Goal: Task Accomplishment & Management: Manage account settings

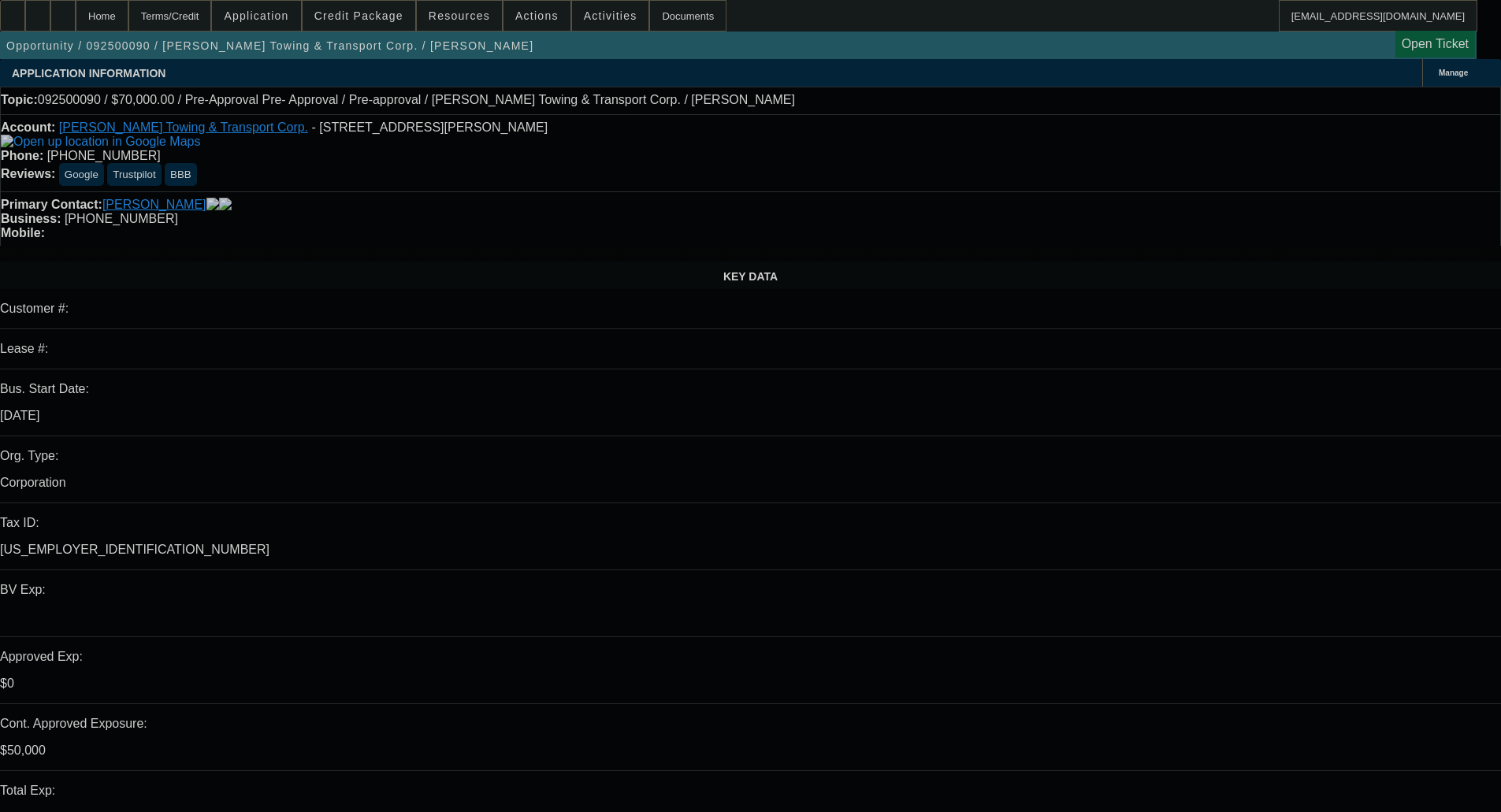
select select "0"
select select "0.1"
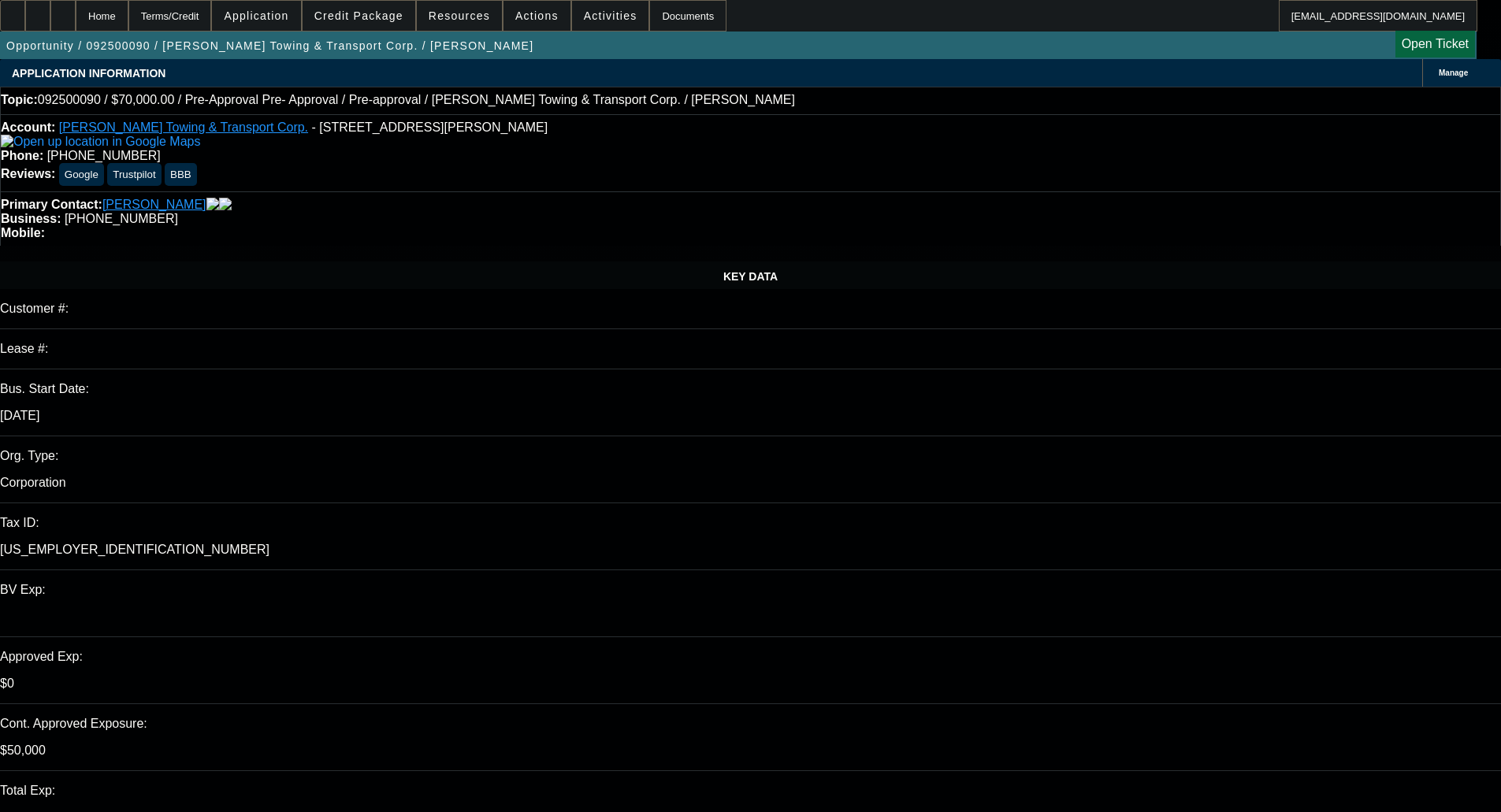
select select "4"
select select "0"
select select "2"
select select "0.1"
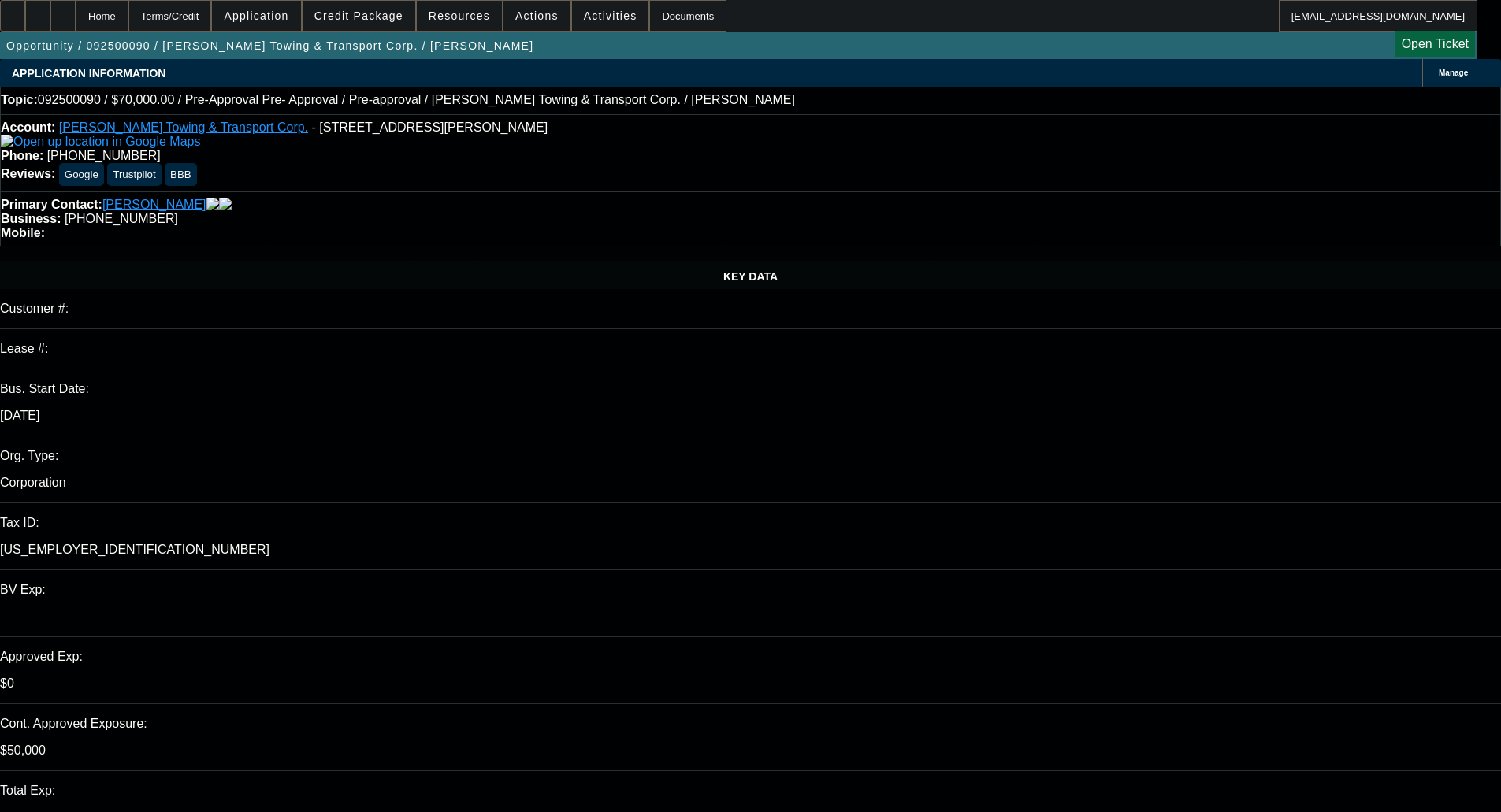
select select "4"
select select "0"
select select "2"
select select "0.1"
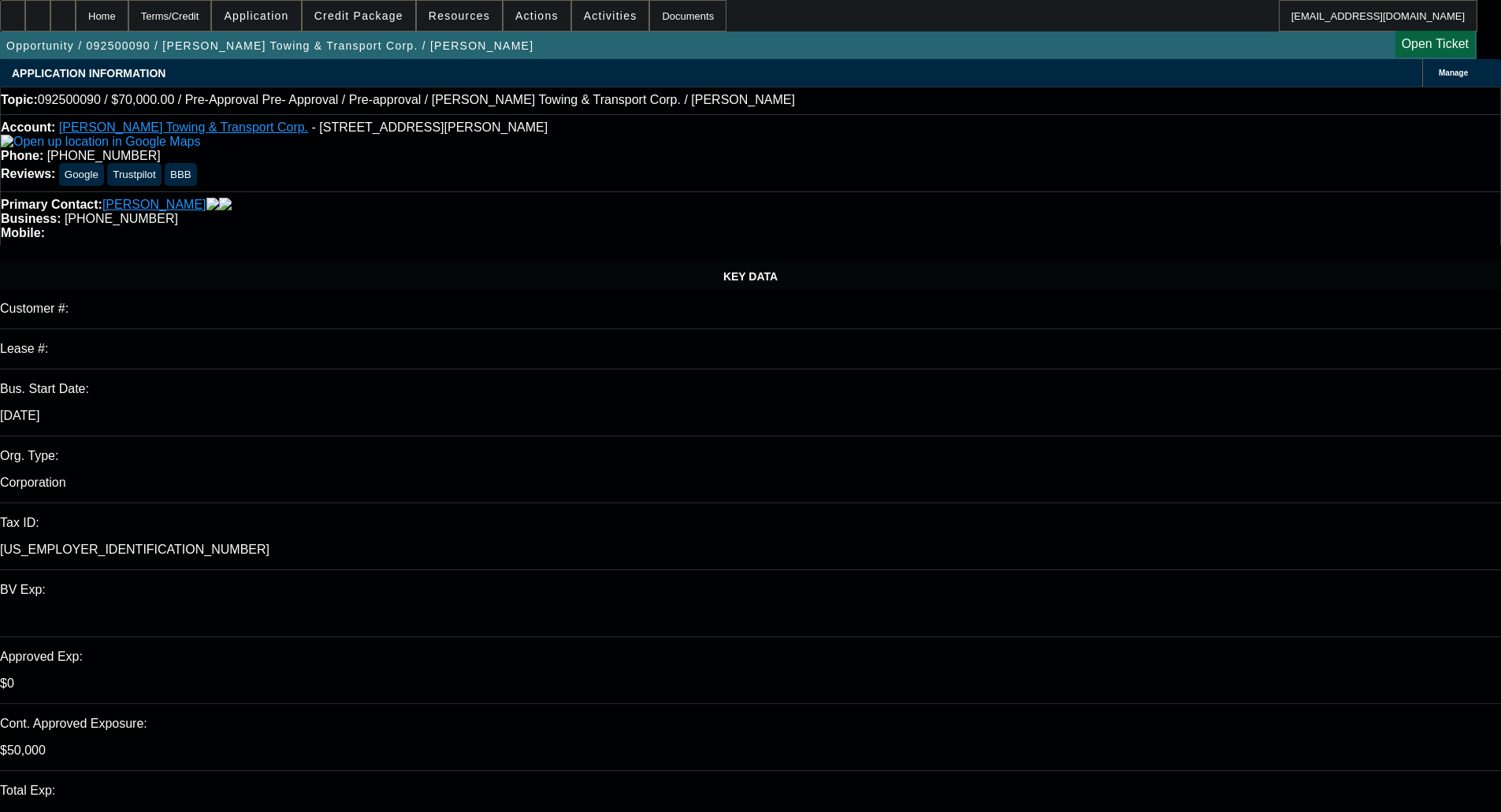
select select "4"
select select "0"
select select "0.1"
select select "4"
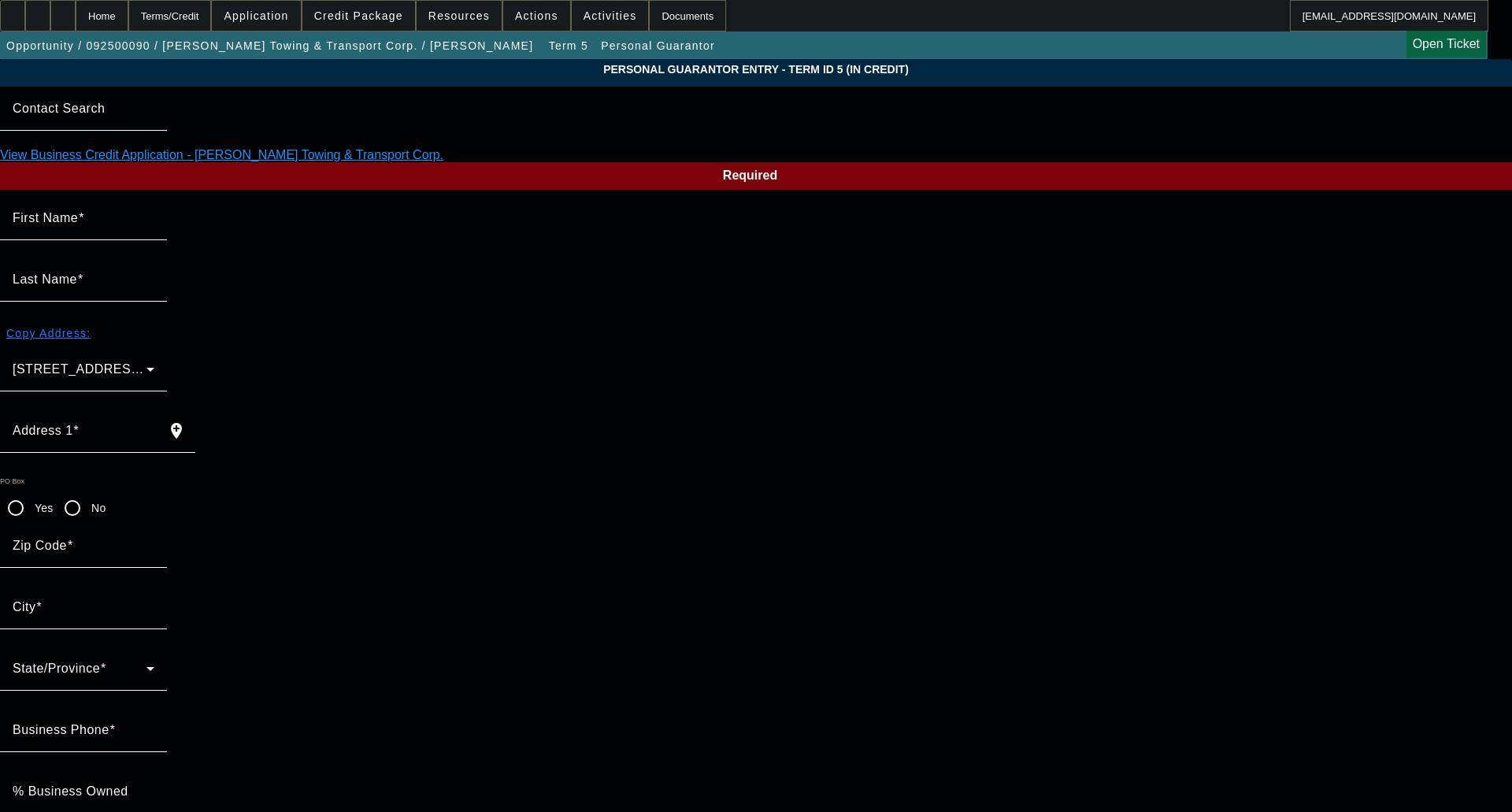
type input "George"
type input "Flores"
type input "3574 e Lowe ave"
radio input "true"
type input "93702"
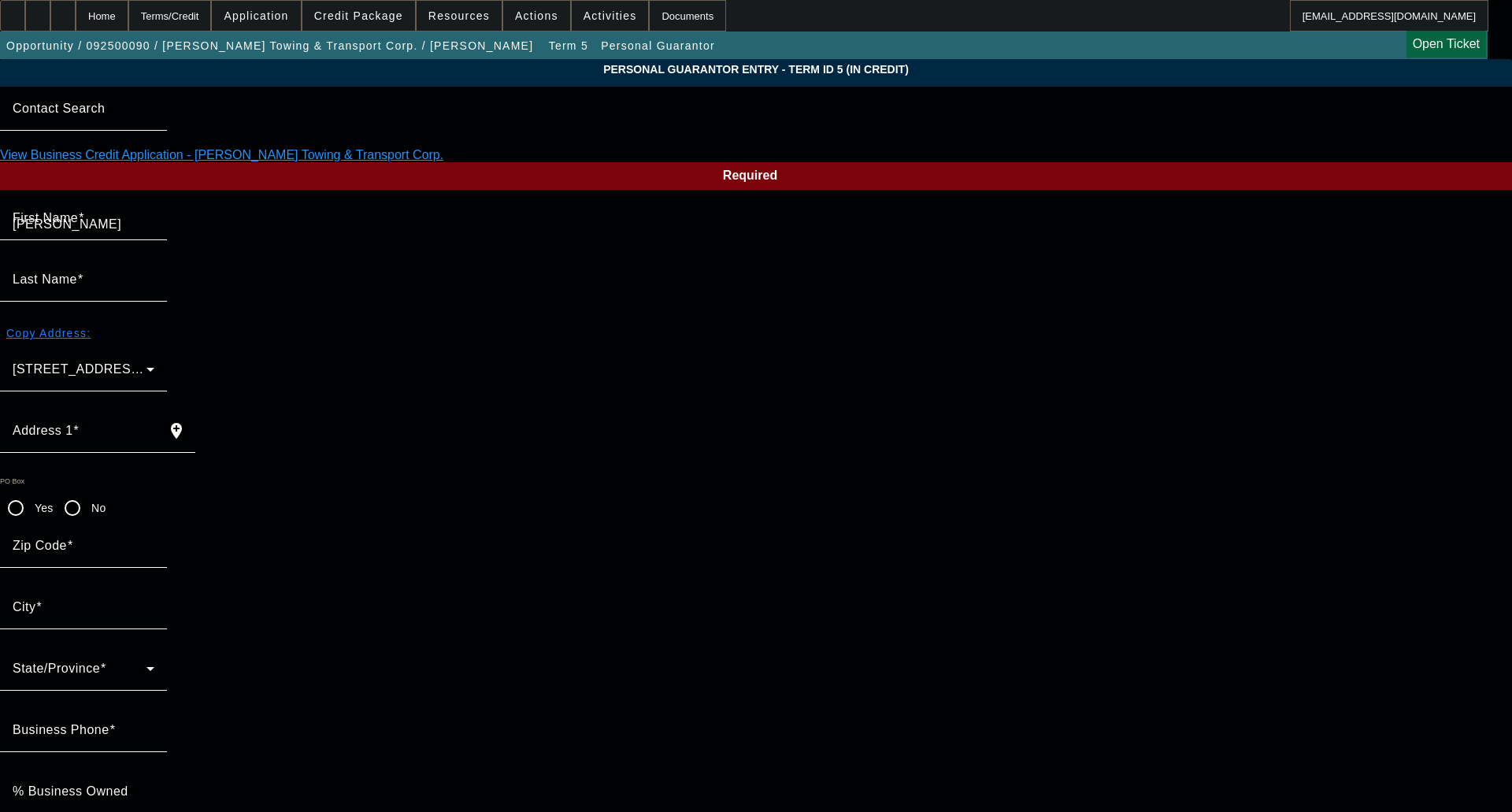
type input "Fresno"
type input "(559) 348-3890"
type input "100"
type input "603-72-4202"
type input "florestowing1559@gmail.com"
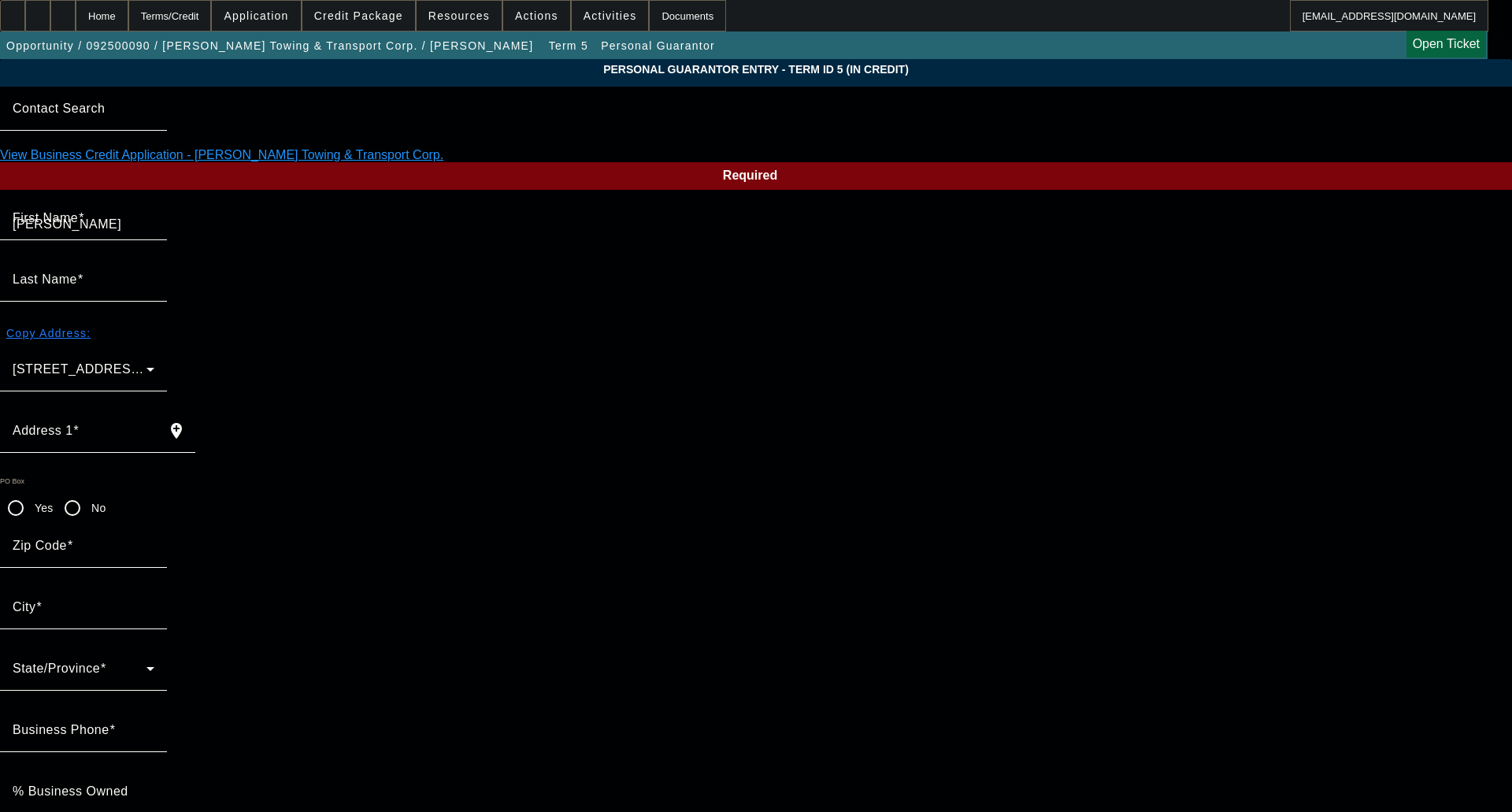
type input "(559) 348-3955"
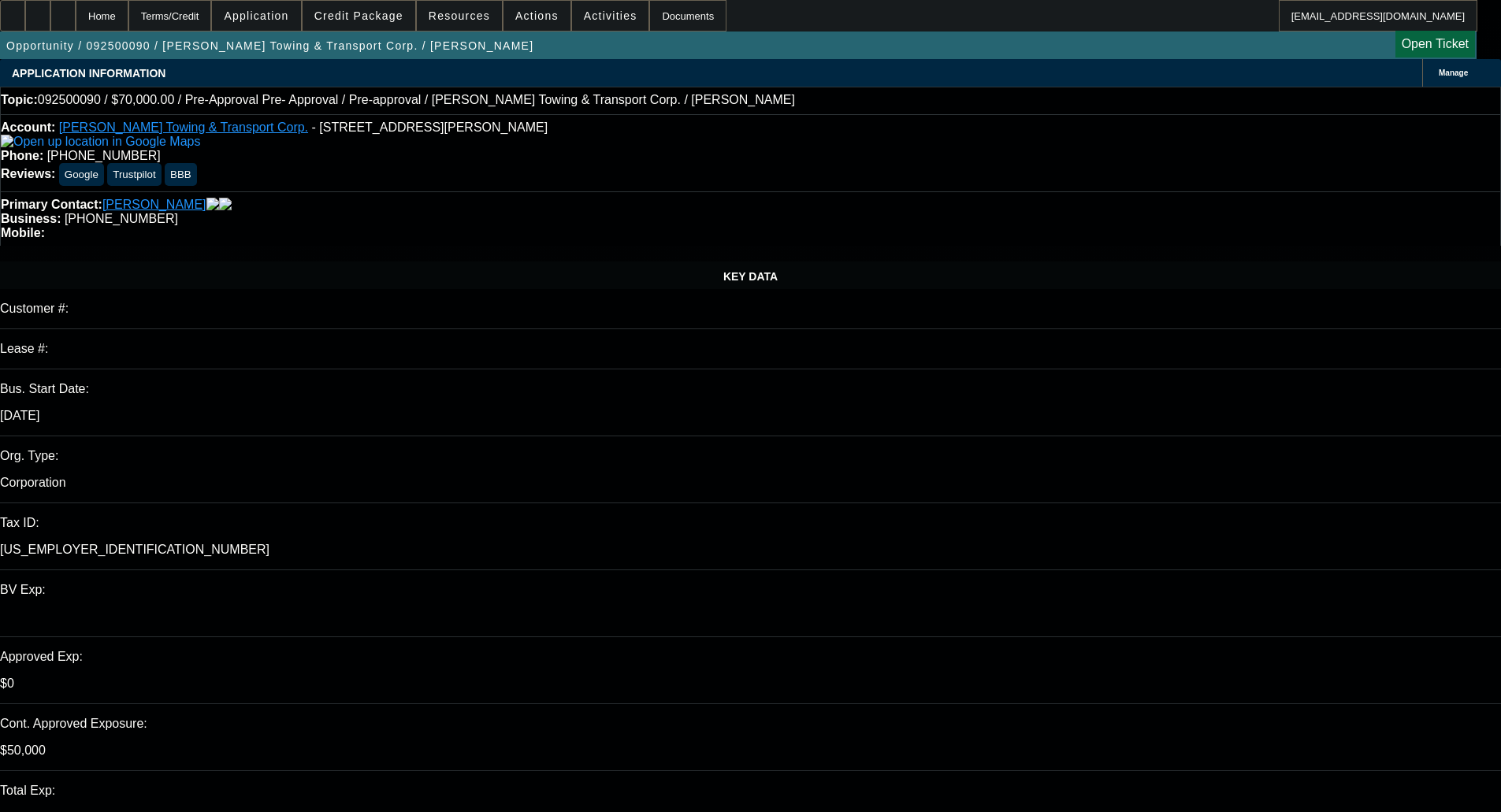
select select "0"
select select "0.1"
select select "4"
select select "0"
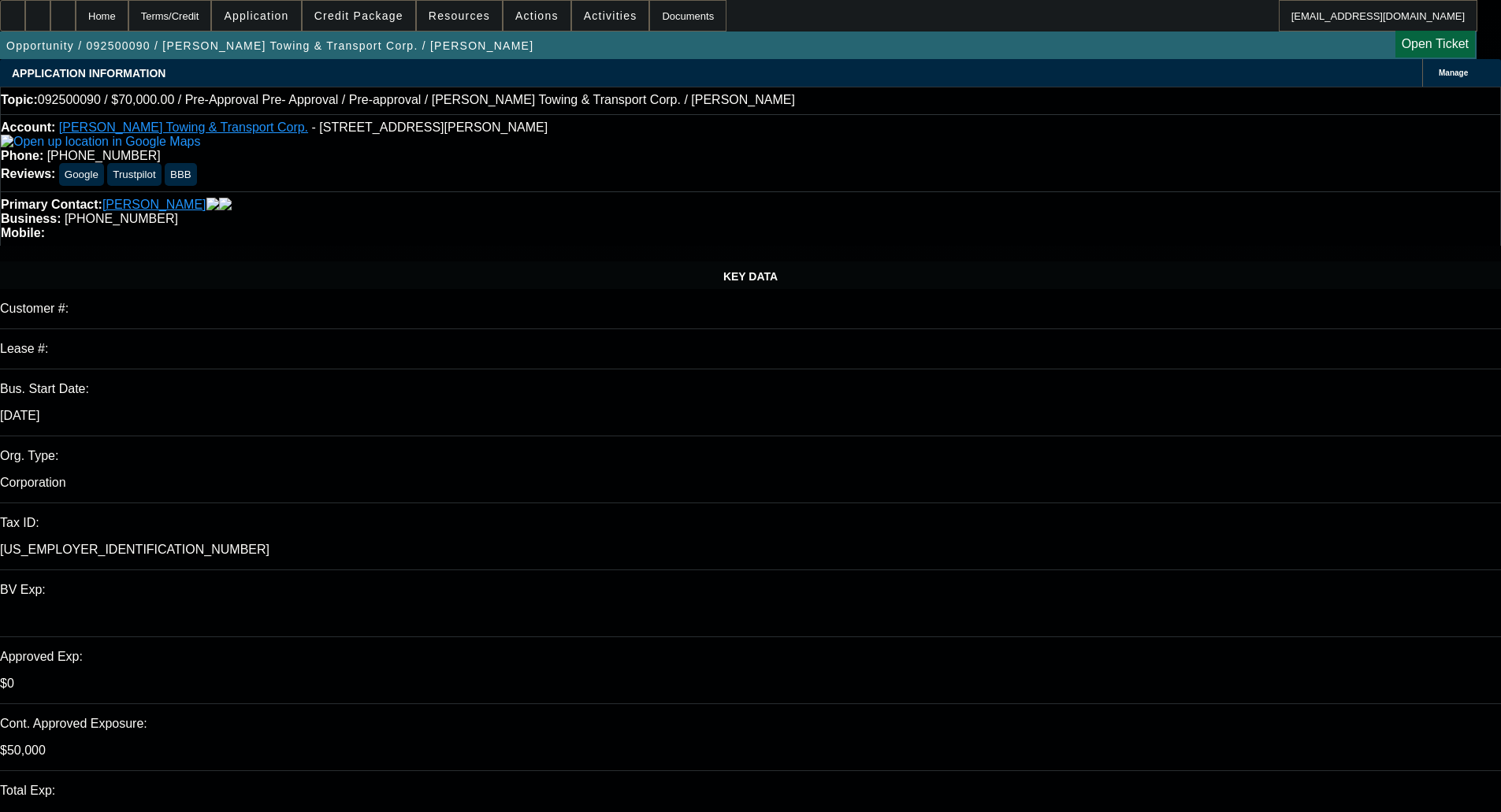
select select "2"
select select "0.1"
select select "4"
select select "0"
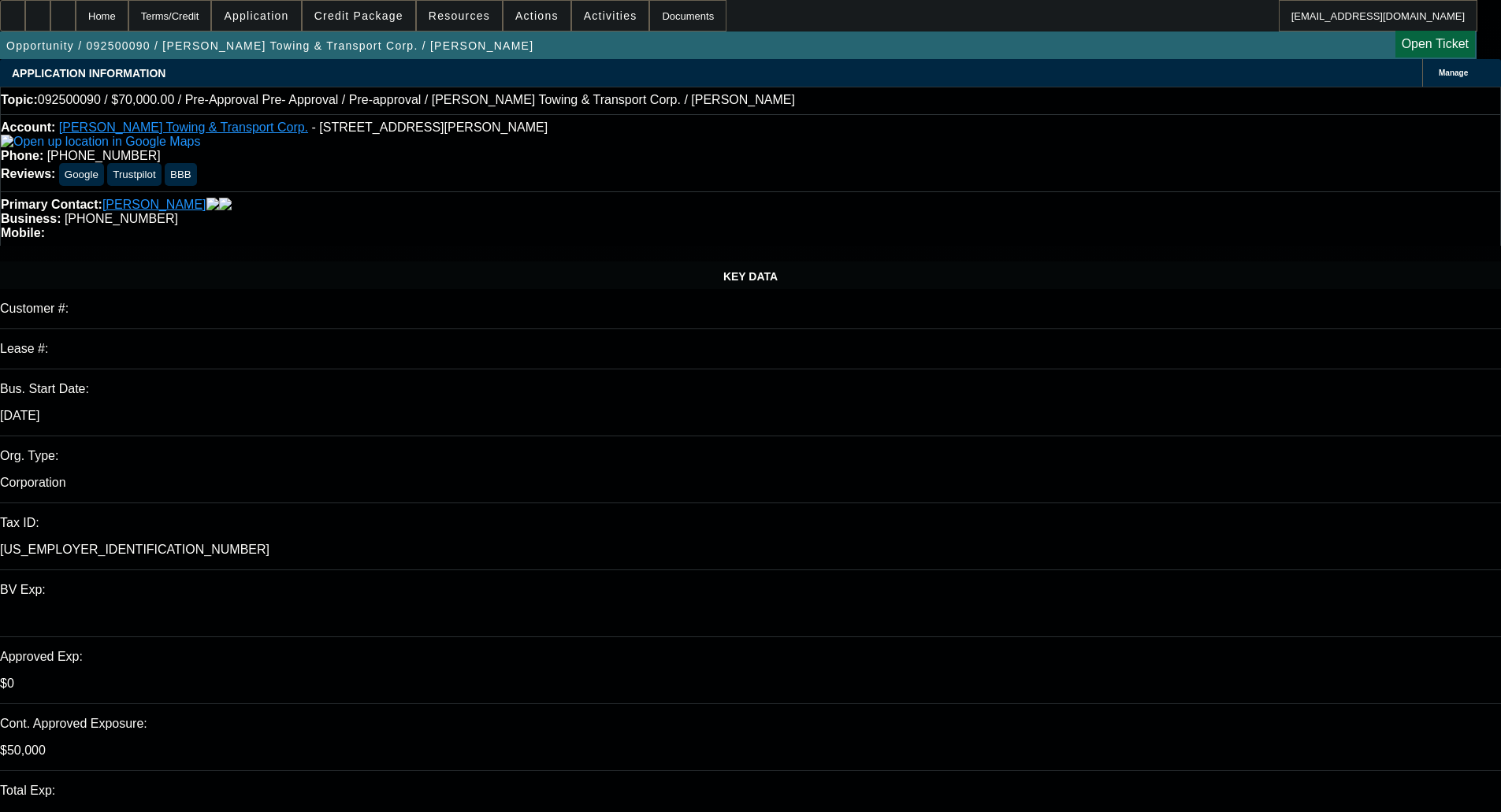
select select "2"
select select "0.1"
select select "4"
select select "0"
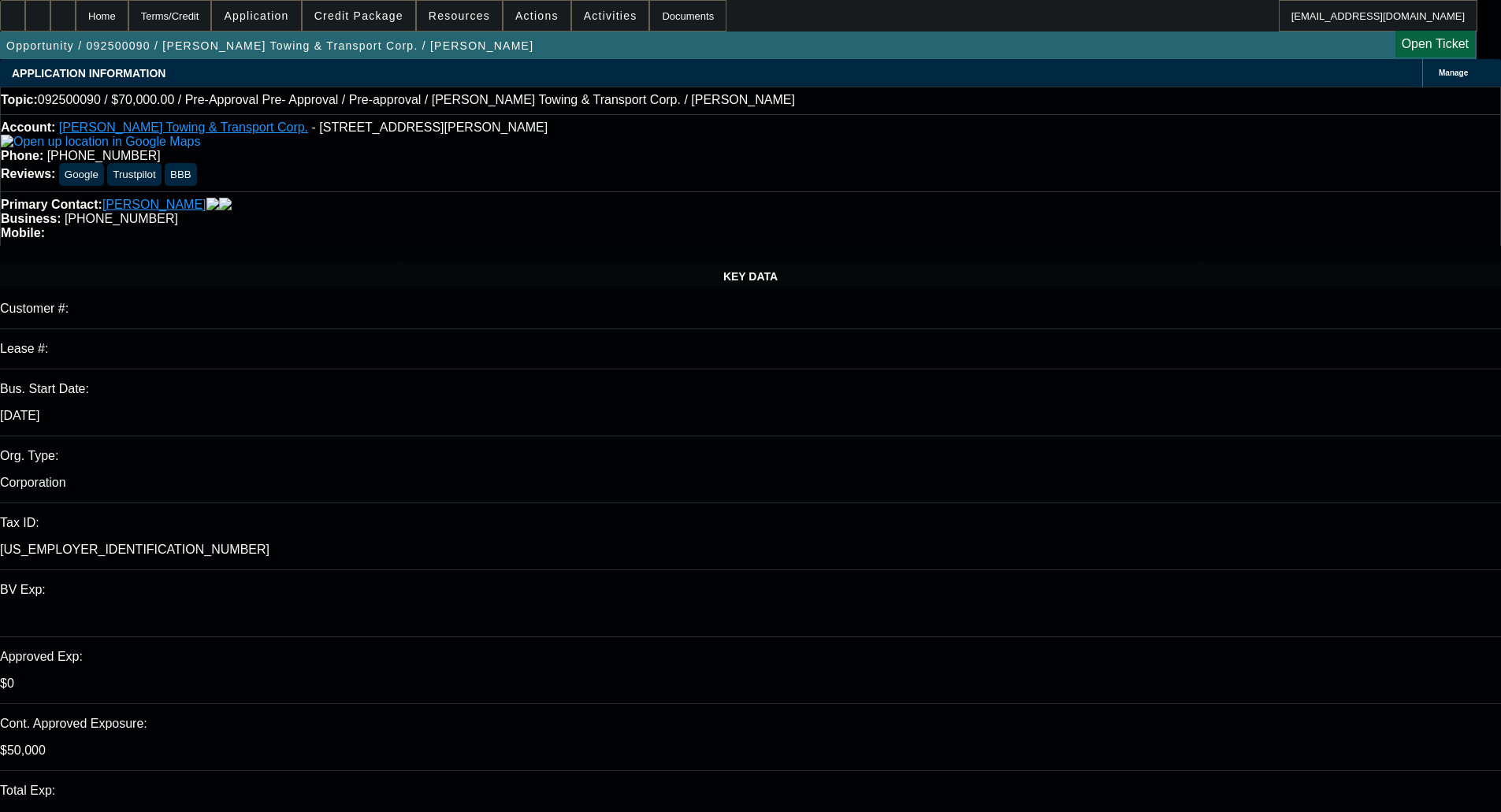
select select "0"
select select "0.1"
select select "4"
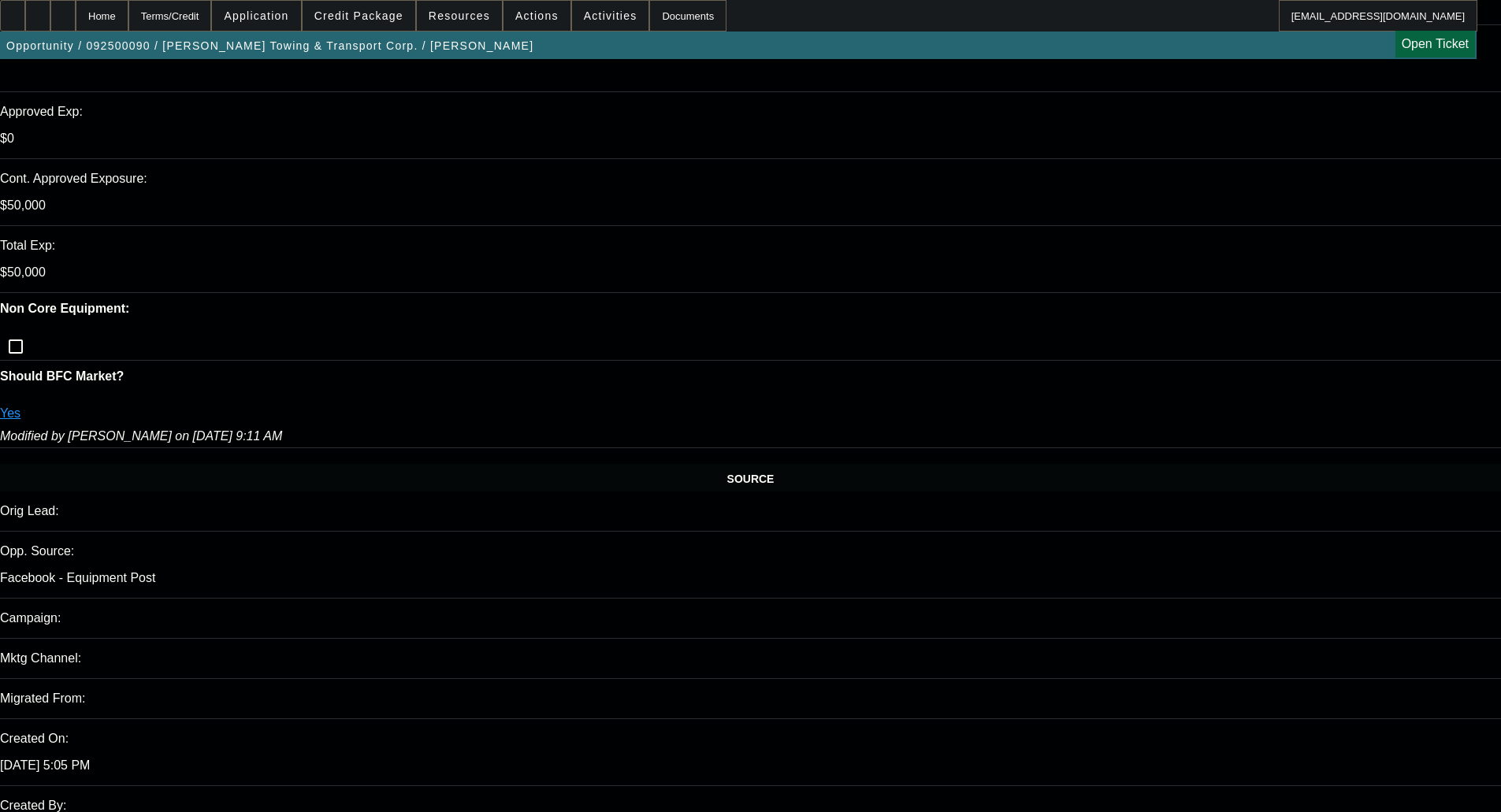
scroll to position [473, 0]
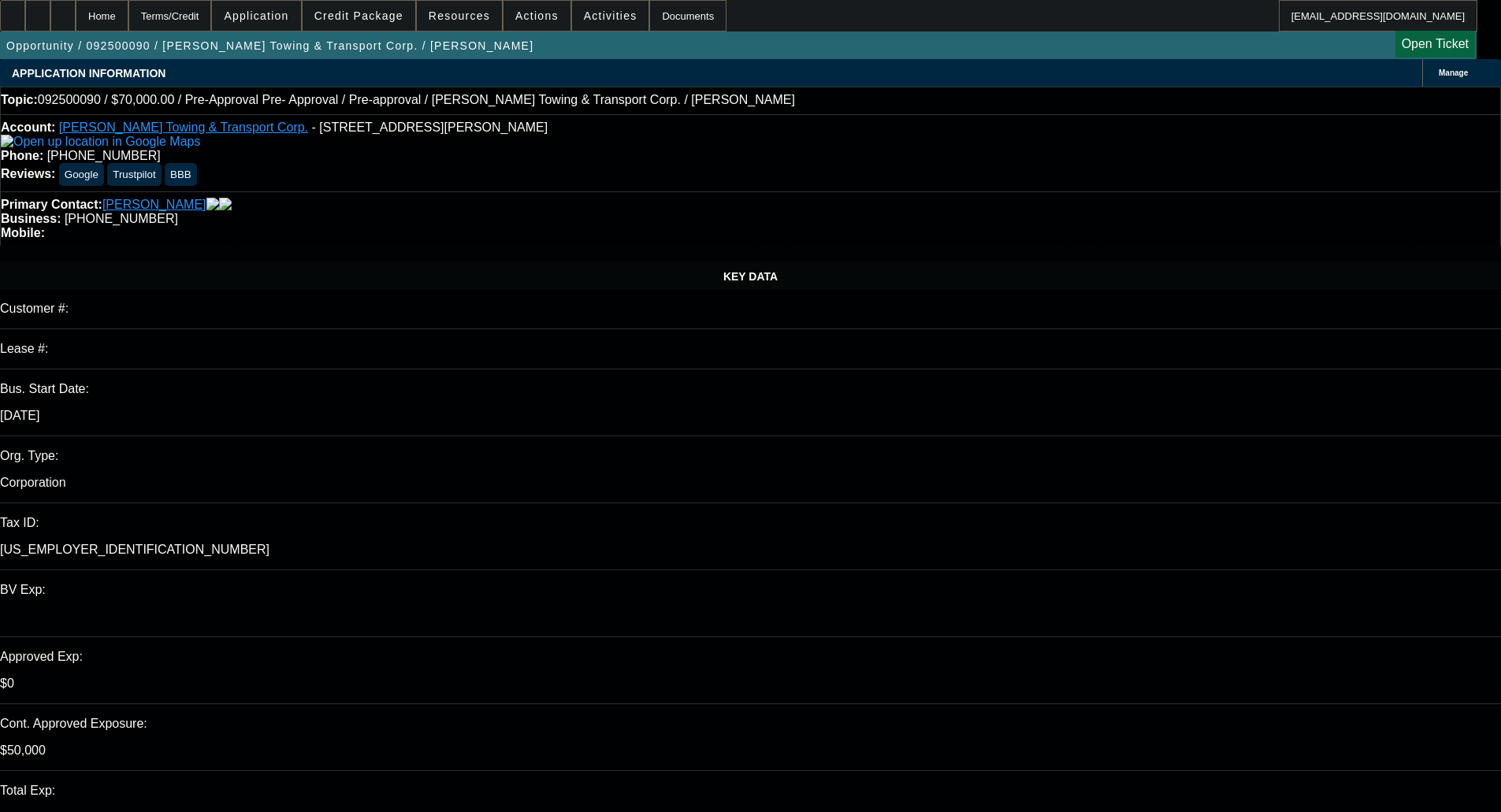
click at [415, 21] on span at bounding box center [359, 15] width 112 height 38
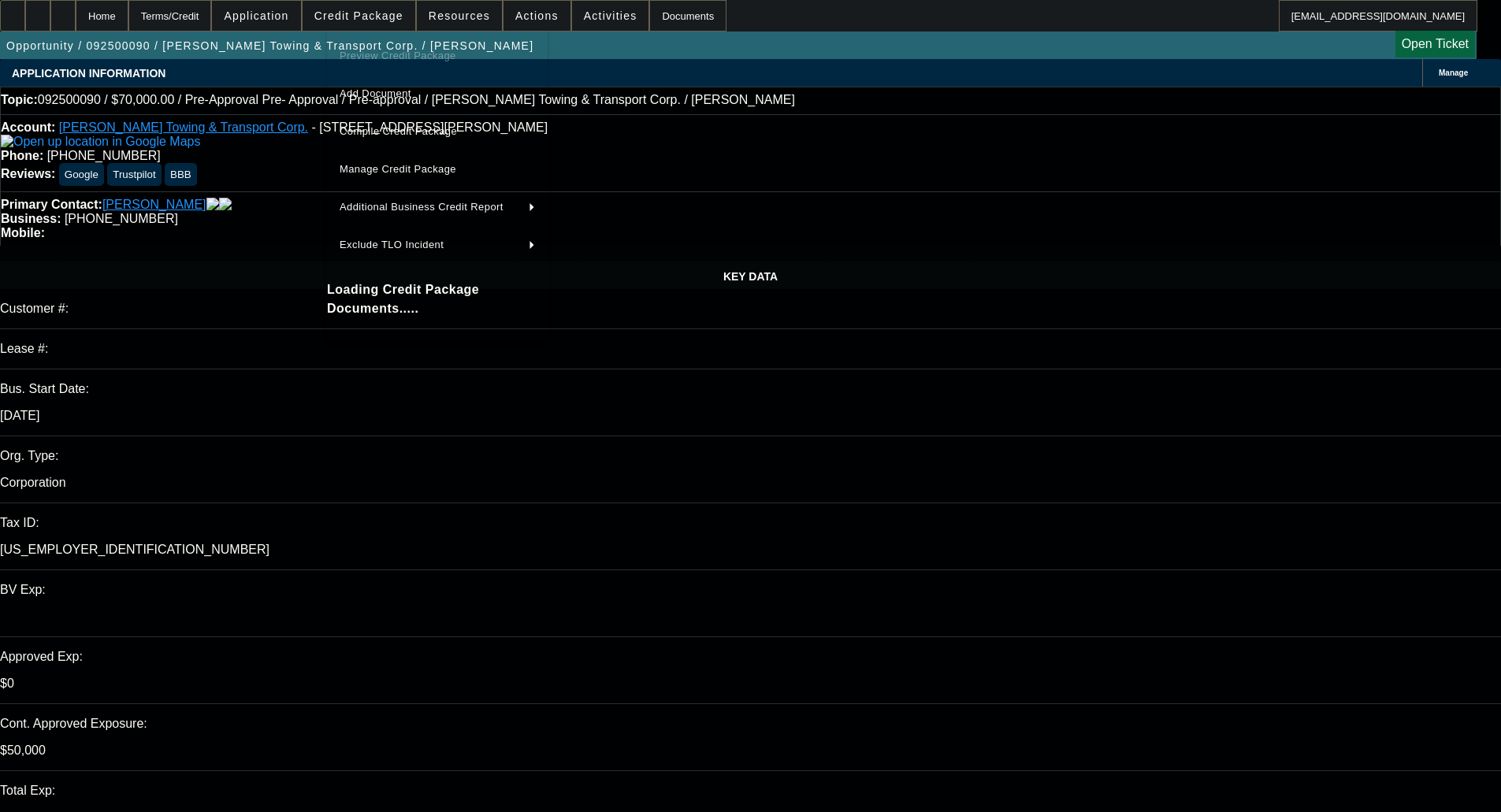
click at [382, 15] on div at bounding box center [750, 406] width 1501 height 812
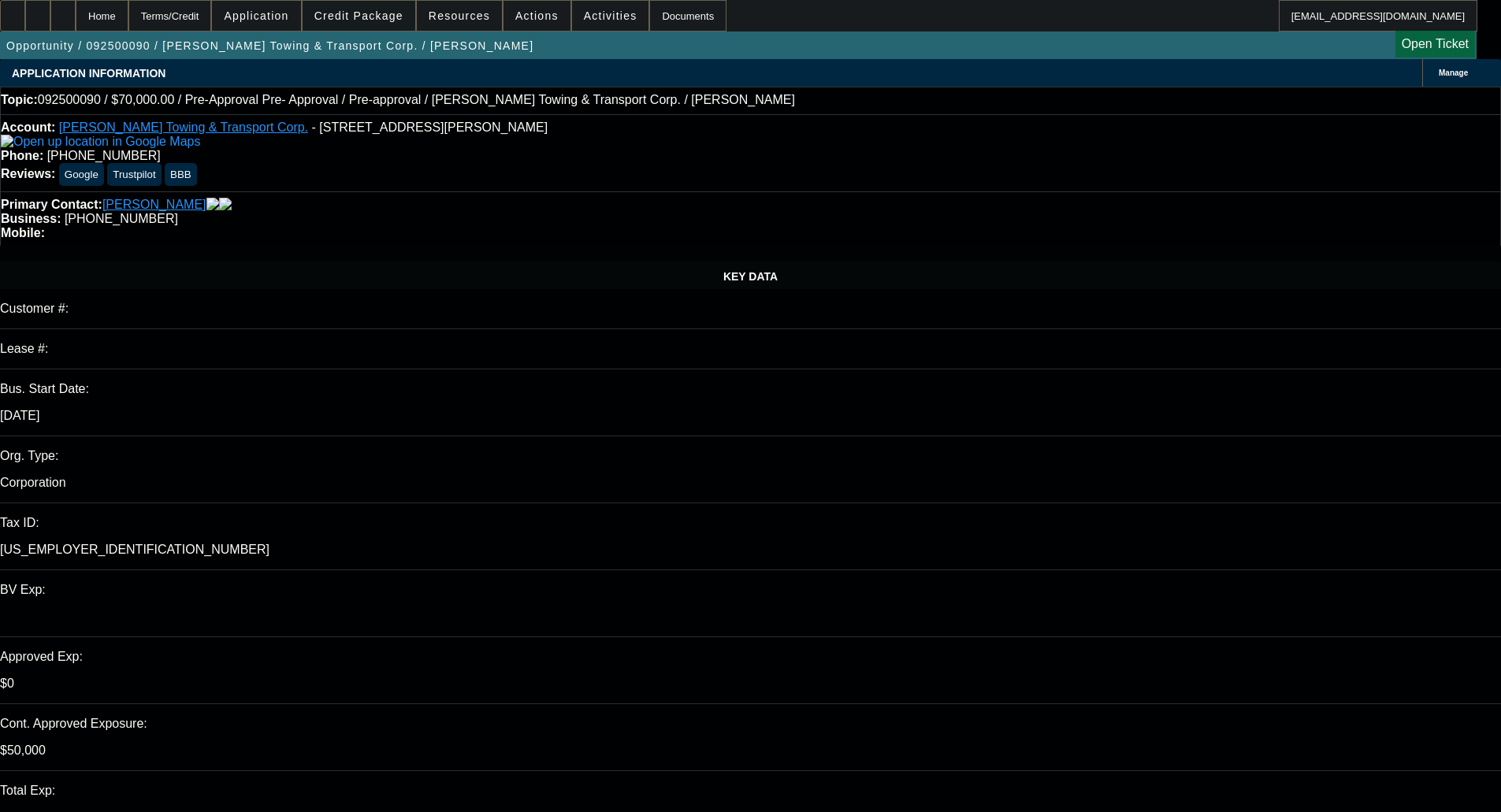
click at [383, 20] on span "Credit Package" at bounding box center [359, 15] width 89 height 13
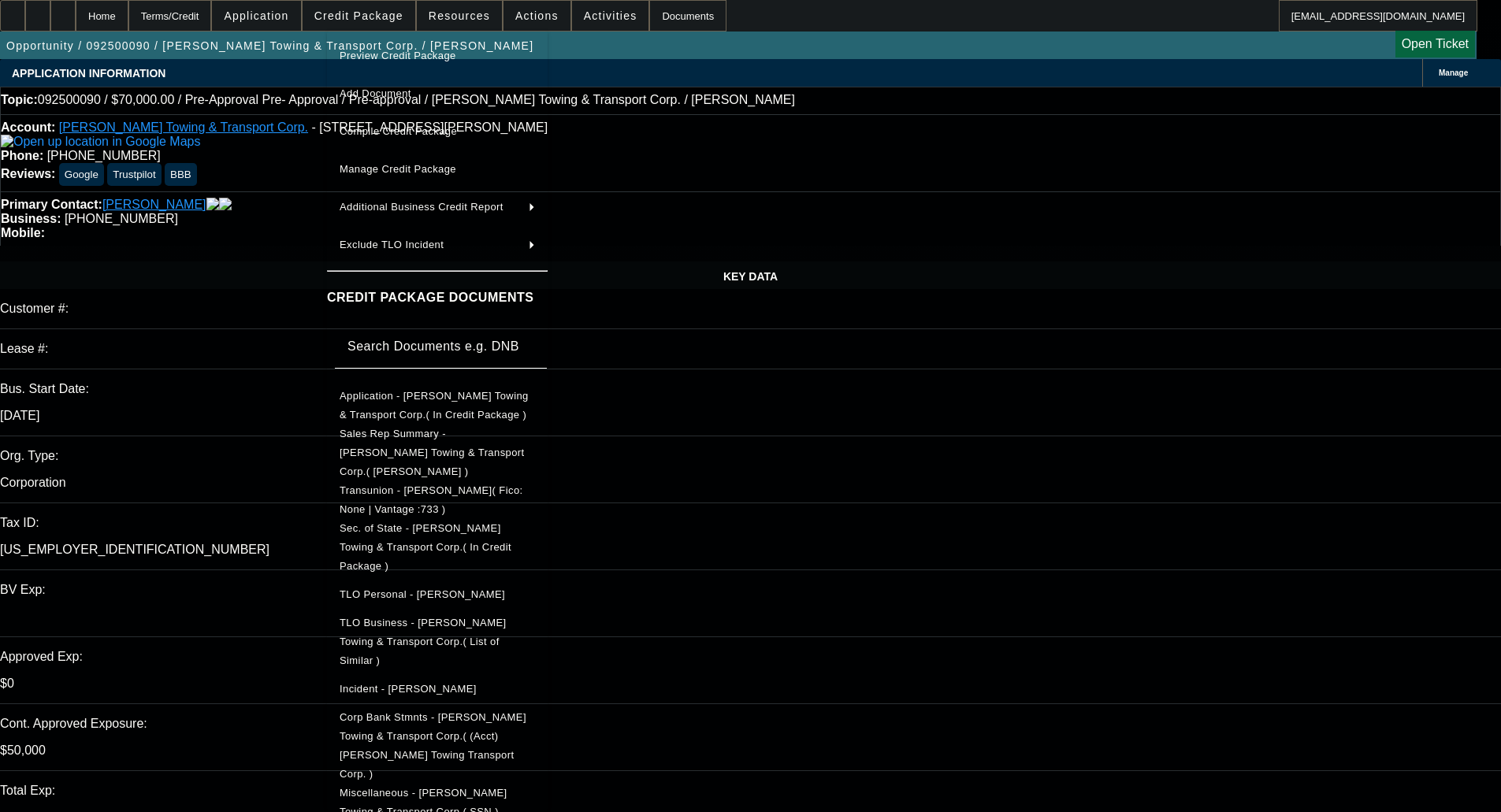
click at [399, 395] on span "Application - Flores Towing & Transport Corp.( In Credit Package )" at bounding box center [434, 405] width 189 height 31
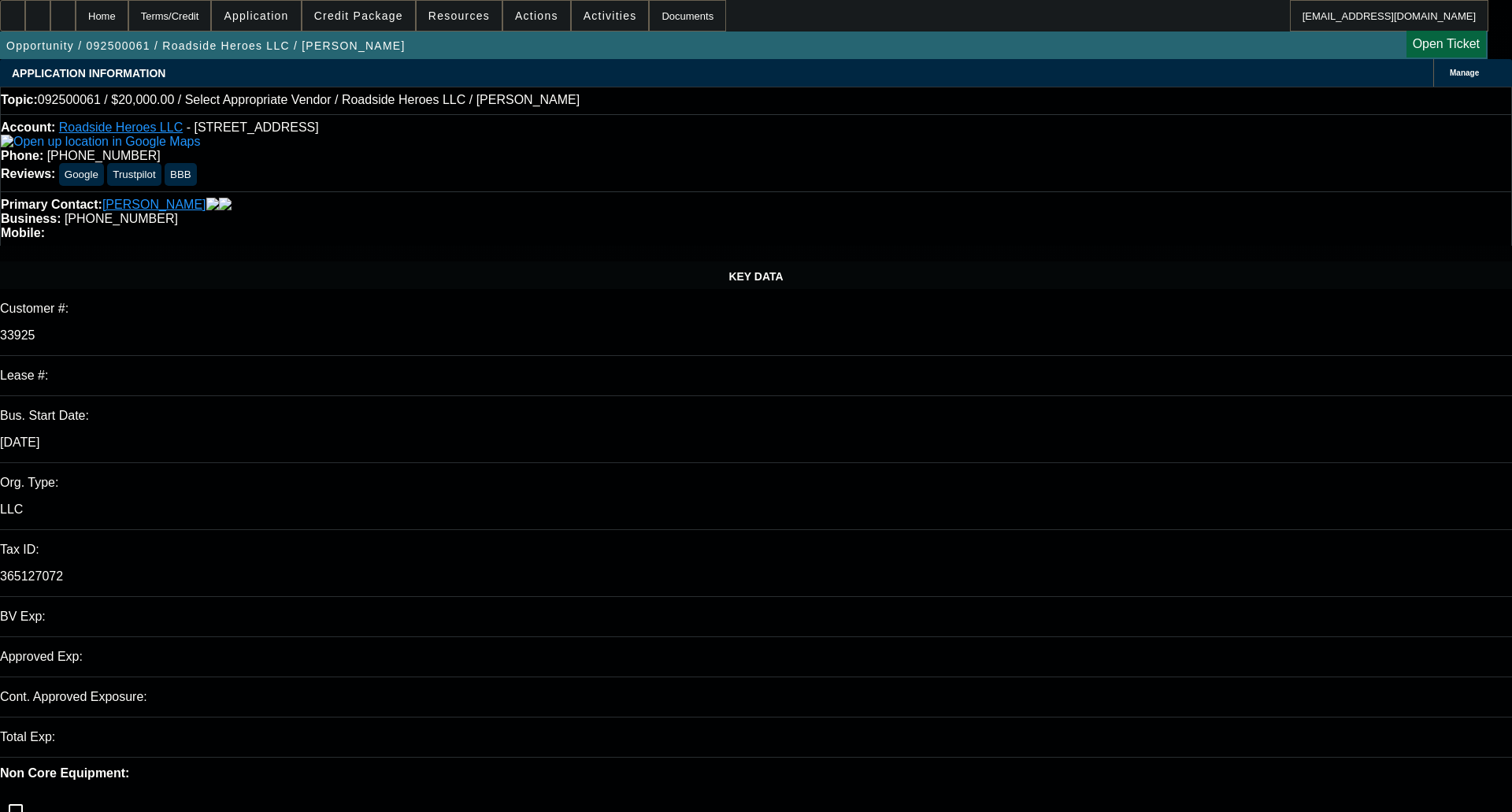
select select "0"
select select "2"
select select "0.1"
select select "4"
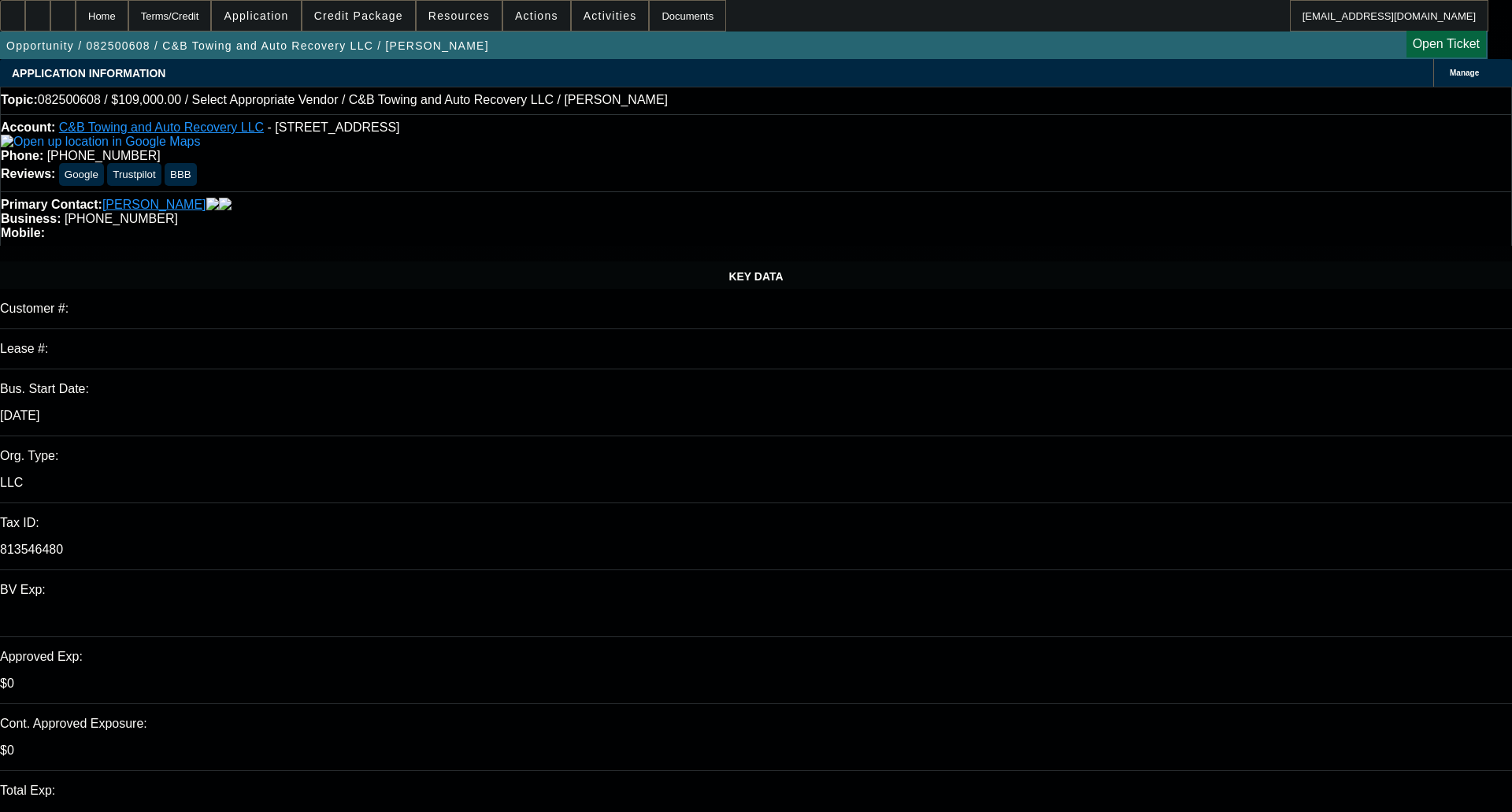
select select "0"
select select "2"
select select "0.1"
select select "4"
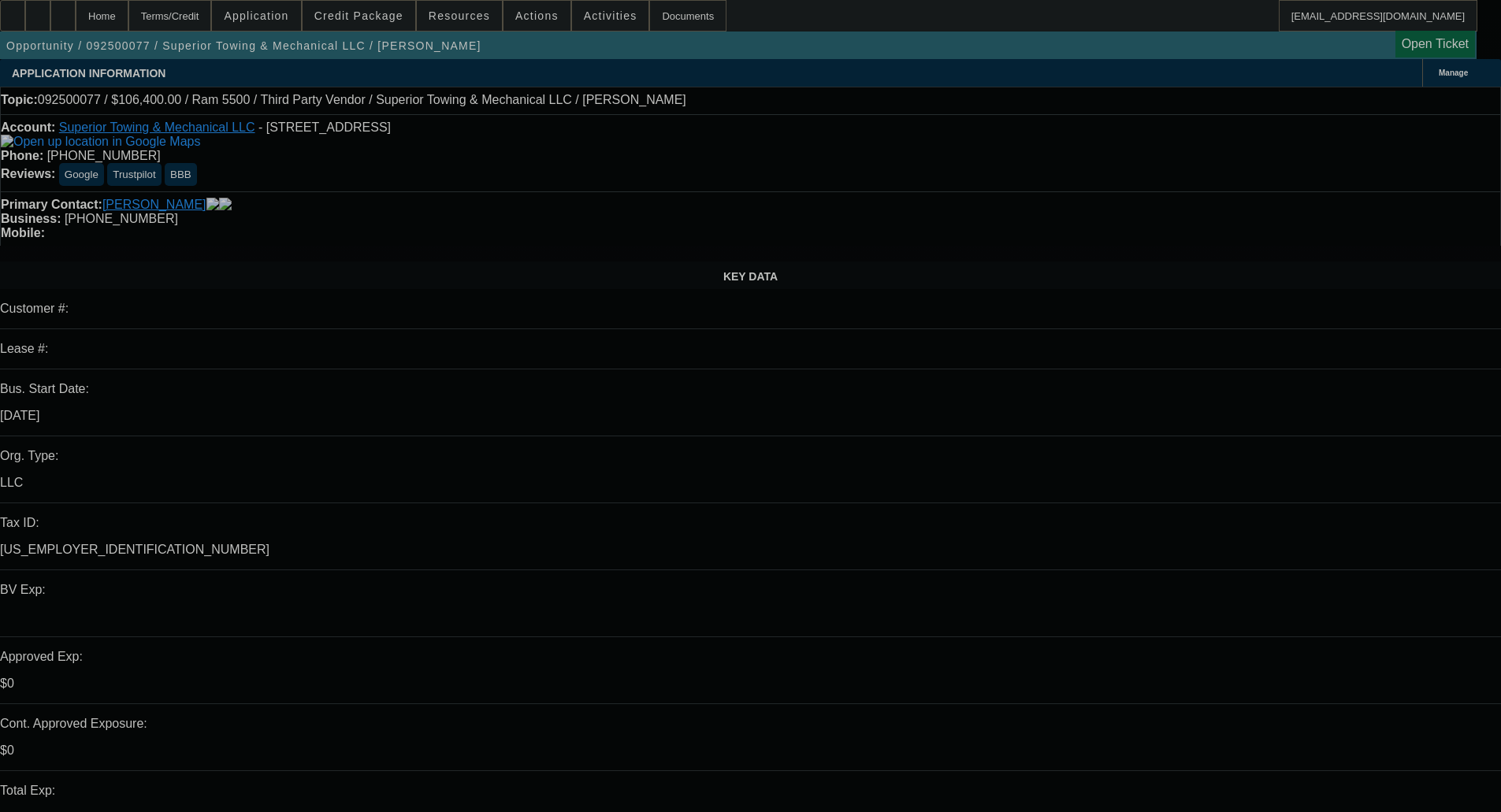
select select "2"
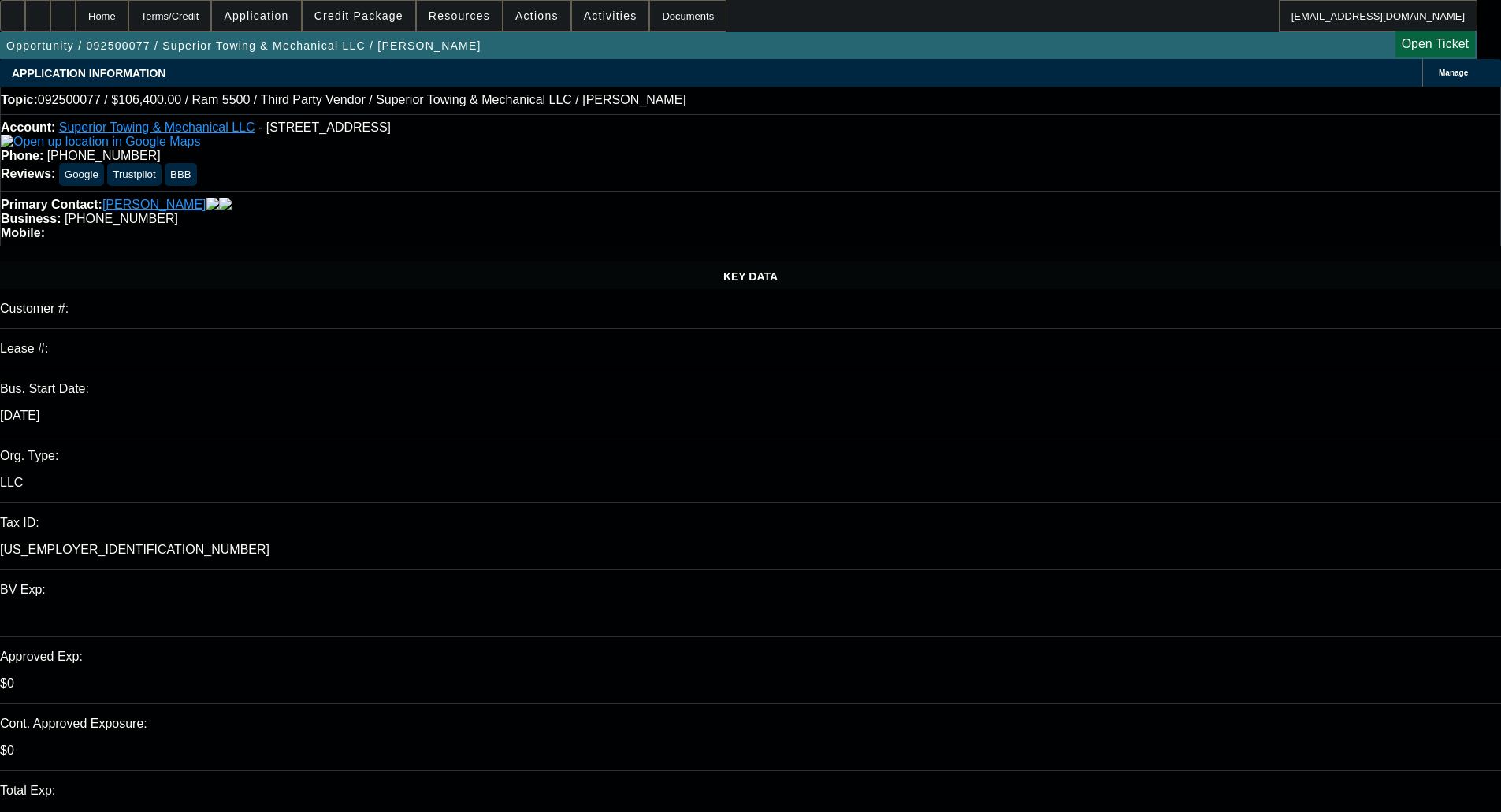
select select "2"
select select "0"
select select "6"
select select "0"
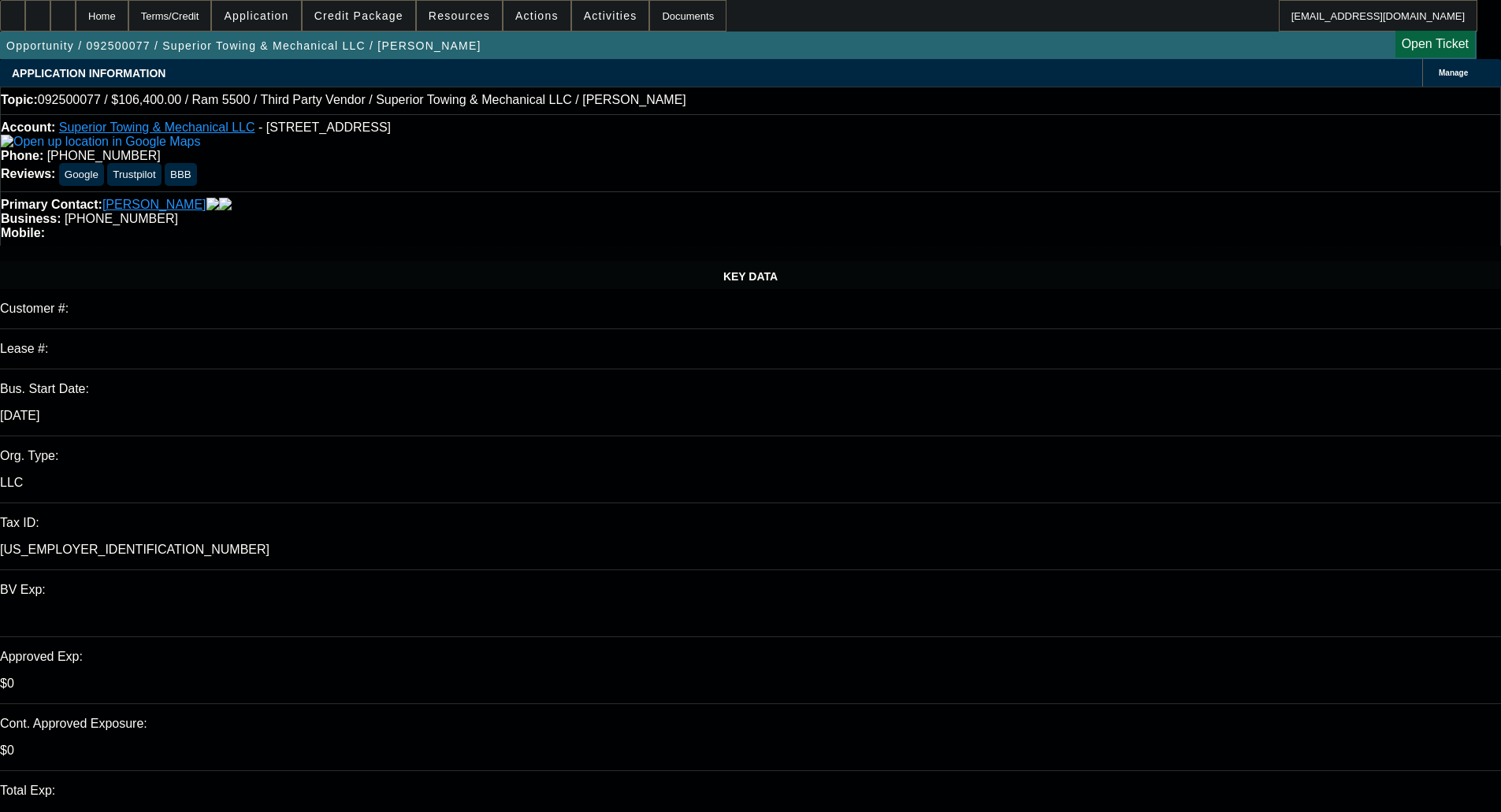
select select "3"
select select "0"
select select "6"
select select "0"
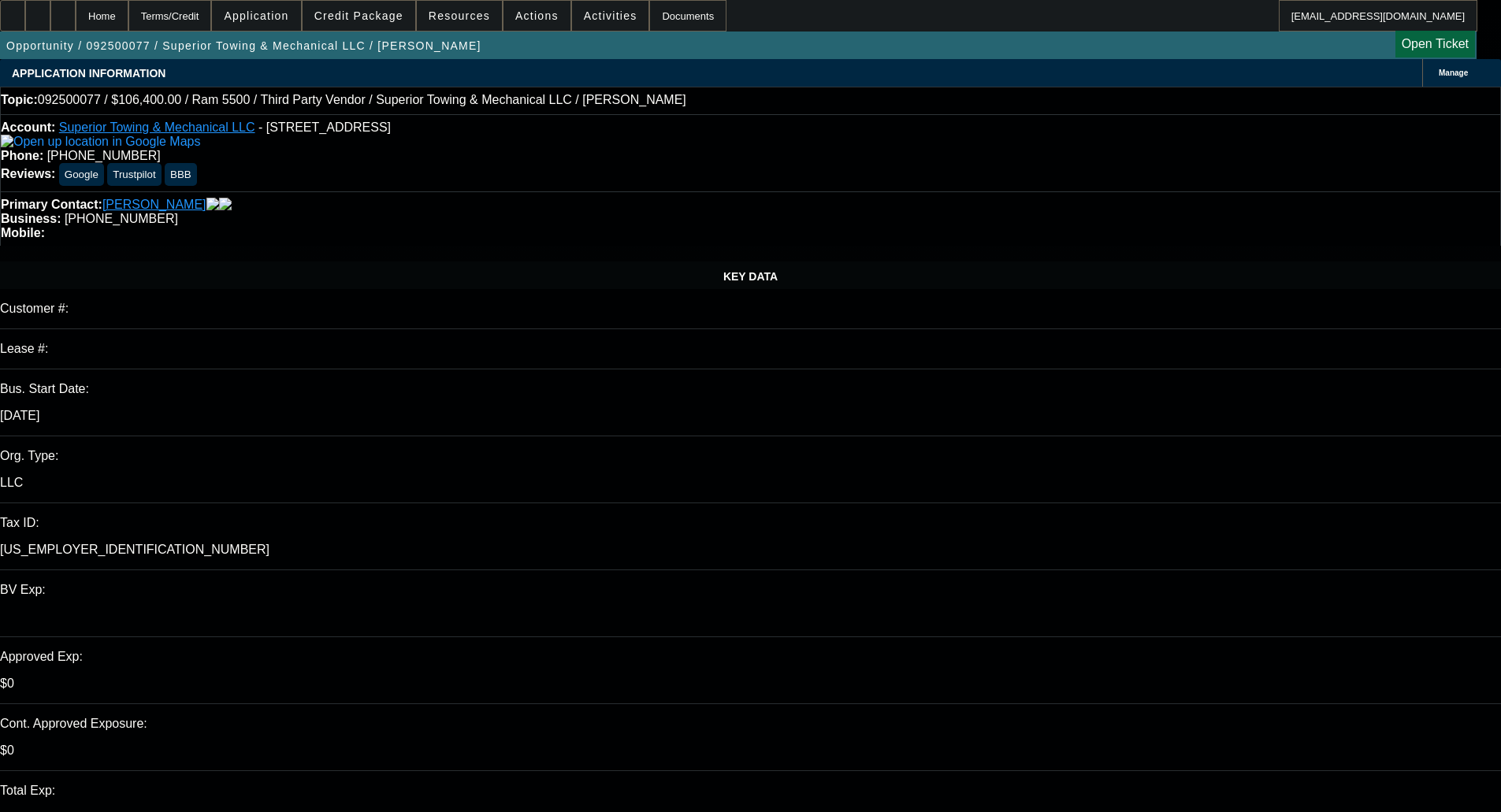
select select "3"
select select "0"
select select "6"
select select "0"
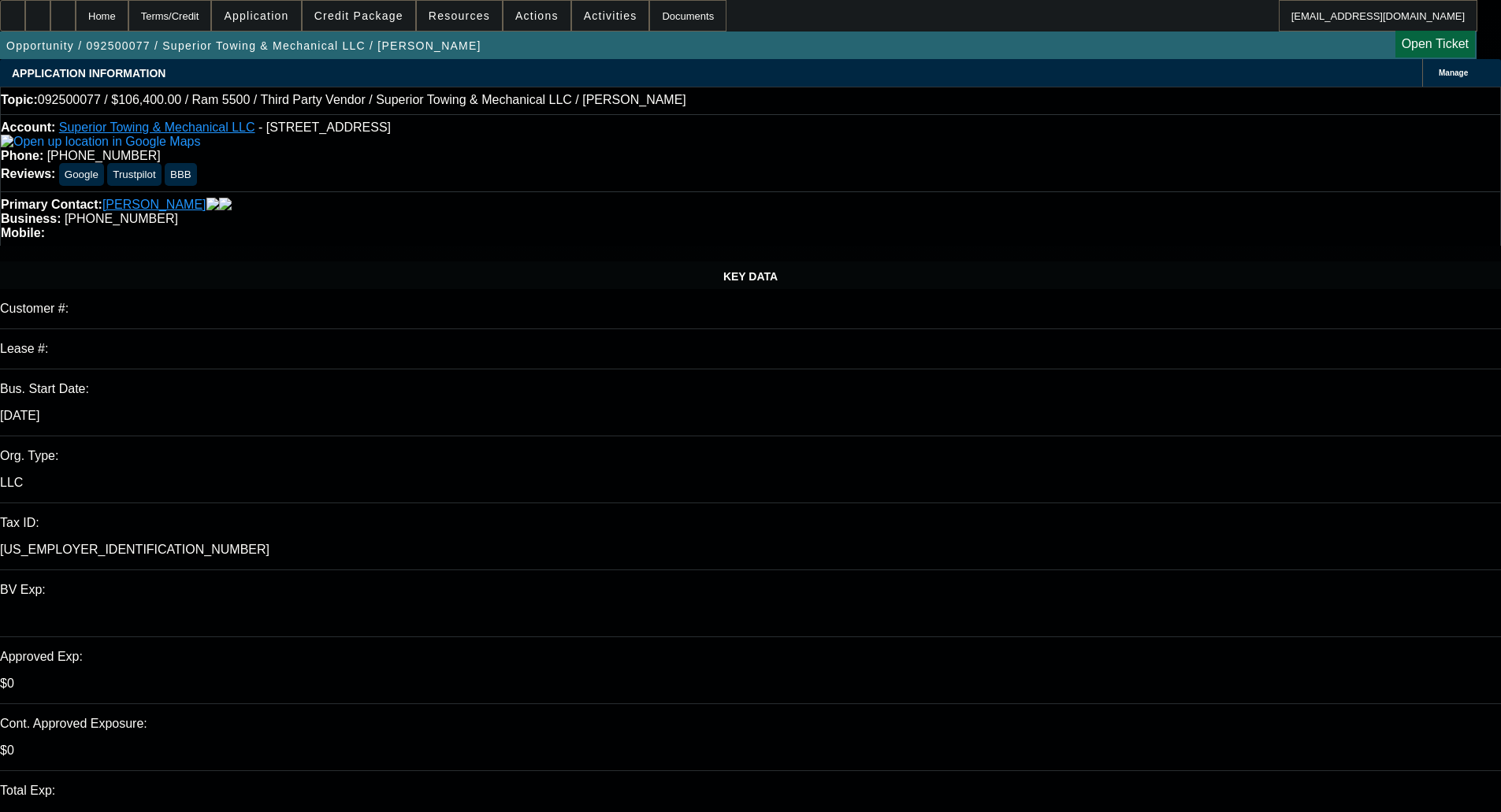
select select "2"
select select "0"
select select "6"
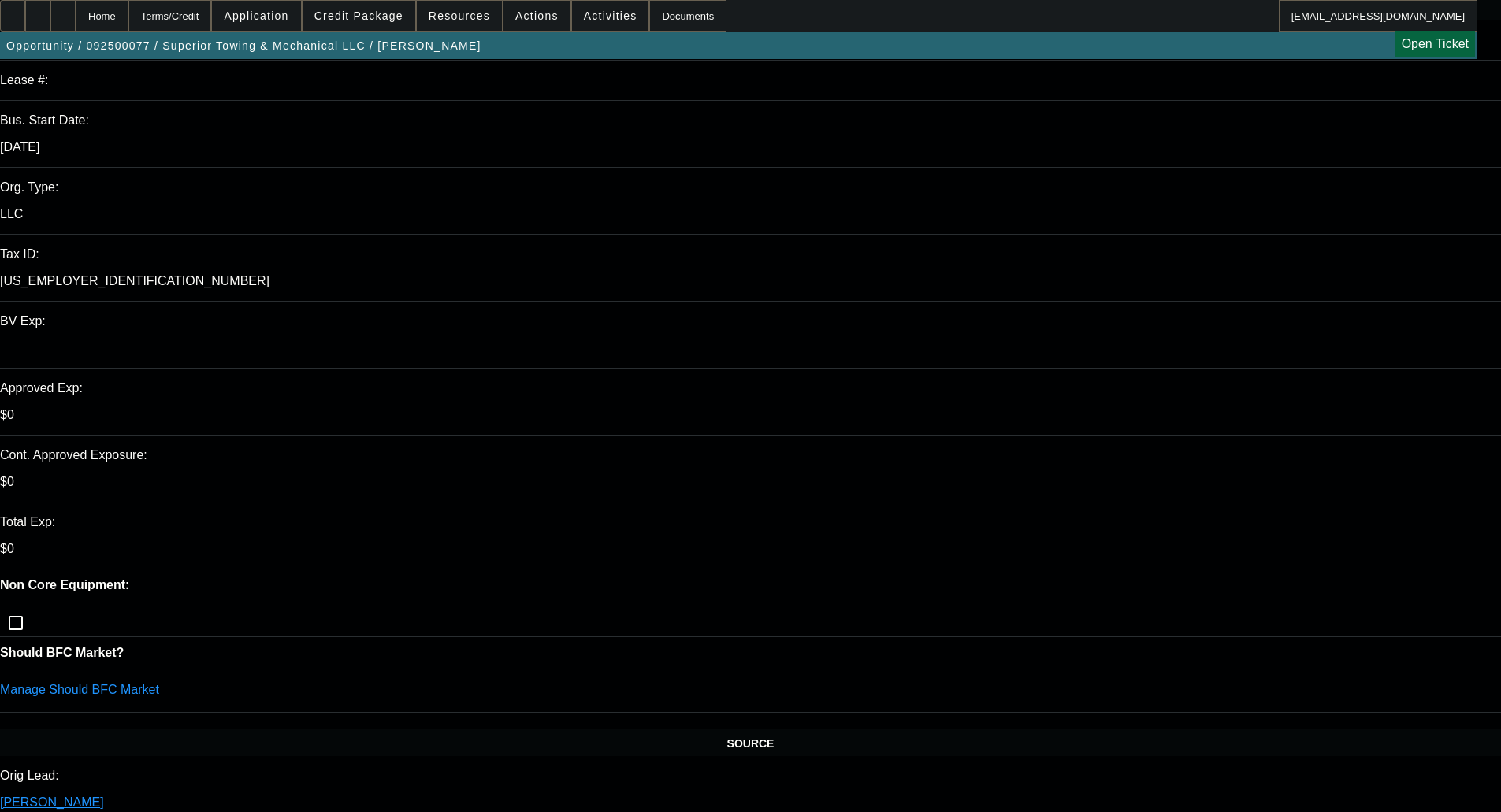
scroll to position [473, 0]
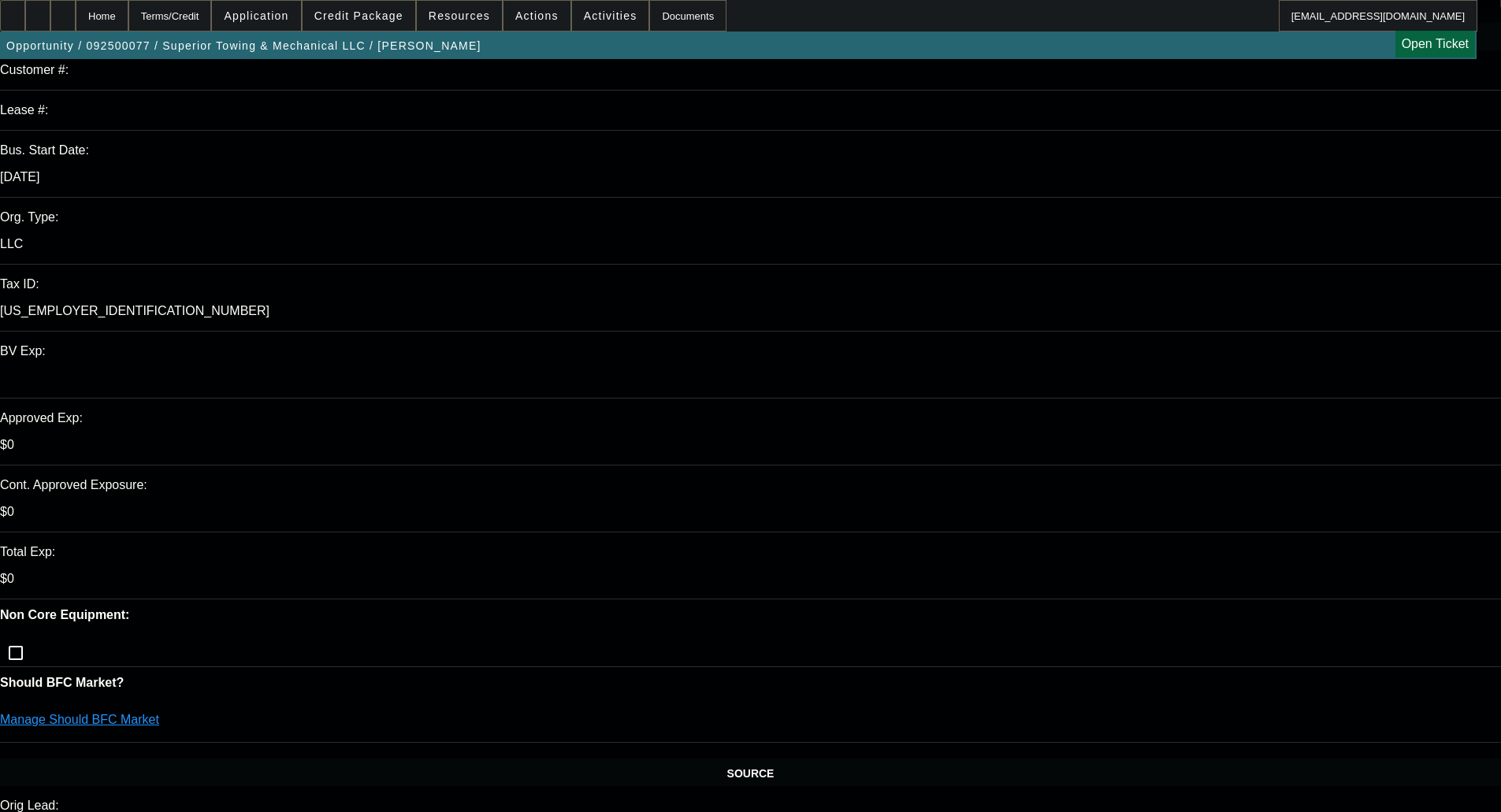
scroll to position [236, 0]
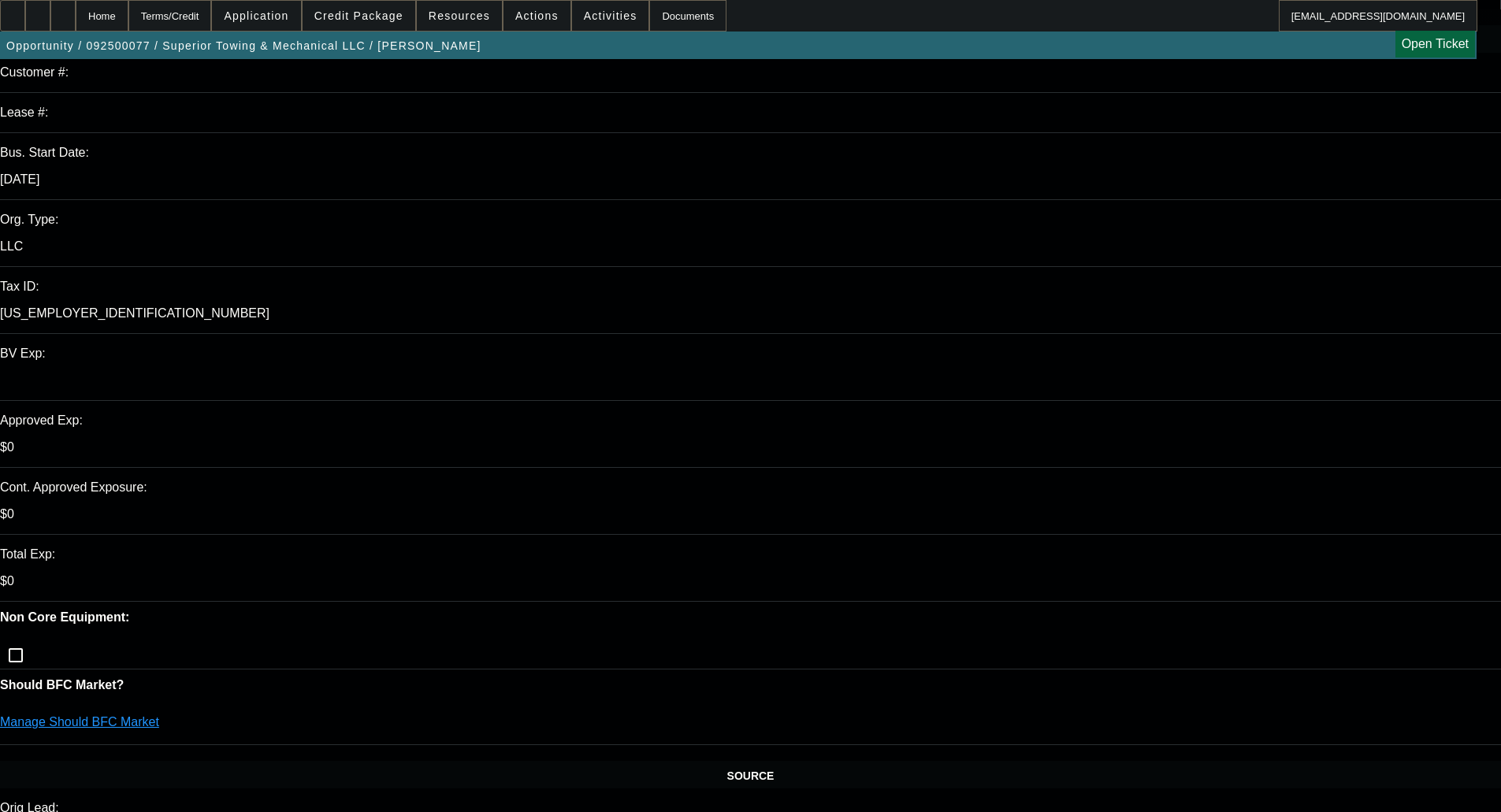
click at [159, 716] on link "Manage Should BFC Market" at bounding box center [80, 722] width 159 height 13
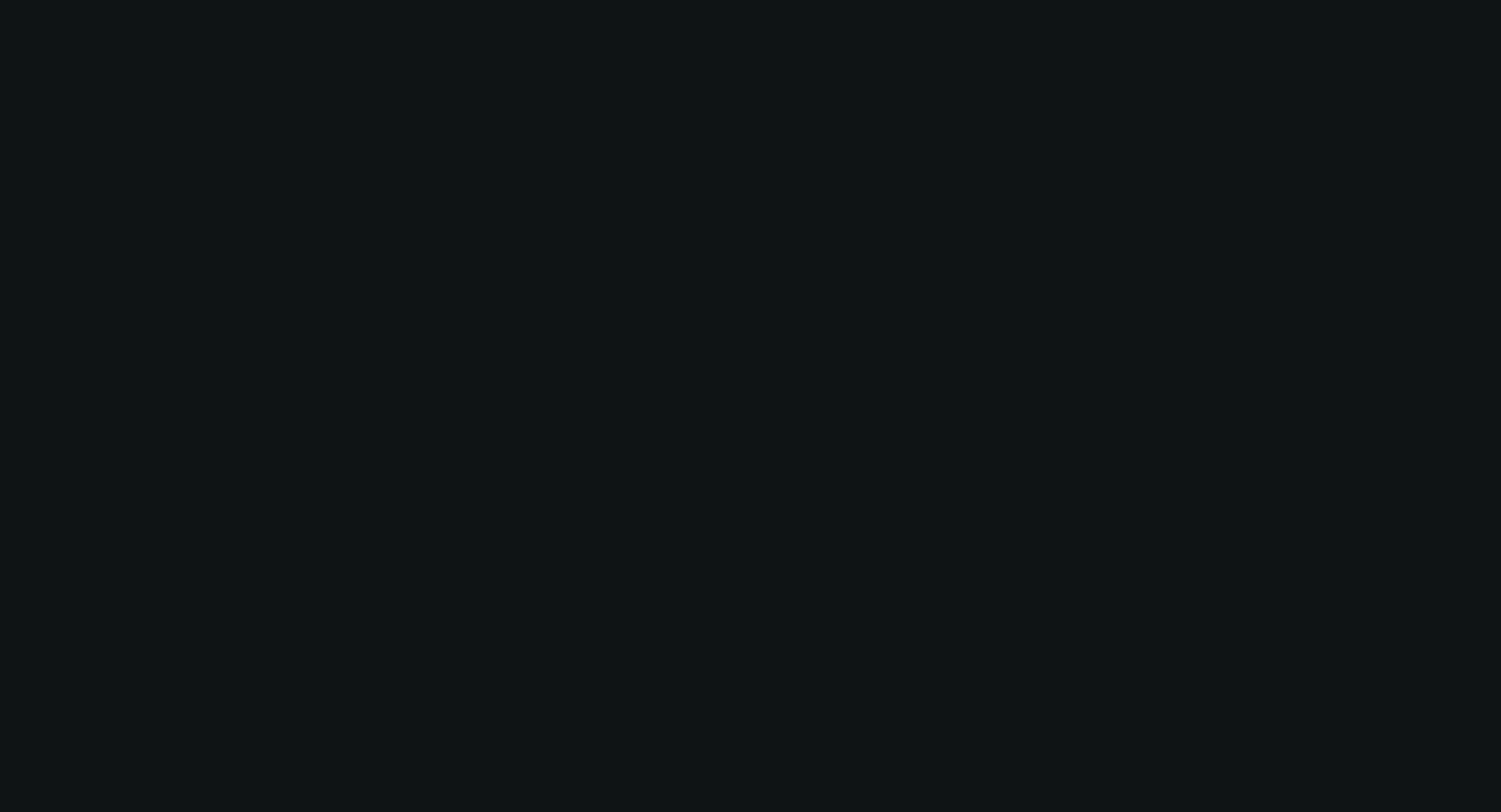
scroll to position [0, 0]
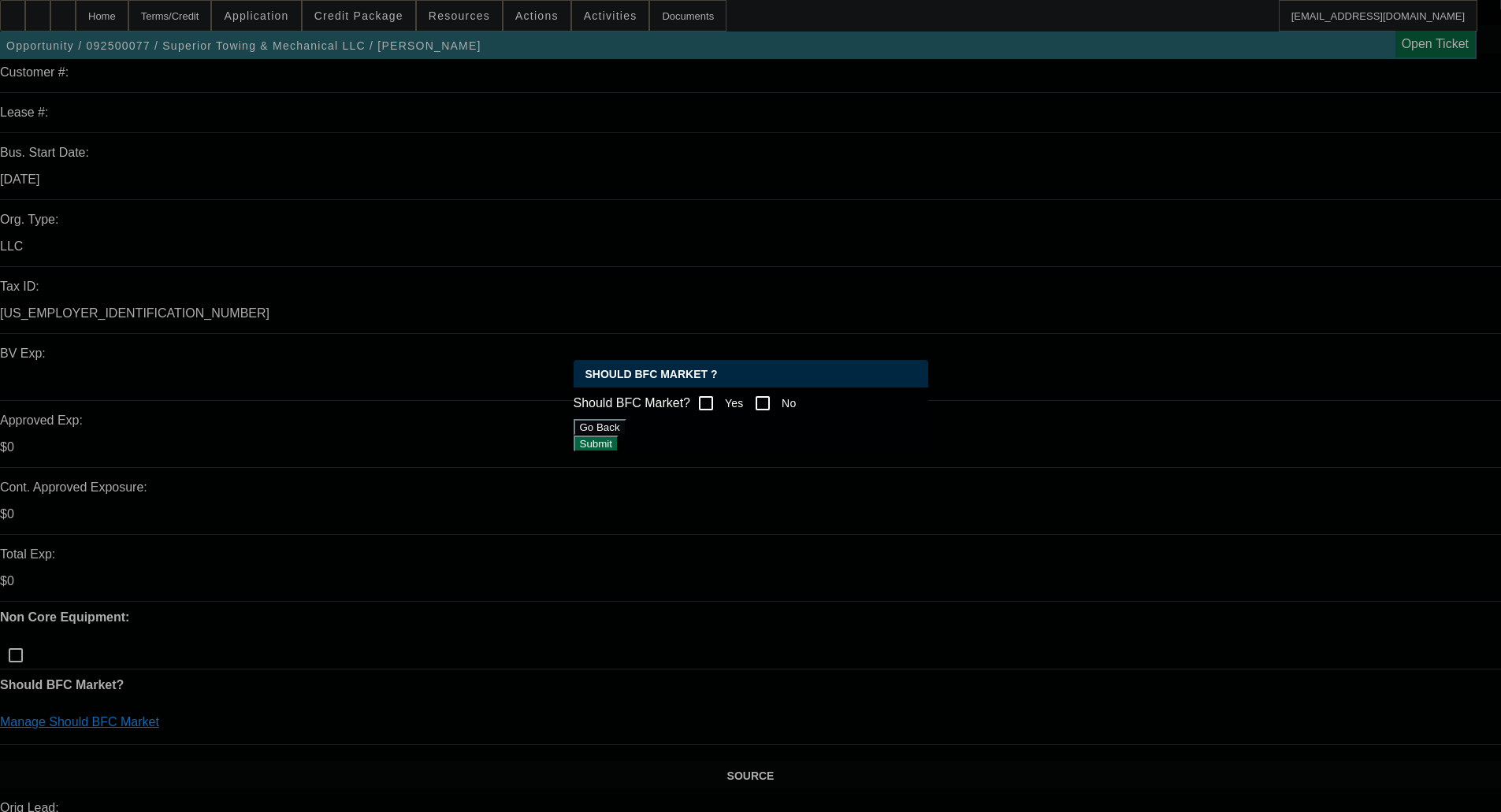
click at [626, 436] on button "Go Back" at bounding box center [599, 427] width 53 height 17
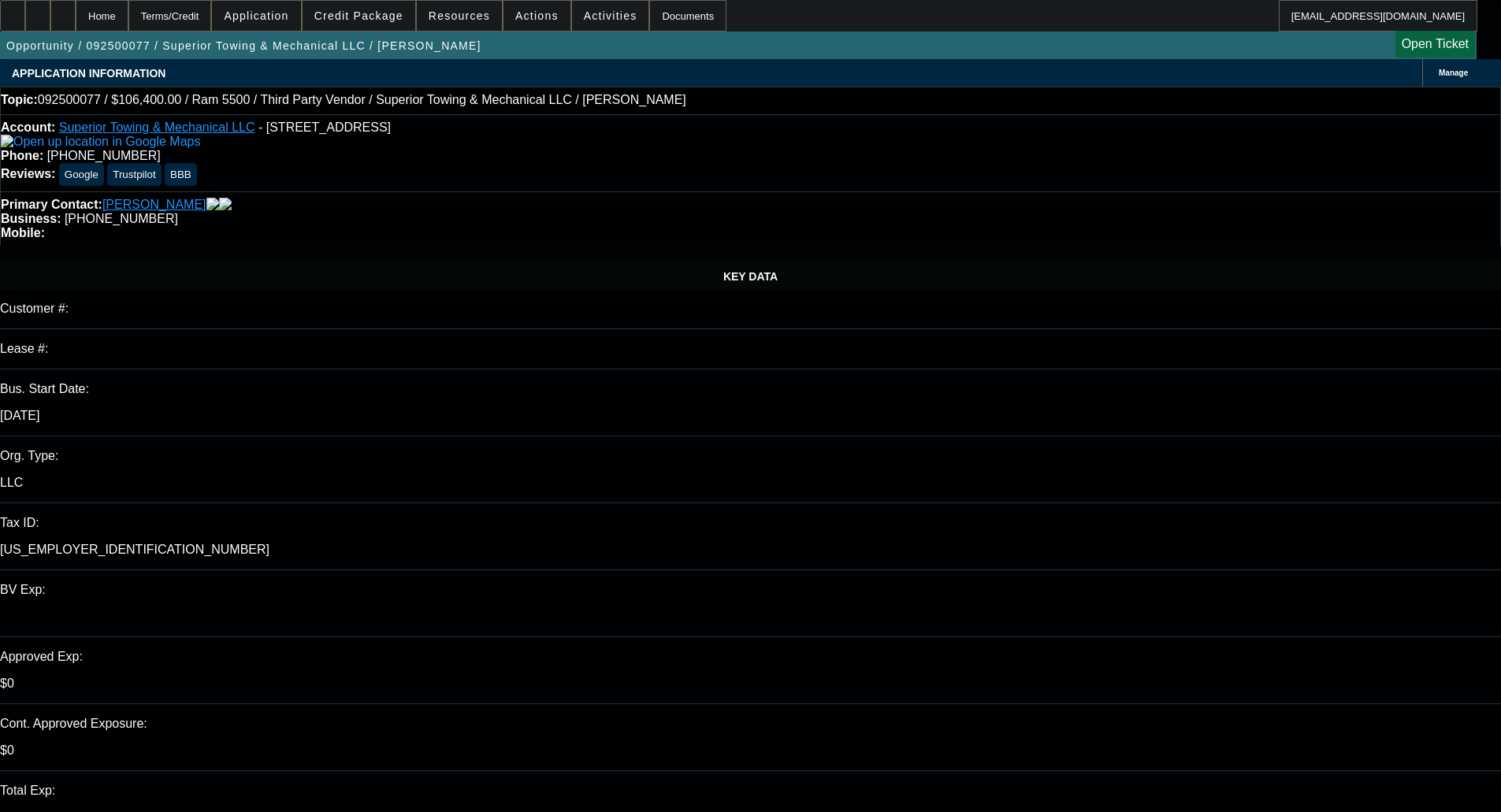
click at [342, 14] on span "Credit Package" at bounding box center [359, 15] width 89 height 13
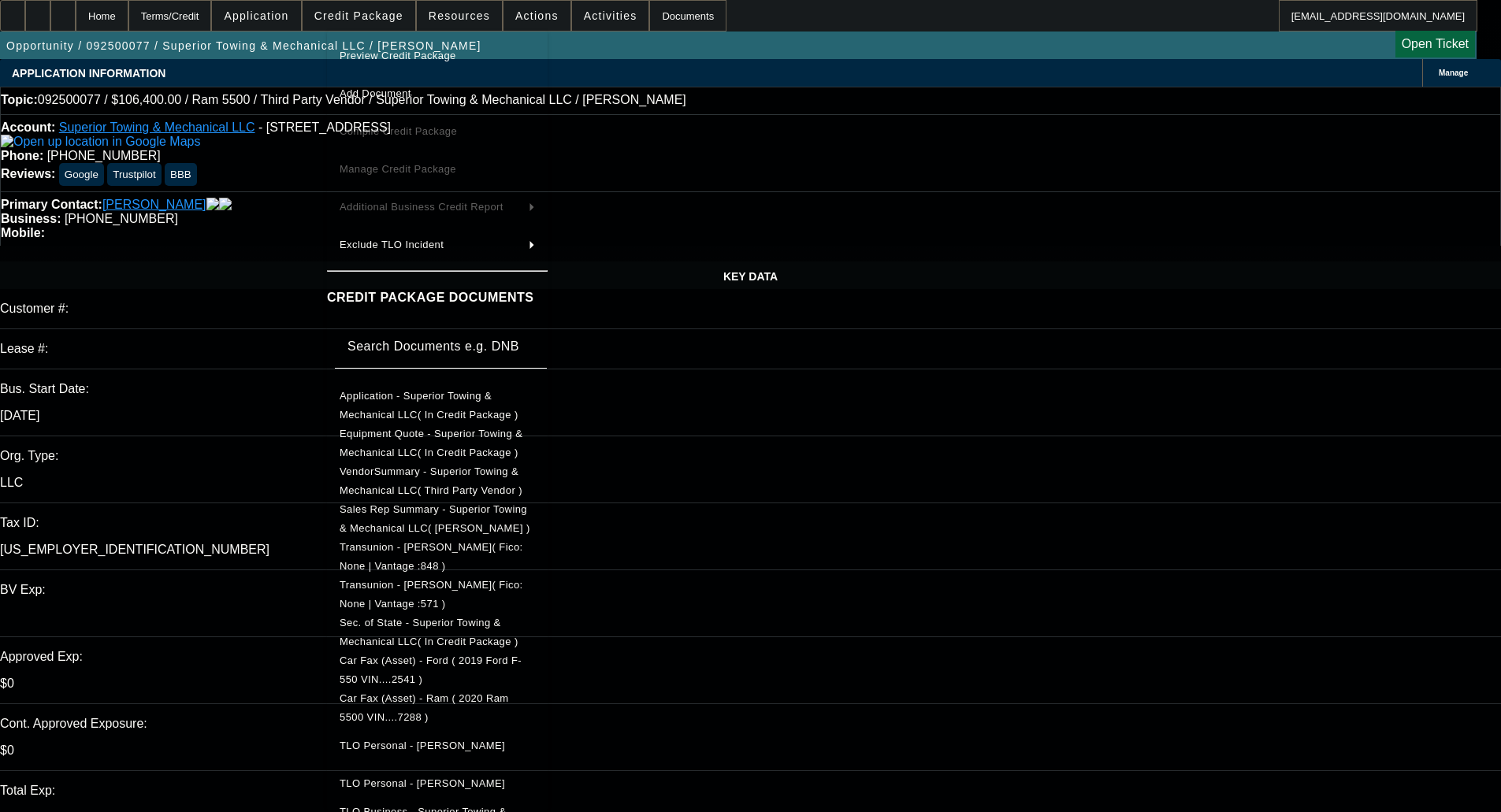
click at [428, 631] on span "Sec. of State - Superior Towing & Mechanical LLC( In Credit Package )" at bounding box center [428, 632] width 179 height 31
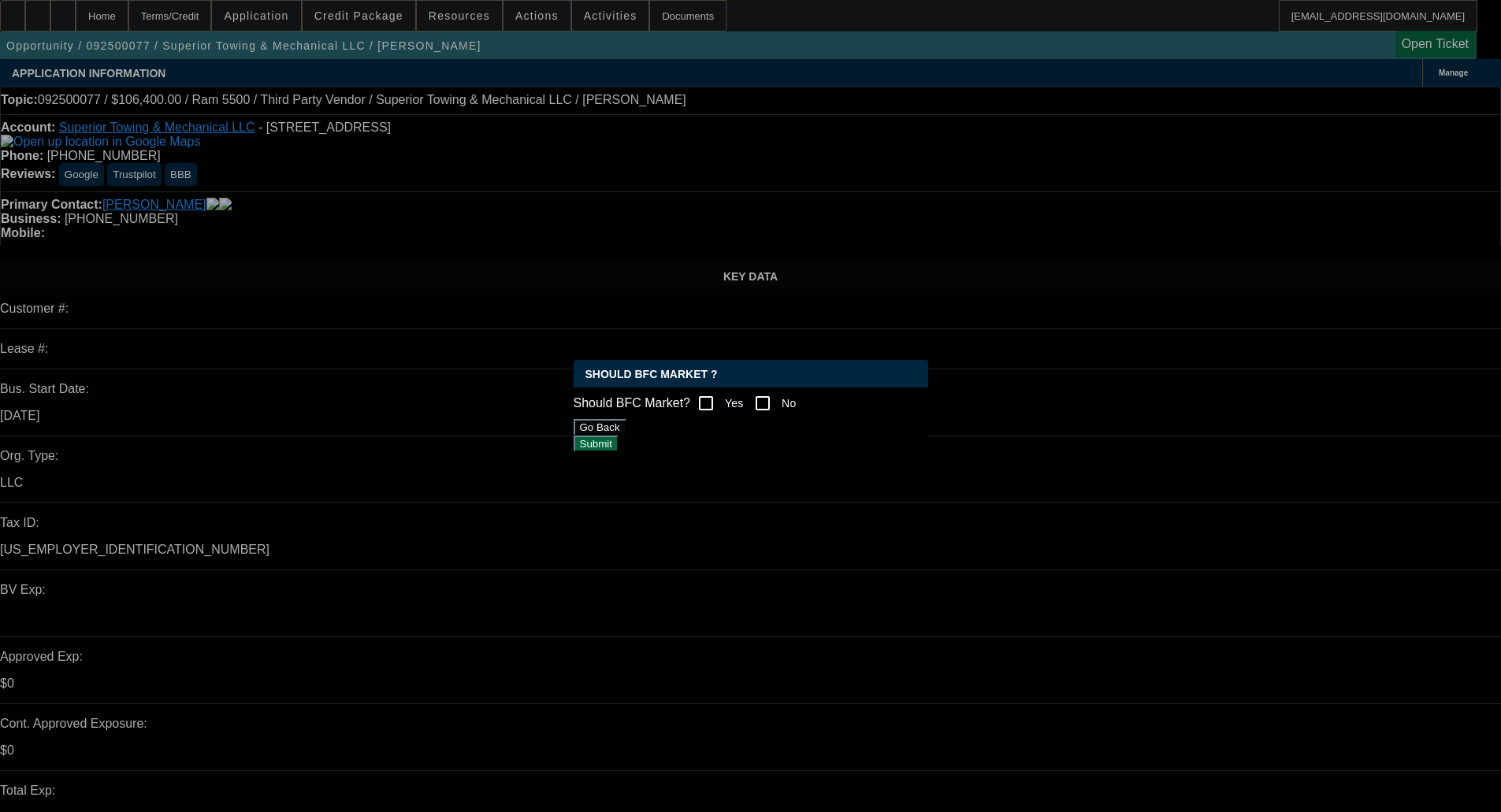
click at [772, 397] on input "No" at bounding box center [763, 404] width 32 height 32
checkbox input "true"
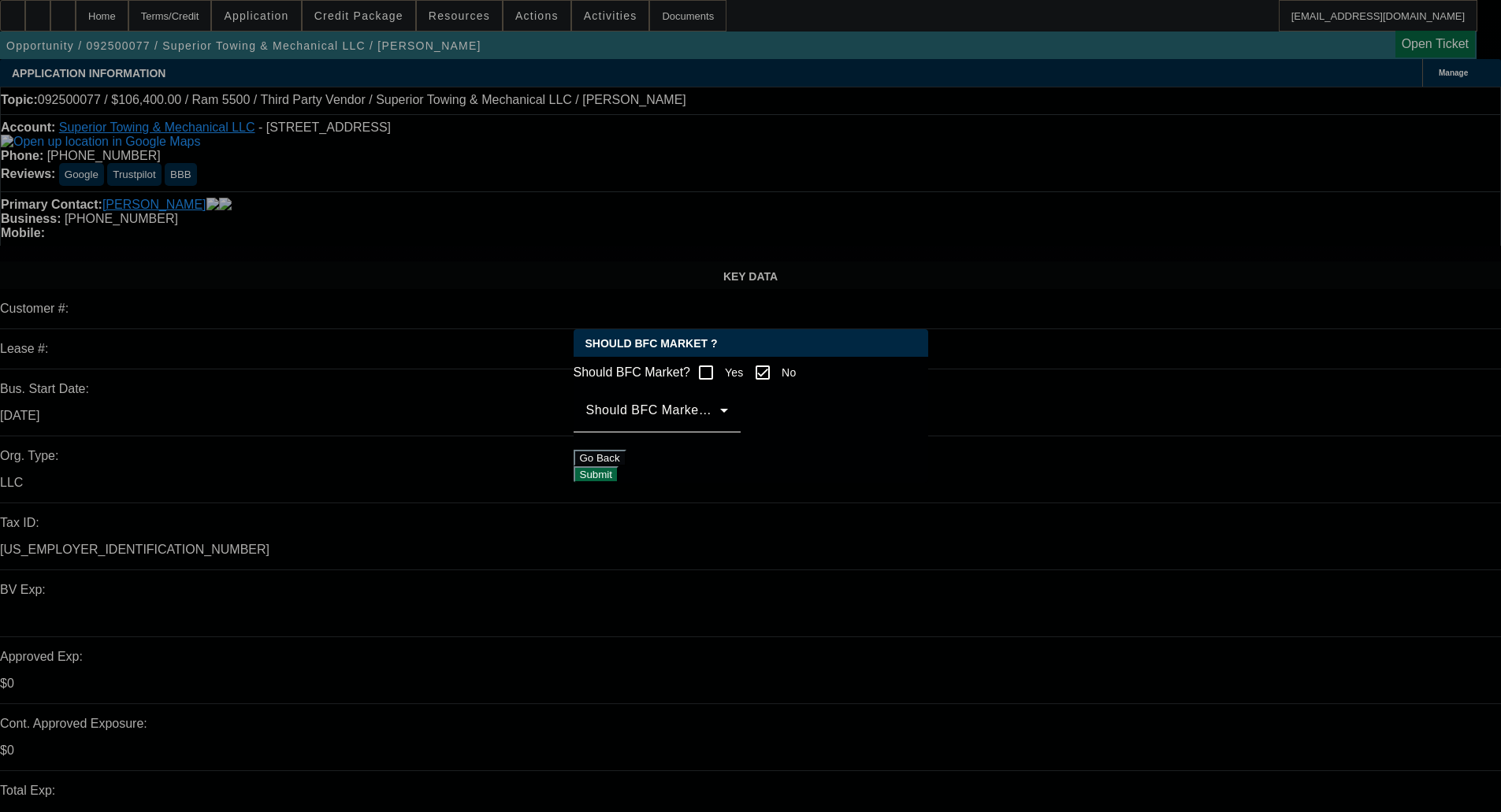
click at [693, 427] on span at bounding box center [654, 416] width 134 height 19
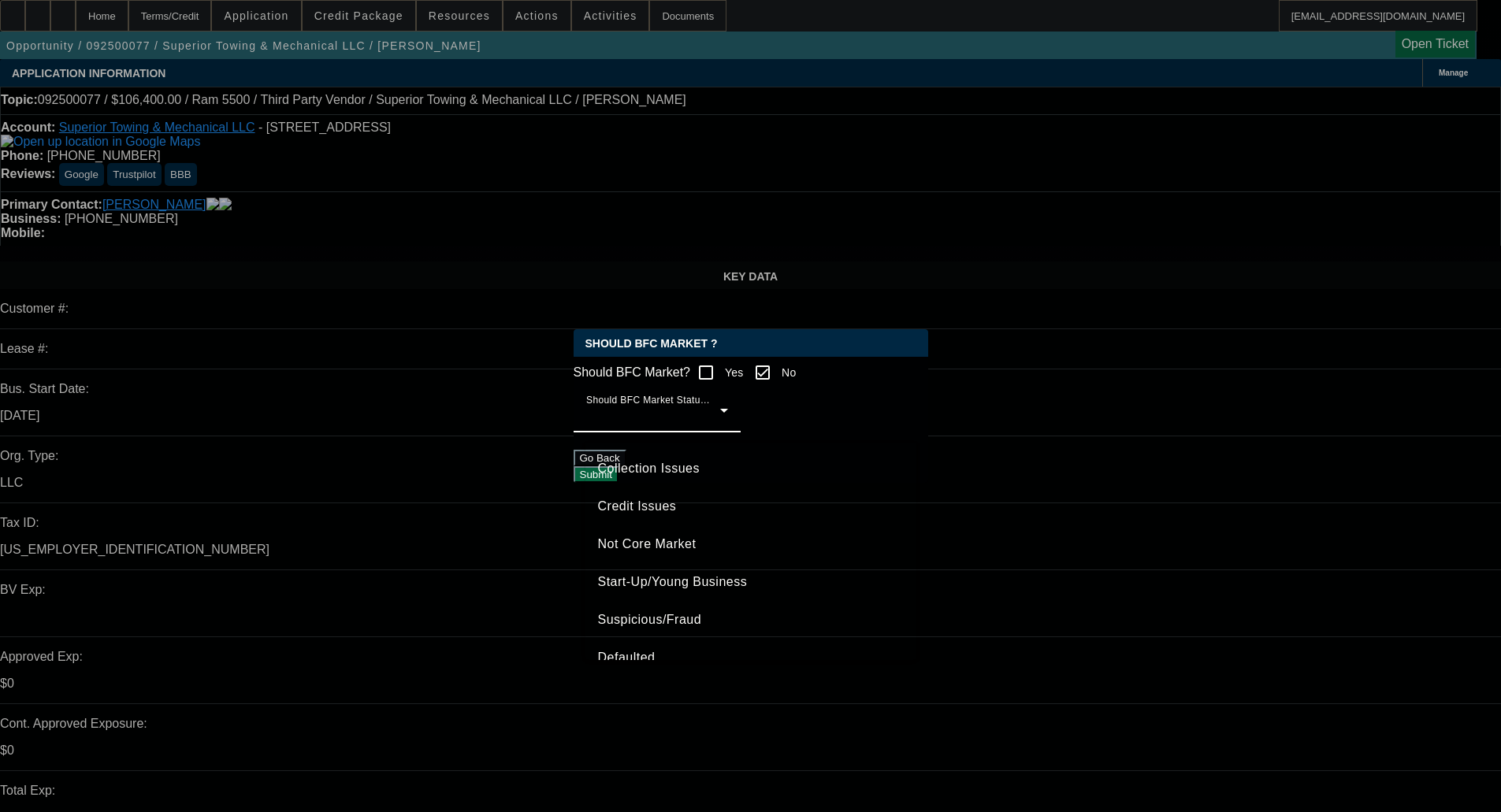
click at [641, 389] on div at bounding box center [750, 406] width 1501 height 812
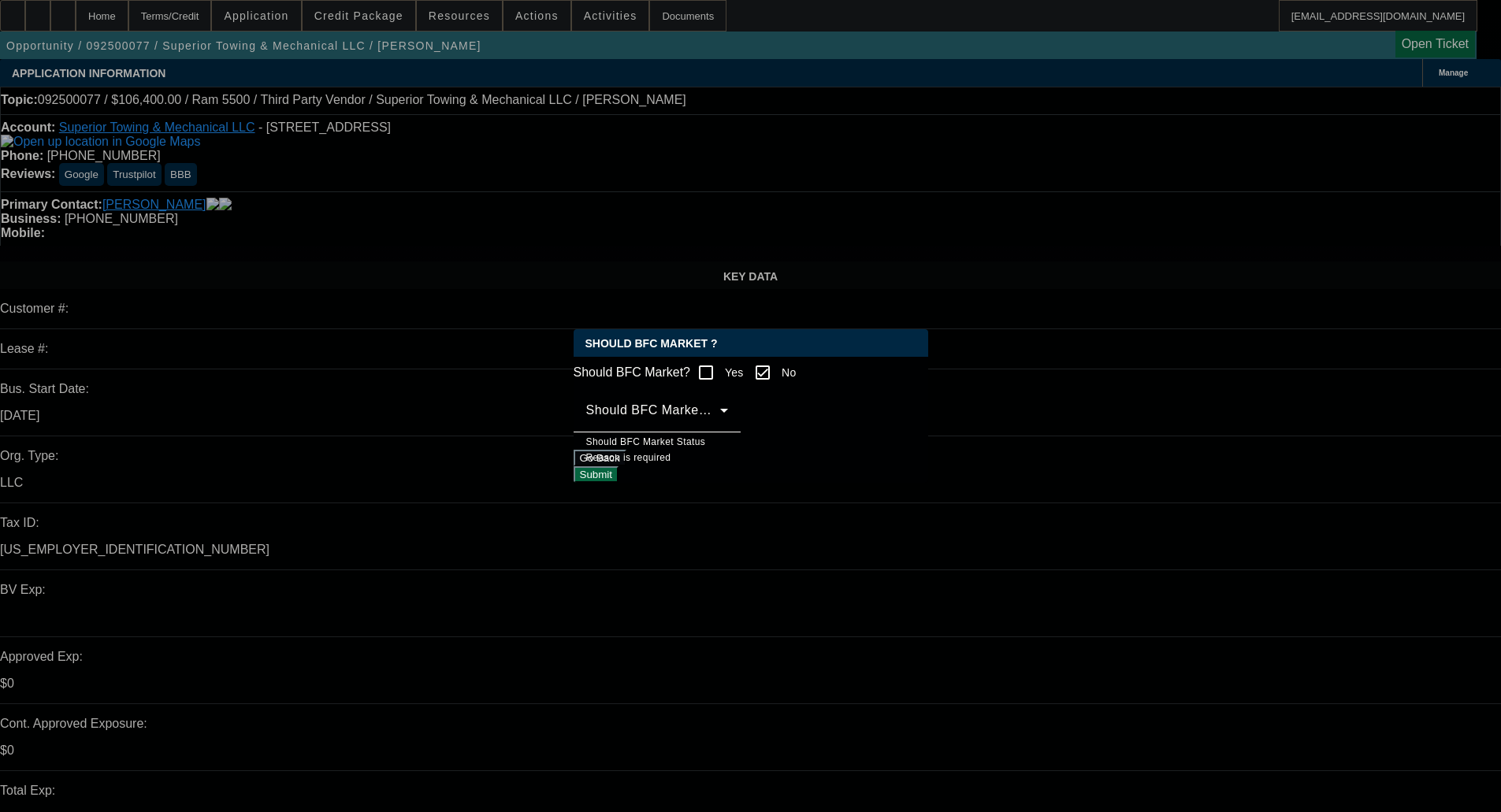
click at [626, 463] on button "Go Back" at bounding box center [599, 458] width 53 height 17
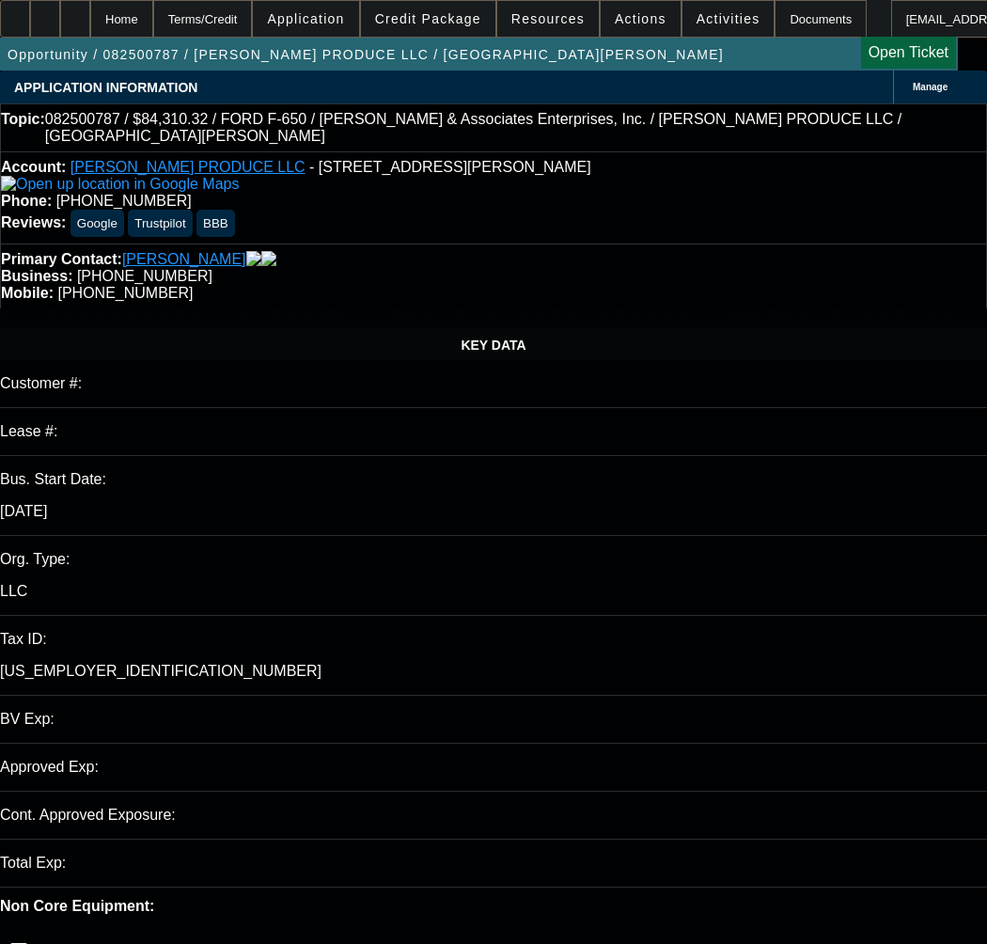
select select "0"
select select "6"
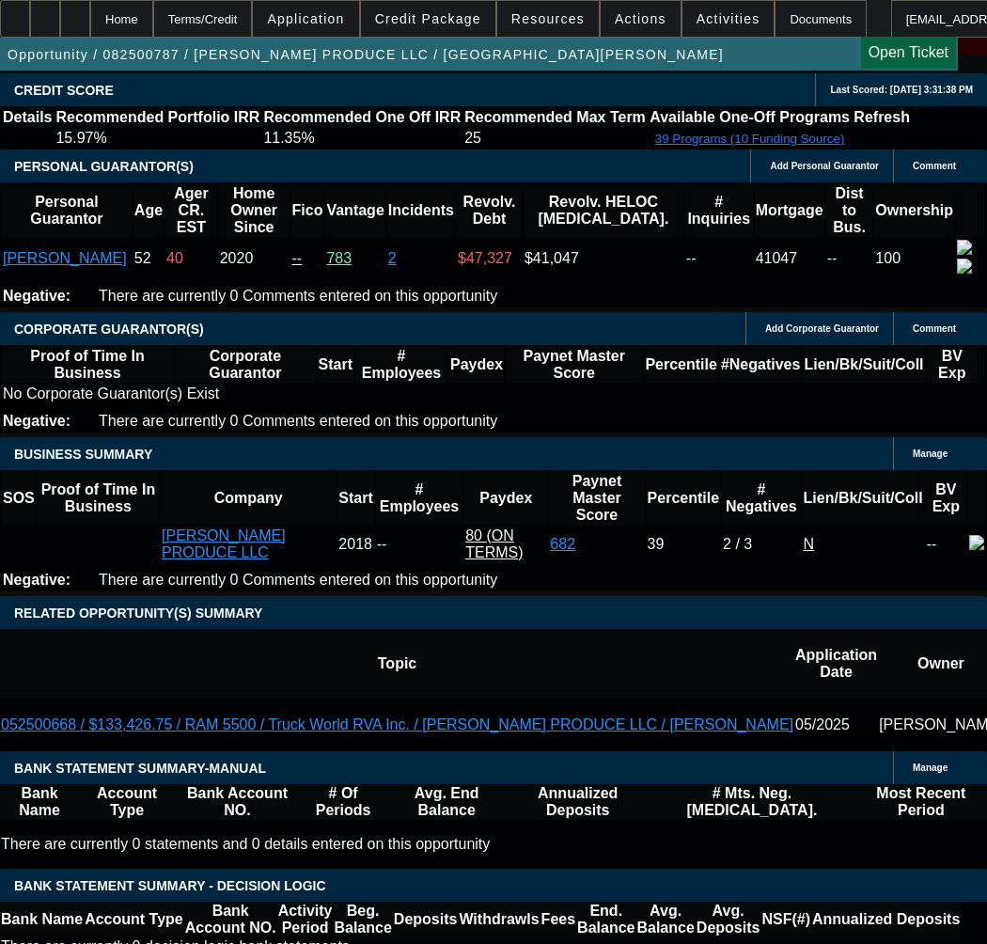
scroll to position [2821, 0]
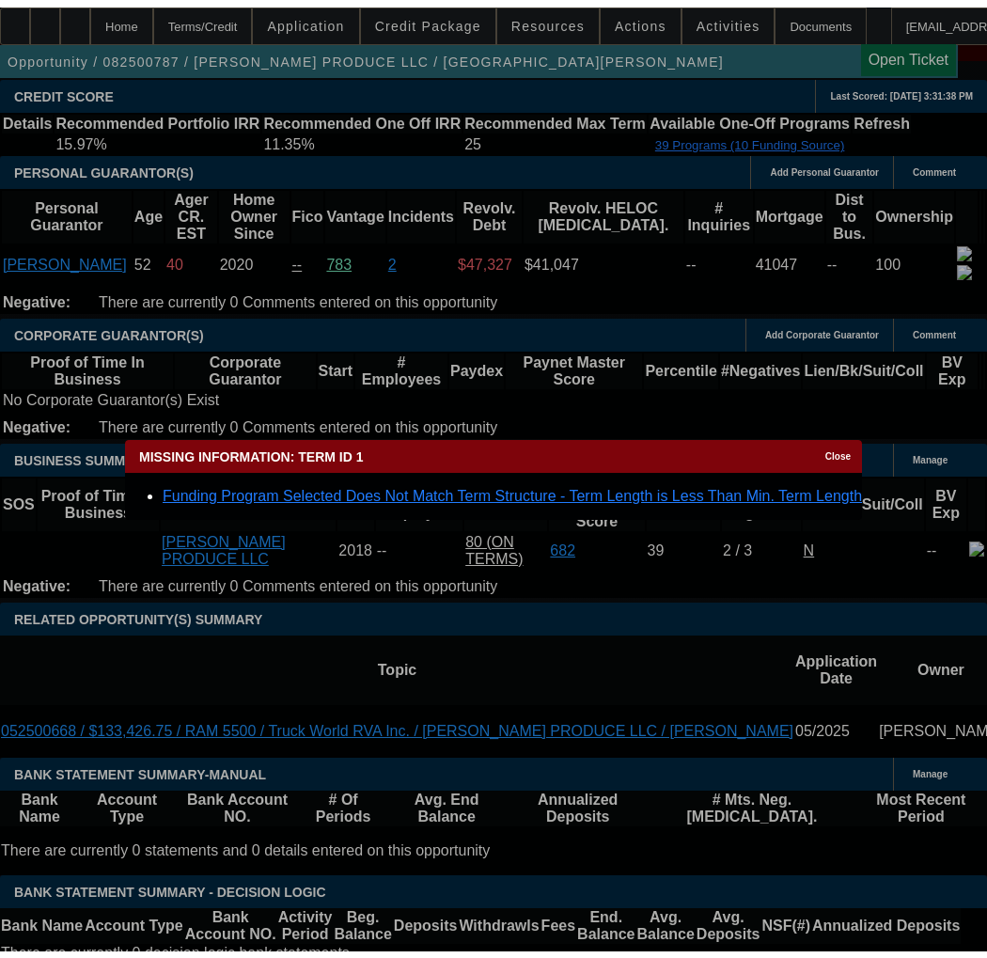
scroll to position [0, 0]
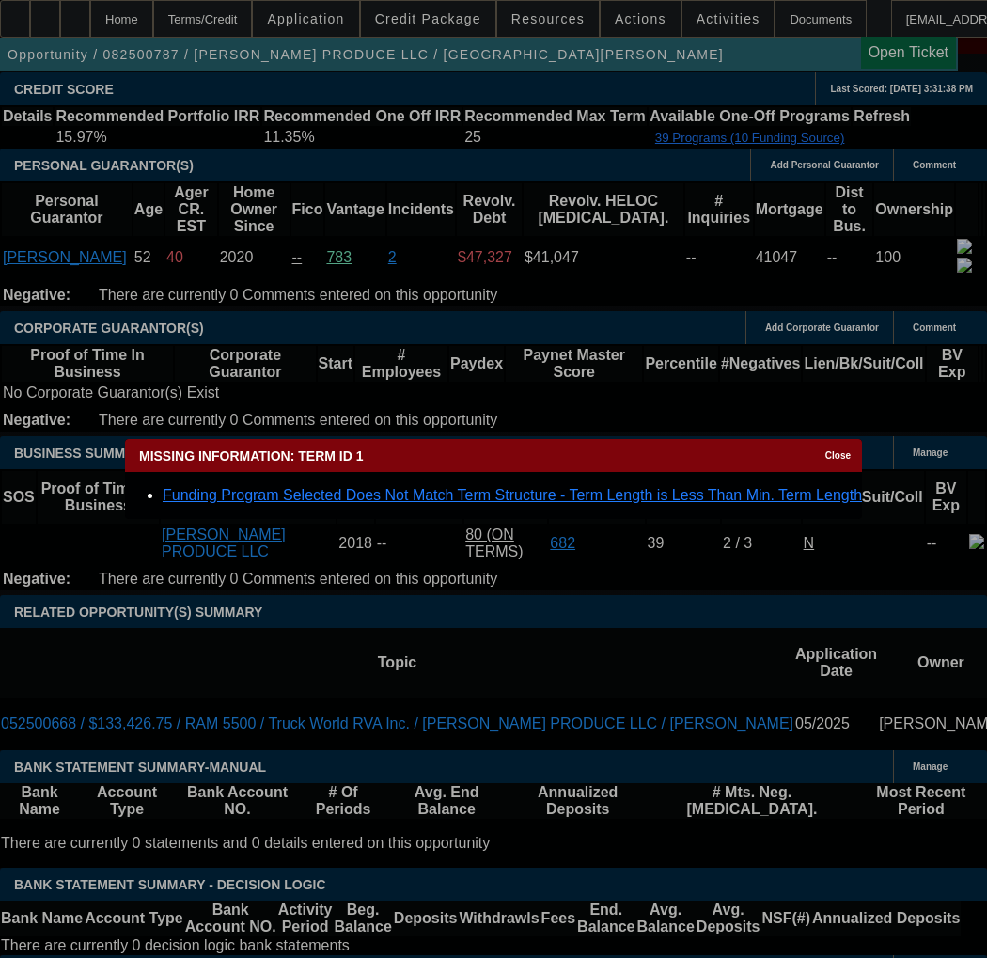
click at [821, 456] on div "Close" at bounding box center [841, 450] width 41 height 22
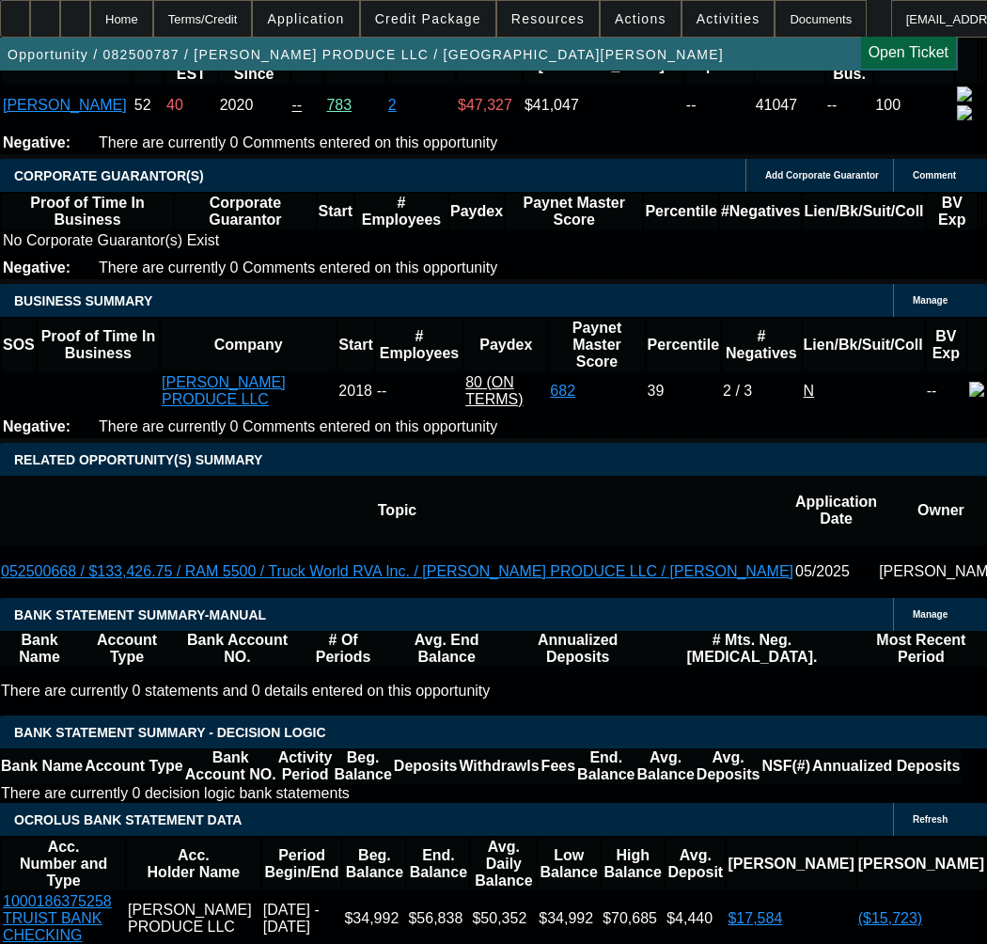
scroll to position [3009, 0]
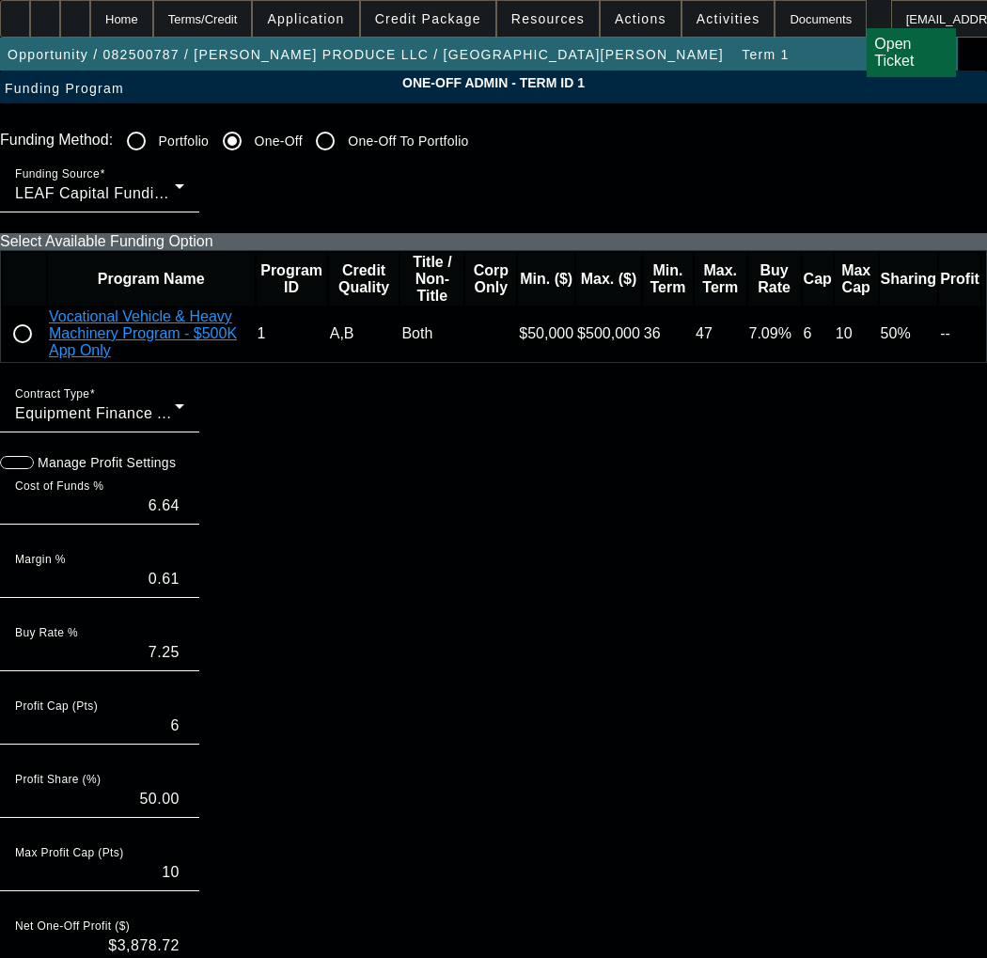
click at [41, 353] on input "radio" at bounding box center [23, 334] width 38 height 38
radio input "true"
type input "6.50"
type input "0.59"
type input "7.09"
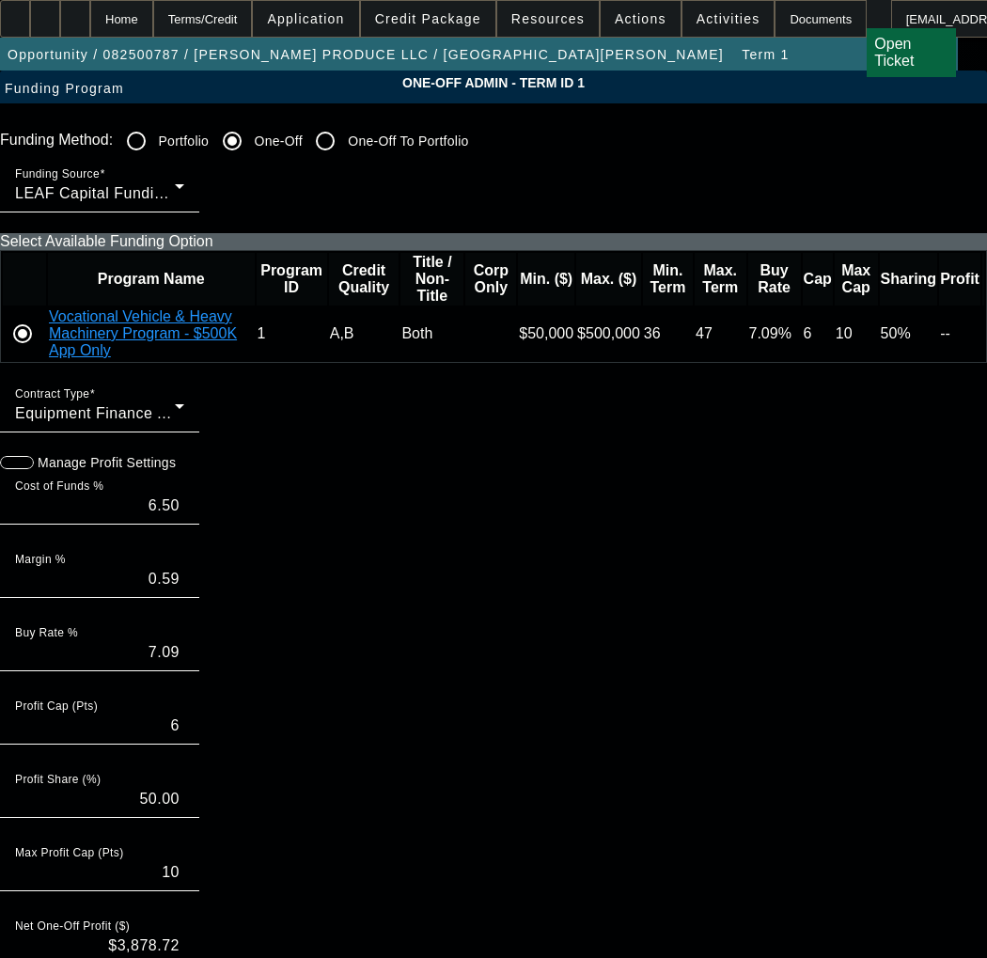
paste input "1054779"
type input "1054779"
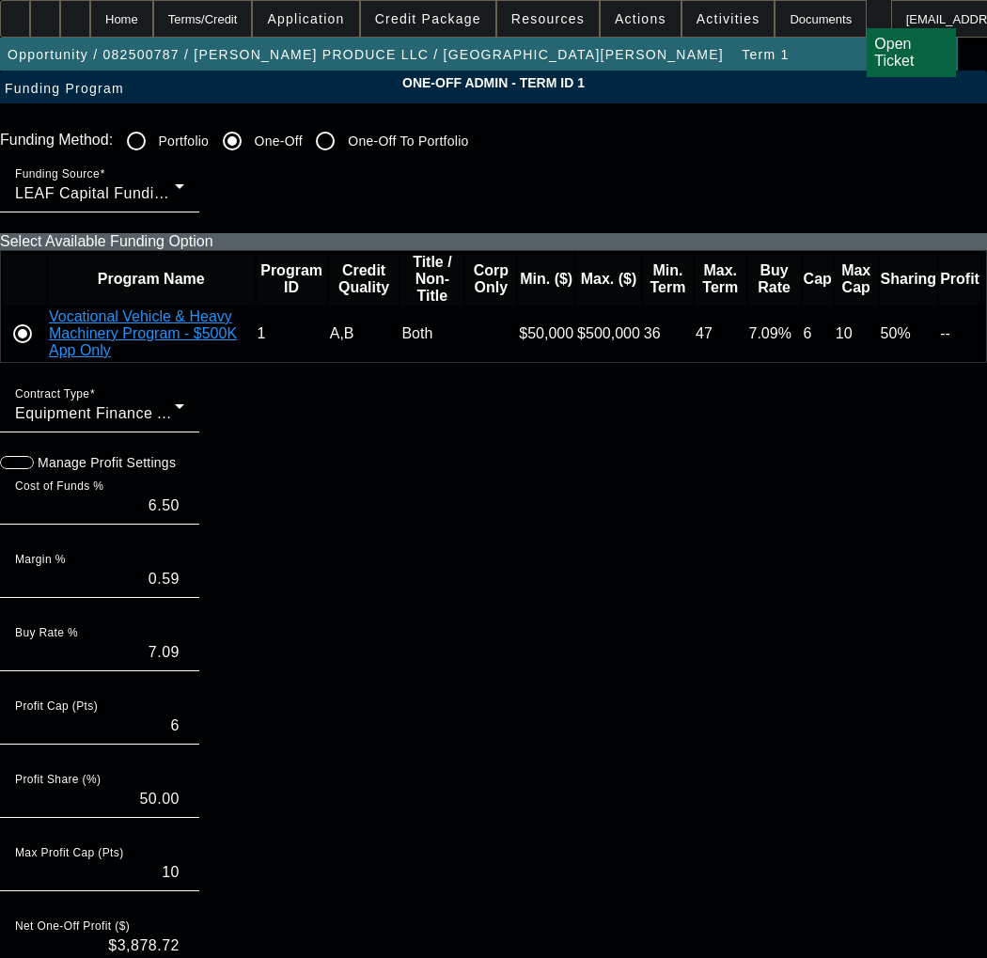
paste input "1054779"
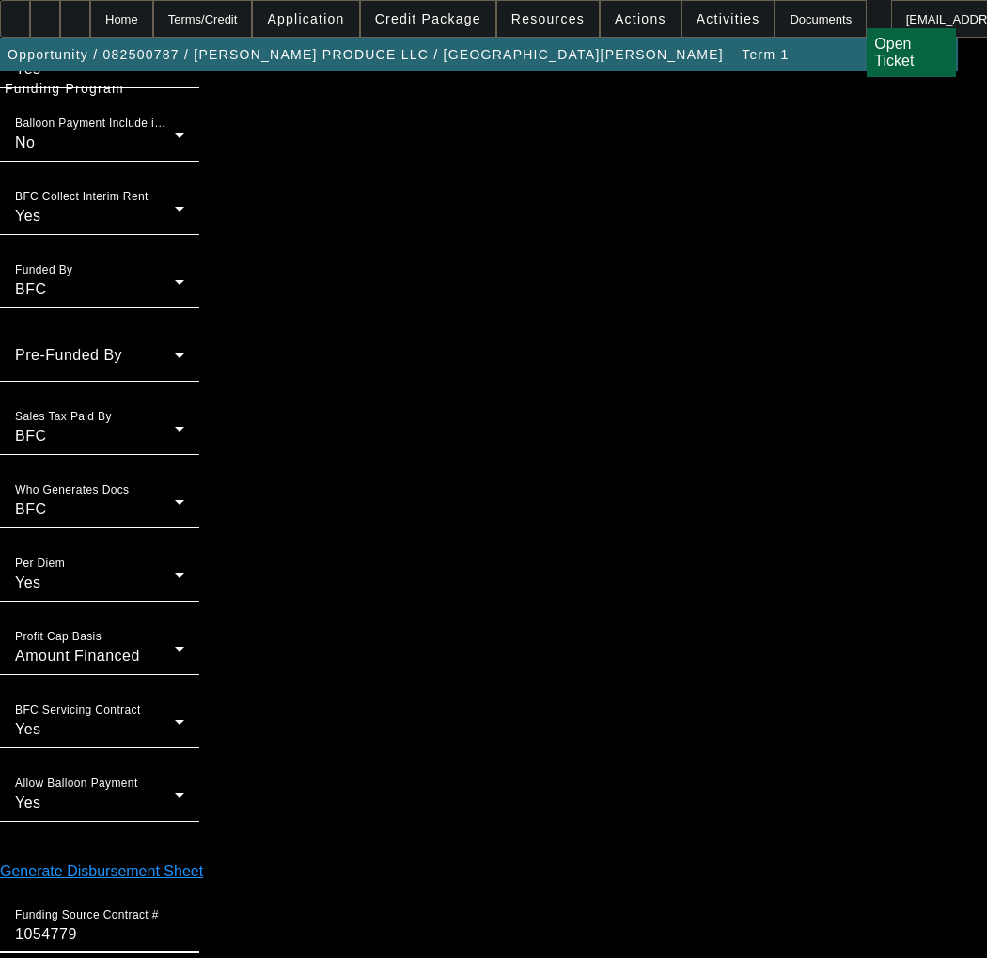
scroll to position [1486, 0]
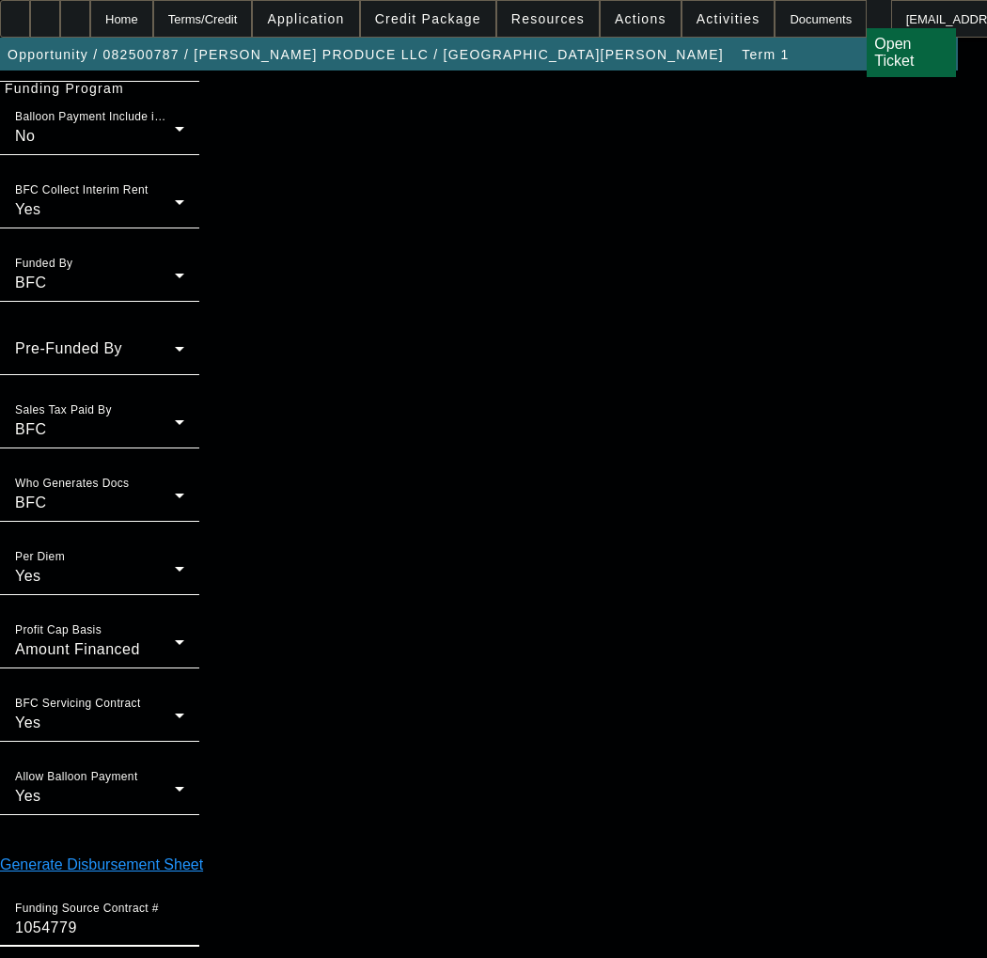
type input "1054779"
type input "3"
type input "03:55"
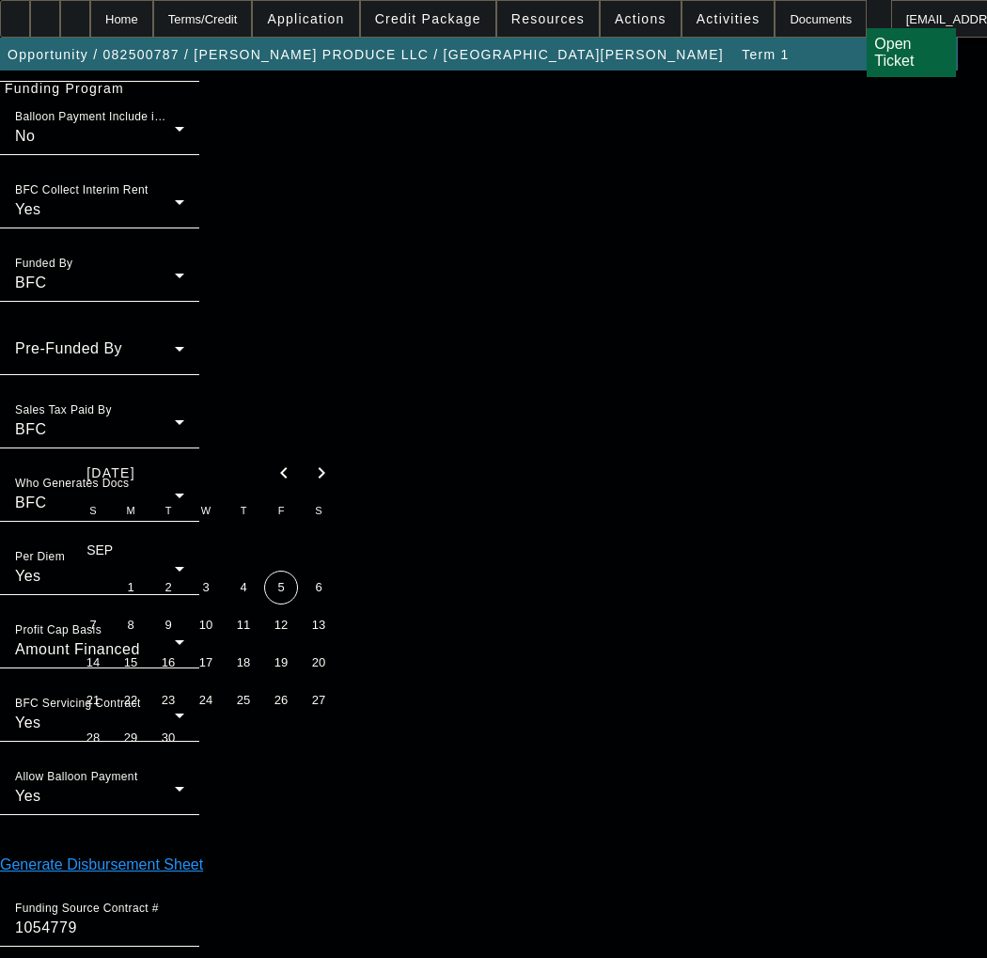
click at [281, 589] on span "5" at bounding box center [281, 588] width 34 height 34
type input "[DATE]"
type input "11:57"
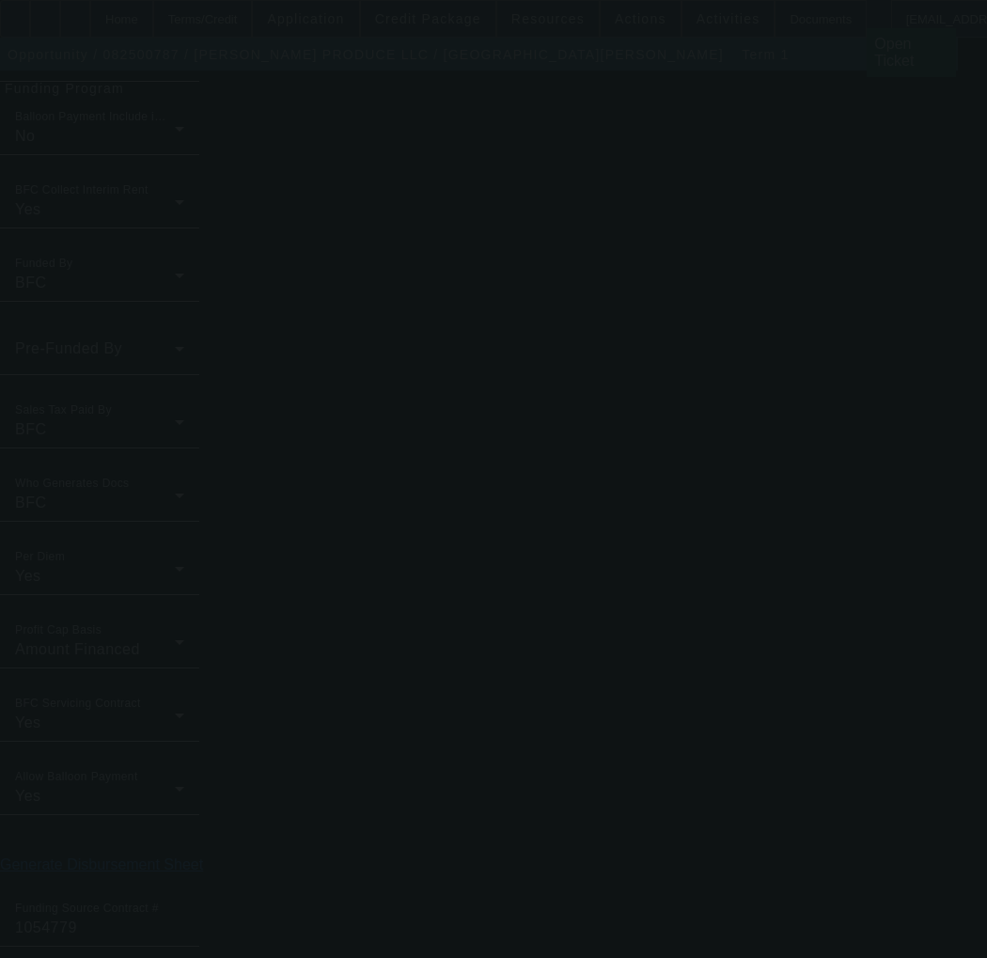
type input "6.64"
type input "0.61"
type input "7.25"
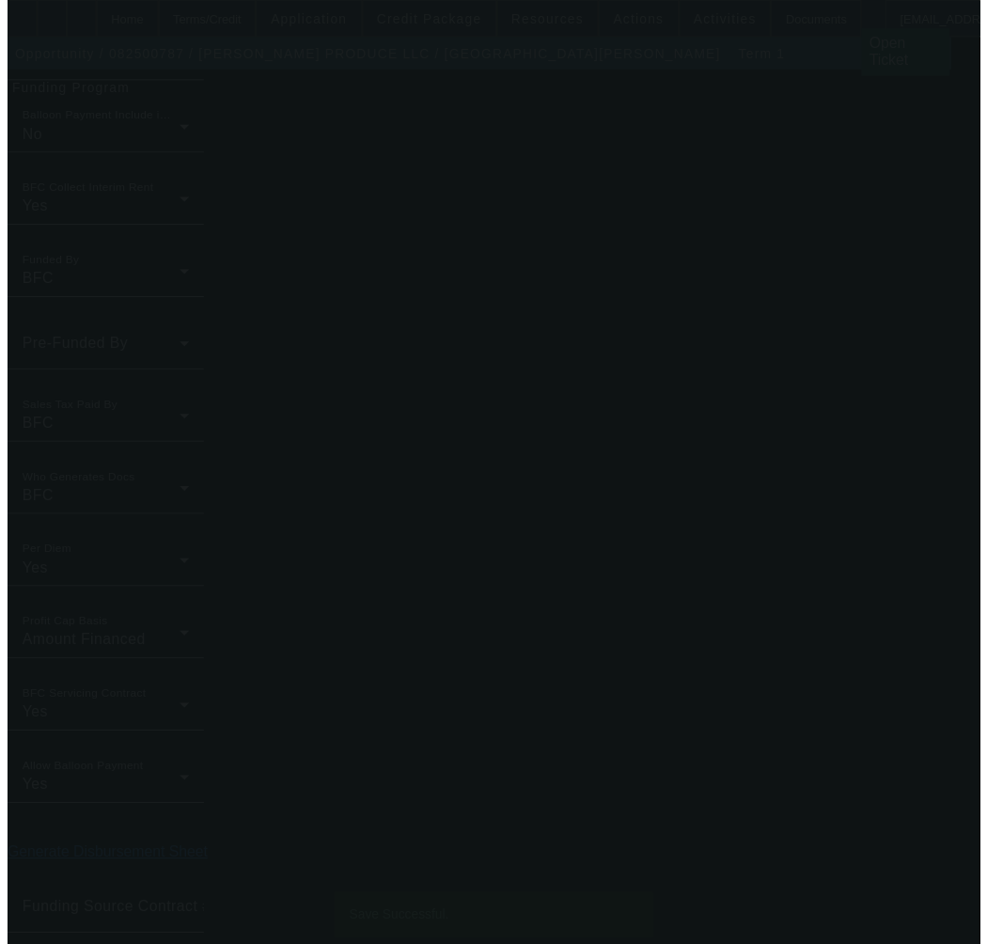
scroll to position [0, 0]
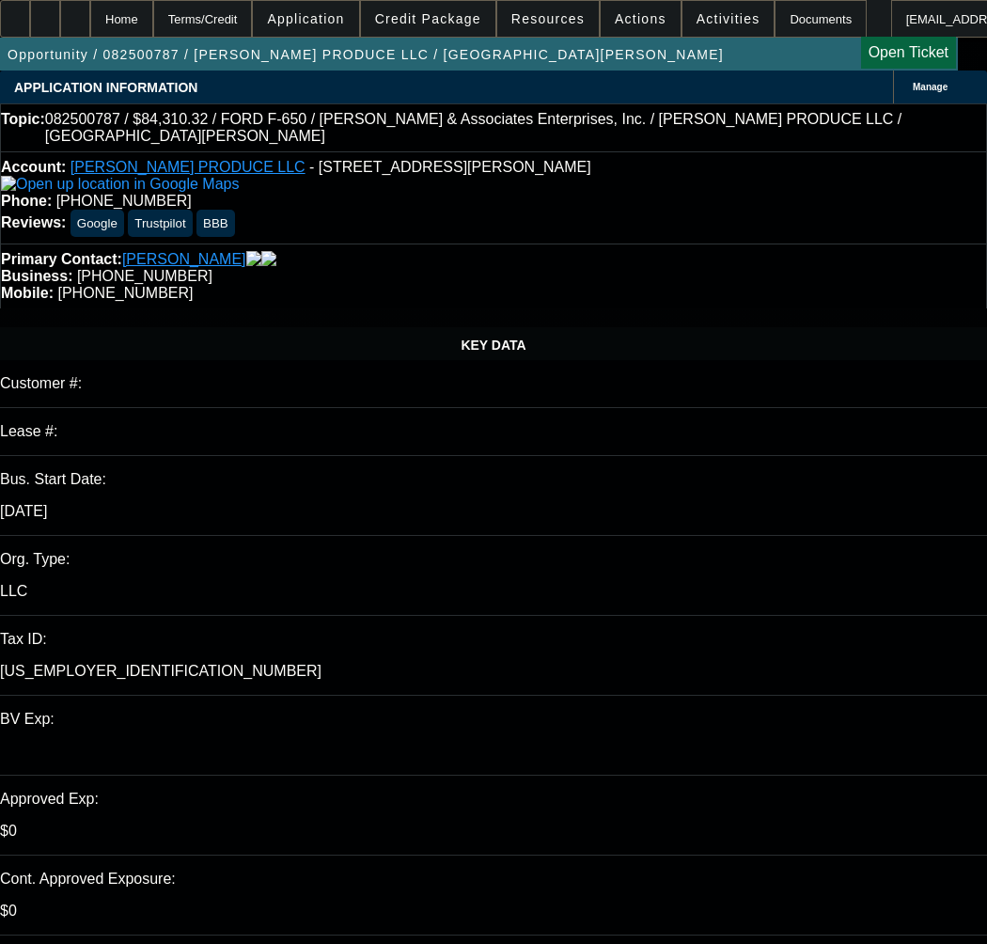
select select "0"
select select "6"
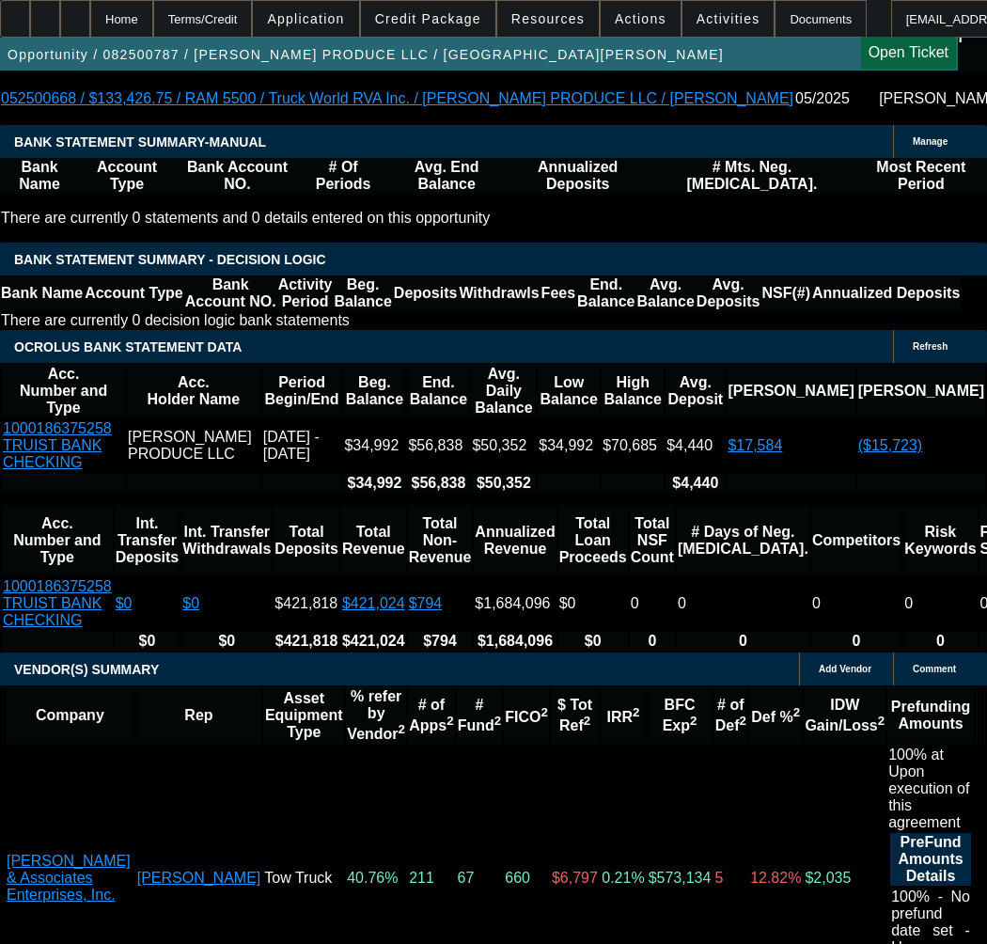
scroll to position [3479, 0]
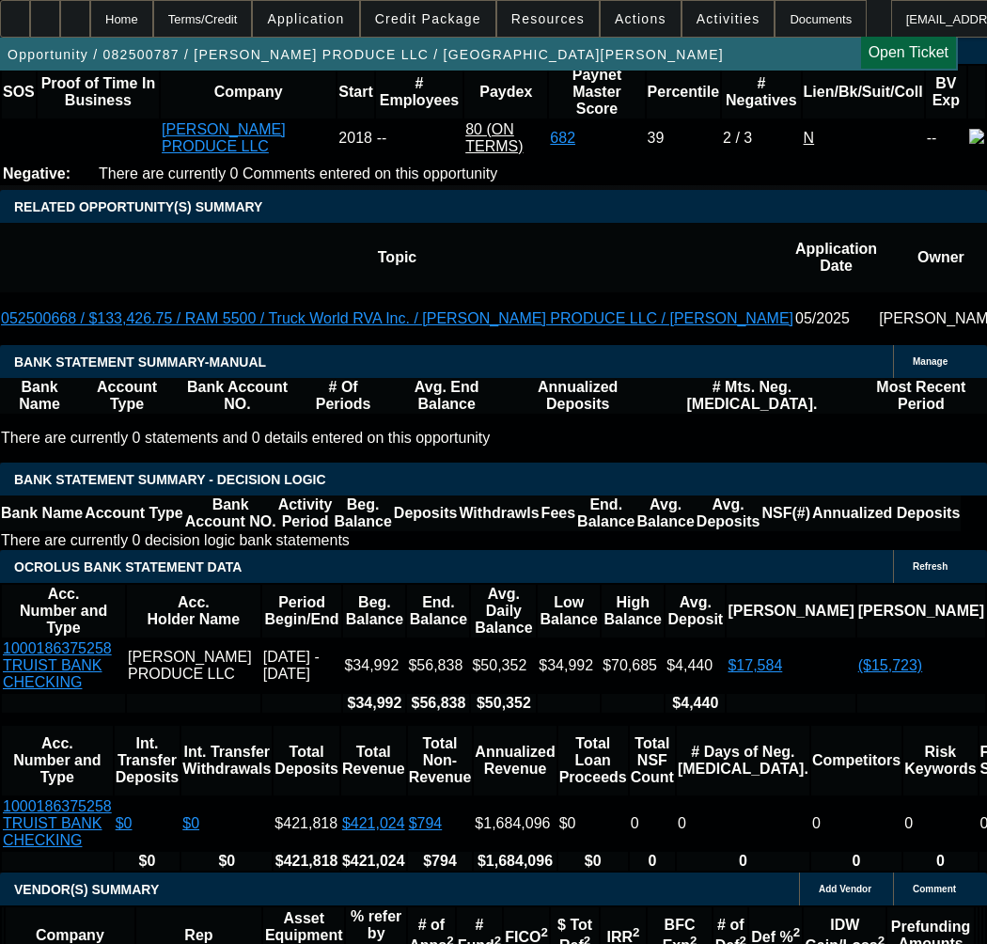
scroll to position [2915, 0]
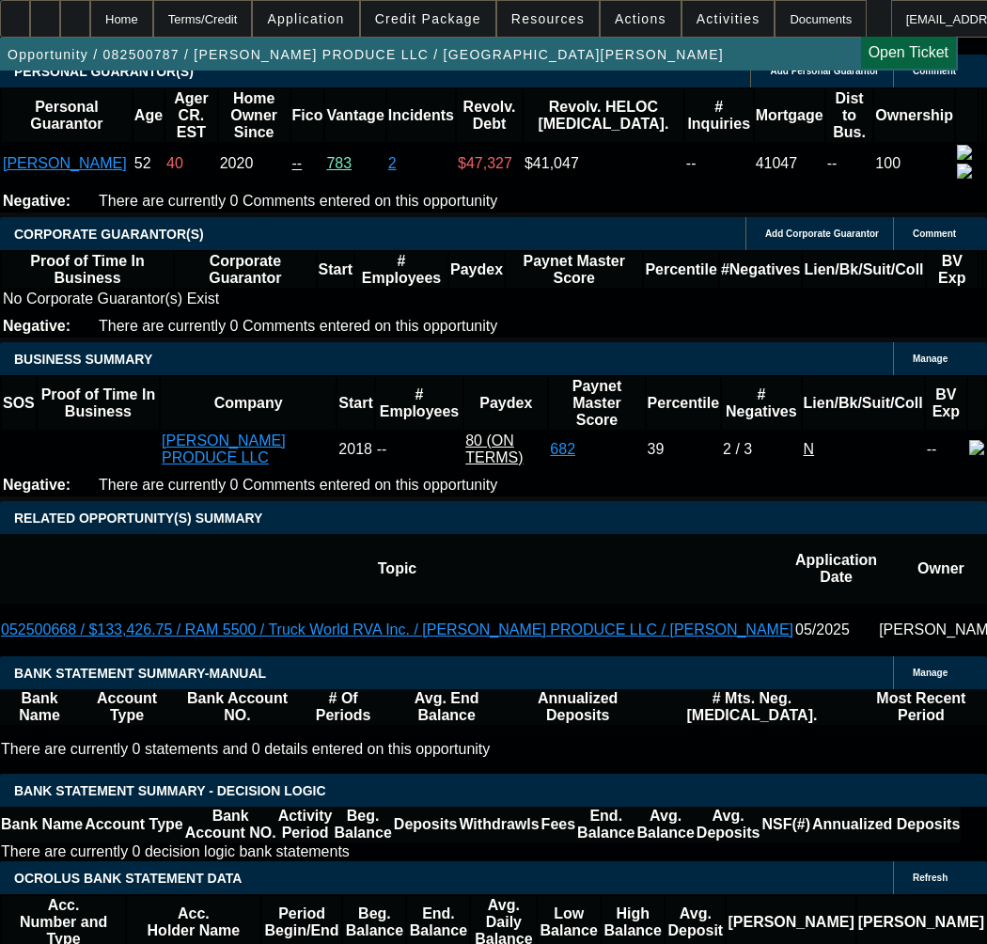
click at [424, 13] on span "Credit Package" at bounding box center [428, 18] width 106 height 15
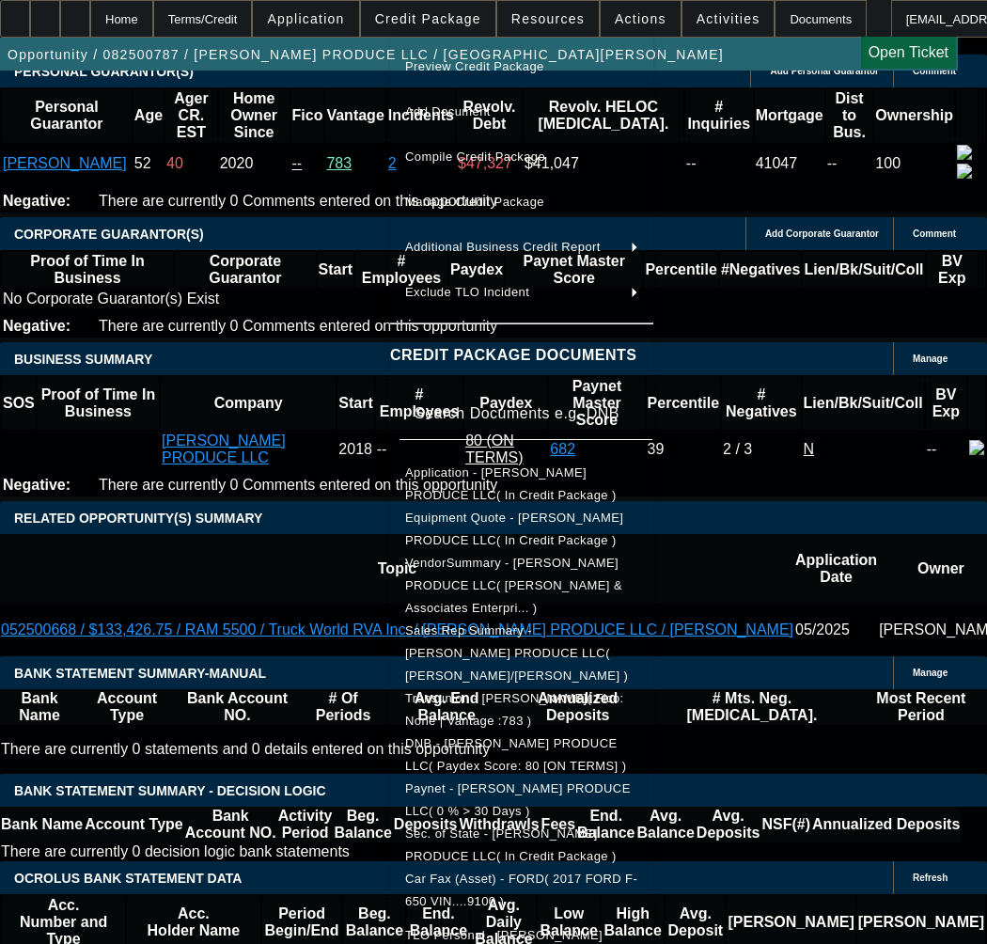
click at [115, 427] on div at bounding box center [493, 472] width 987 height 944
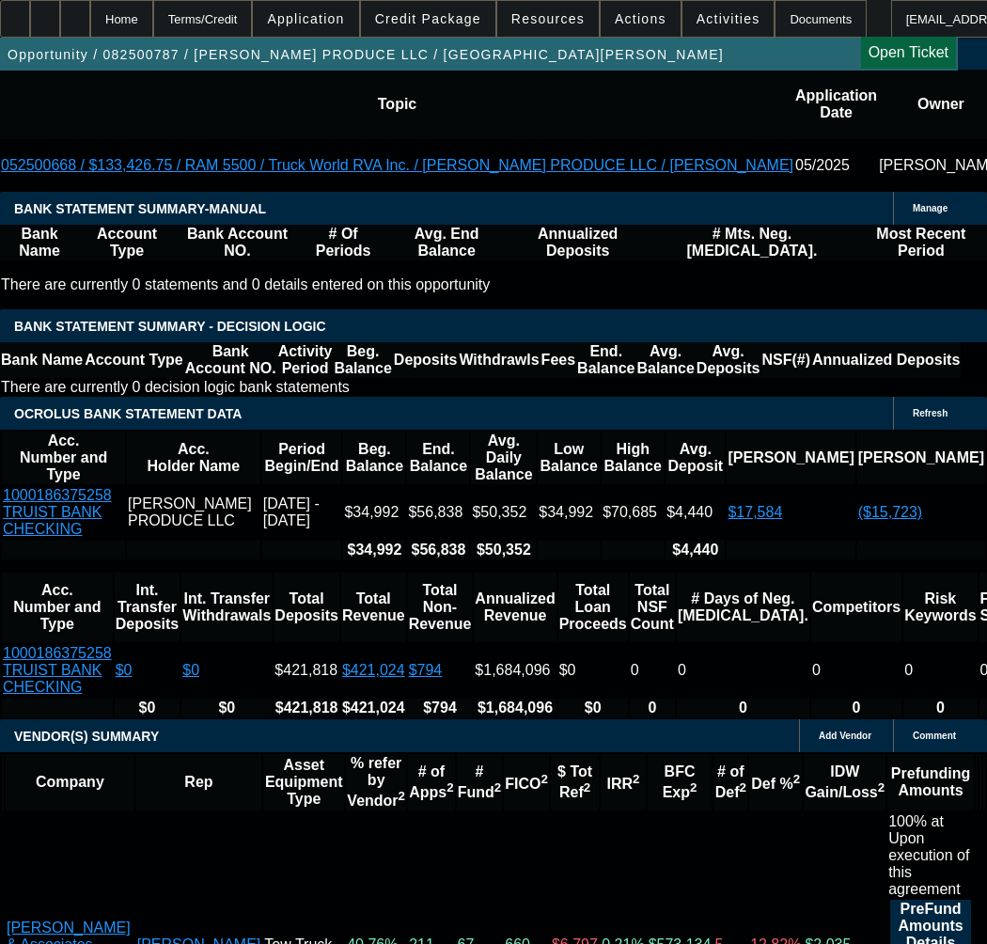
scroll to position [3385, 0]
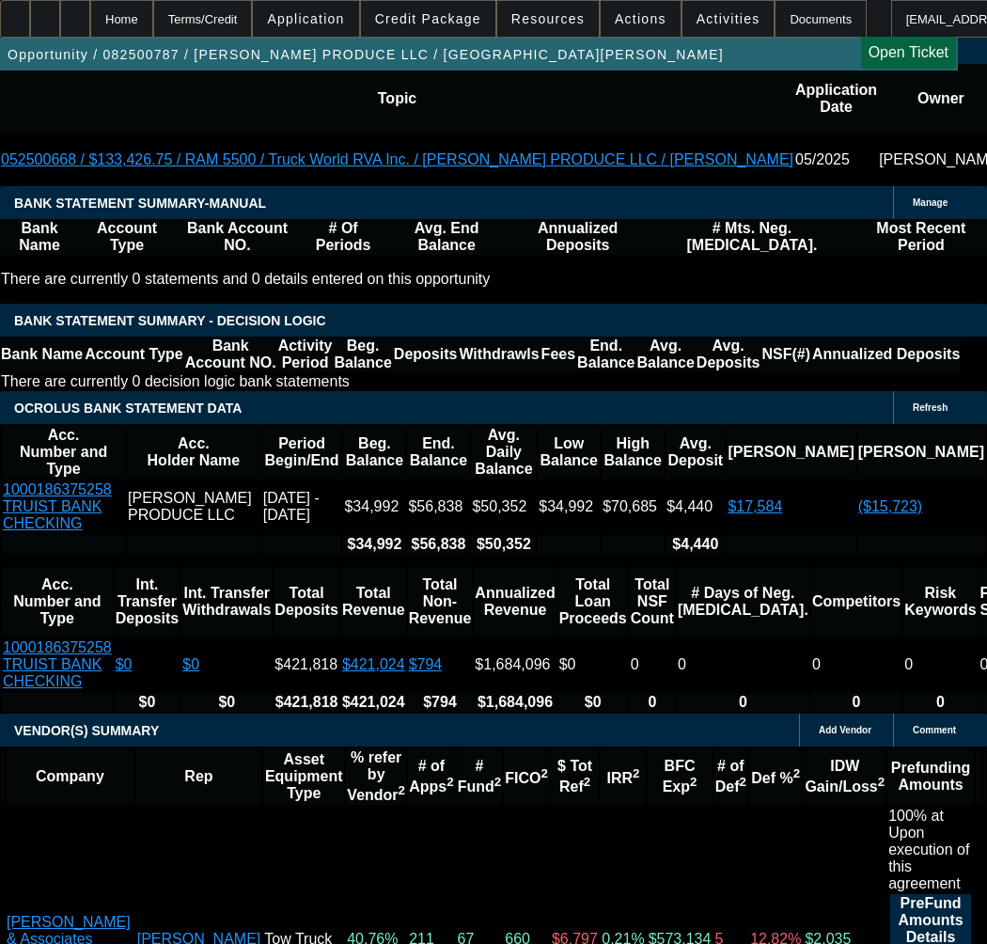
select select "3"
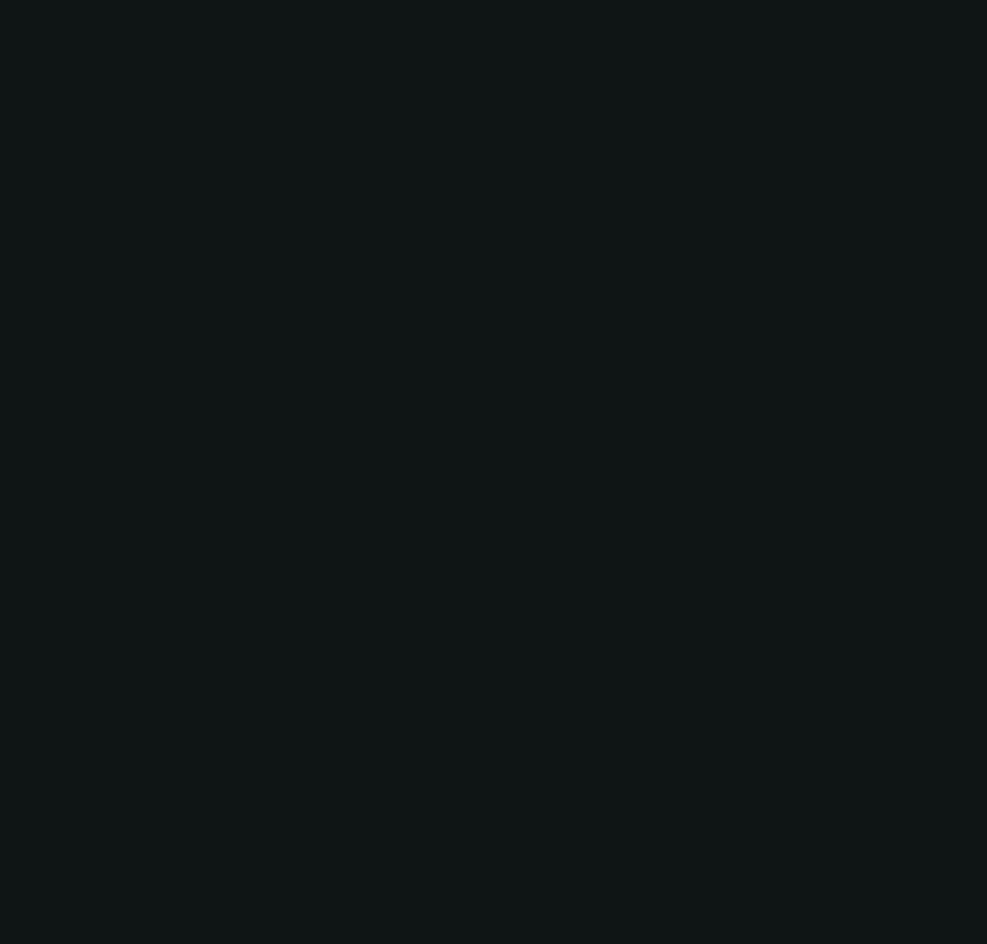
scroll to position [0, 0]
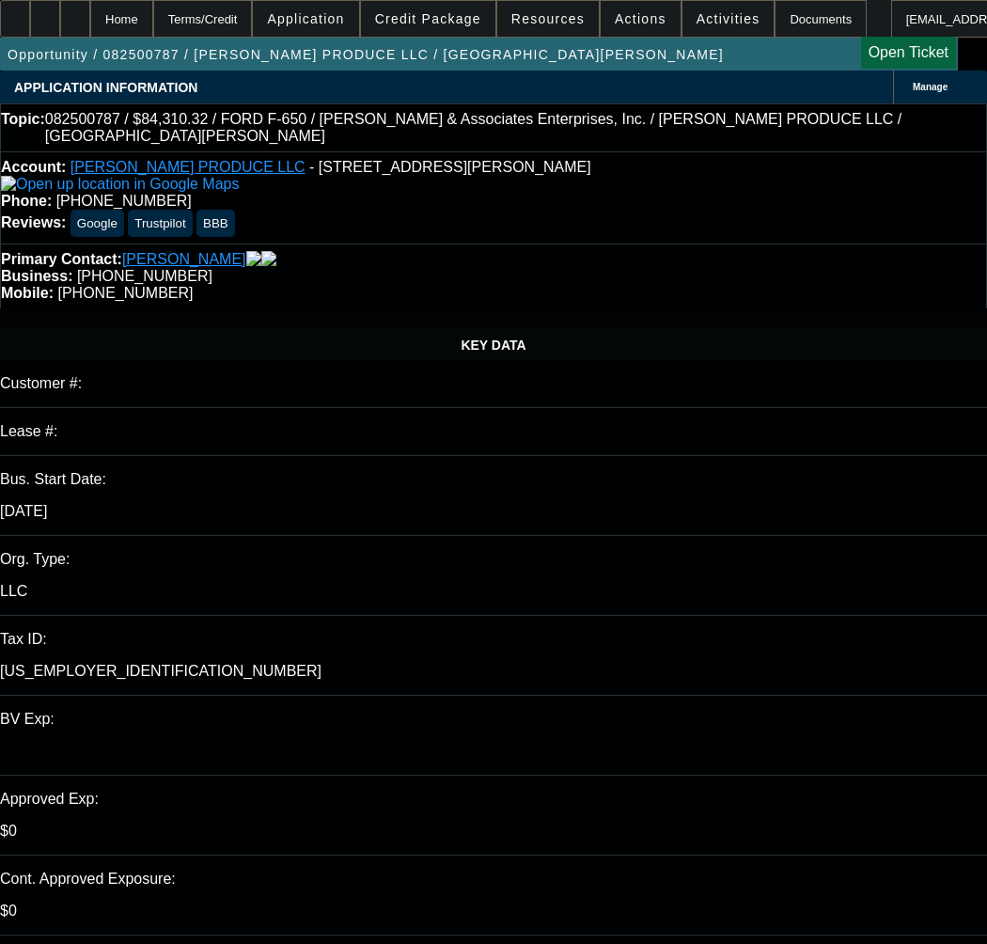
type input "12/4/2025"
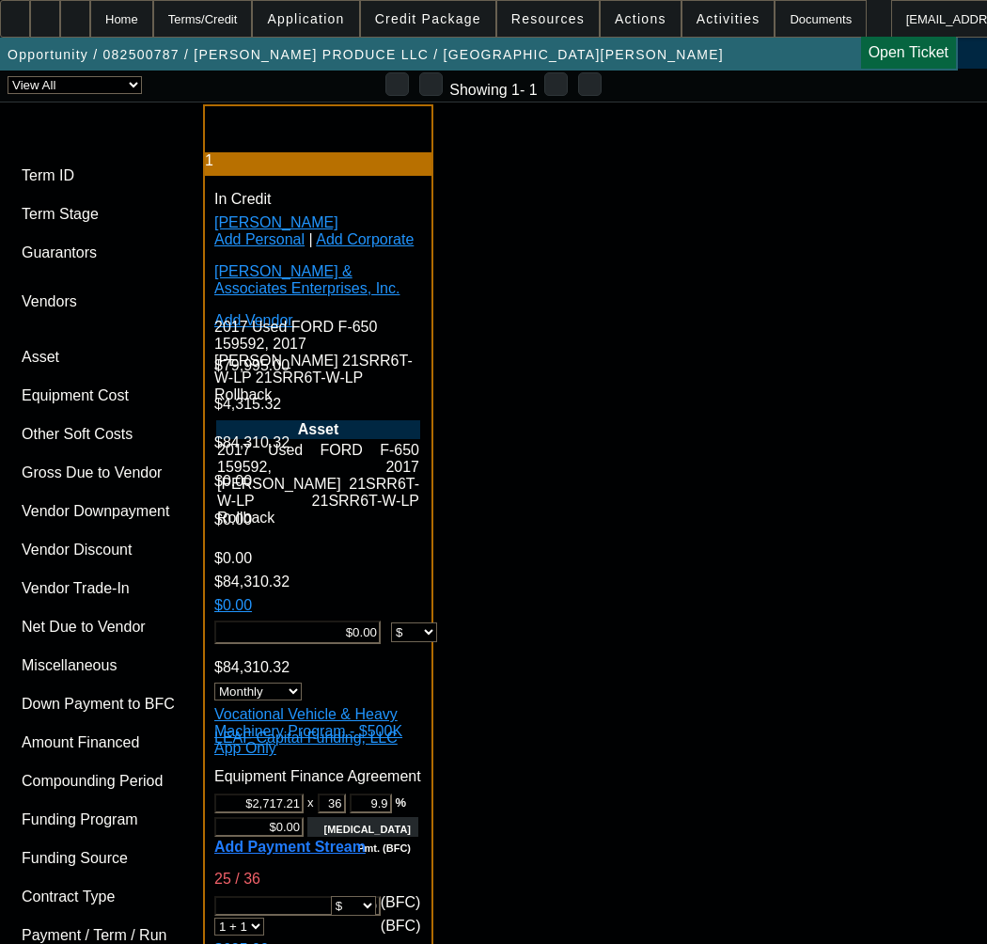
scroll to position [4983, 0]
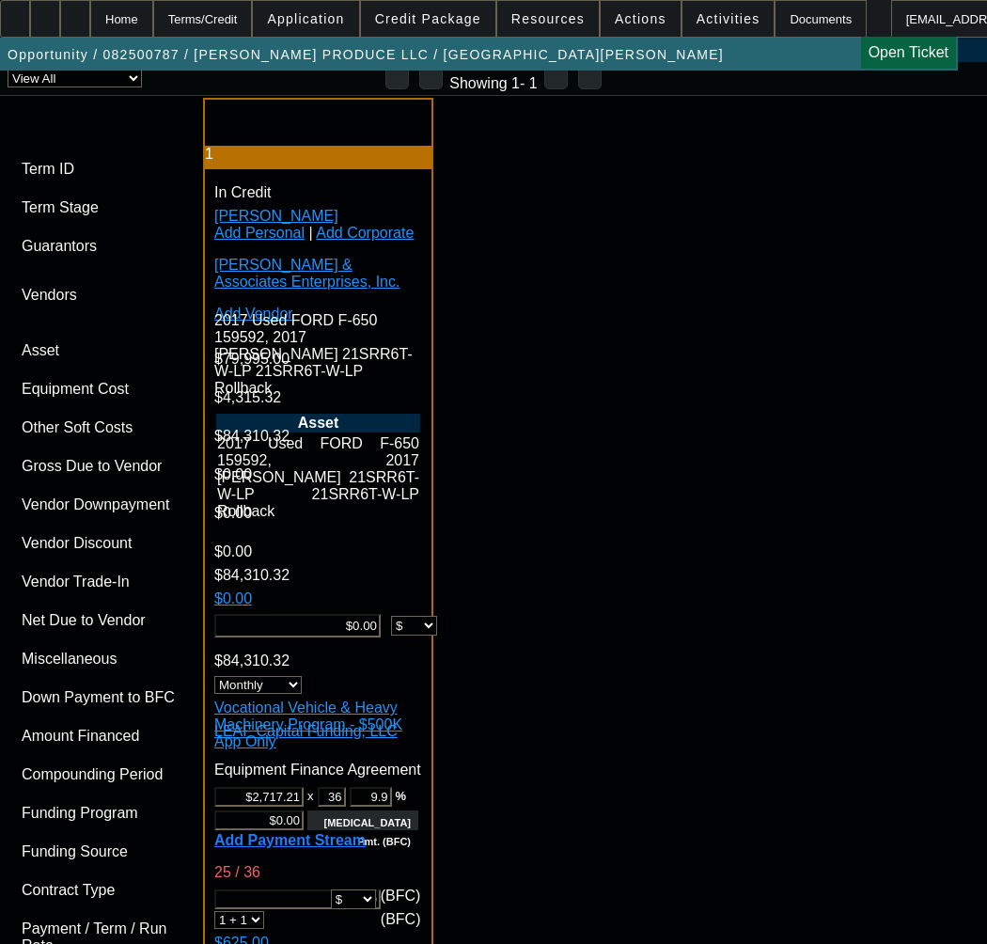
click at [644, 445] on span "Previous month" at bounding box center [645, 444] width 38 height 38
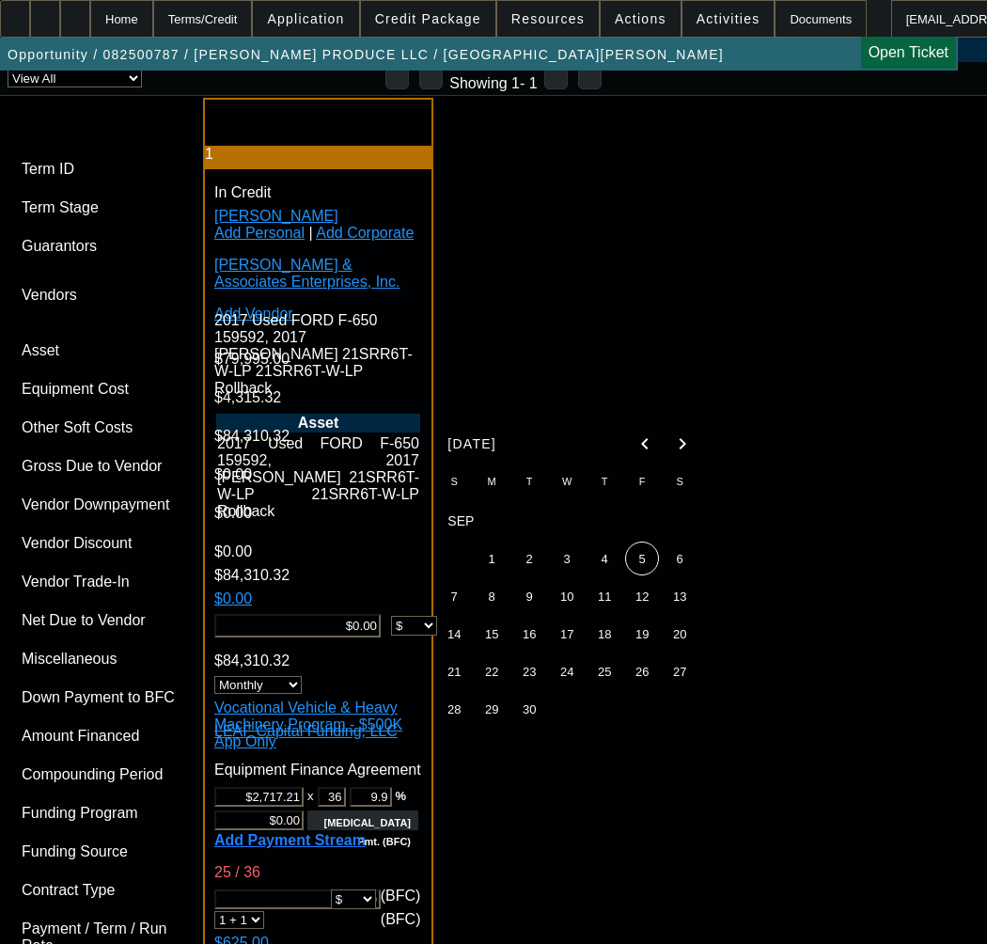
click at [531, 723] on span "30" at bounding box center [529, 709] width 34 height 34
type input "9/30/2025"
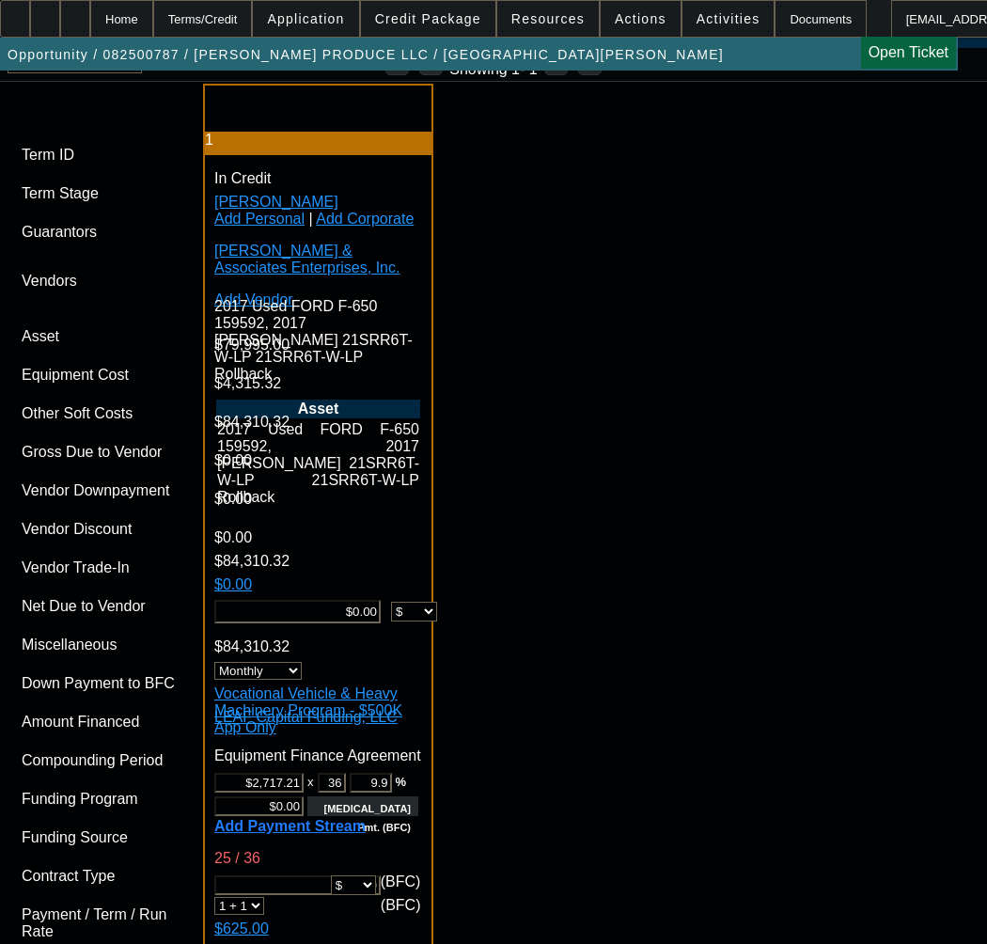
scroll to position [5453, 0]
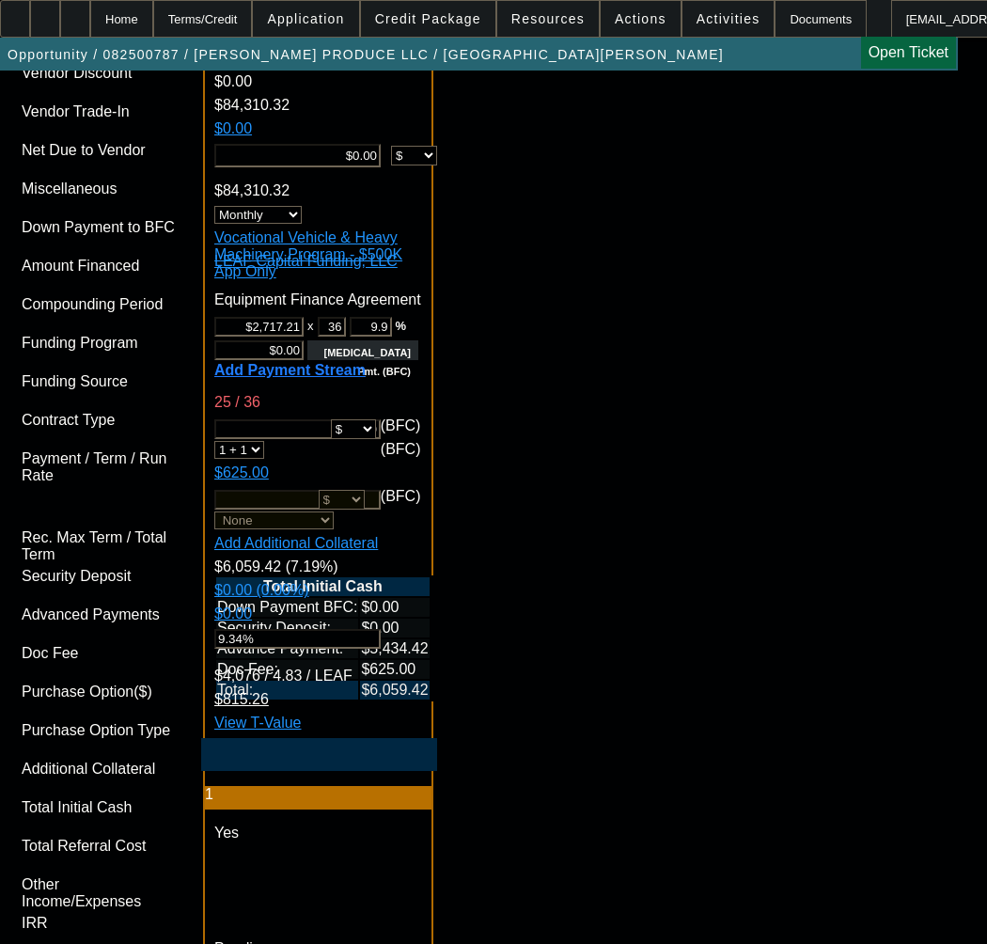
paste textarea "Cost of Equipment: $84,310.32 Term 36"
paste textarea "Equipment Description: FORD F650, JerrDan 21SRR6TWLP Rollback"
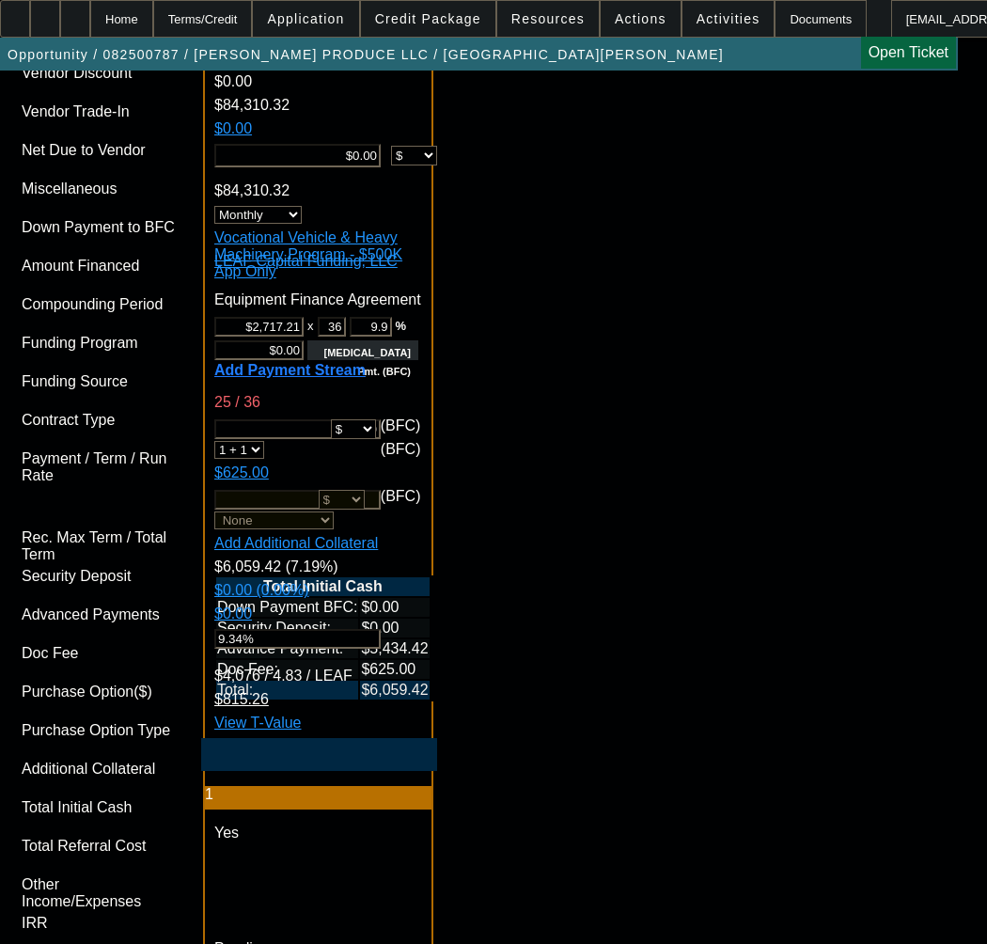
paste textarea "Equipment Location: 5324 Williamson Rd, Roanoke, VA 24012"
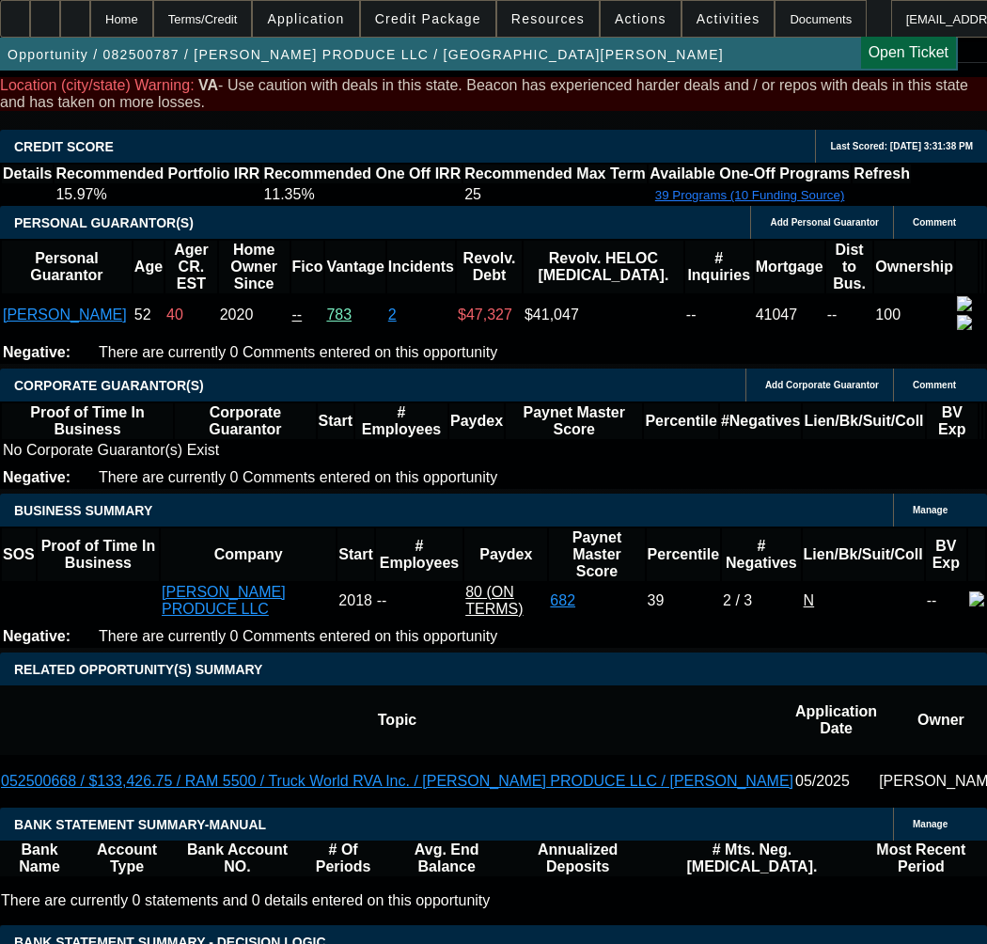
scroll to position [6016, 0]
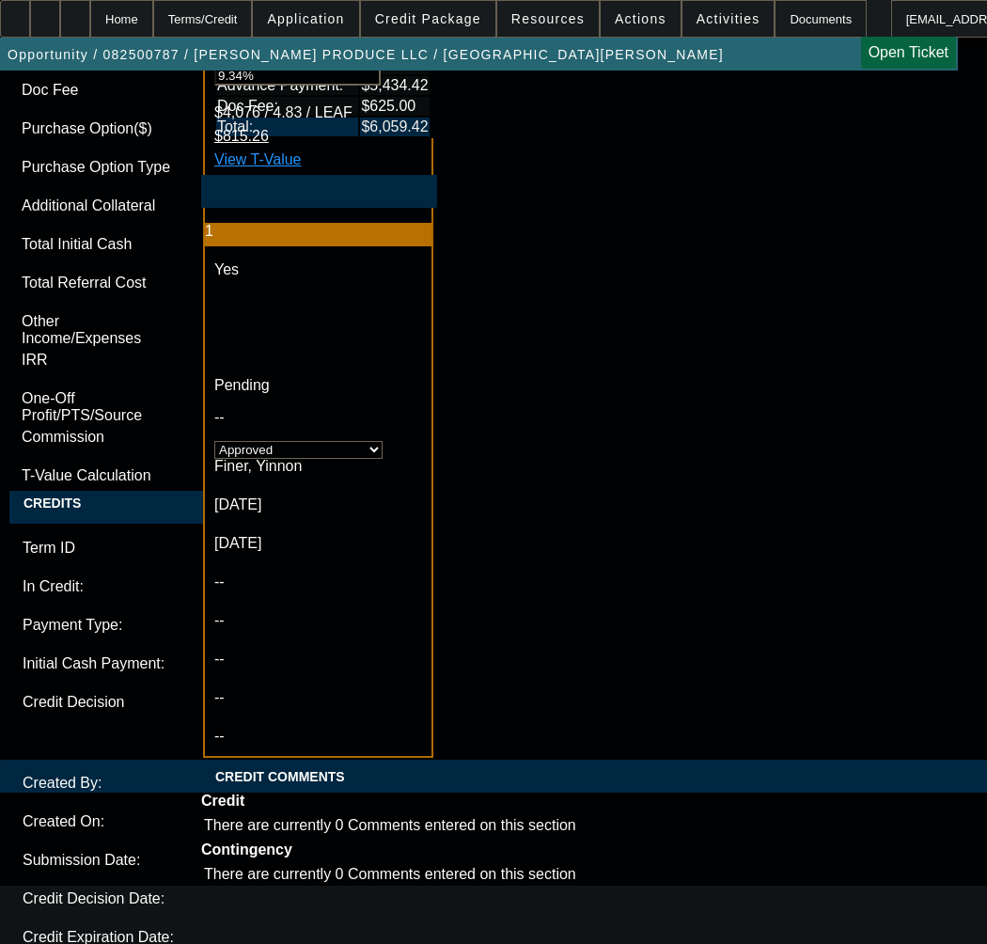
type textarea "APPROVED BY LEAF - Cost of Equipment: $84,310.32; Term 36; Equipment Descriptio…"
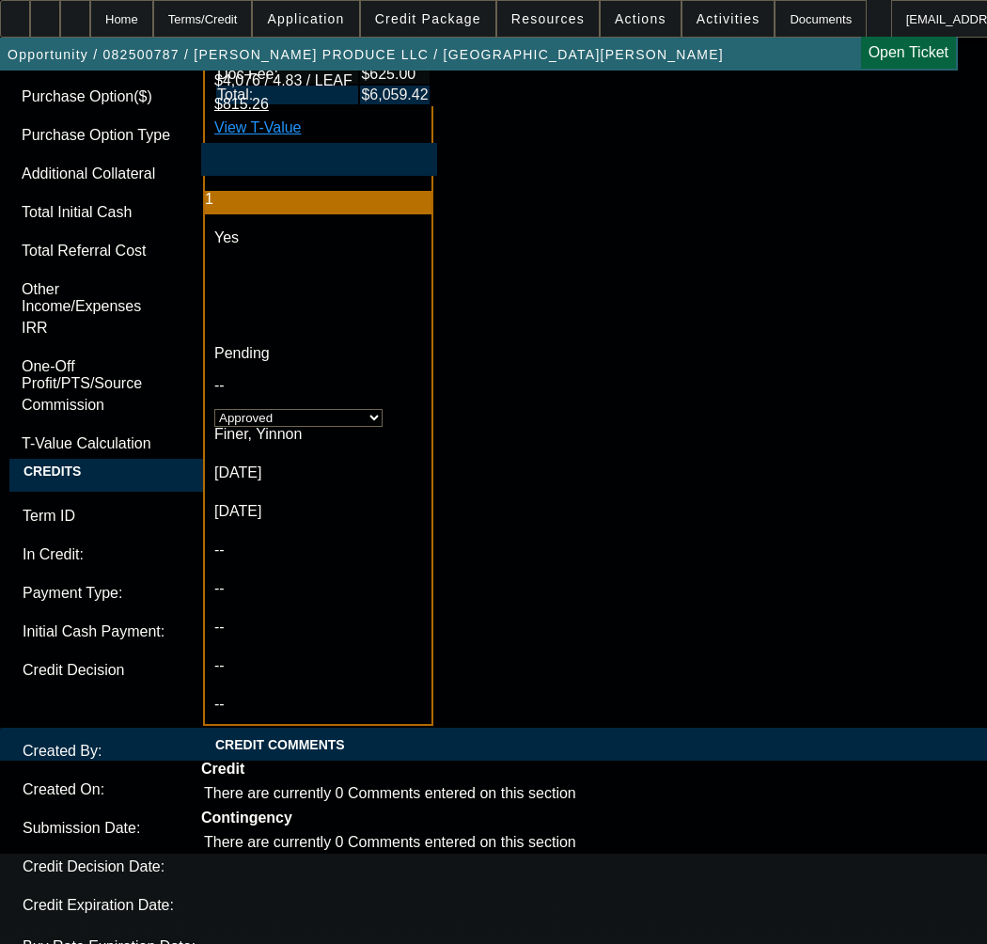
scroll to position [6049, 0]
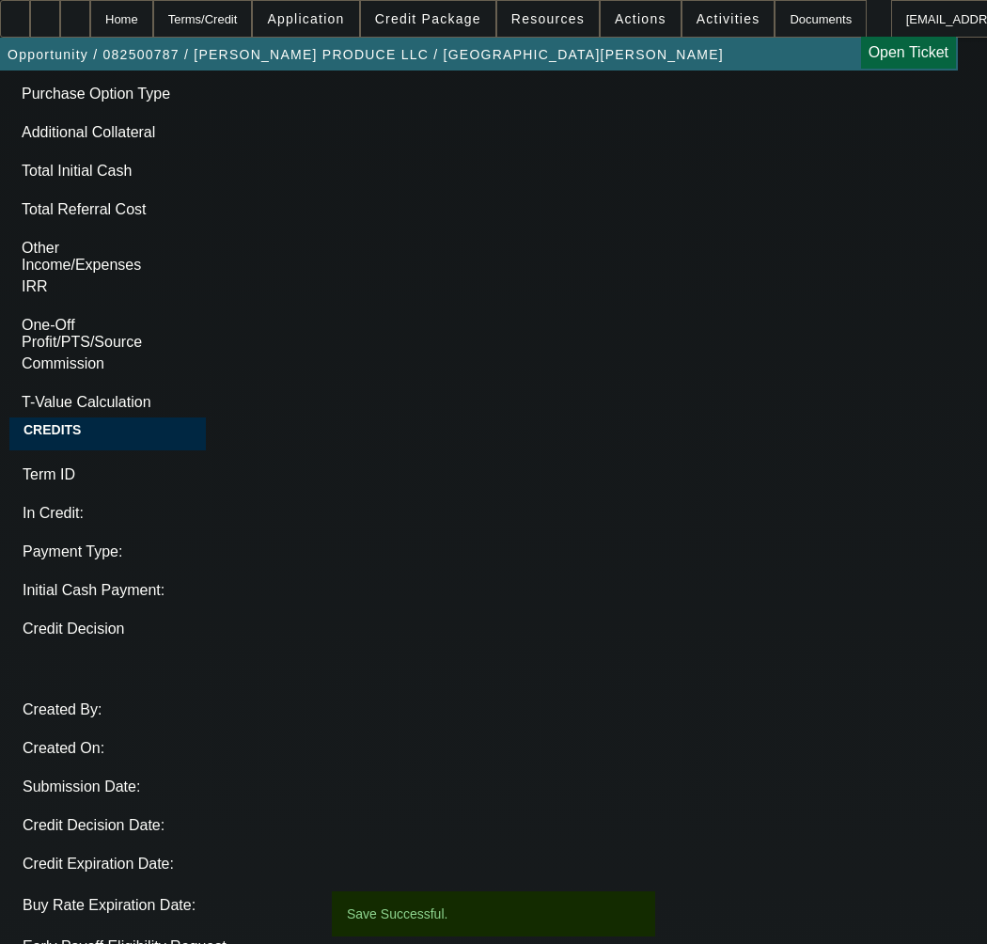
select select "0"
select select "6"
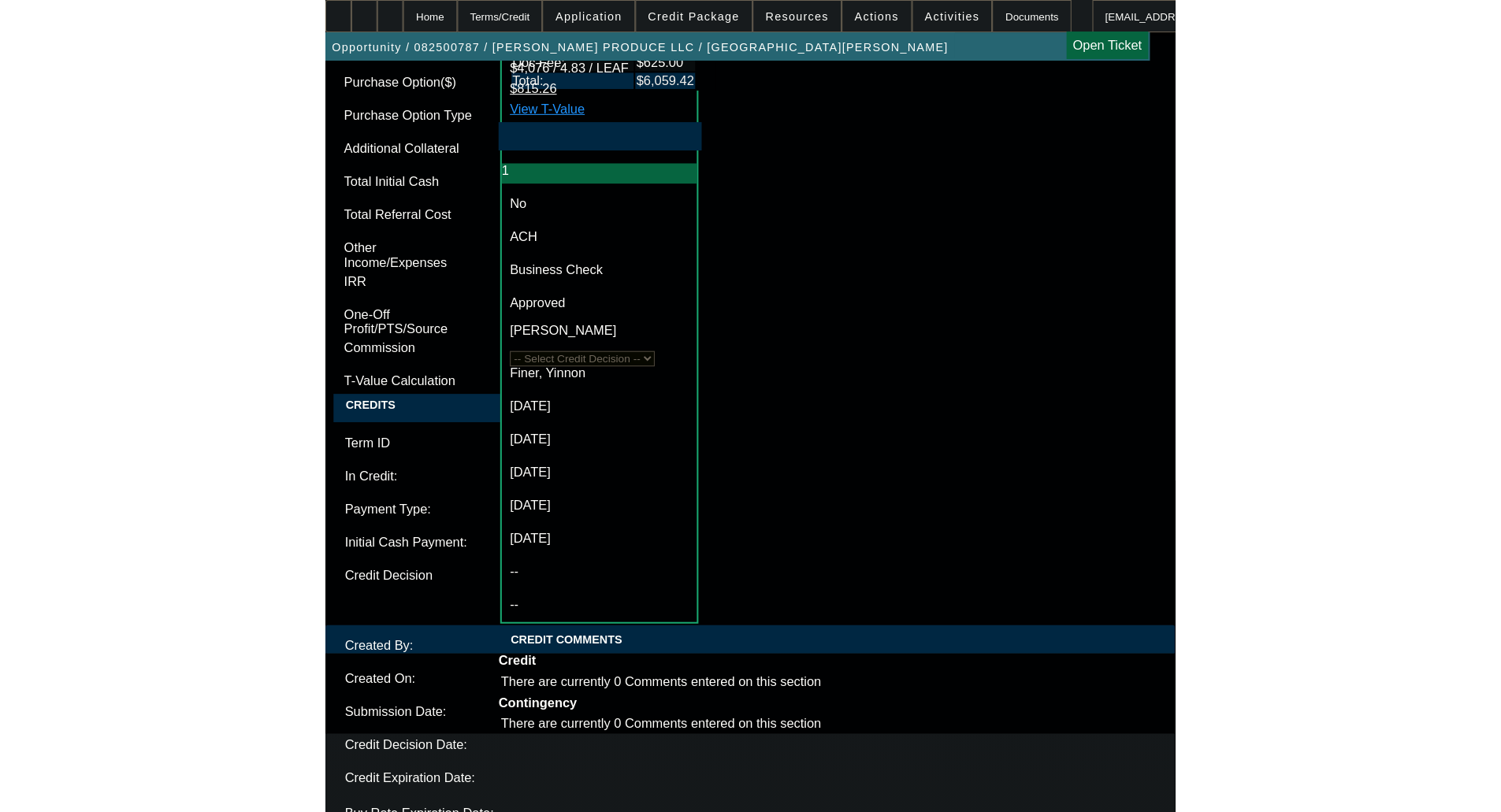
scroll to position [0, 0]
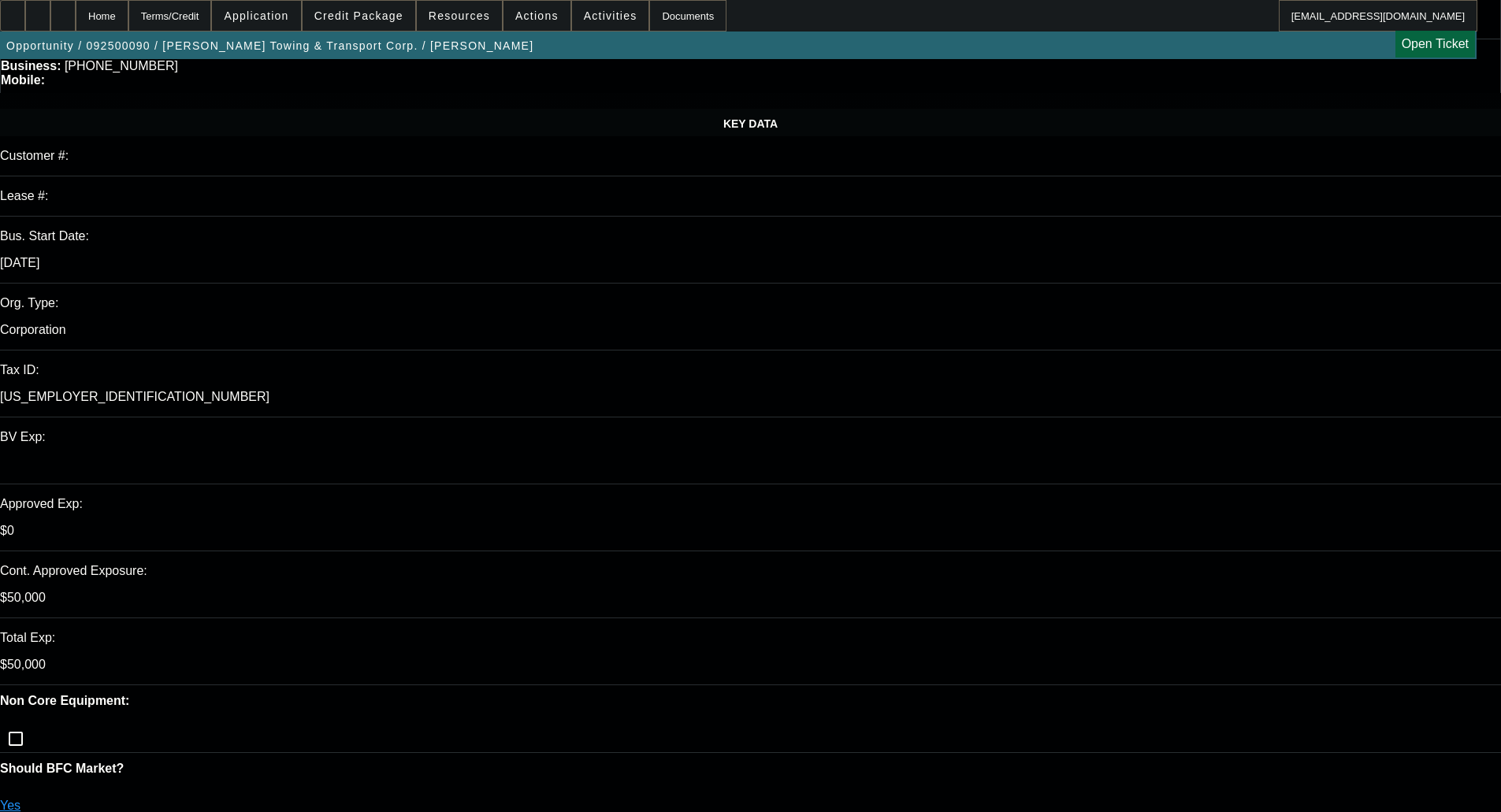
select select "0"
select select "0.1"
select select "4"
select select "0"
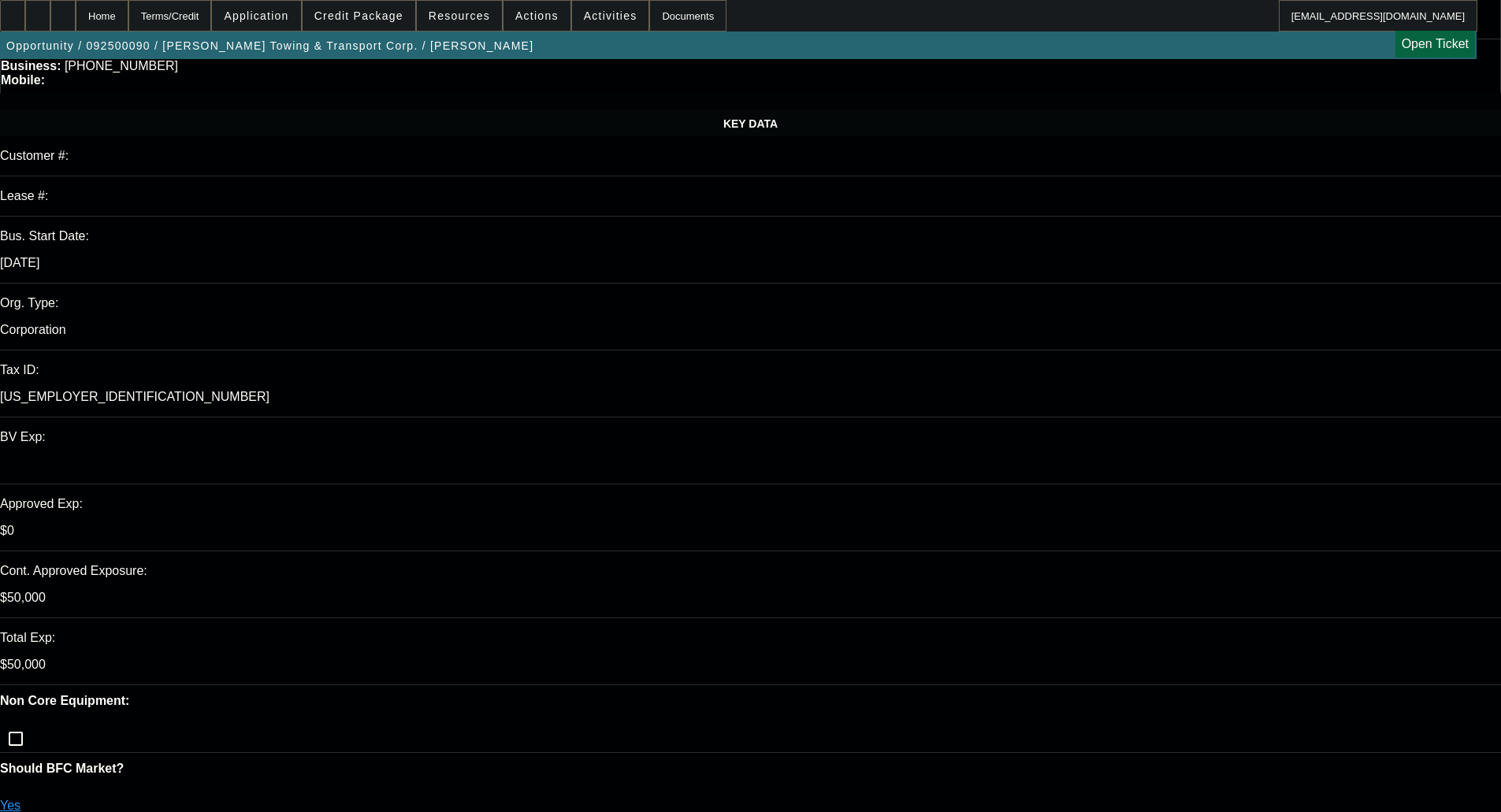
select select "2"
select select "0.1"
select select "4"
select select "0"
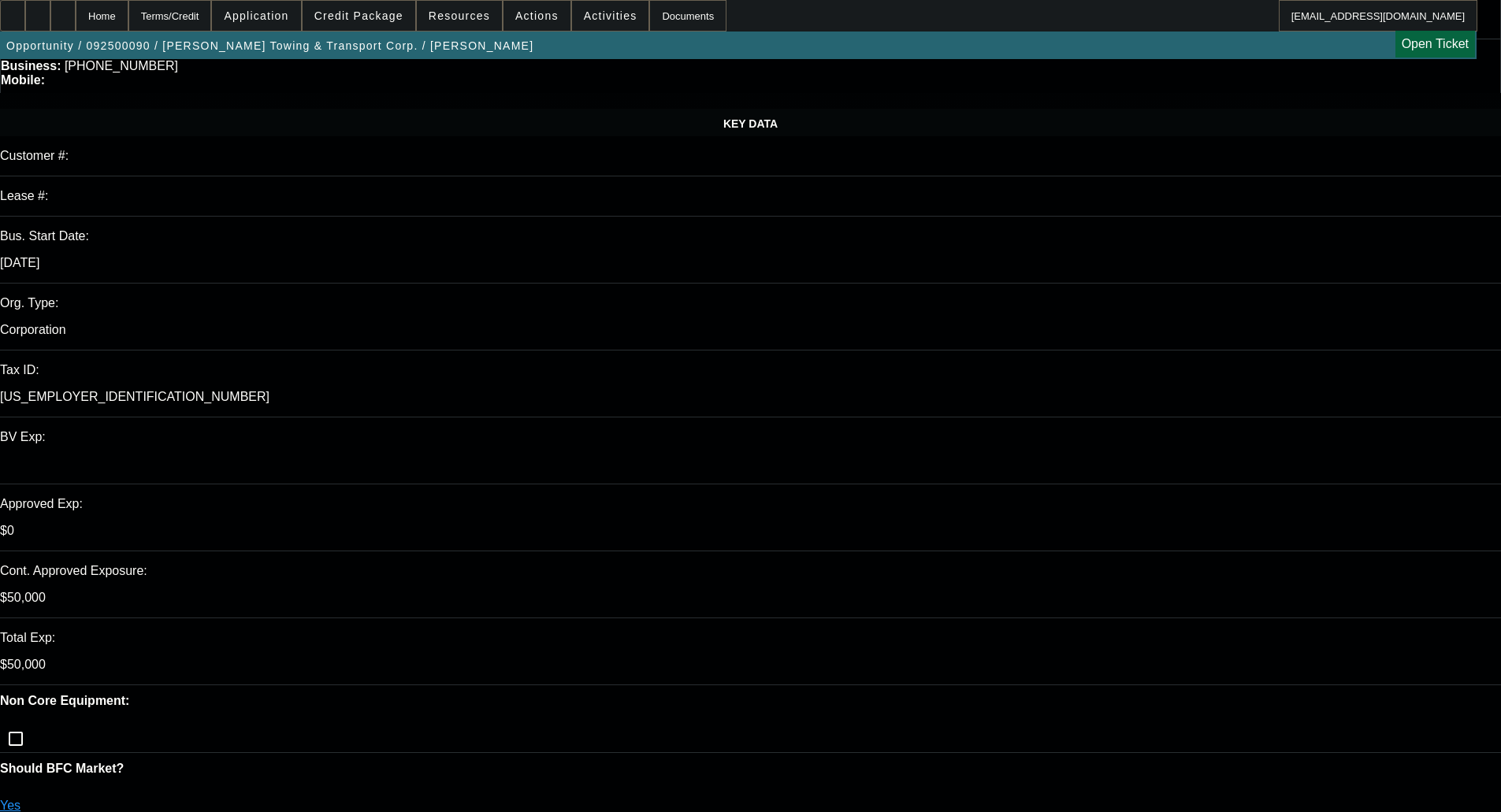
select select "2"
select select "0.1"
select select "4"
select select "0"
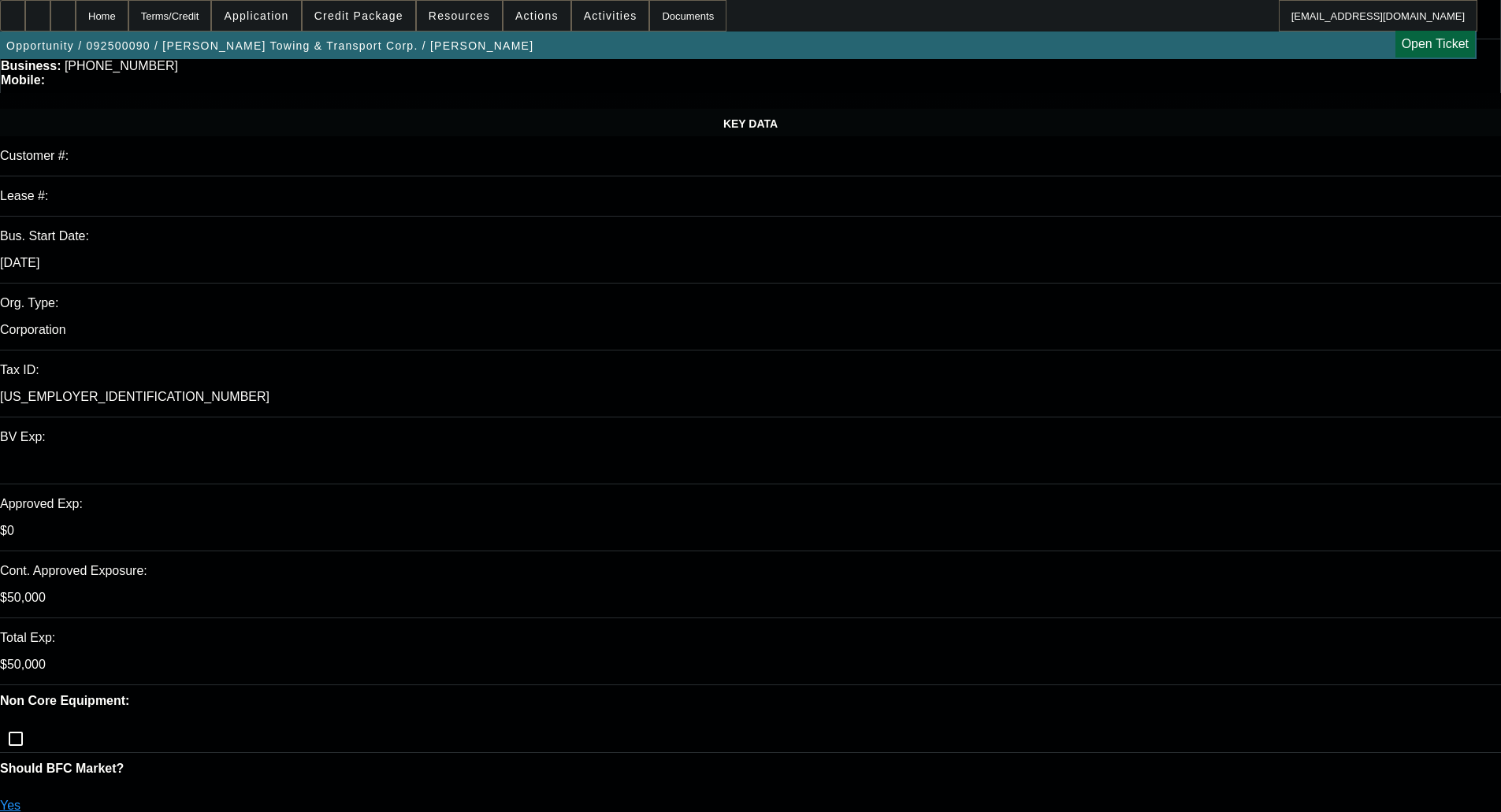
select select "0"
select select "0.1"
select select "4"
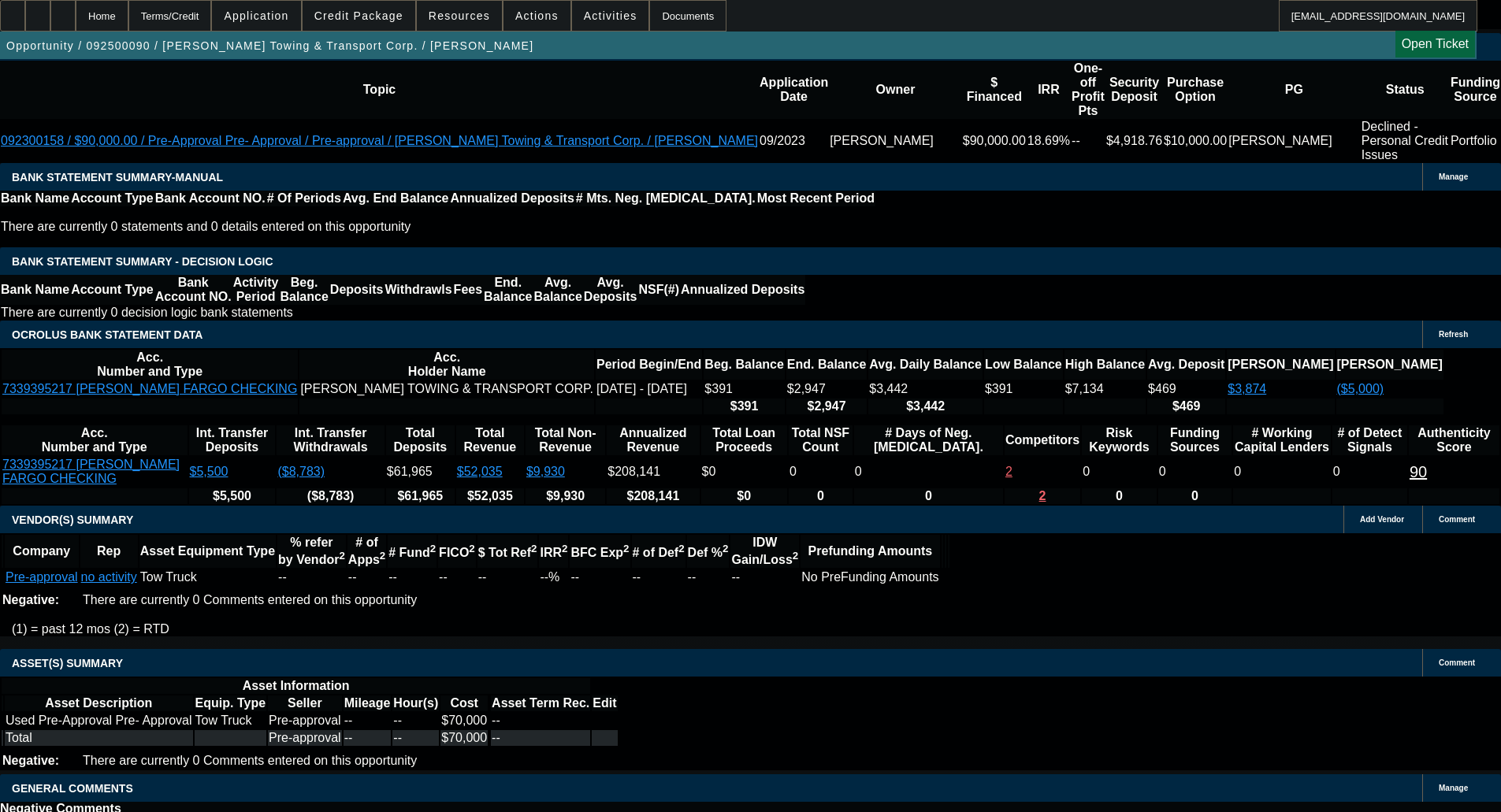
scroll to position [2716, 0]
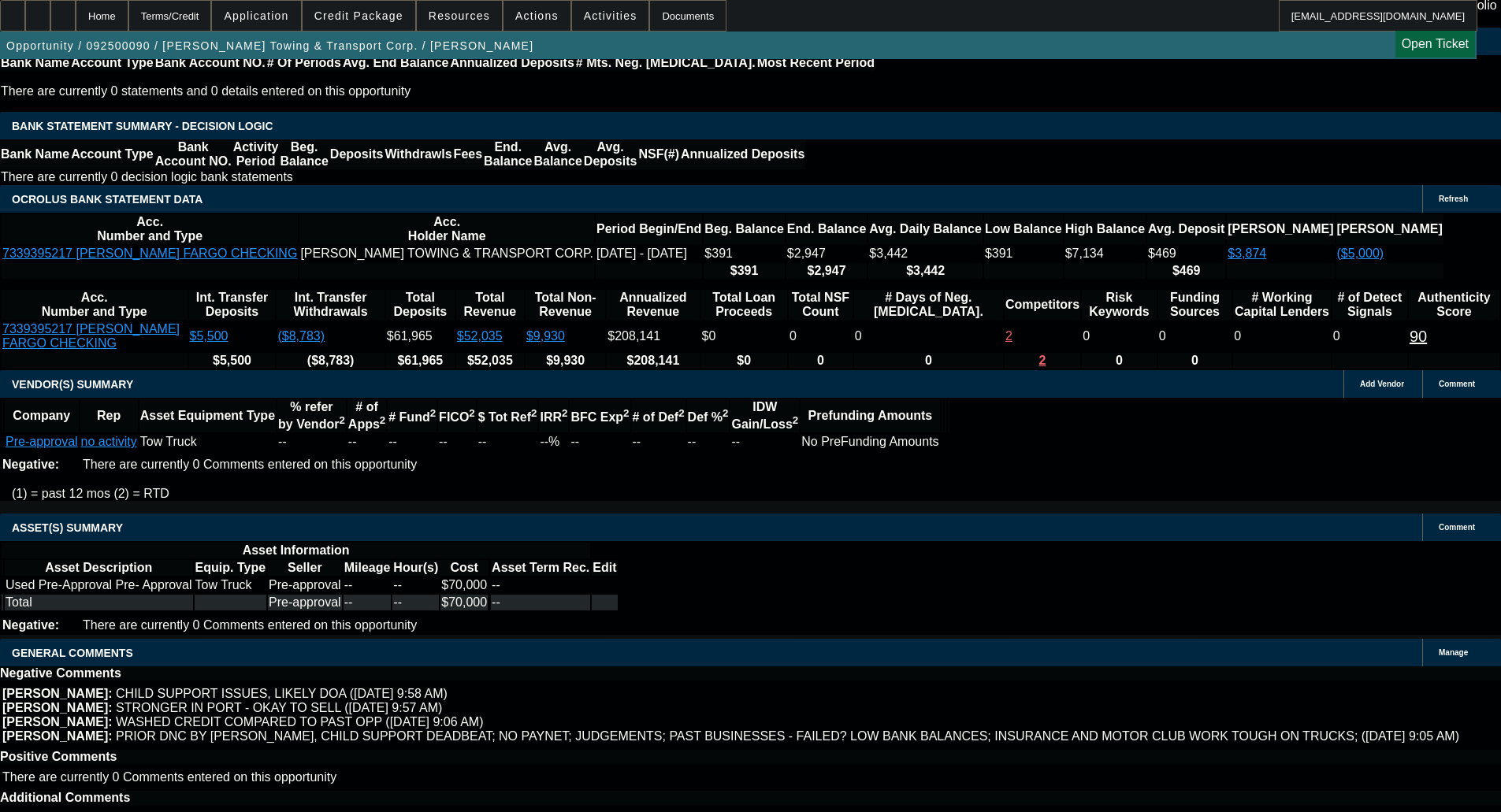
select select "4"
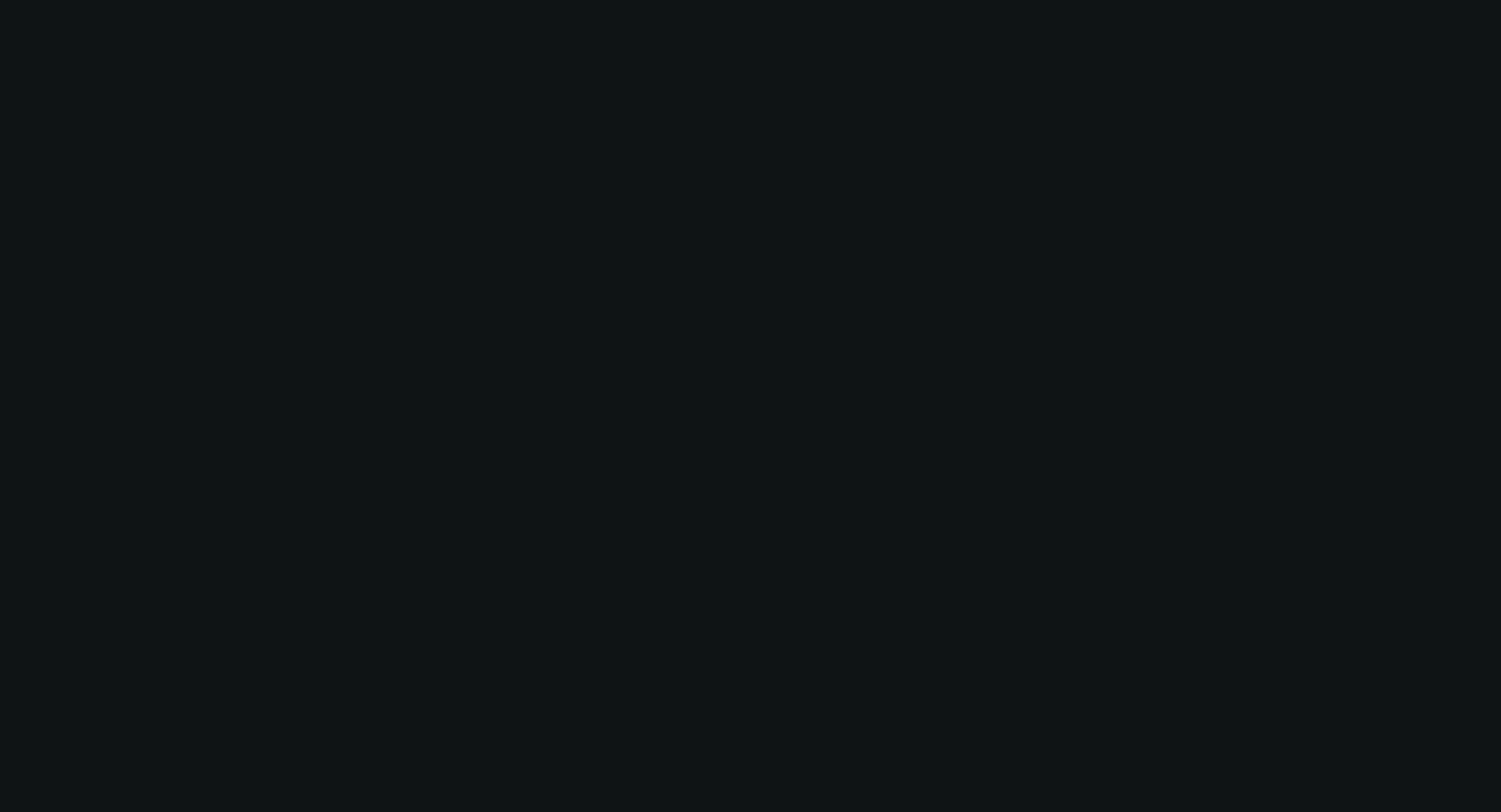
scroll to position [0, 0]
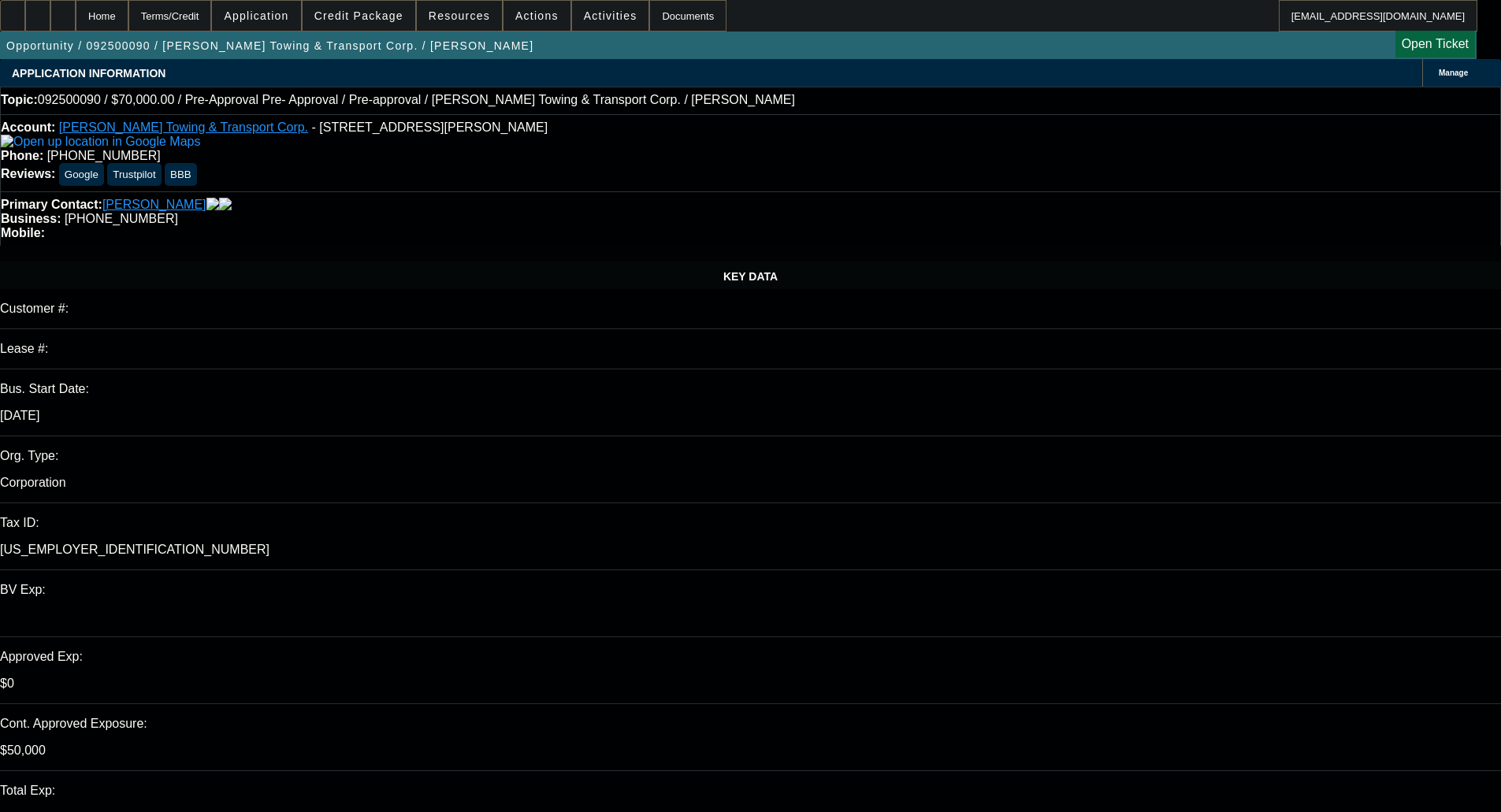
paste textarea "We were not able to get this one approved due to the limited personal and comme…"
type textarea "DECLINED BY FINPAC - "We were not able to get this one approved due to the limi…"
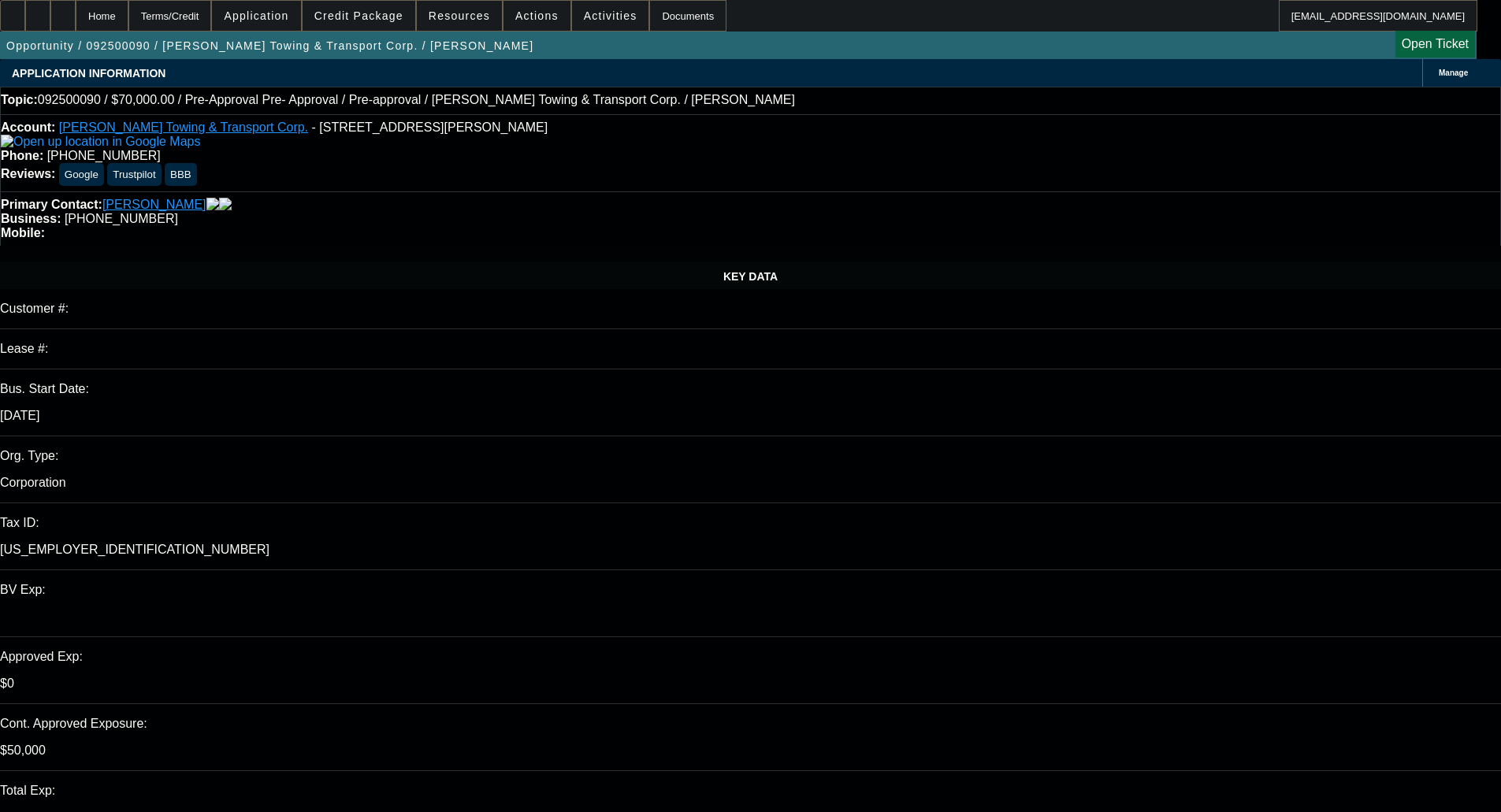
checkbox input "true"
select select "0"
select select "0.1"
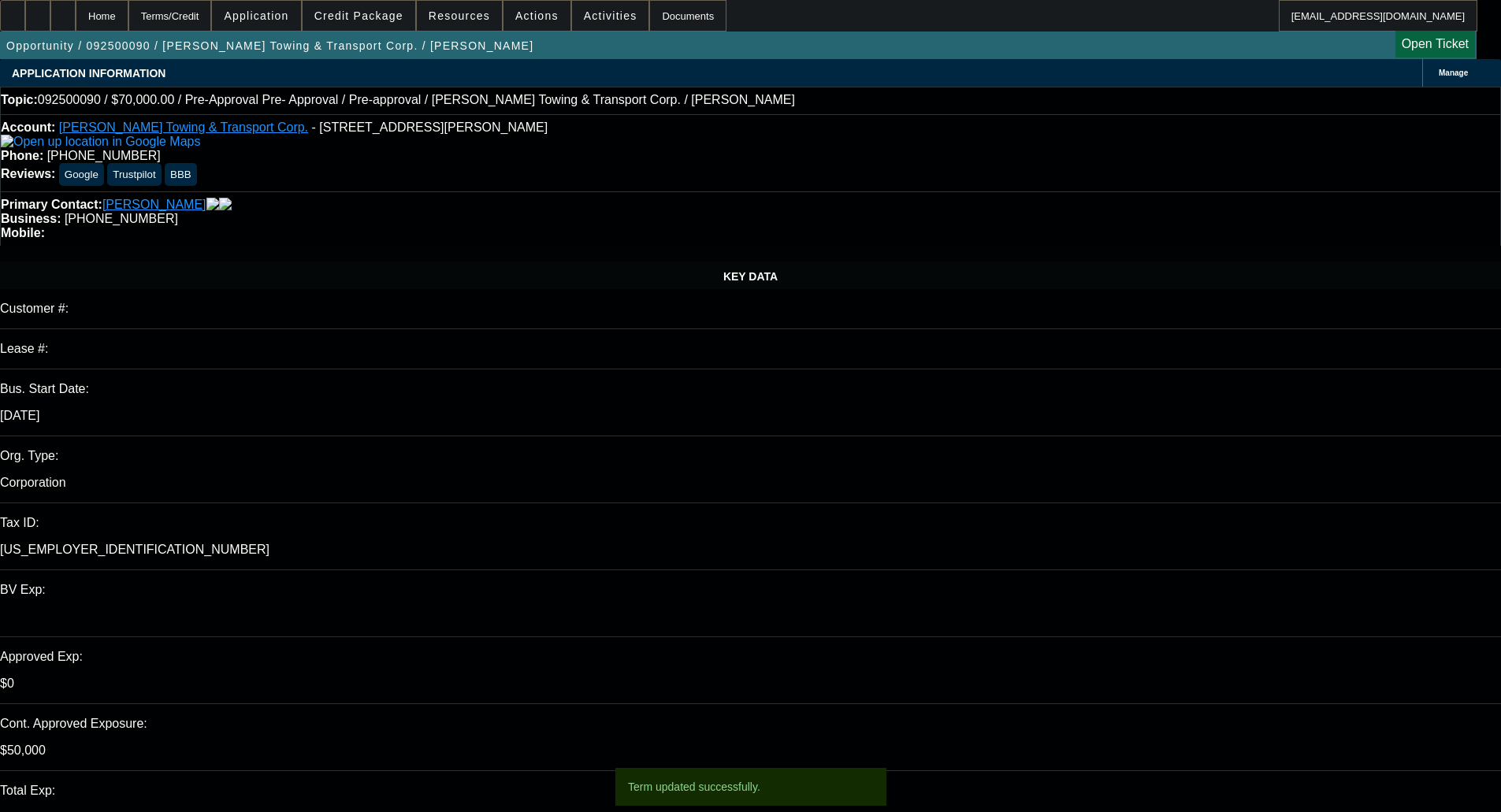
select select "4"
select select "0"
select select "2"
select select "0.1"
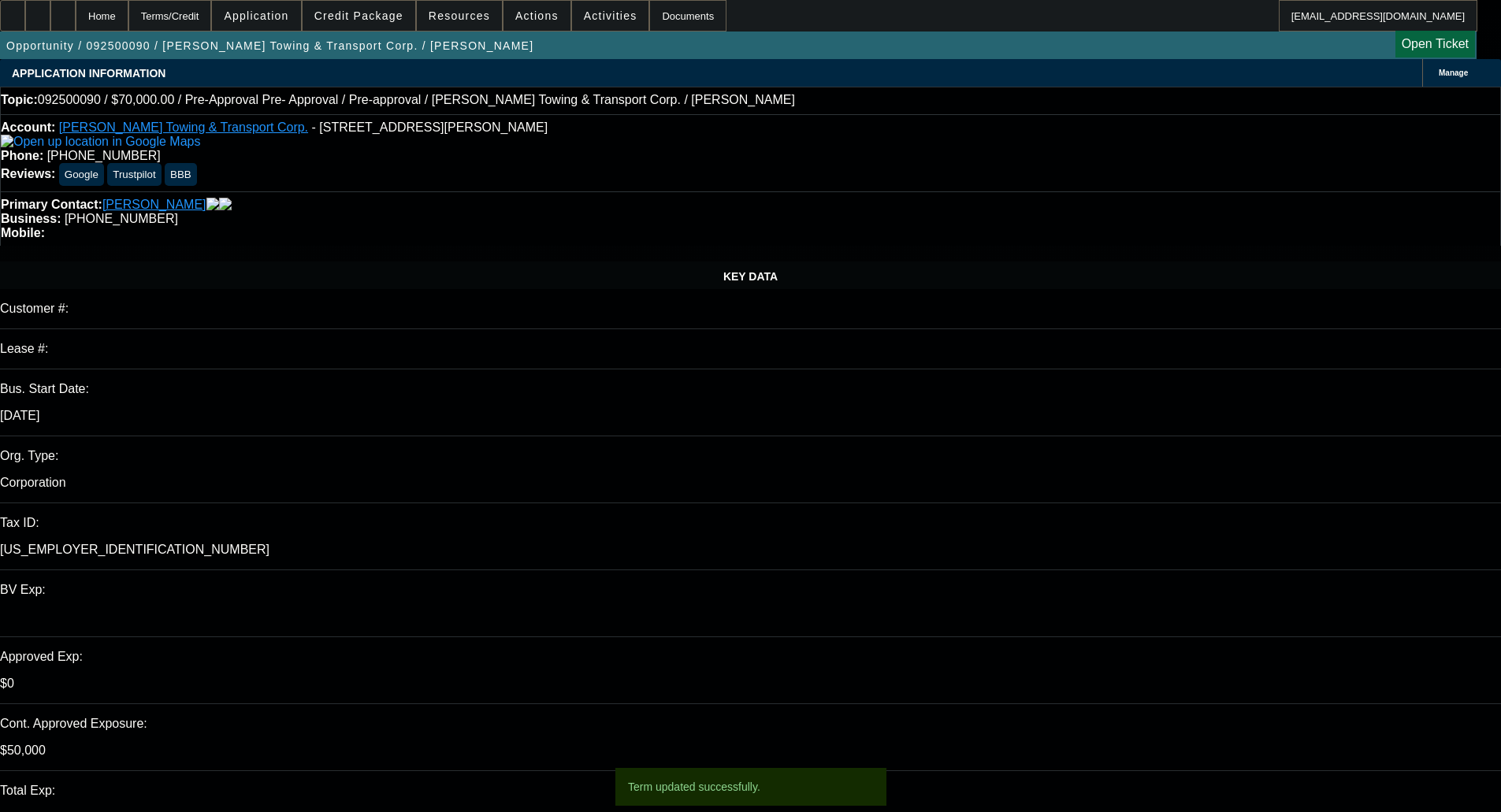
select select "4"
select select "0"
select select "2"
select select "0.1"
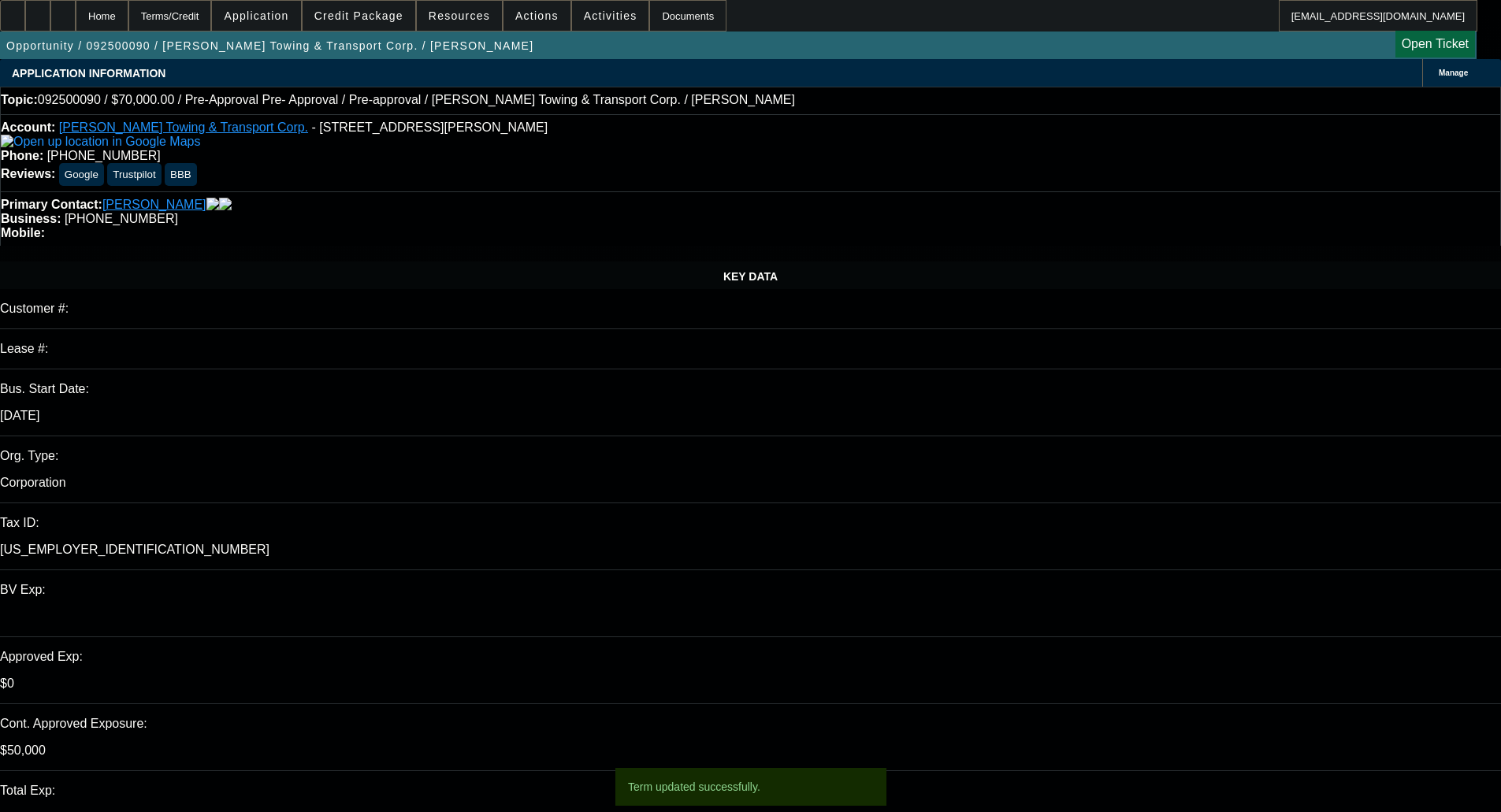
select select "4"
select select "0"
select select "0.1"
select select "4"
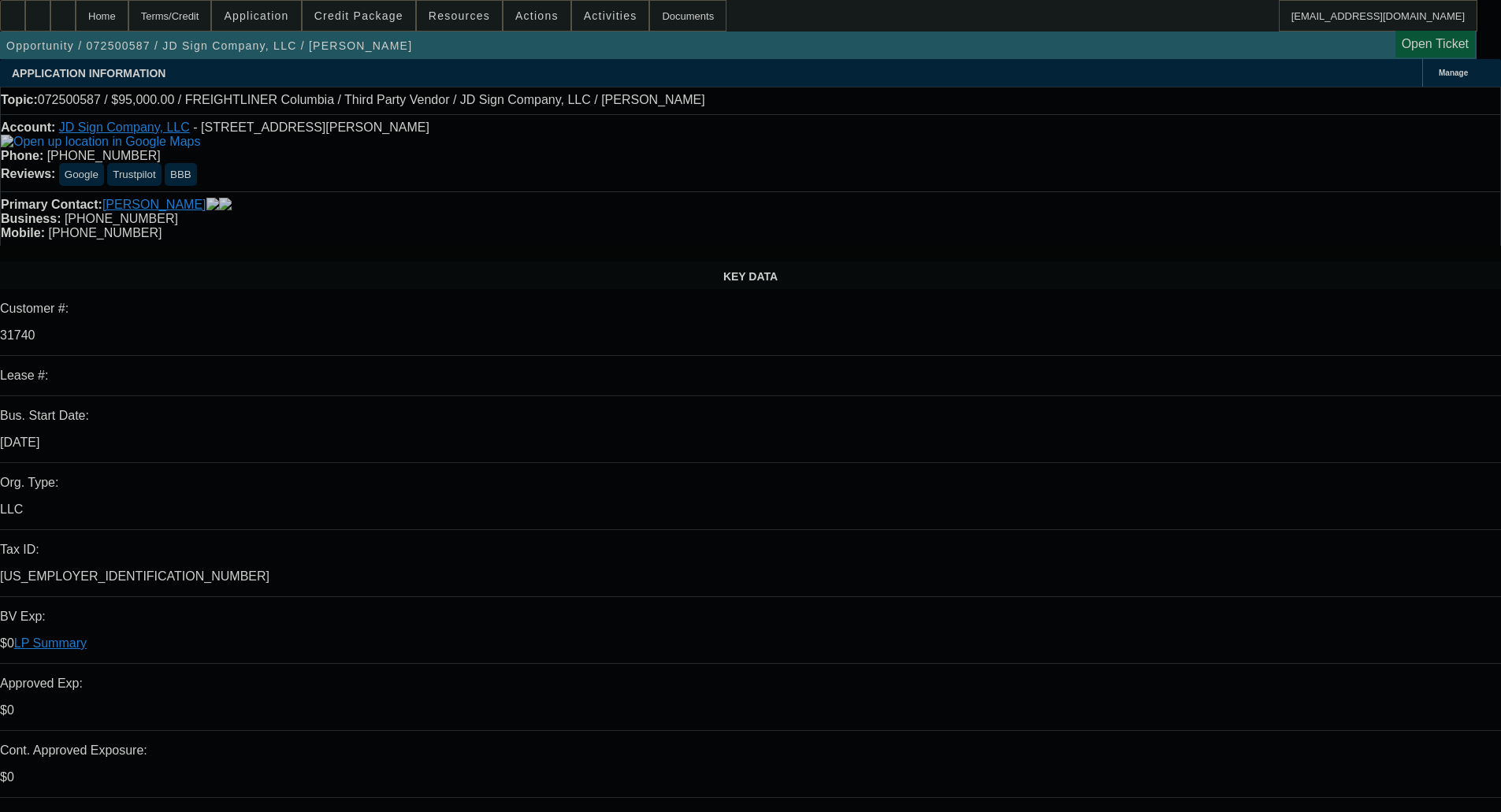
select select "0"
select select "2"
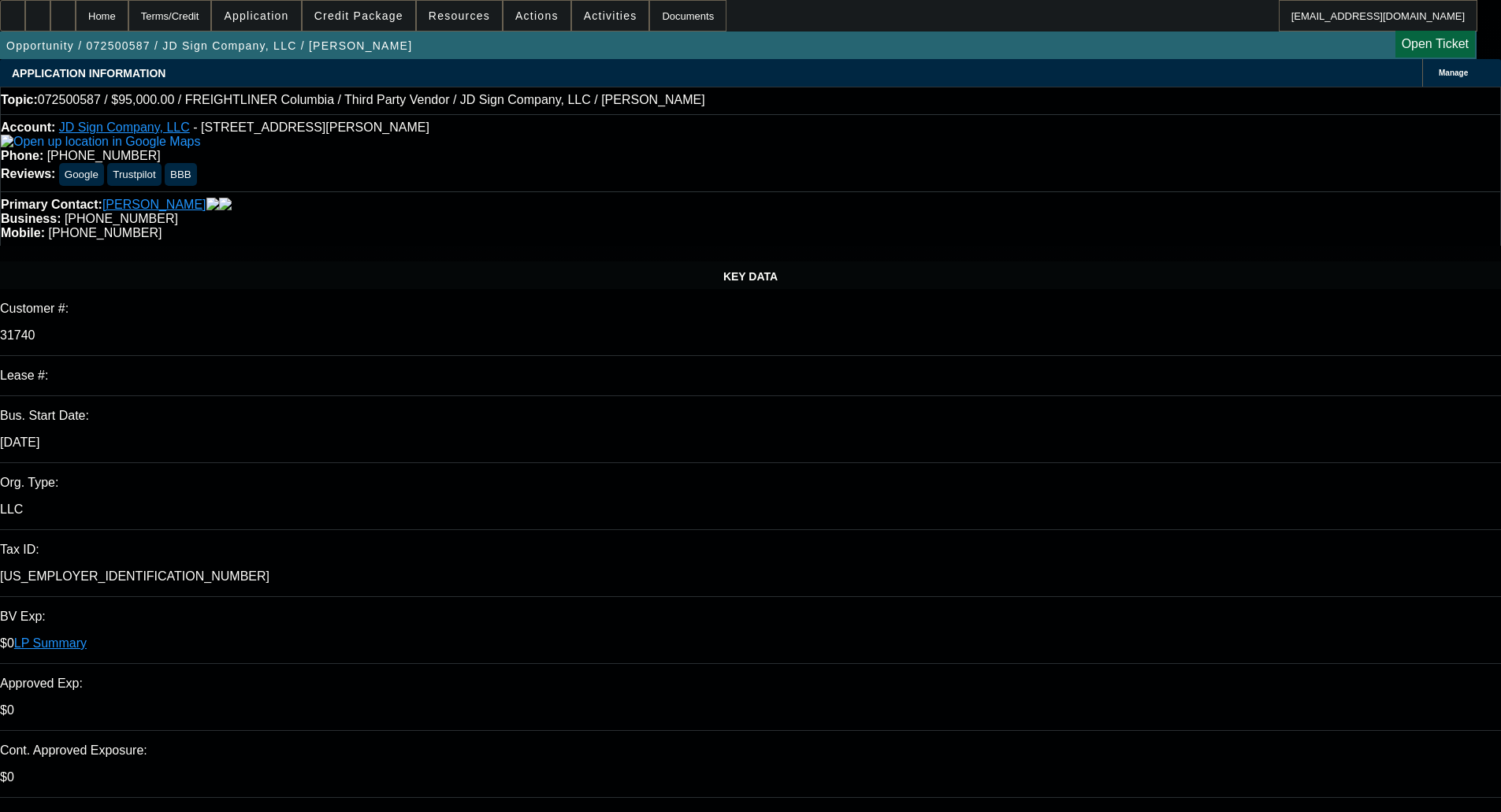
select select "2"
select select "0"
select select "6"
select select "0"
select select "2"
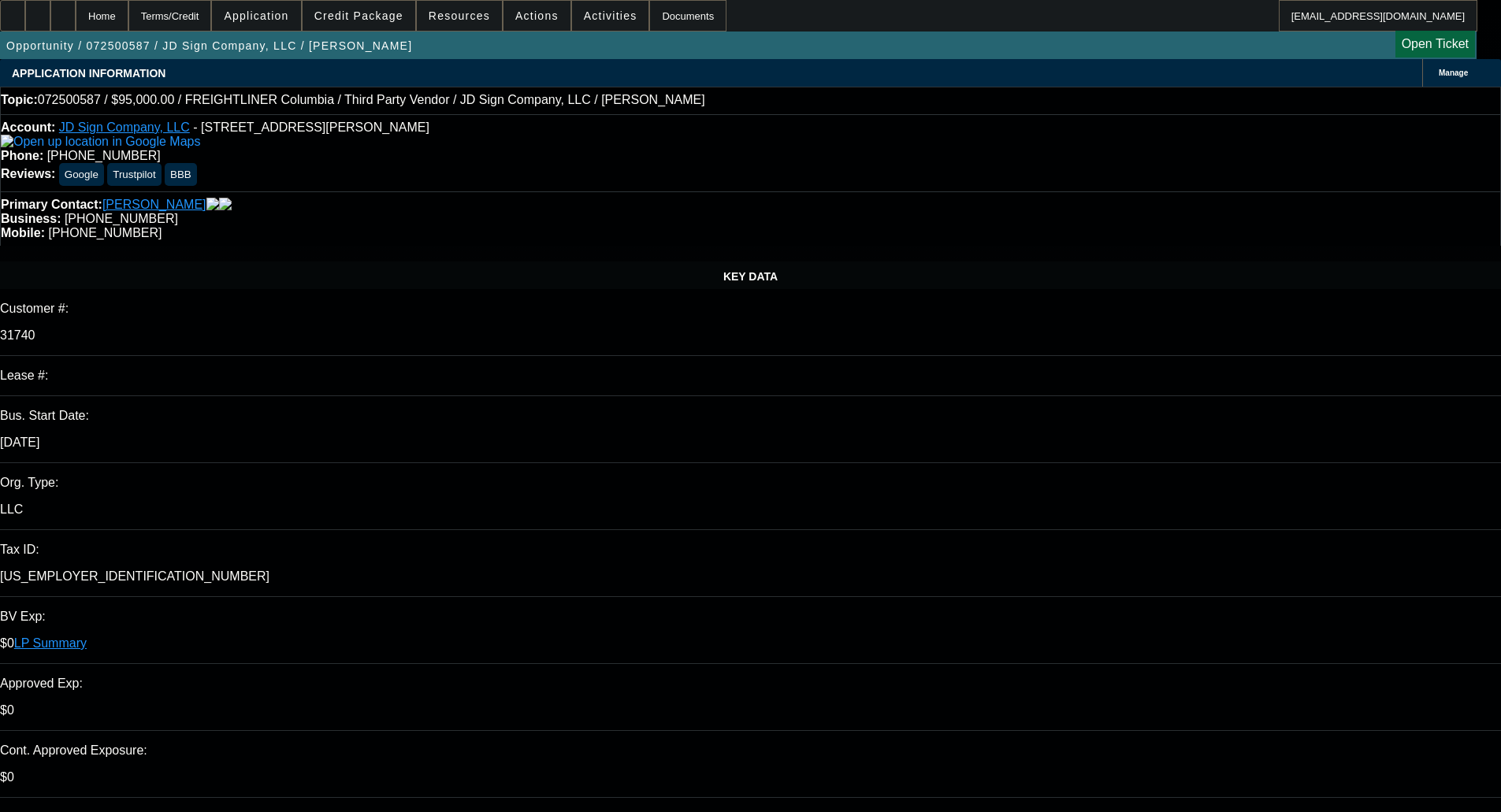
select select "2"
select select "0"
select select "6"
select select "0"
select select "2"
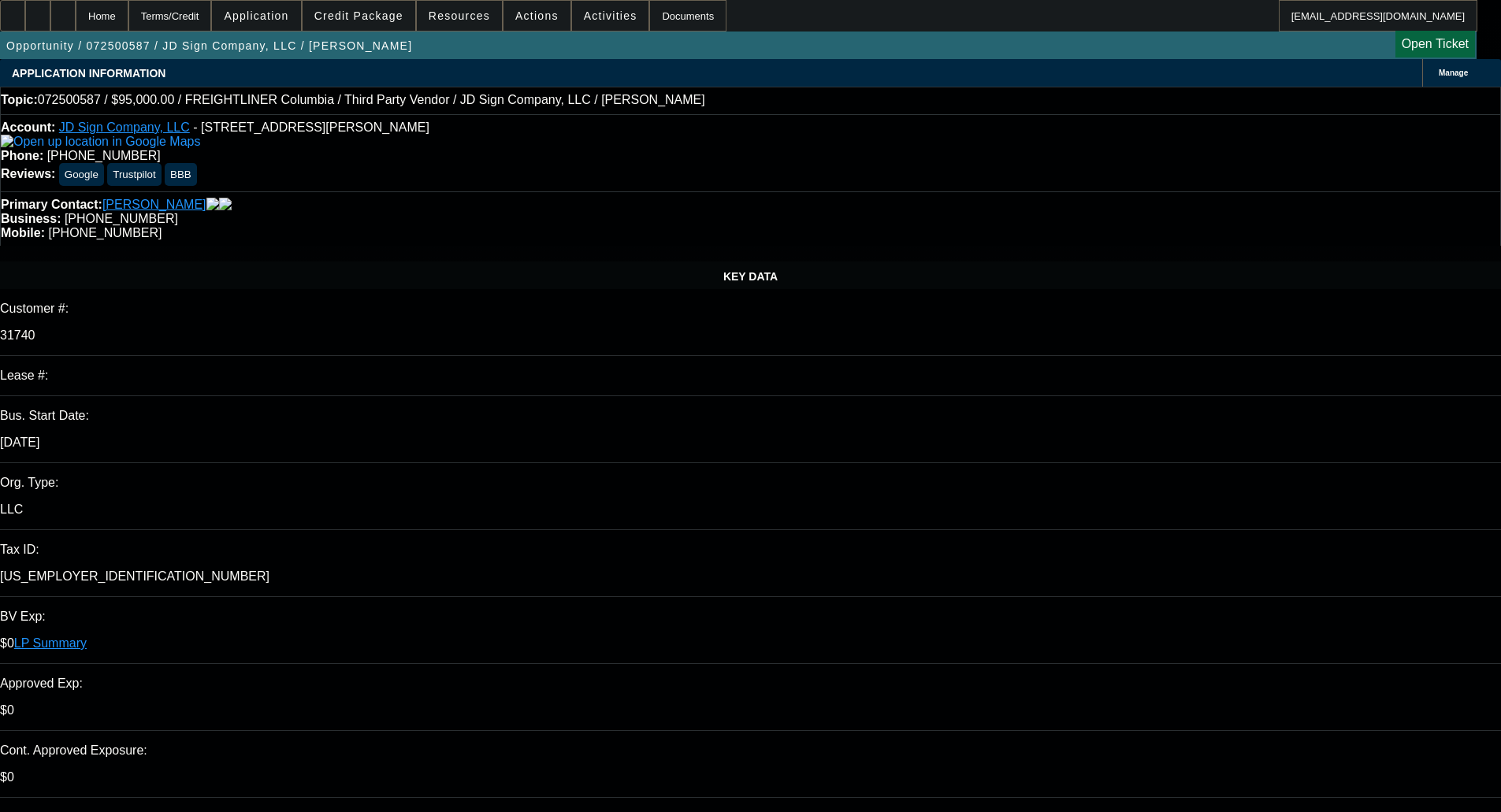
select select "2"
select select "0"
select select "6"
select select "0"
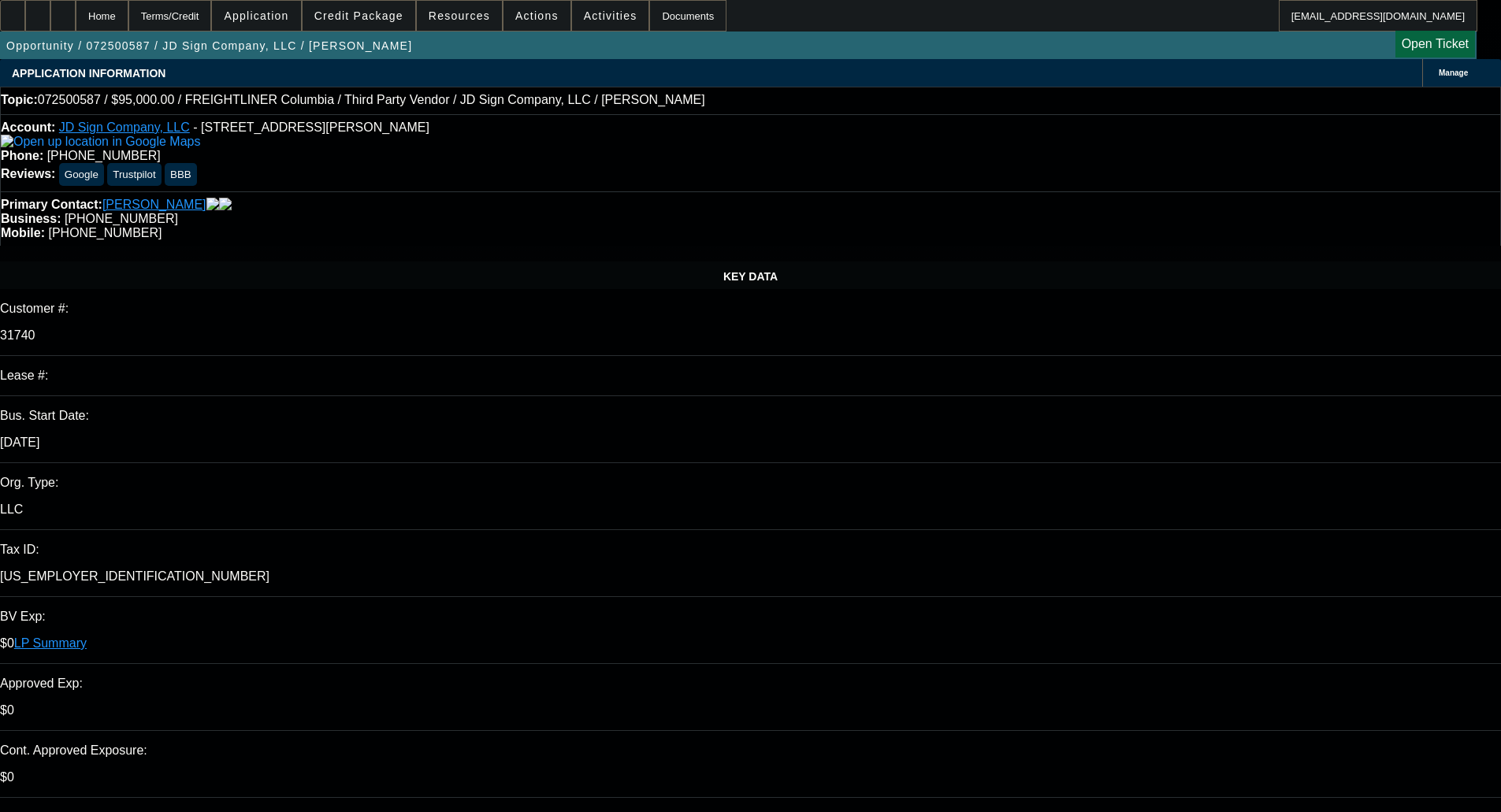
select select "0"
select select "6"
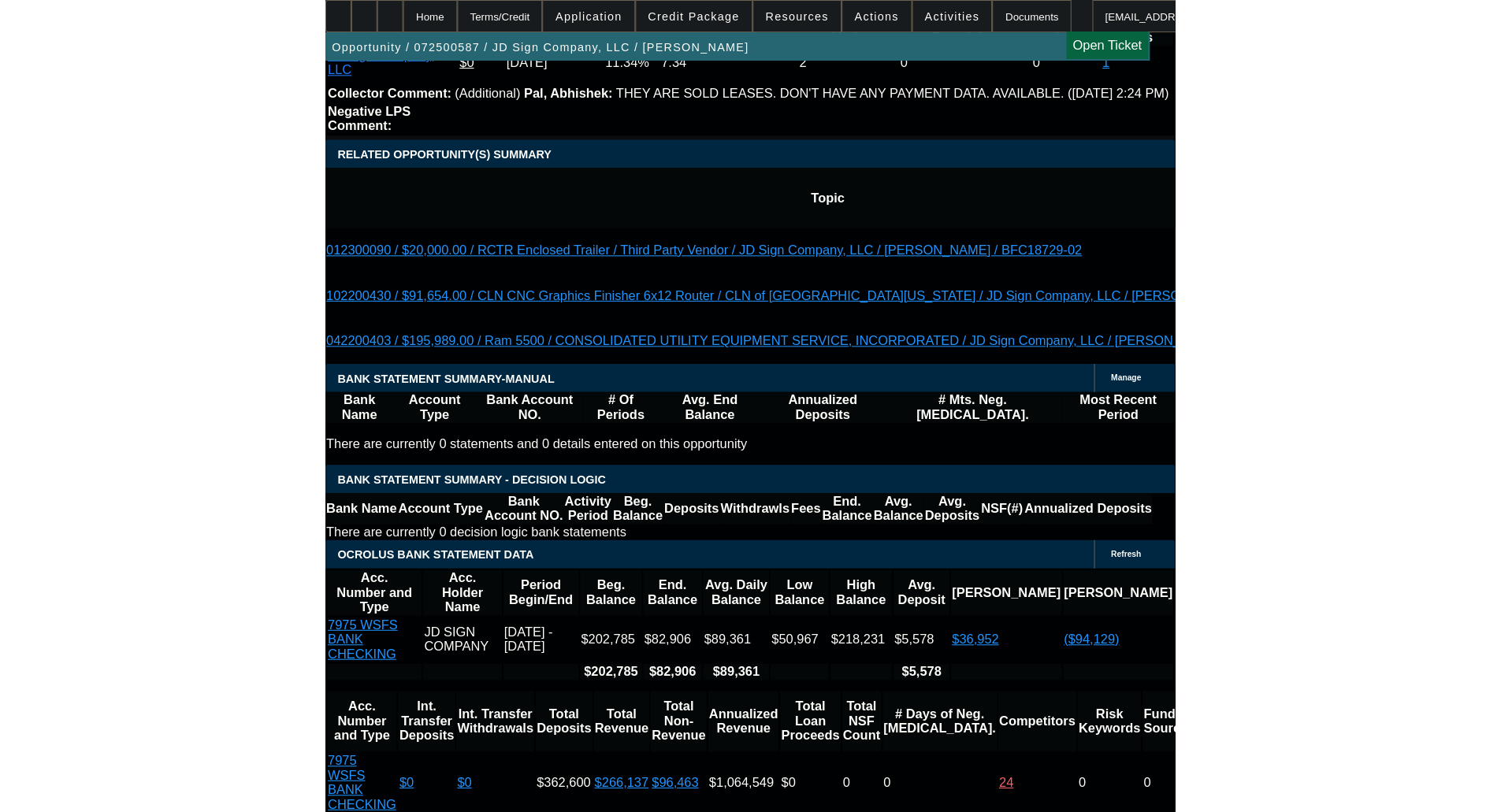
scroll to position [2994, 0]
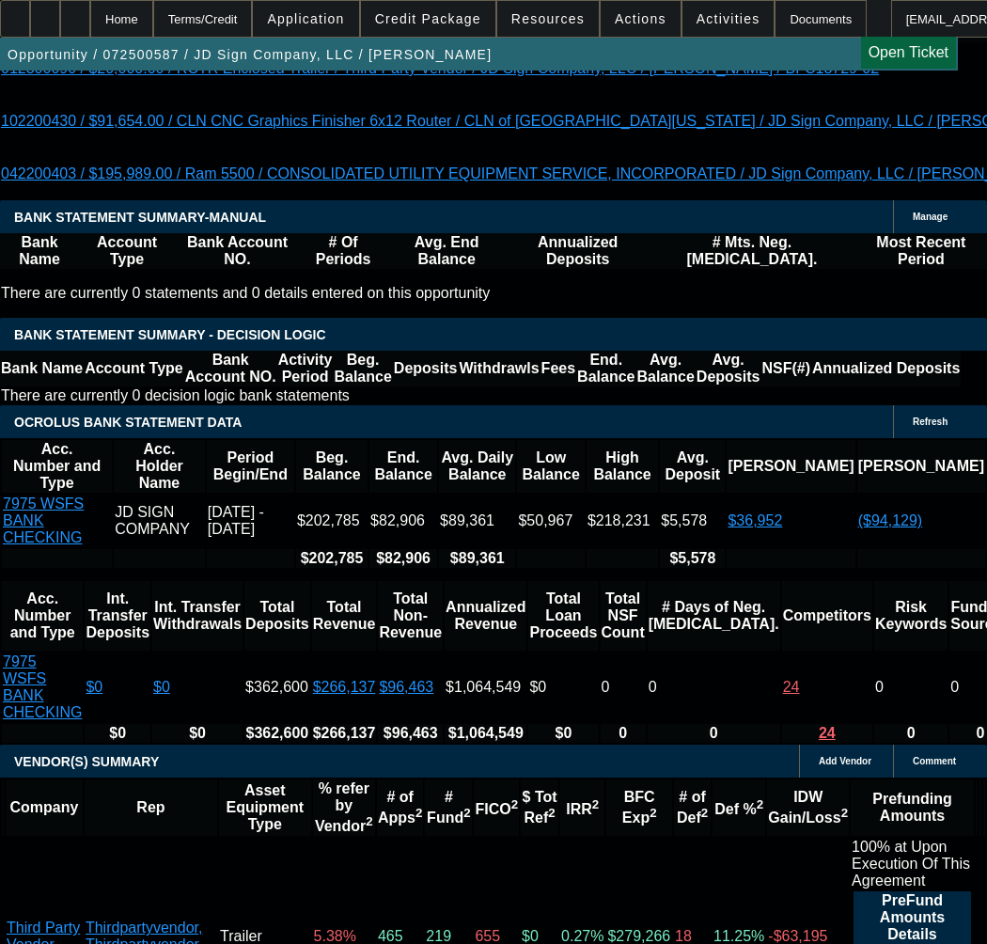
type input "$5,087.80"
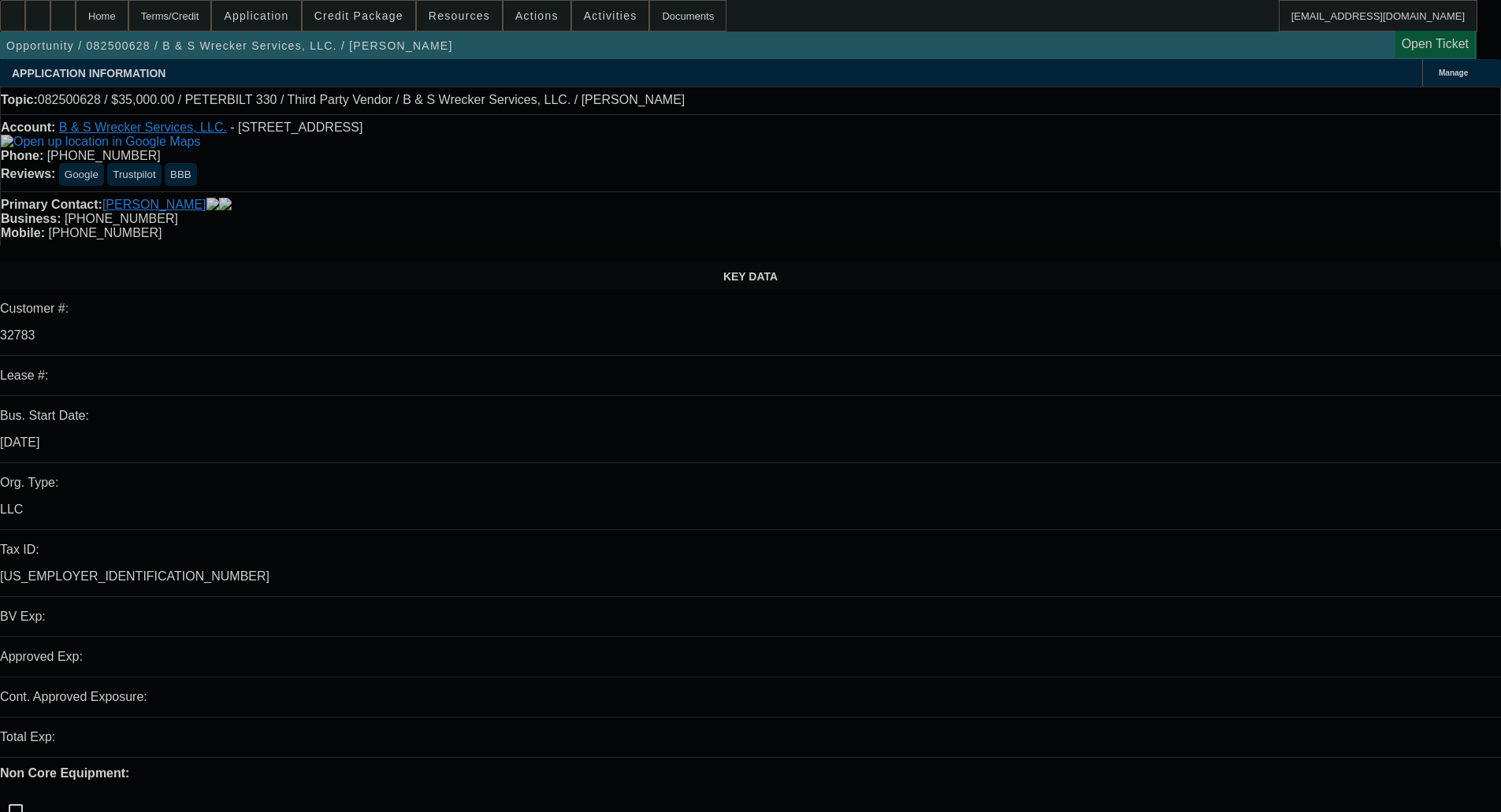
select select "0"
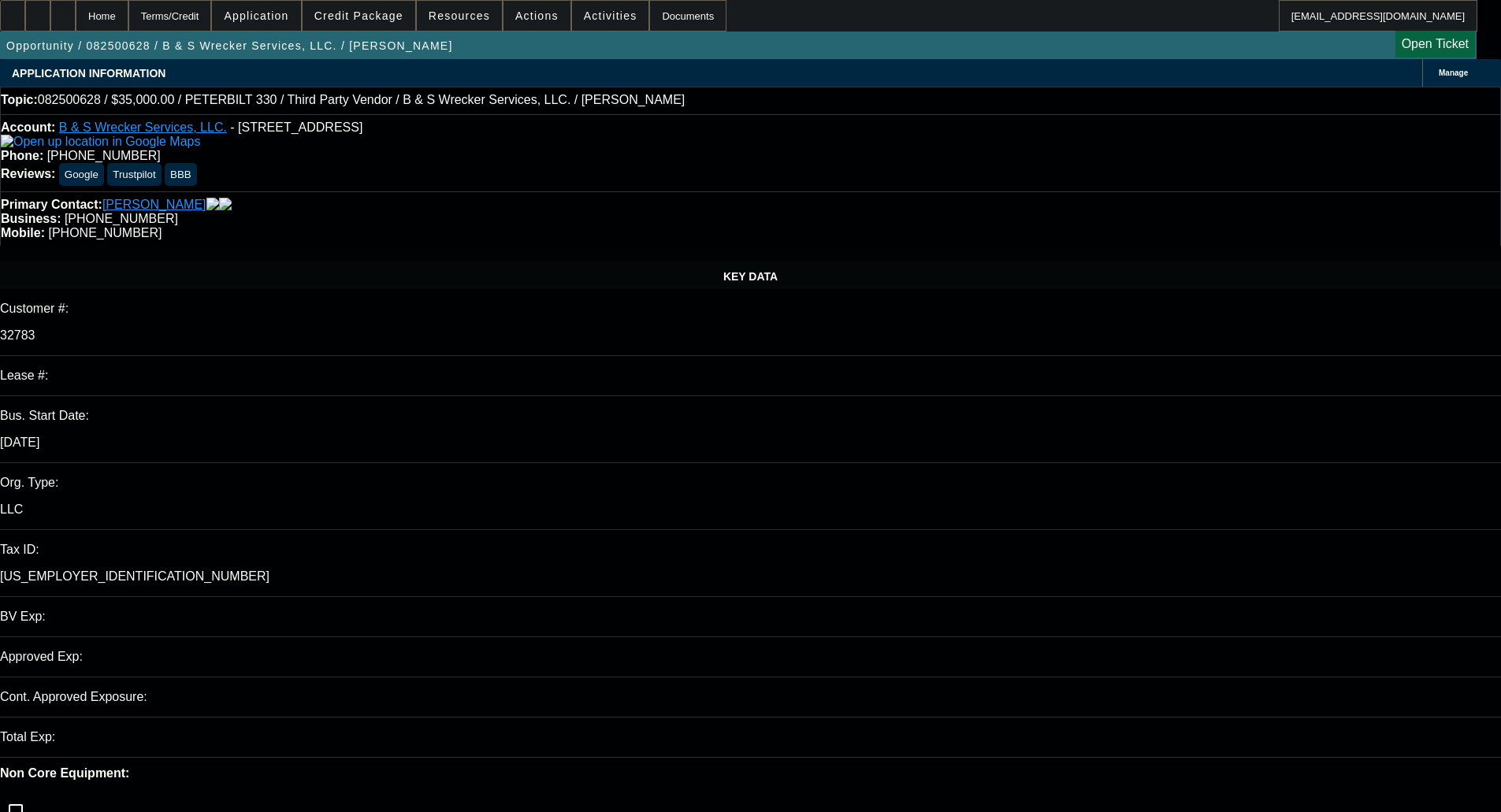
select select "0"
select select "6"
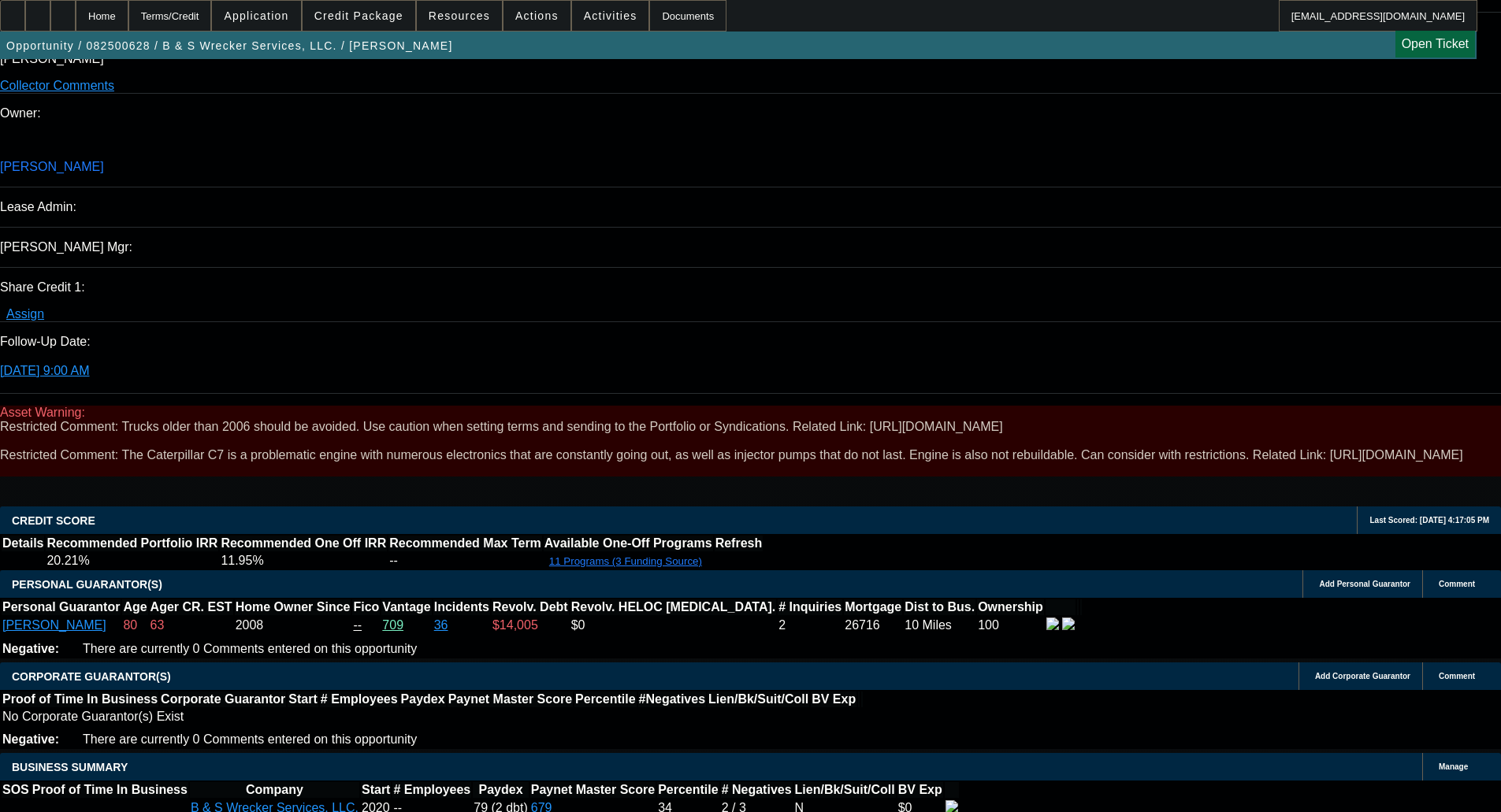
scroll to position [1890, 0]
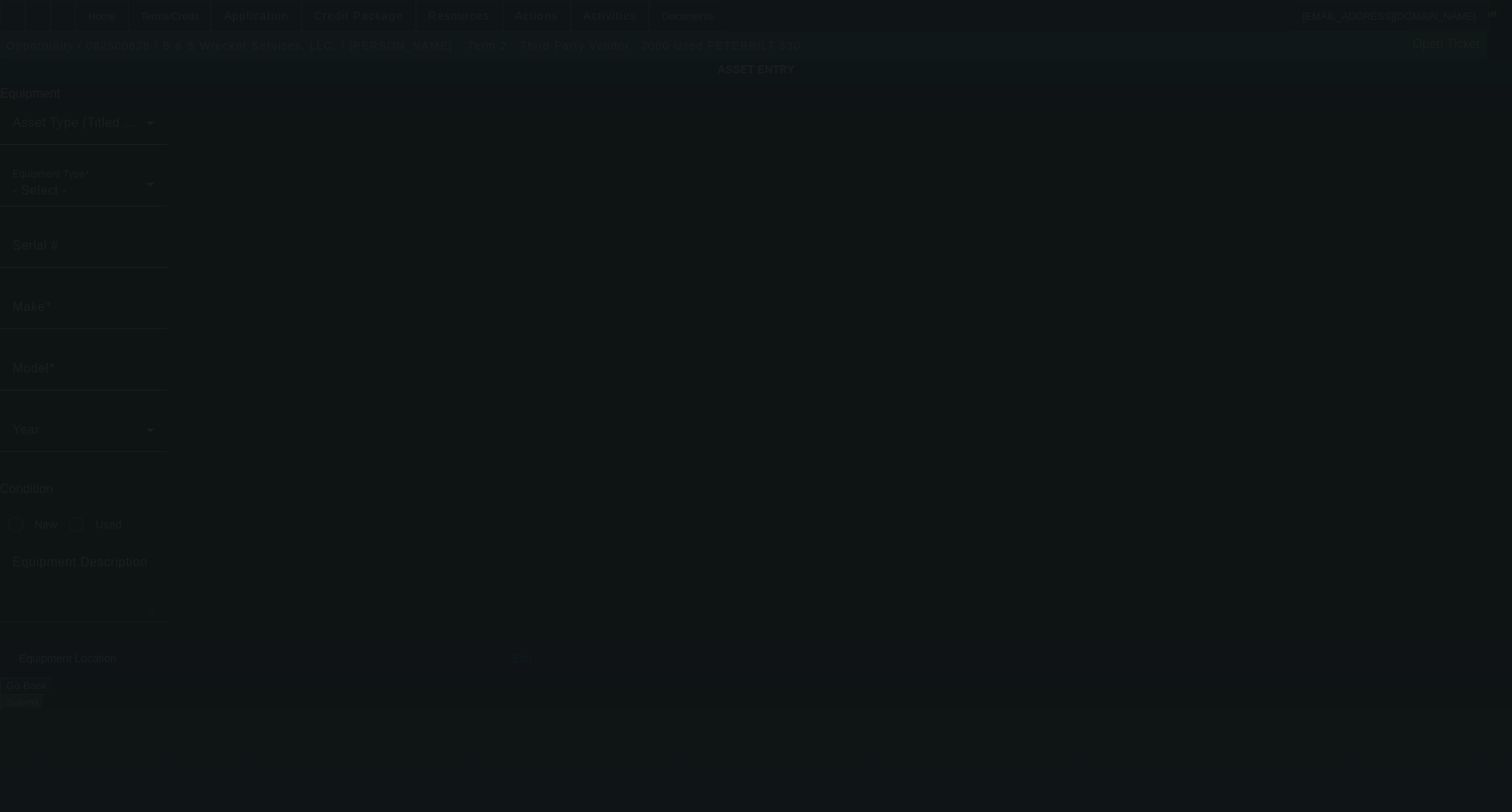
type input "[US_VEHICLE_IDENTIFICATION_NUMBER]"
type input "Peterbilt"
type input "330"
radio input "true"
type input "[STREET_ADDRESS]"
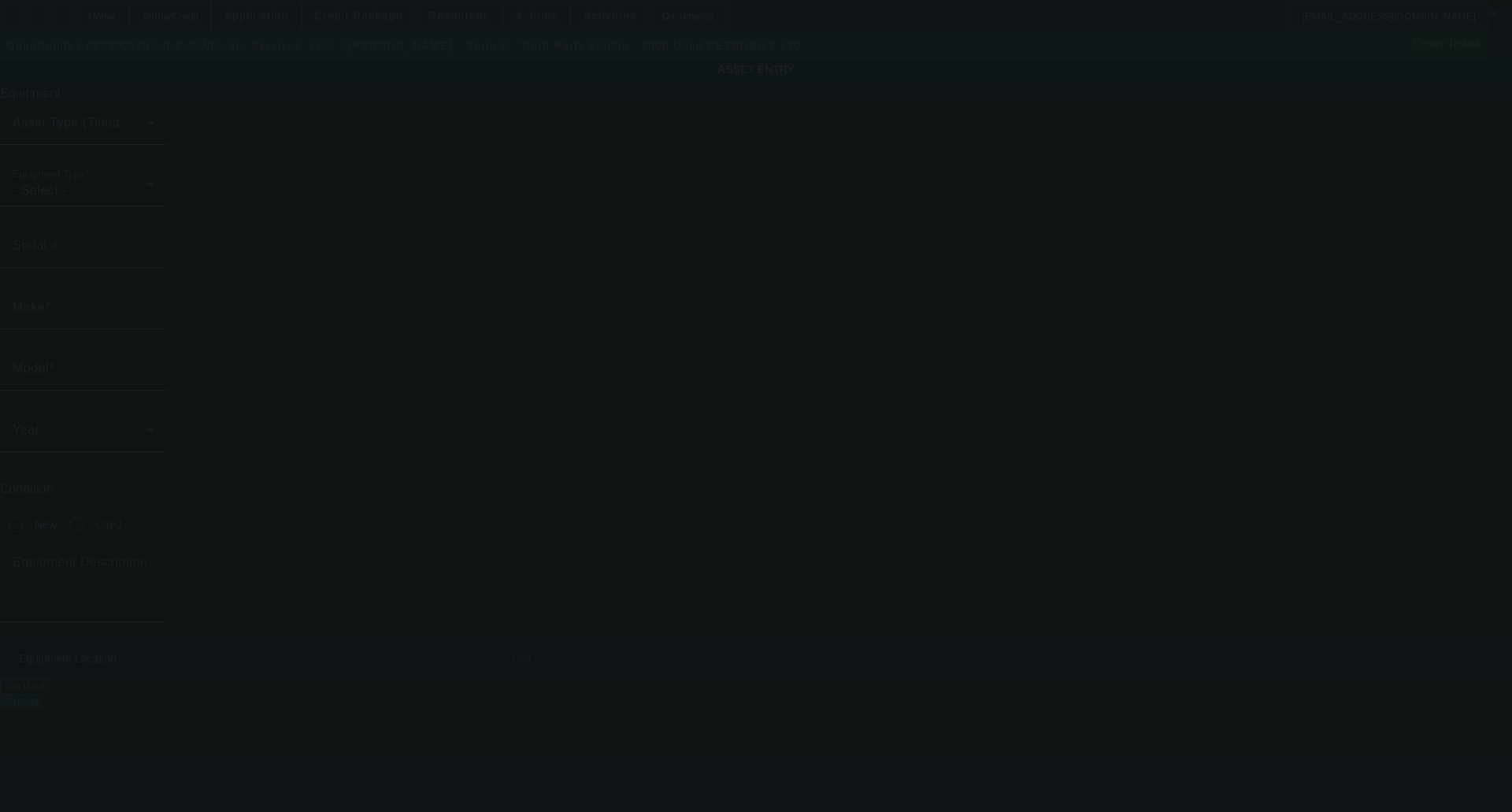
type input "Abilene"
type input "79602"
type input "Taylor"
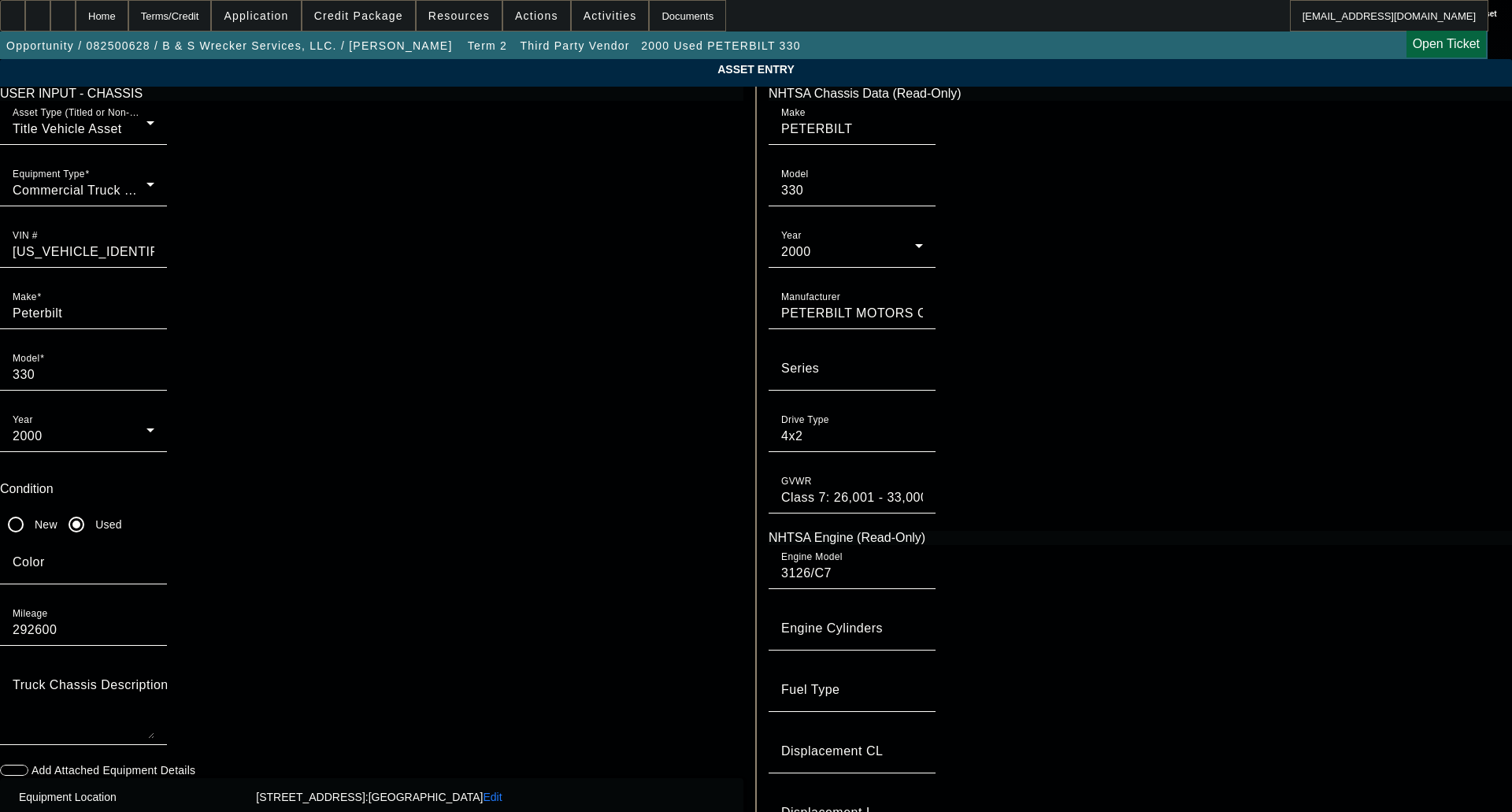
drag, startPoint x: 183, startPoint y: 285, endPoint x: 154, endPoint y: 235, distance: 57.8
click at [154, 235] on app-asset-collateral-manage "ASSET ENTRY Delete asset USER INPUT - CHASSIS Asset Type (Titled or Non-Titled)…" at bounding box center [756, 496] width 1512 height 874
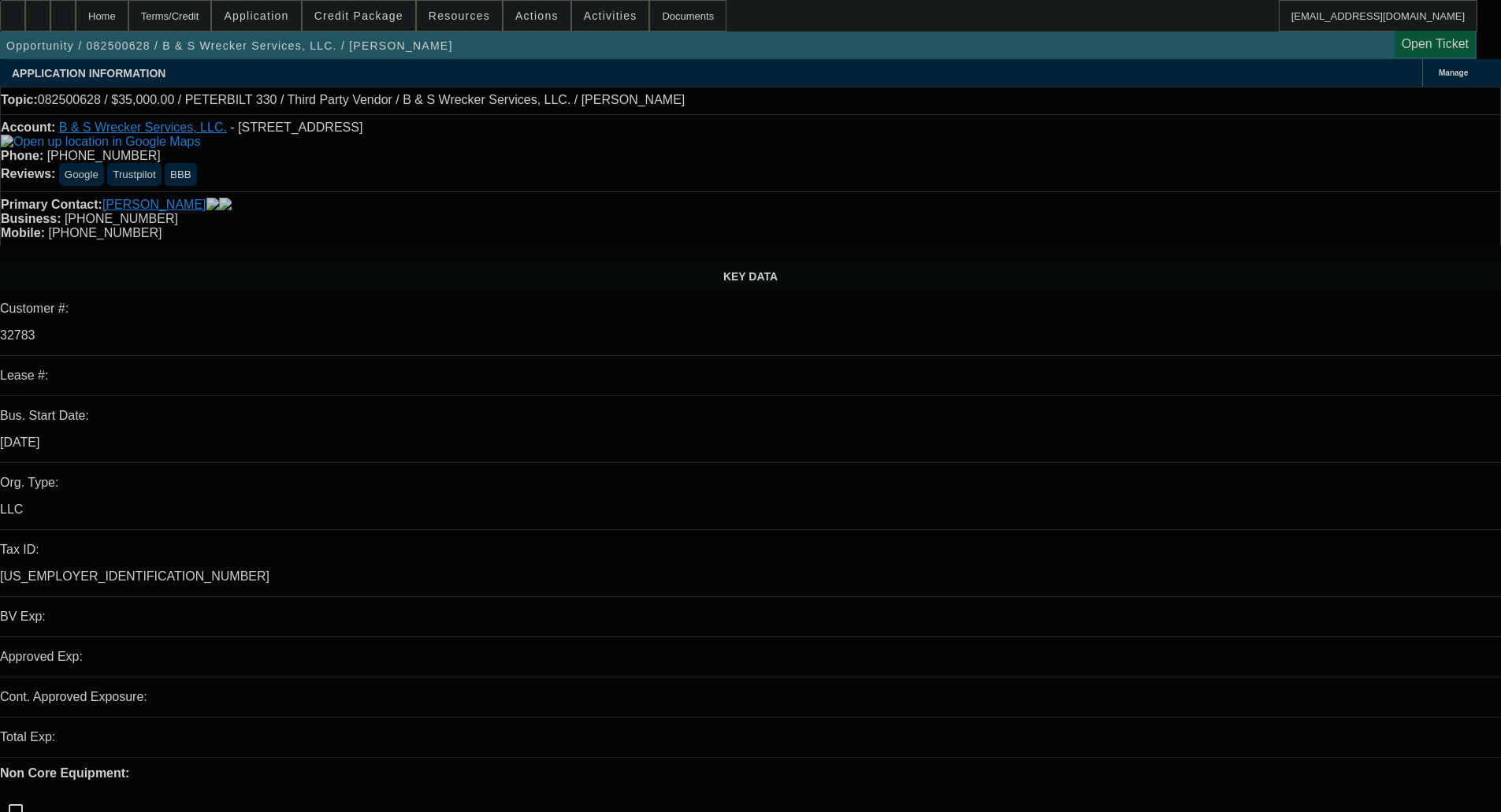
select select "0"
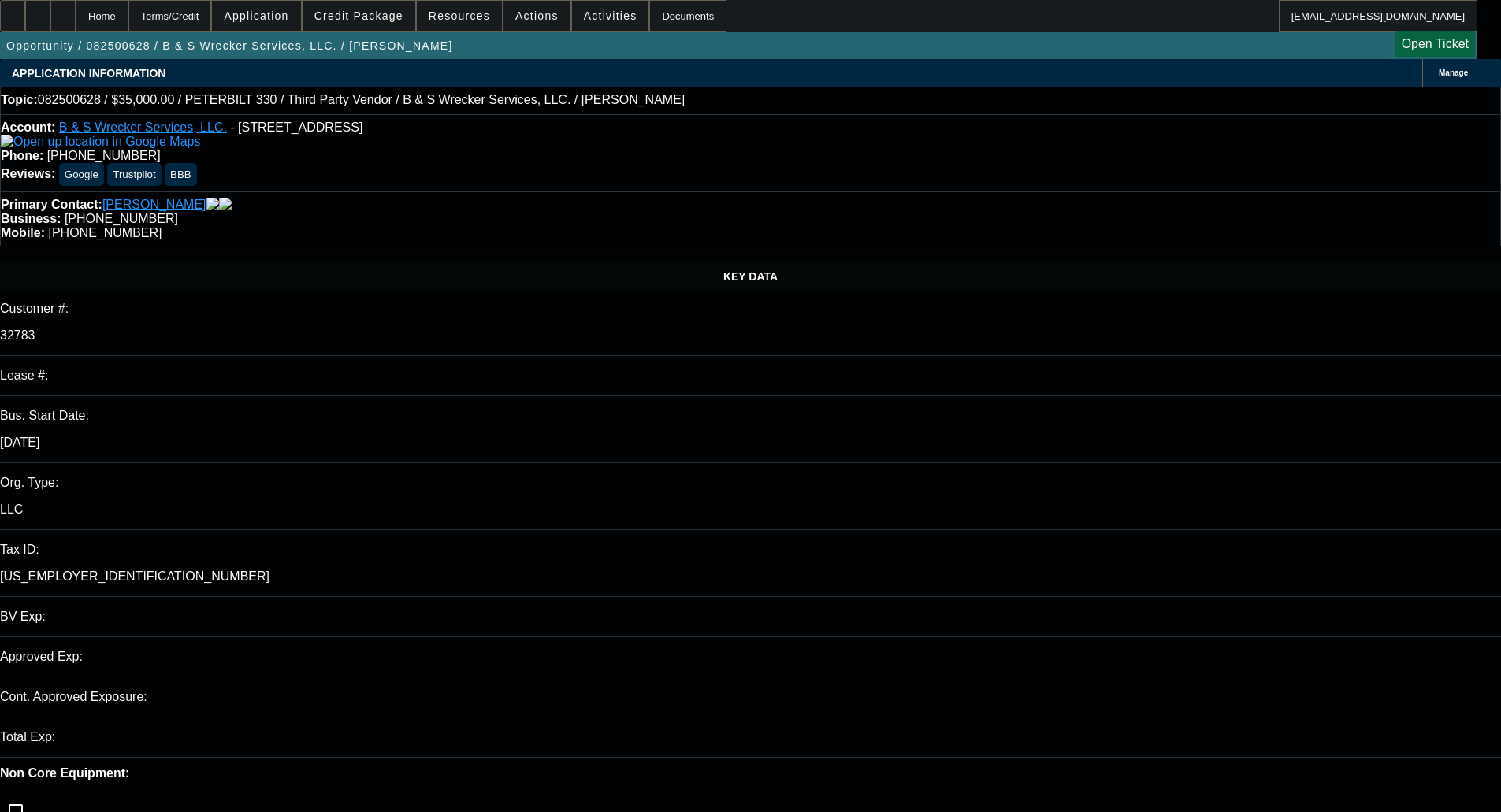
select select "0"
select select "6"
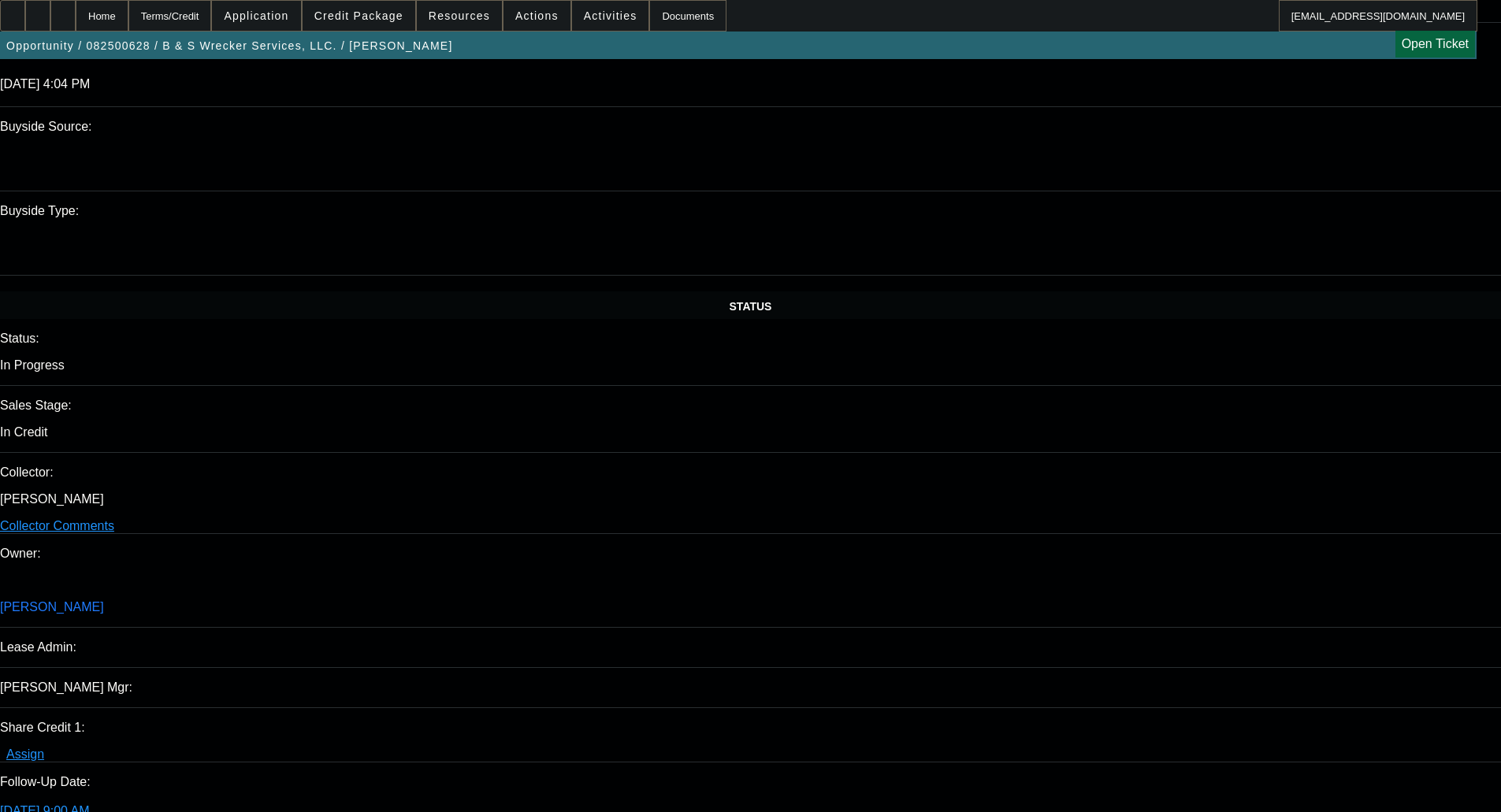
scroll to position [1733, 0]
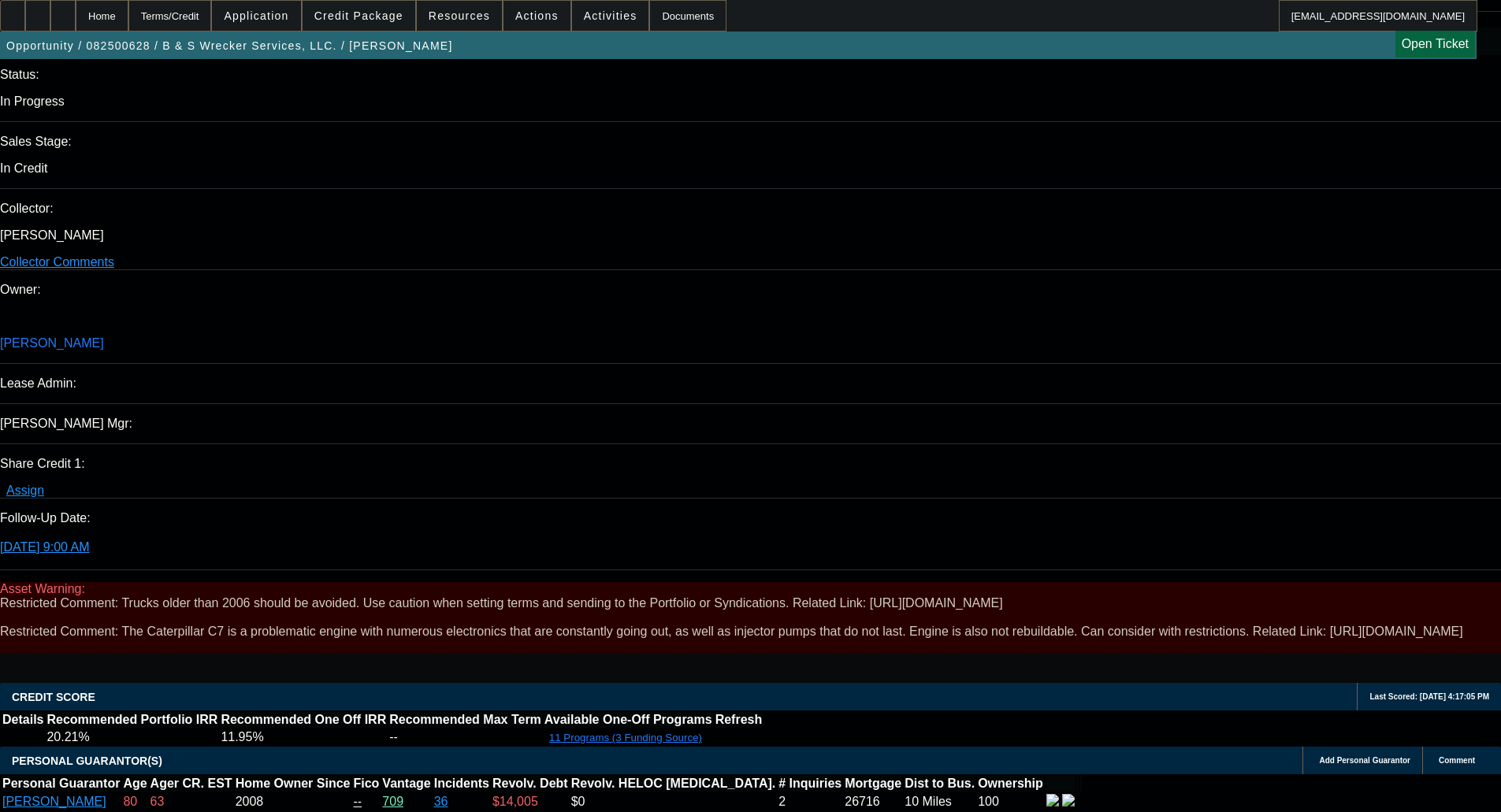
click at [396, 22] on span at bounding box center [359, 15] width 112 height 38
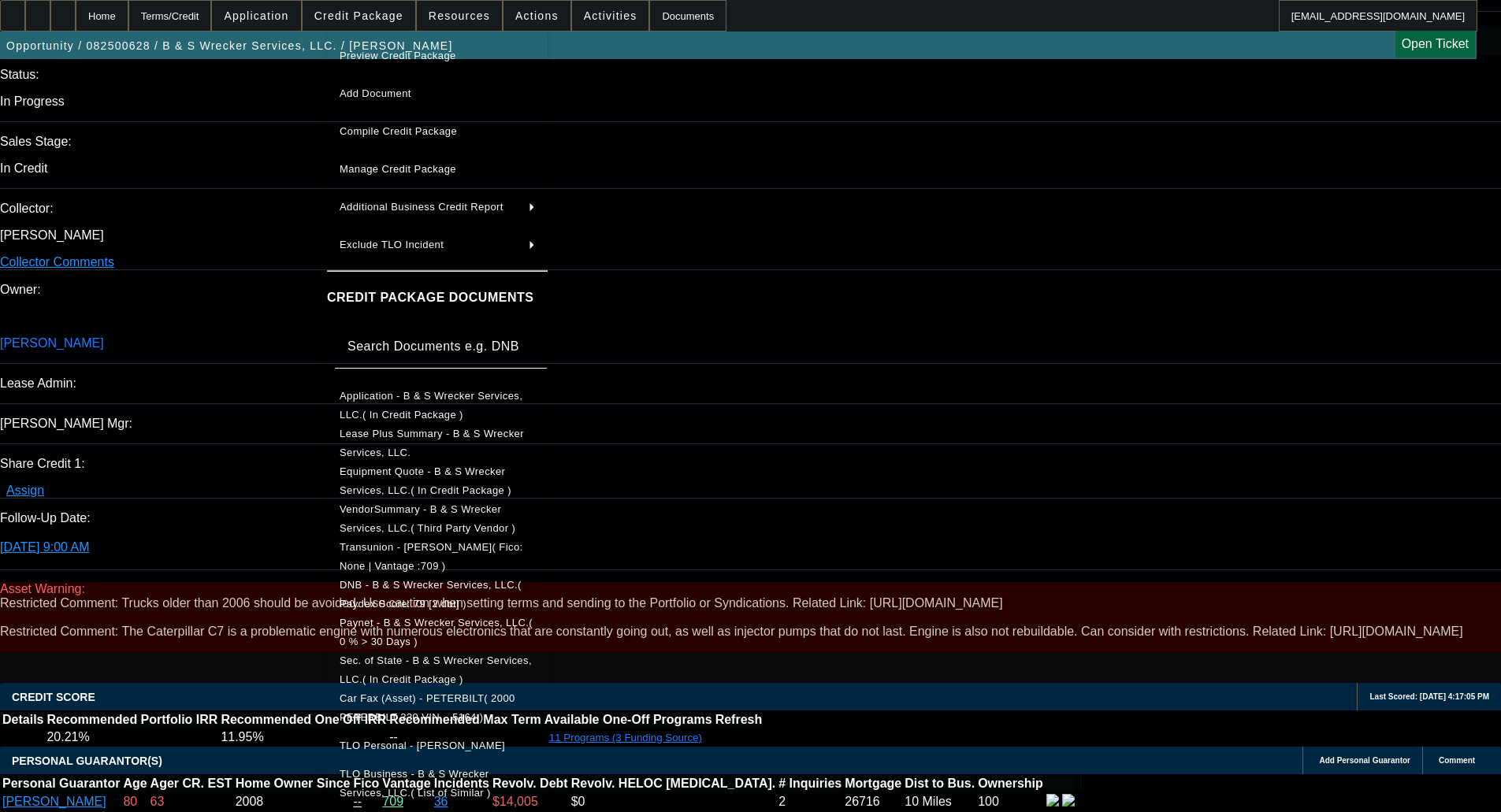
click at [411, 469] on span "Equipment Quote - B & S Wrecker Services, LLC.( In Credit Package )" at bounding box center [425, 481] width 172 height 31
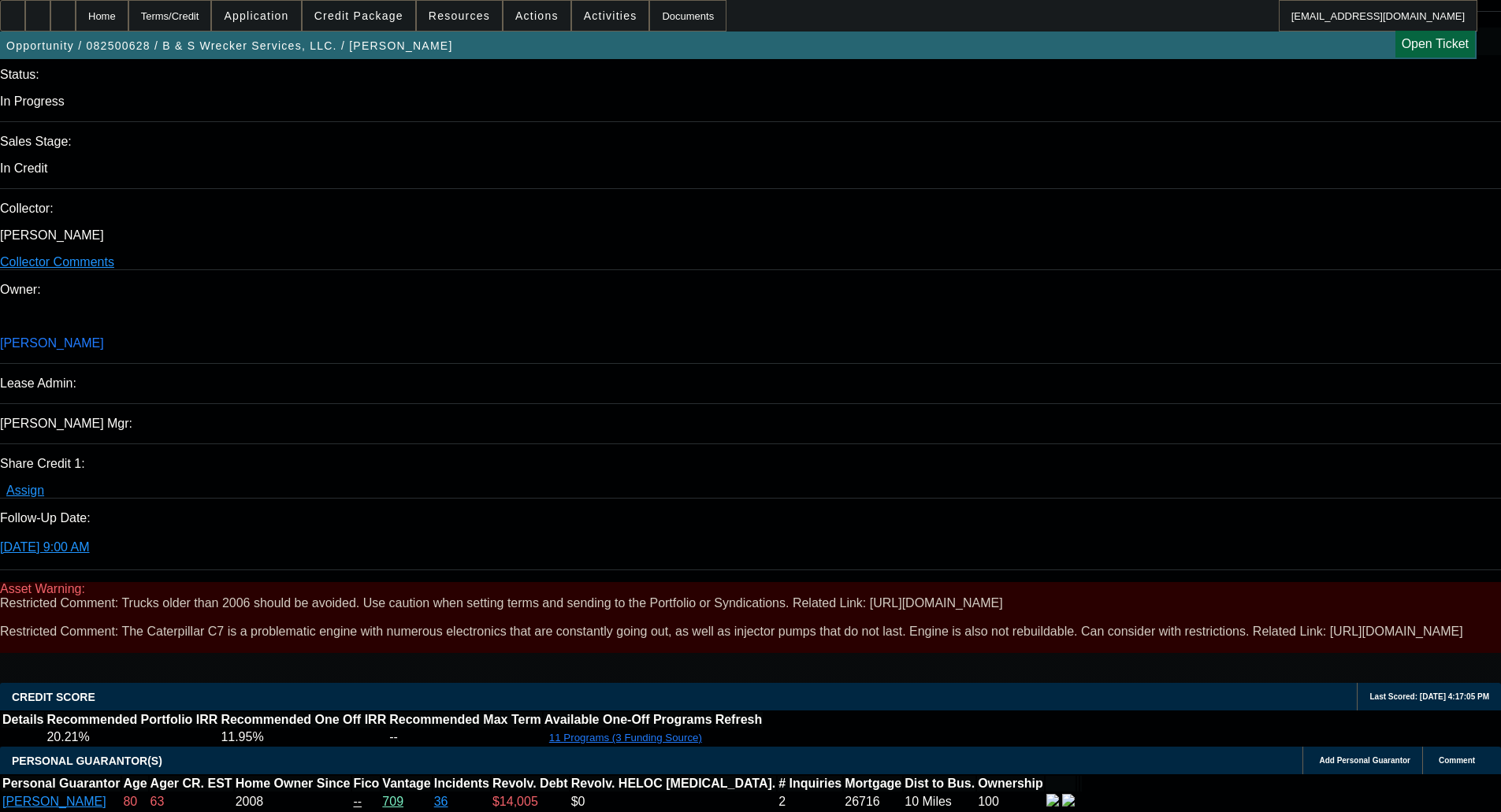
click at [362, 14] on span "Credit Package" at bounding box center [359, 15] width 89 height 13
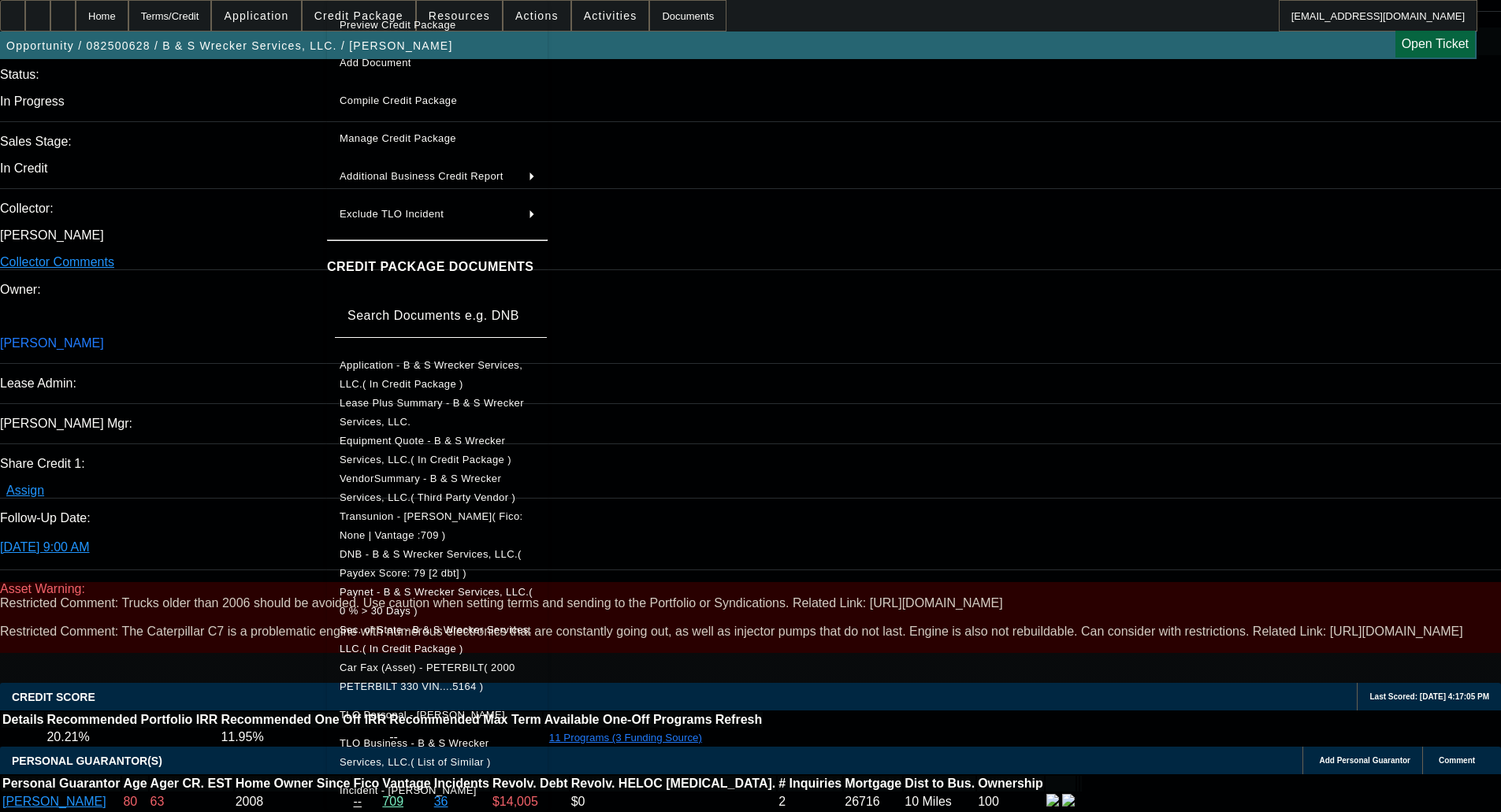
click at [429, 442] on span "Equipment Quote - B & S Wrecker Services, LLC.( In Credit Package )" at bounding box center [425, 450] width 172 height 31
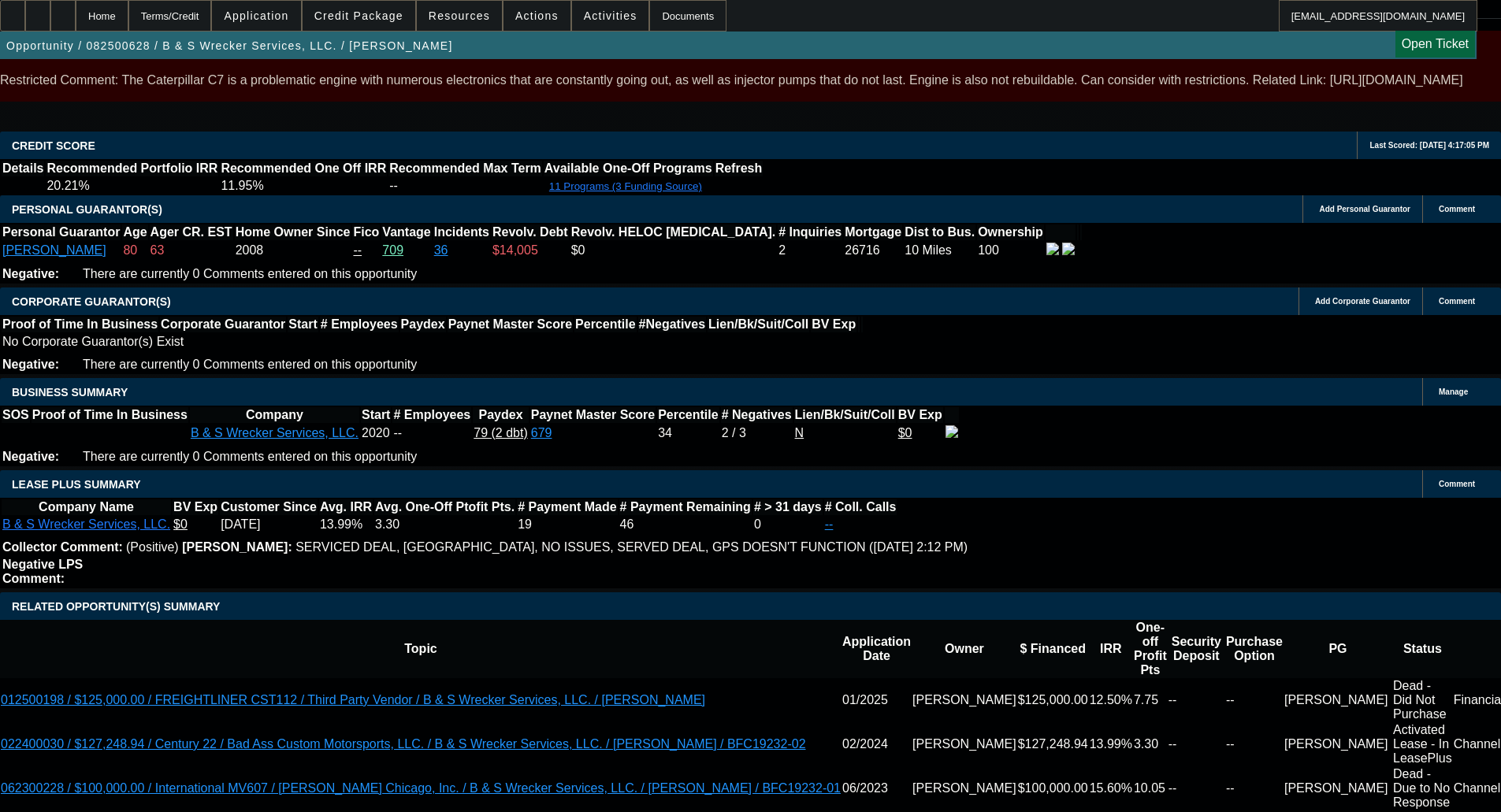
scroll to position [0, 0]
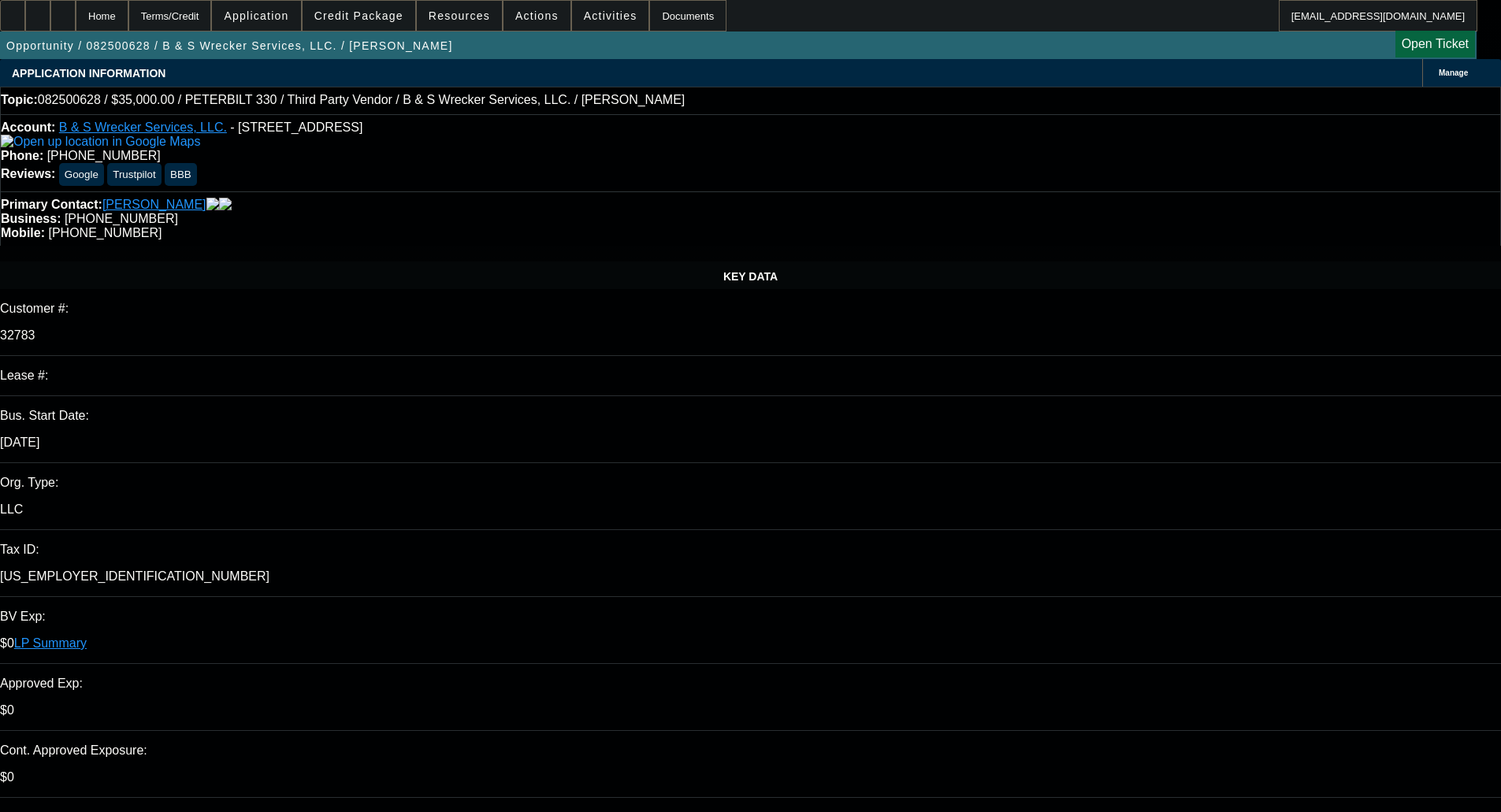
click at [379, 21] on span "Credit Package" at bounding box center [359, 15] width 89 height 13
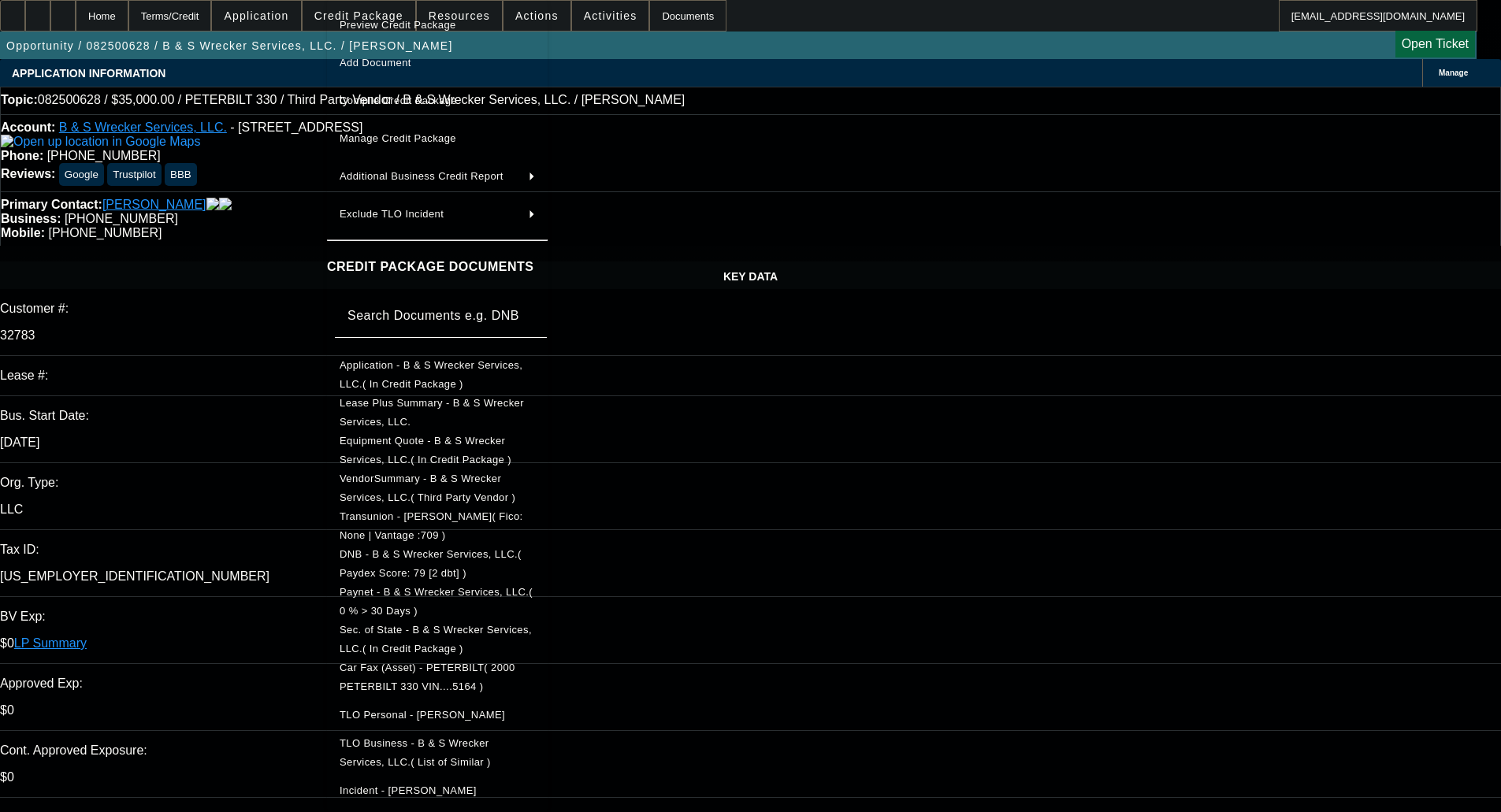
click at [400, 673] on span "Car Fax (Asset) - PETERBILT( 2000 PETERBILT 330 VIN....5164 )" at bounding box center [427, 677] width 176 height 31
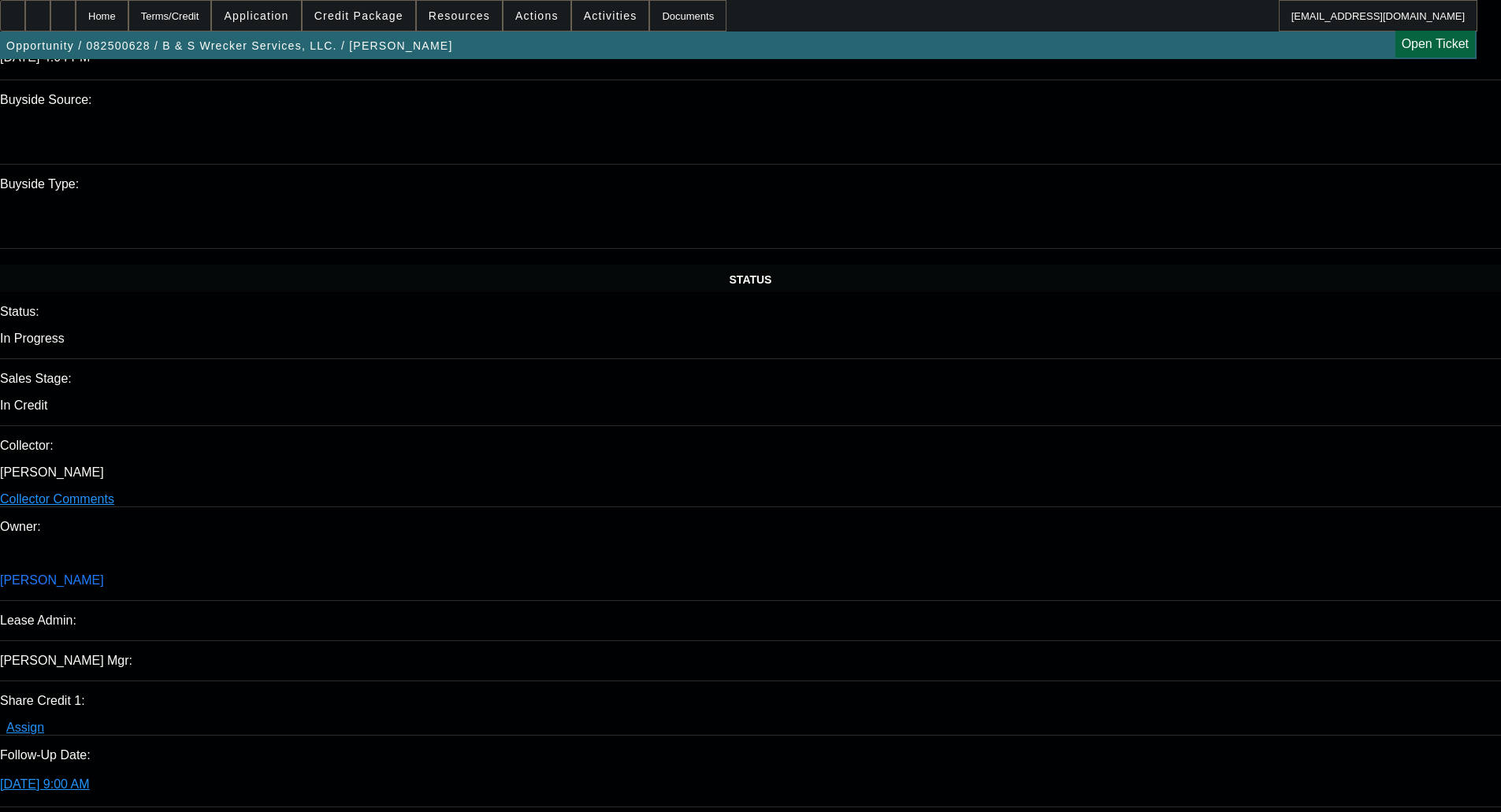
scroll to position [1497, 0]
click at [368, 16] on span "Credit Package" at bounding box center [359, 15] width 89 height 13
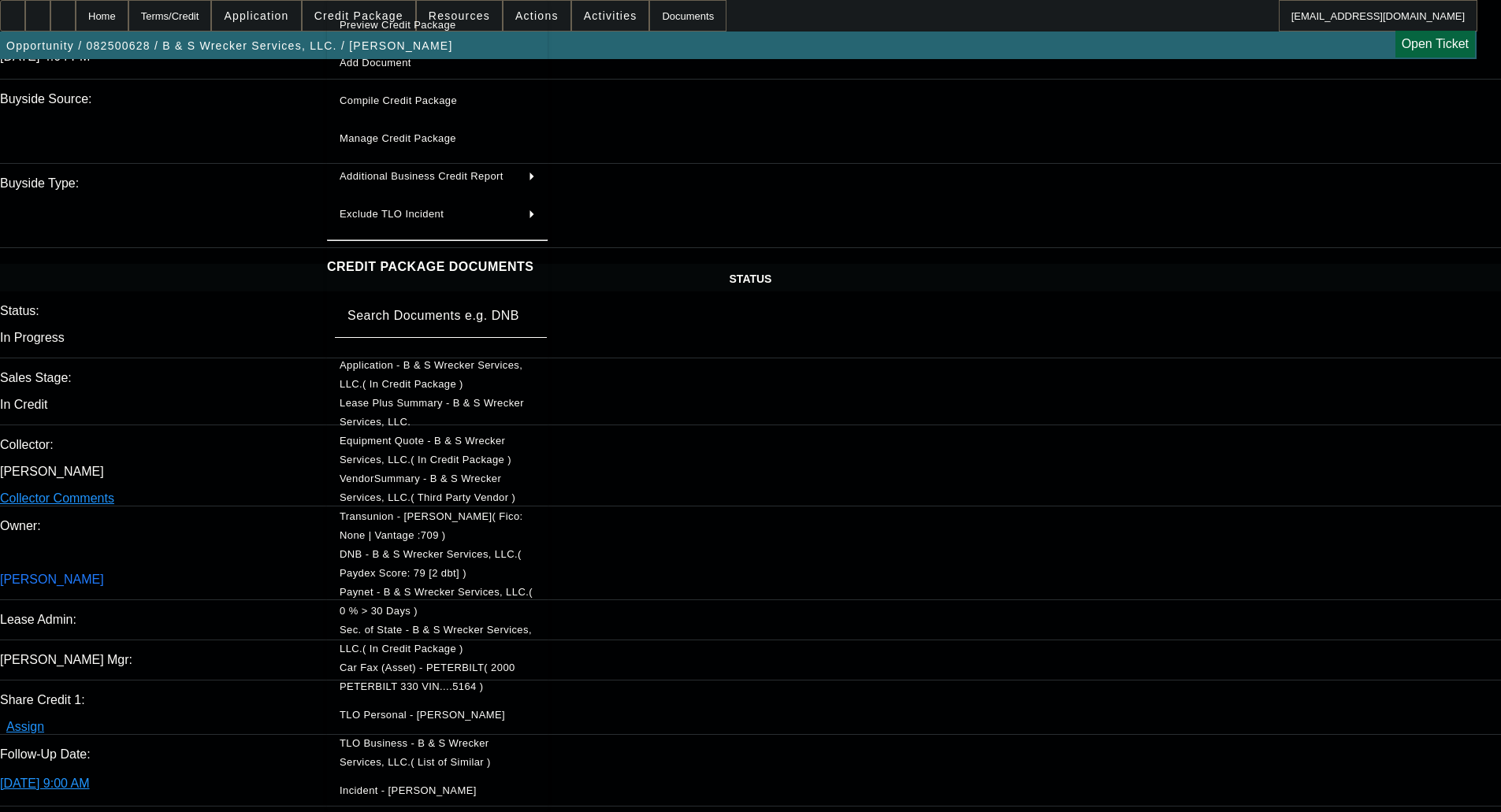
click at [437, 446] on span "Equipment Quote - B & S Wrecker Services, LLC.( In Credit Package )" at bounding box center [425, 450] width 172 height 31
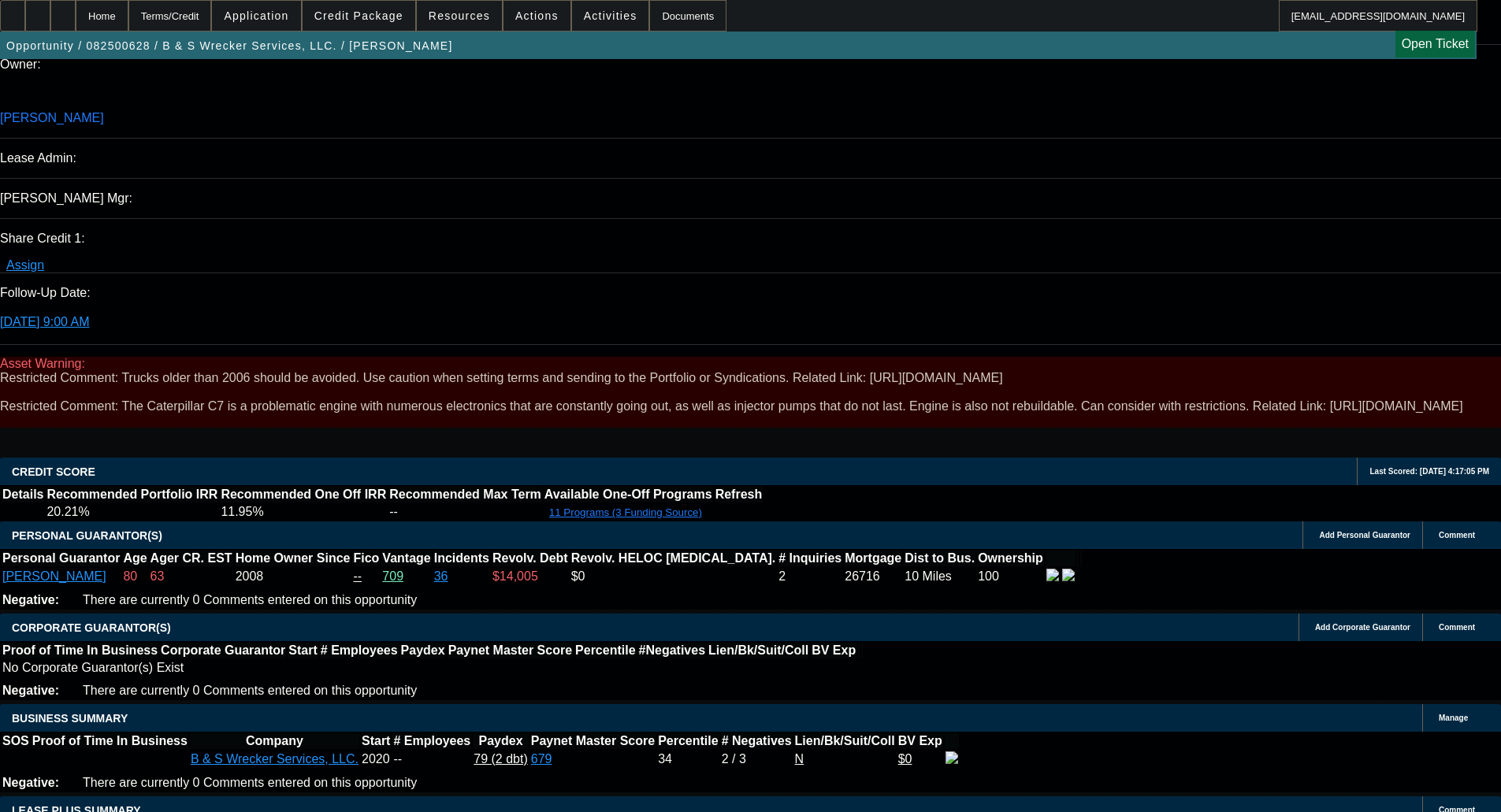
scroll to position [2899, 0]
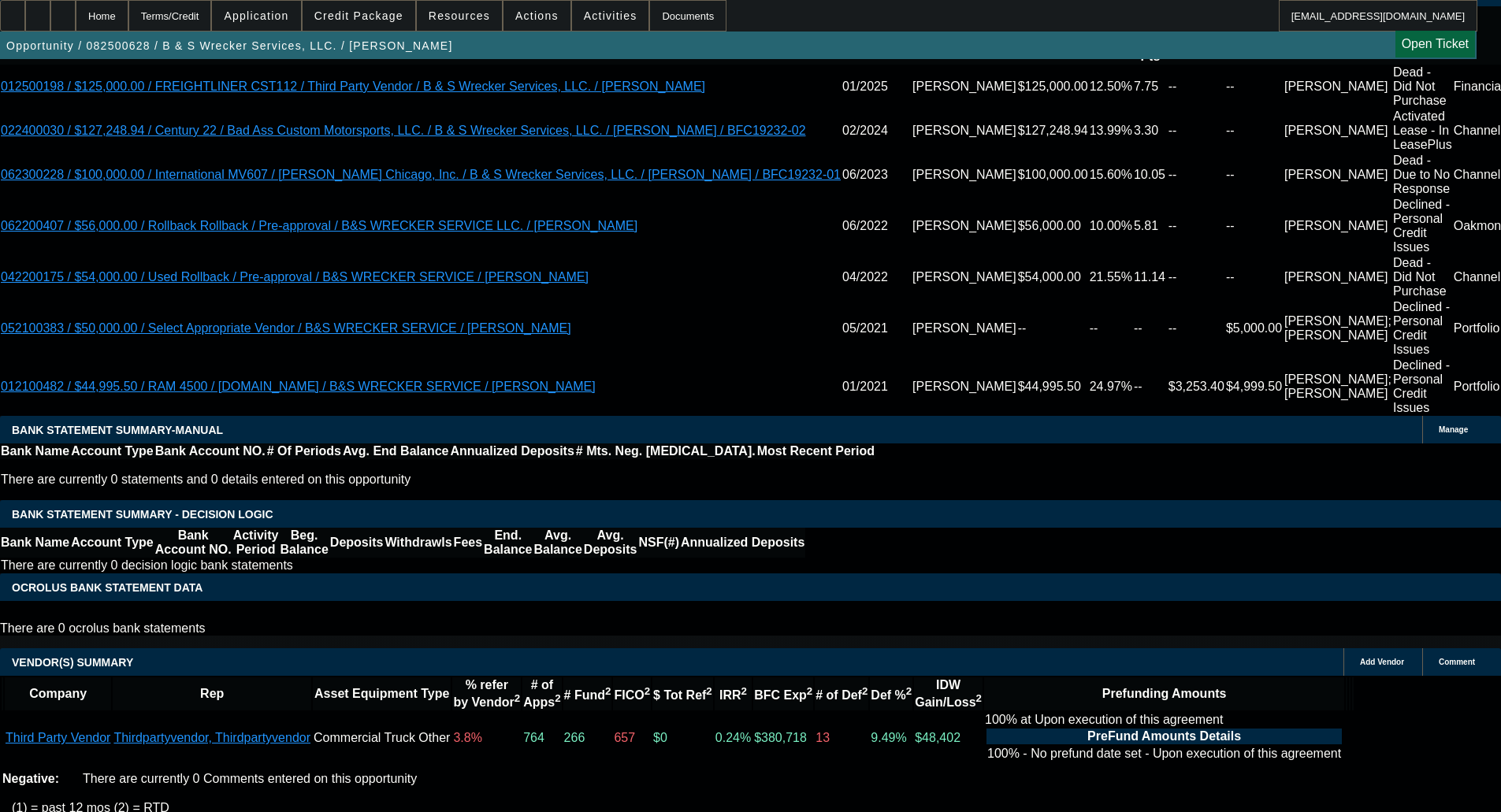
drag, startPoint x: 324, startPoint y: 474, endPoint x: 337, endPoint y: 506, distance: 34.5
select select "6"
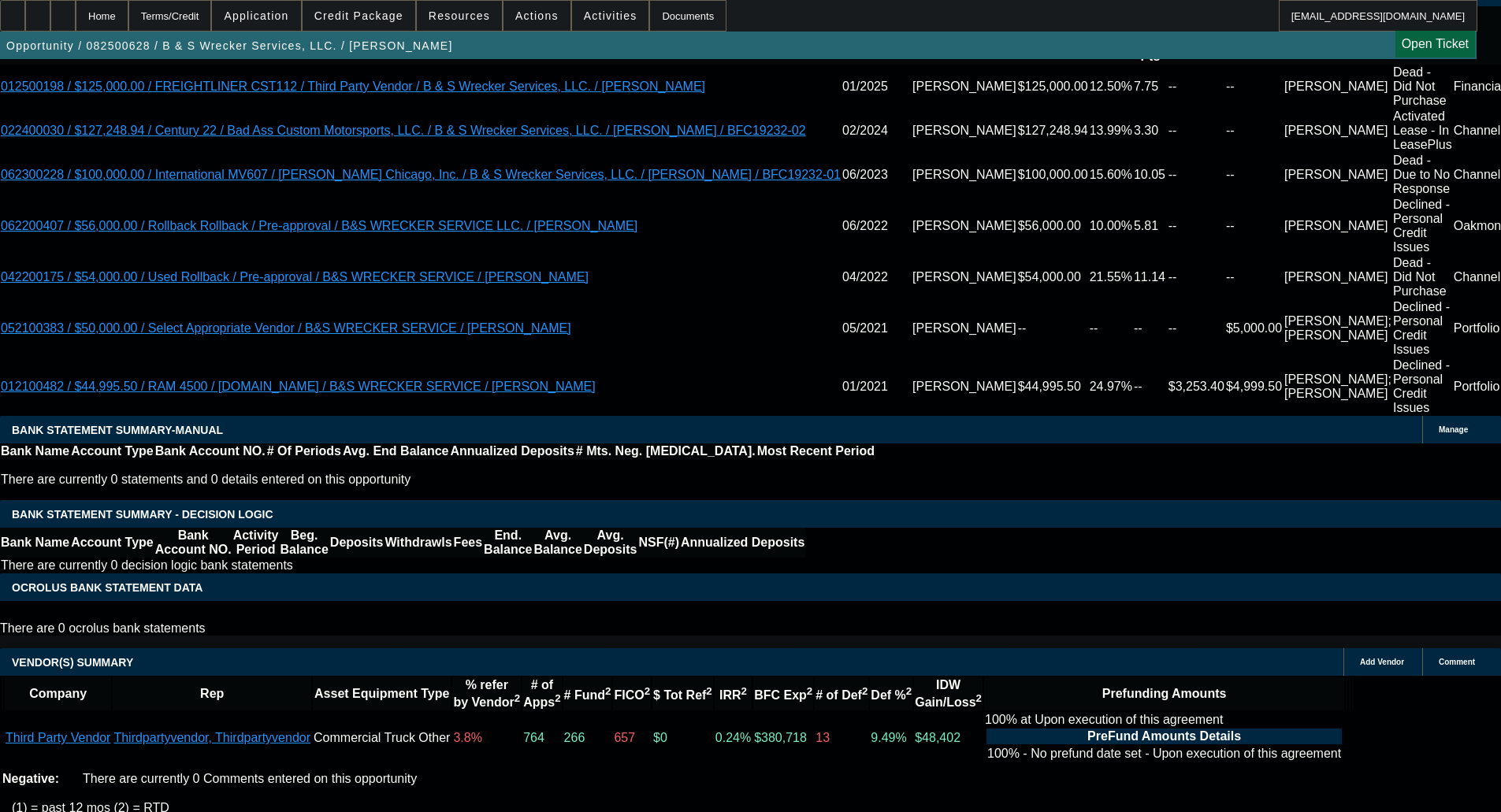
scroll to position [0, 0]
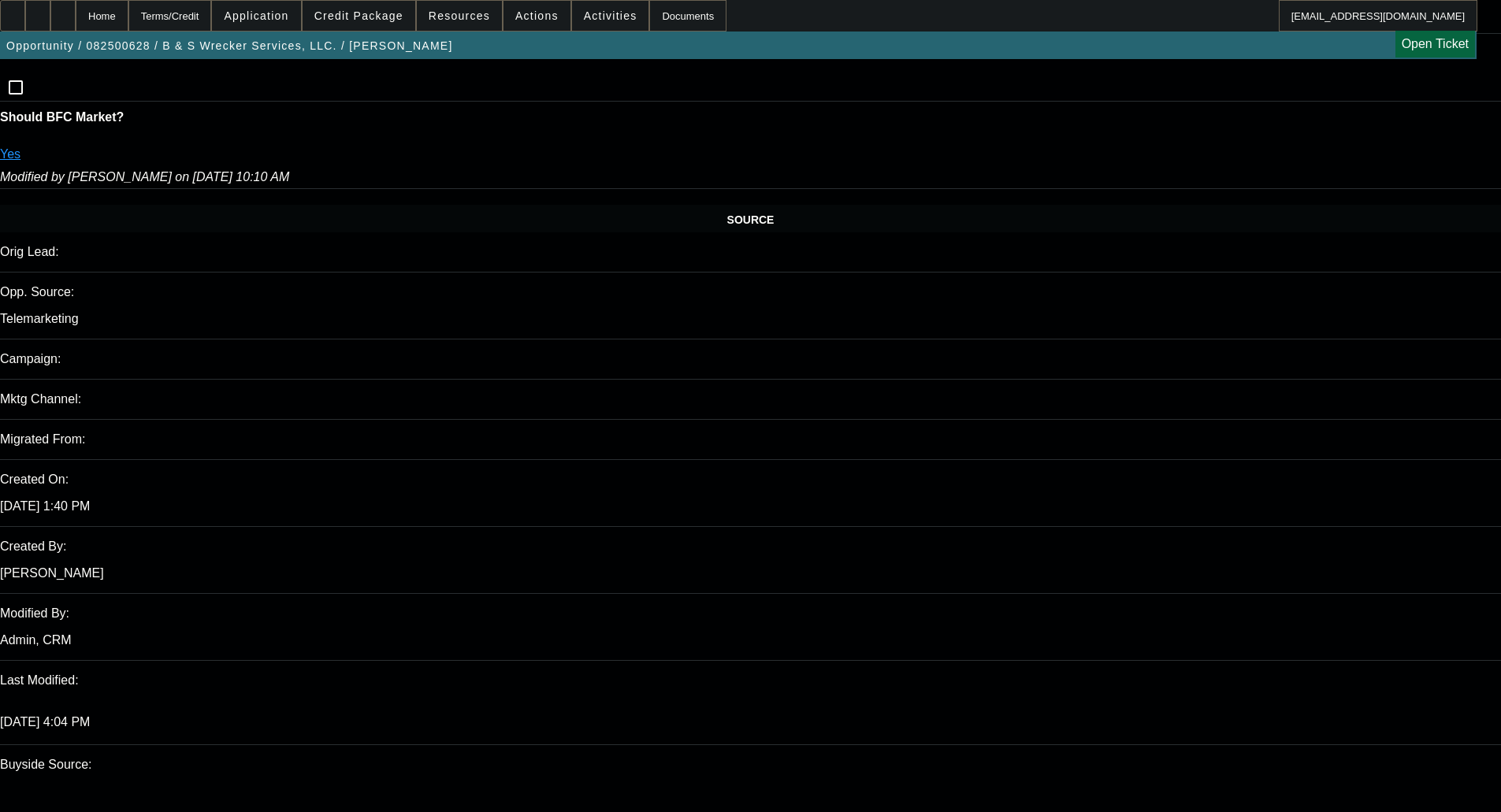
scroll to position [866, 0]
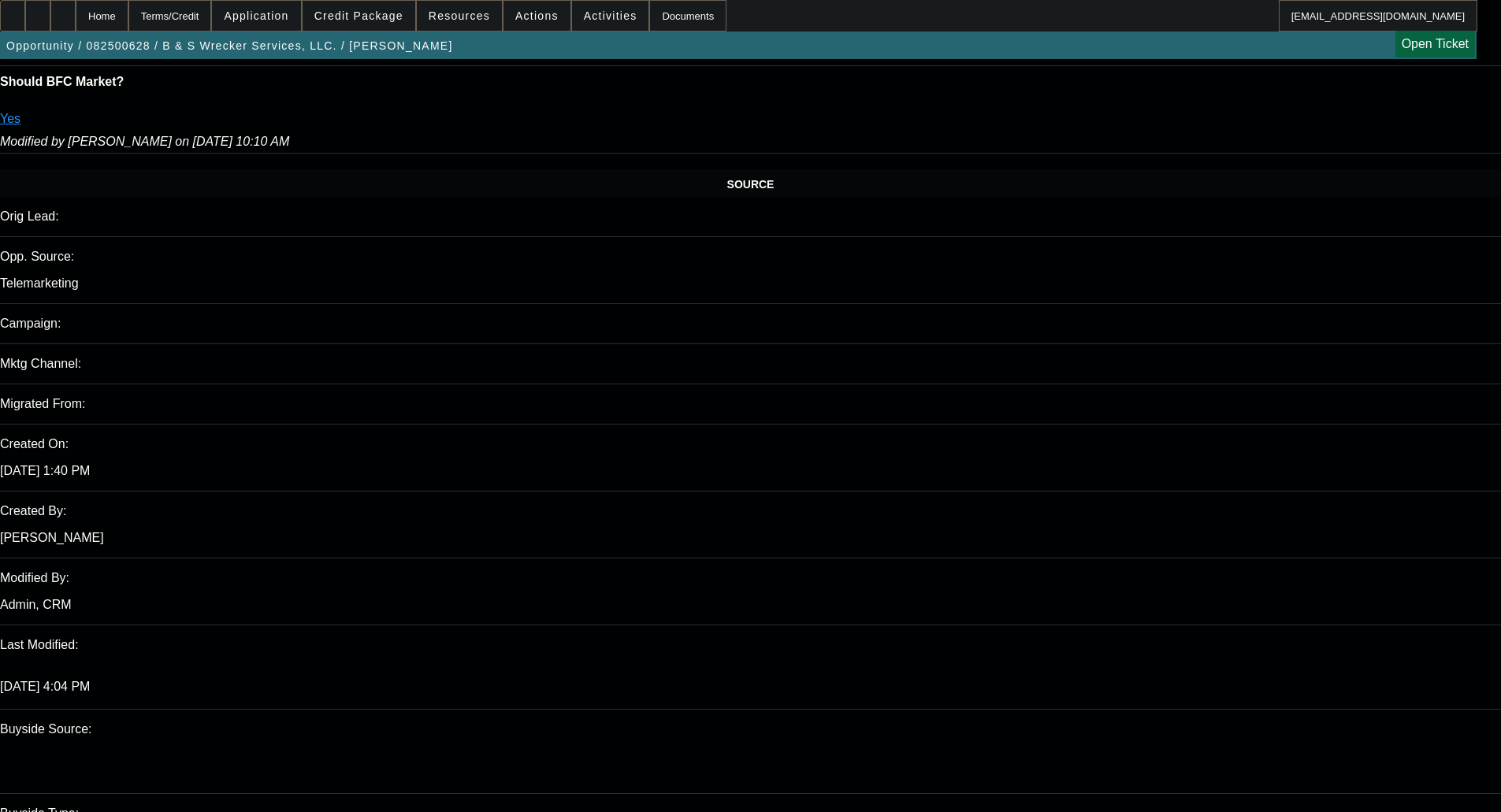
drag, startPoint x: 1172, startPoint y: 164, endPoint x: 1081, endPoint y: 136, distance: 95.2
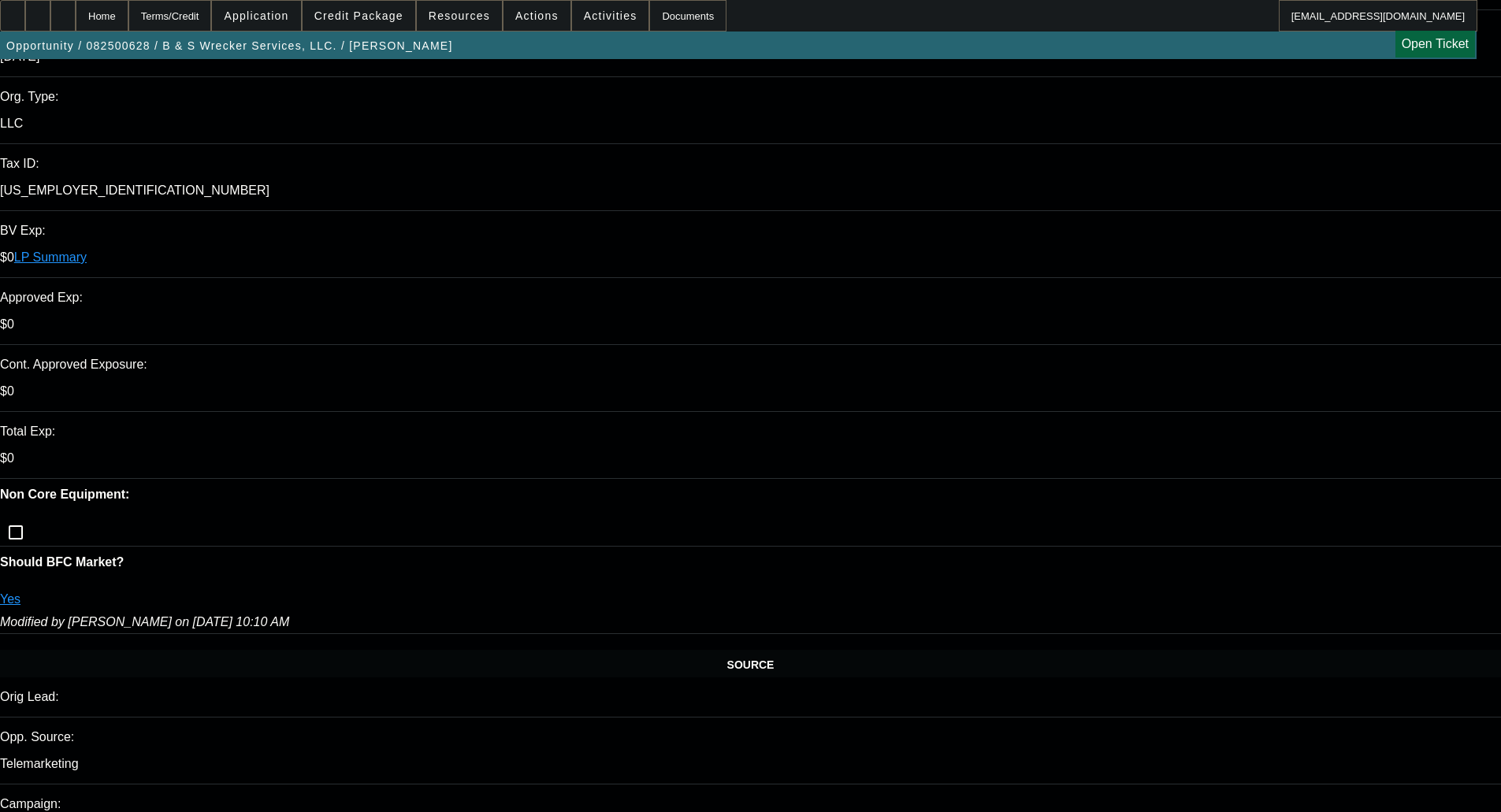
scroll to position [0, 0]
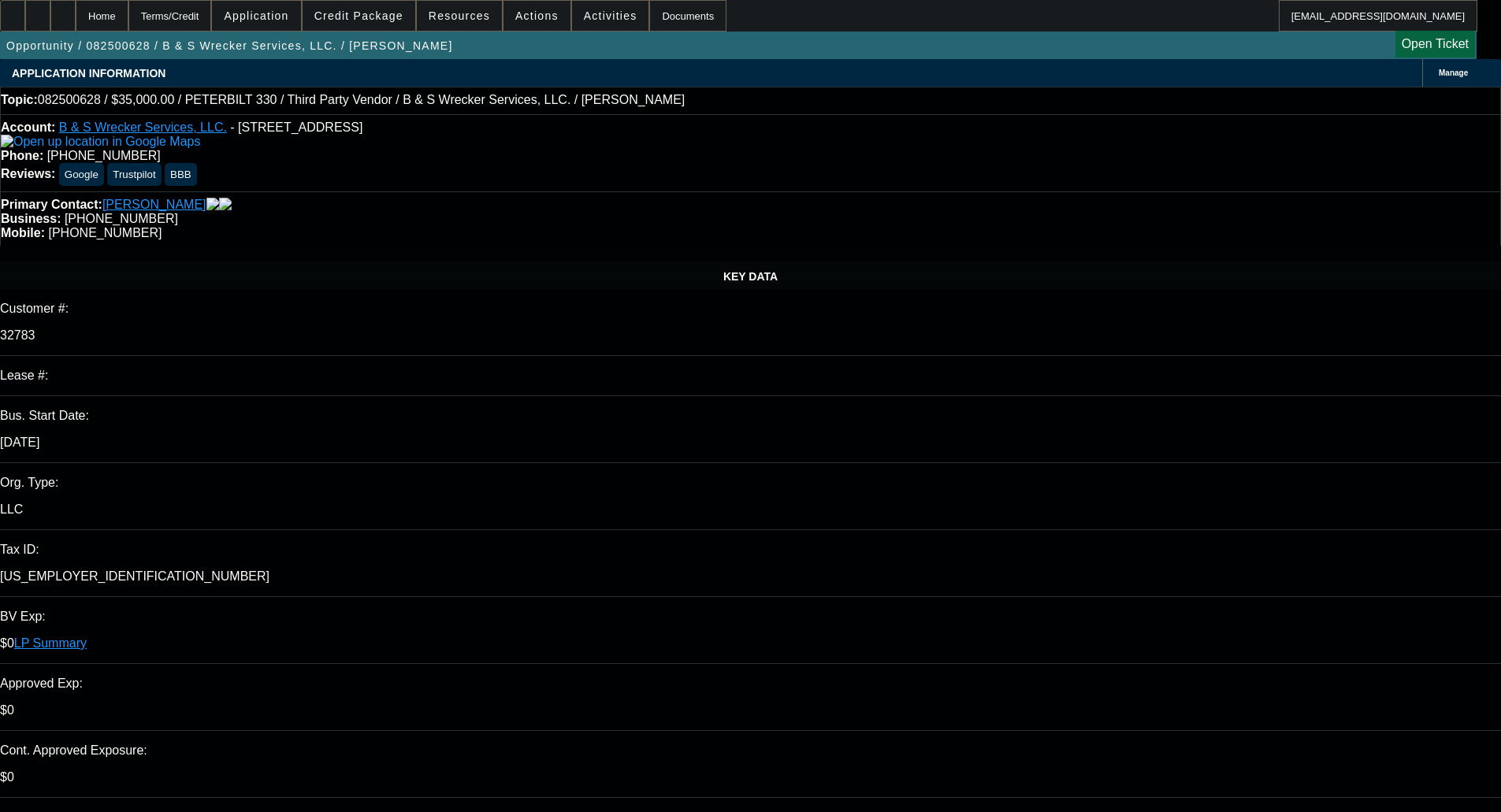
type textarea "The miles in CRM are lower than last year per Carfax. We'll need to get photos …"
checkbox input "true"
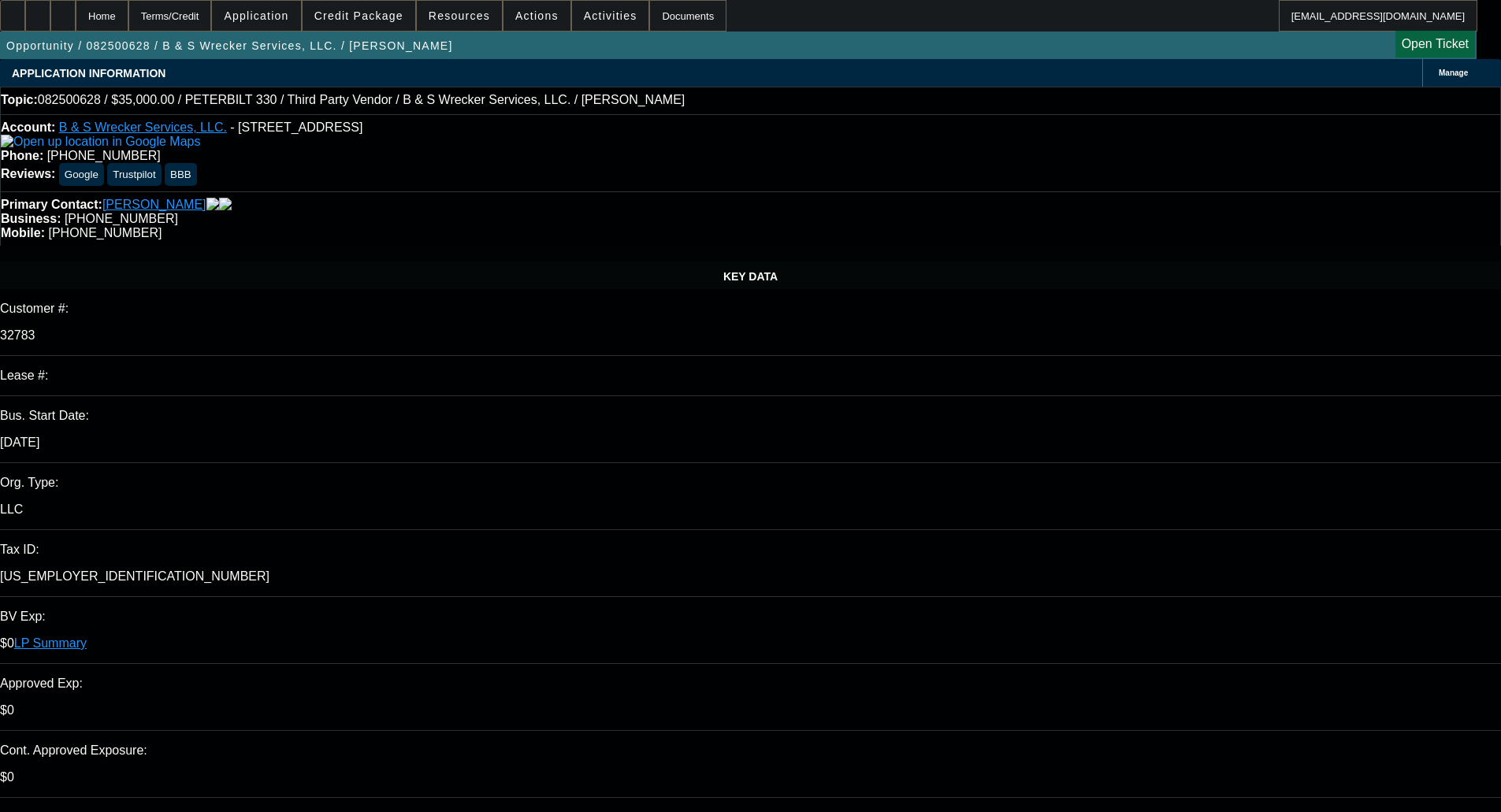
drag, startPoint x: 1157, startPoint y: 256, endPoint x: 1005, endPoint y: 257, distance: 152.0
type textarea "The miles in CRM are lower than last year per Carfax. We'll need to get photos …"
drag, startPoint x: 1425, startPoint y: 561, endPoint x: 1415, endPoint y: 561, distance: 10.0
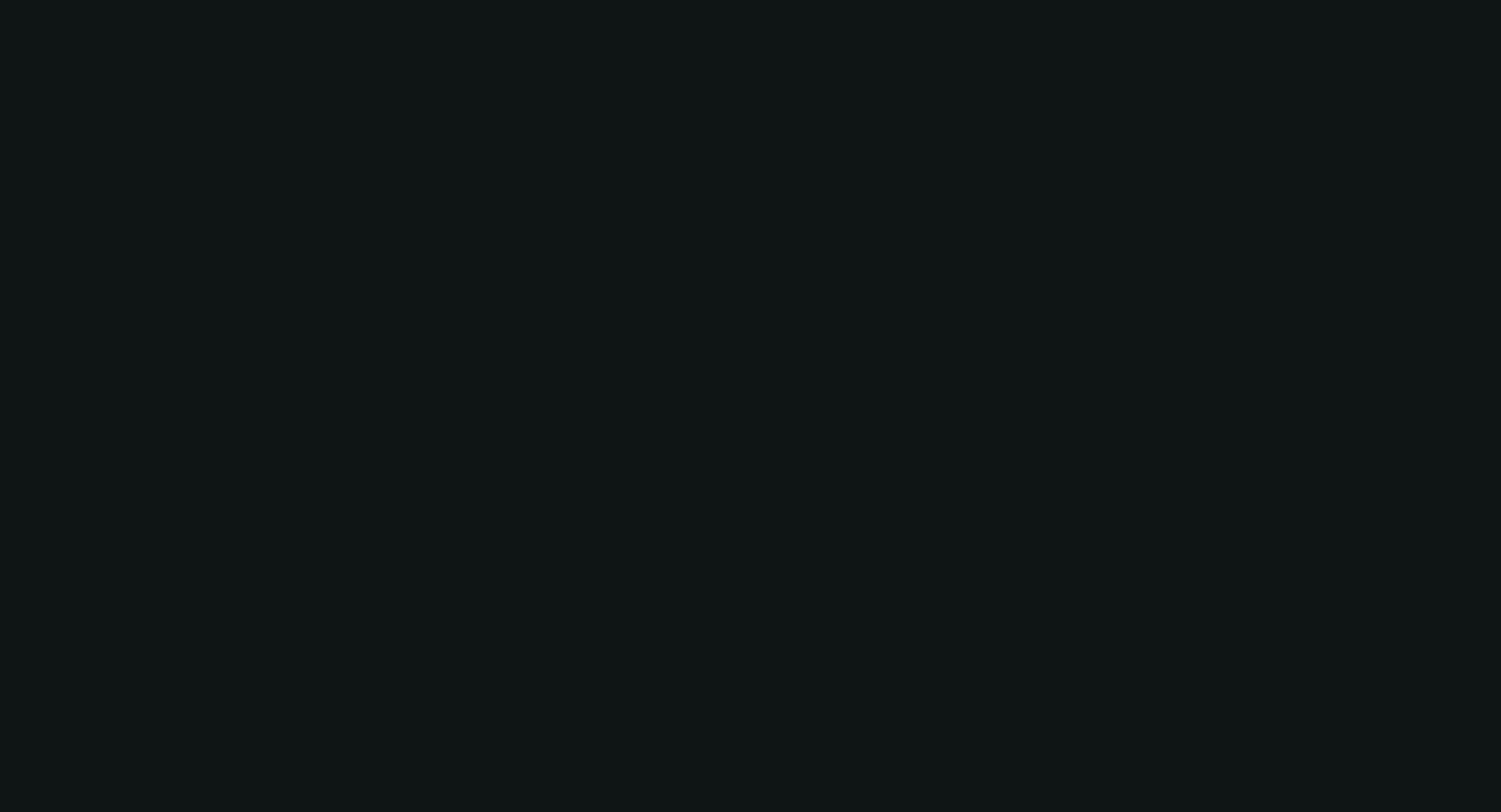
select select "0"
select select "6"
select select "0"
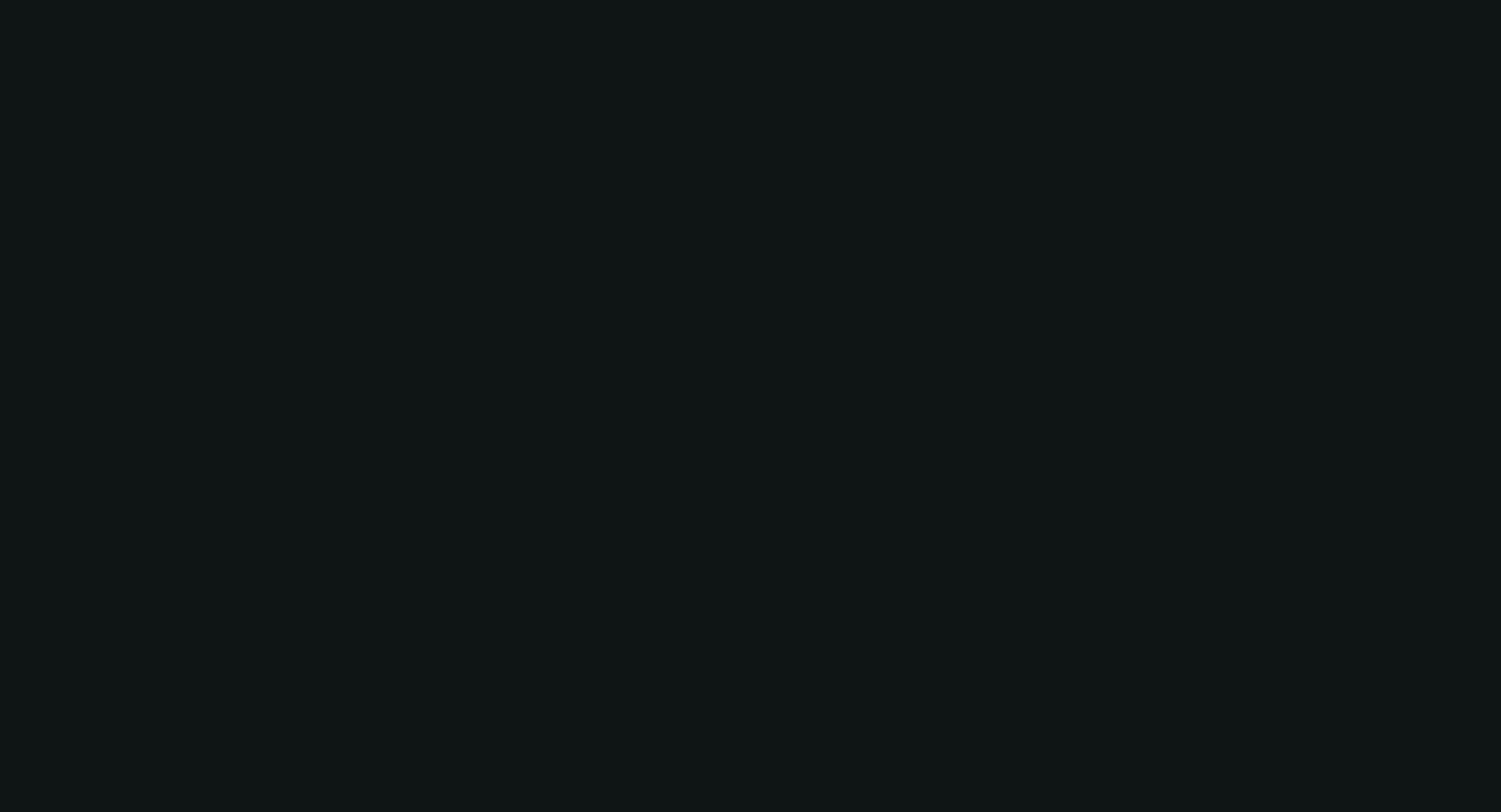
select select "0"
select select "6"
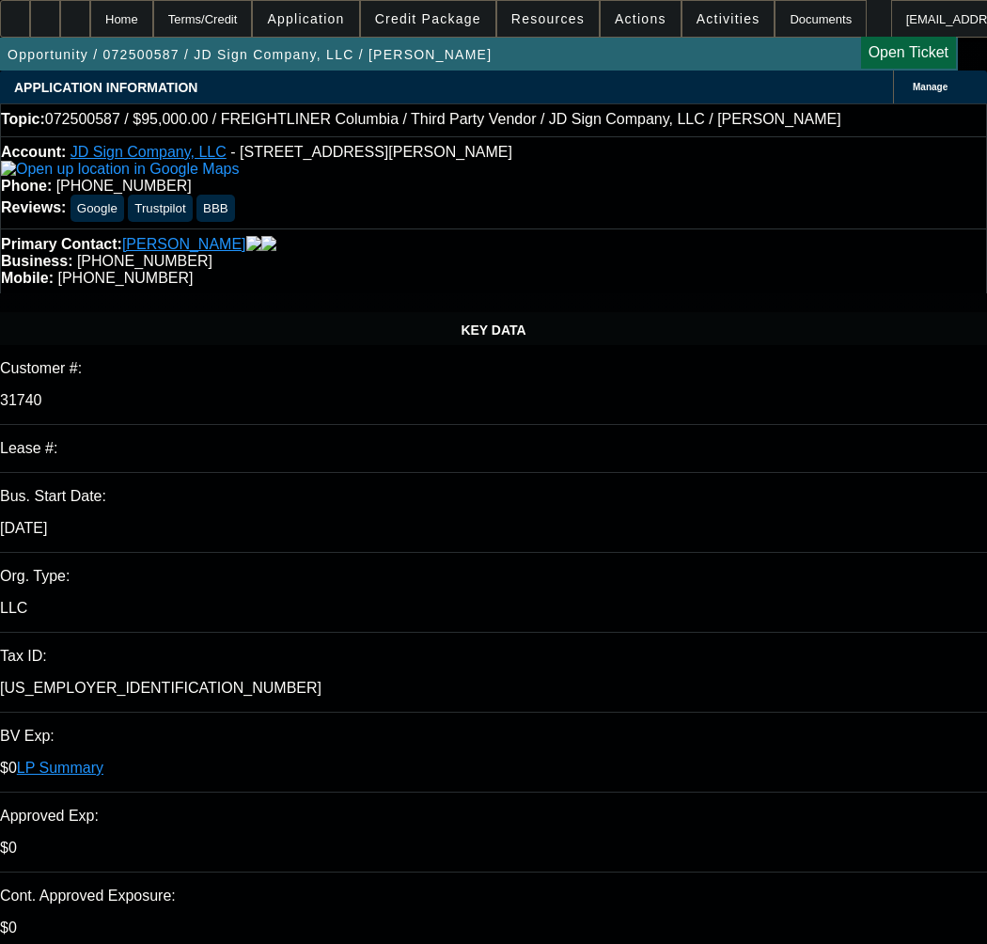
select select "0"
select select "2"
select select "0"
select select "6"
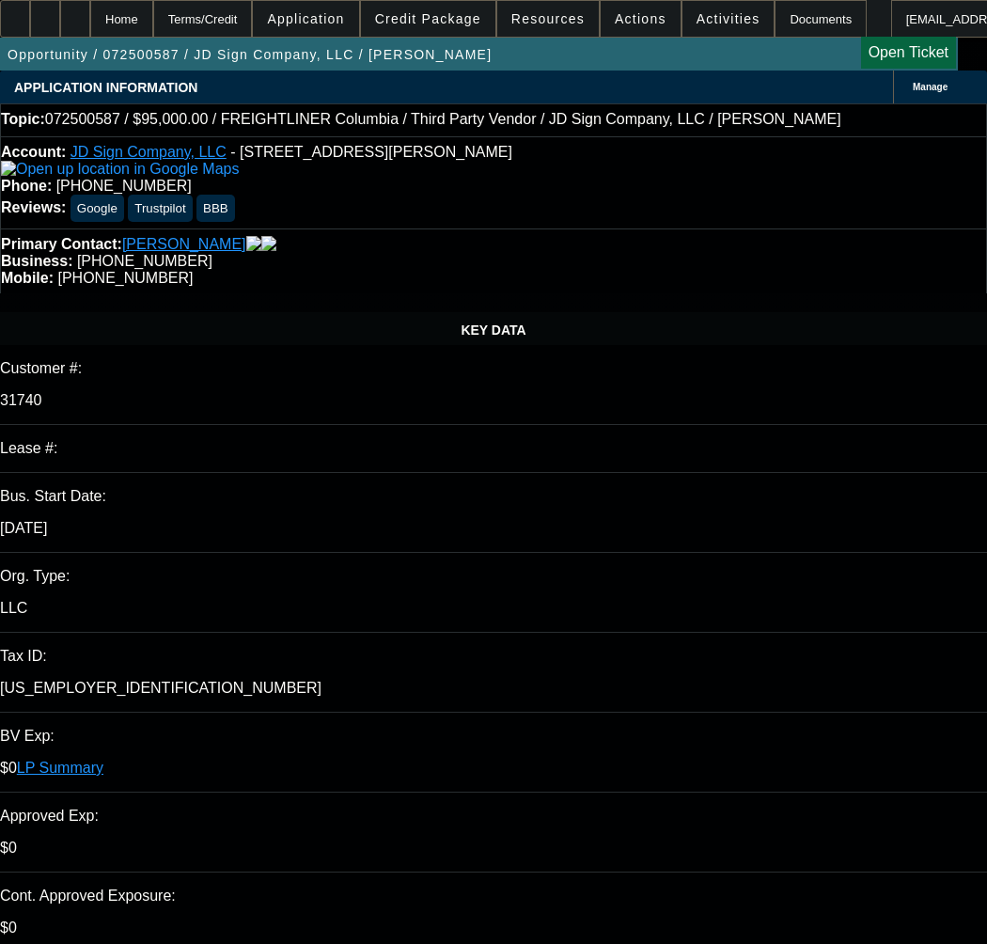
select select "0"
select select "2"
select select "0"
select select "6"
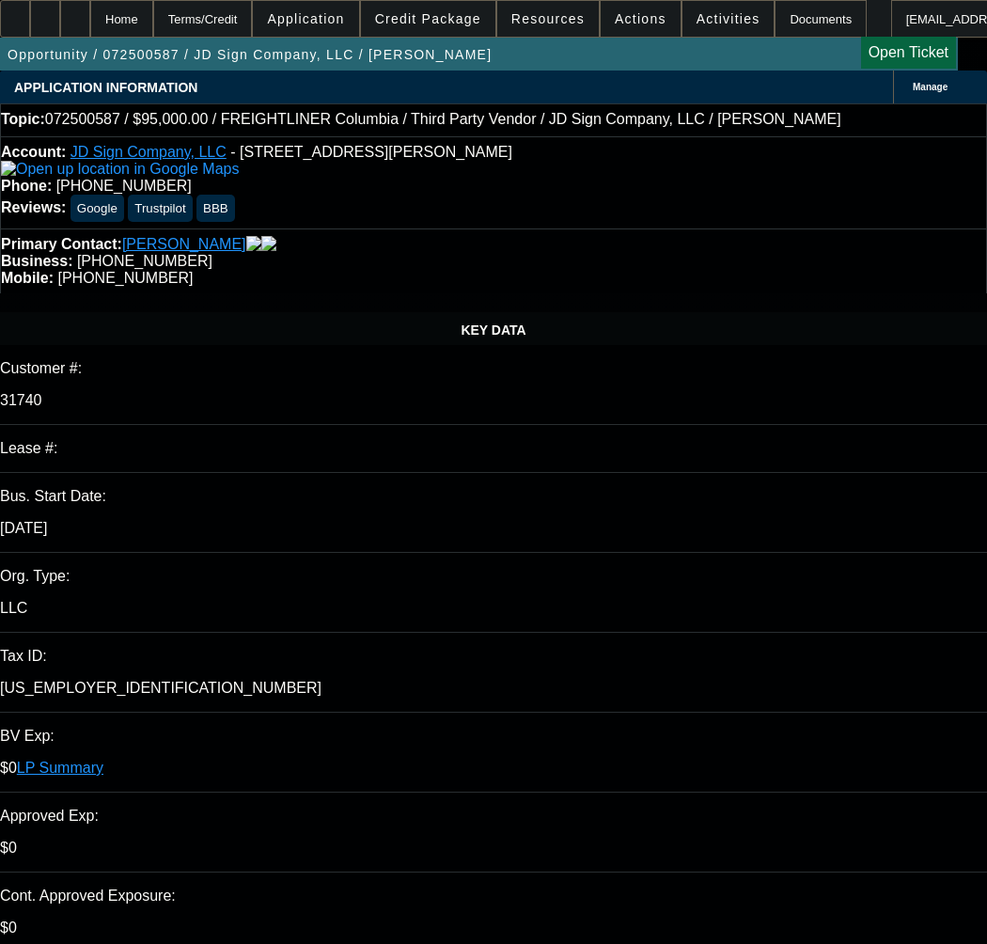
select select "0"
select select "2"
select select "0"
select select "6"
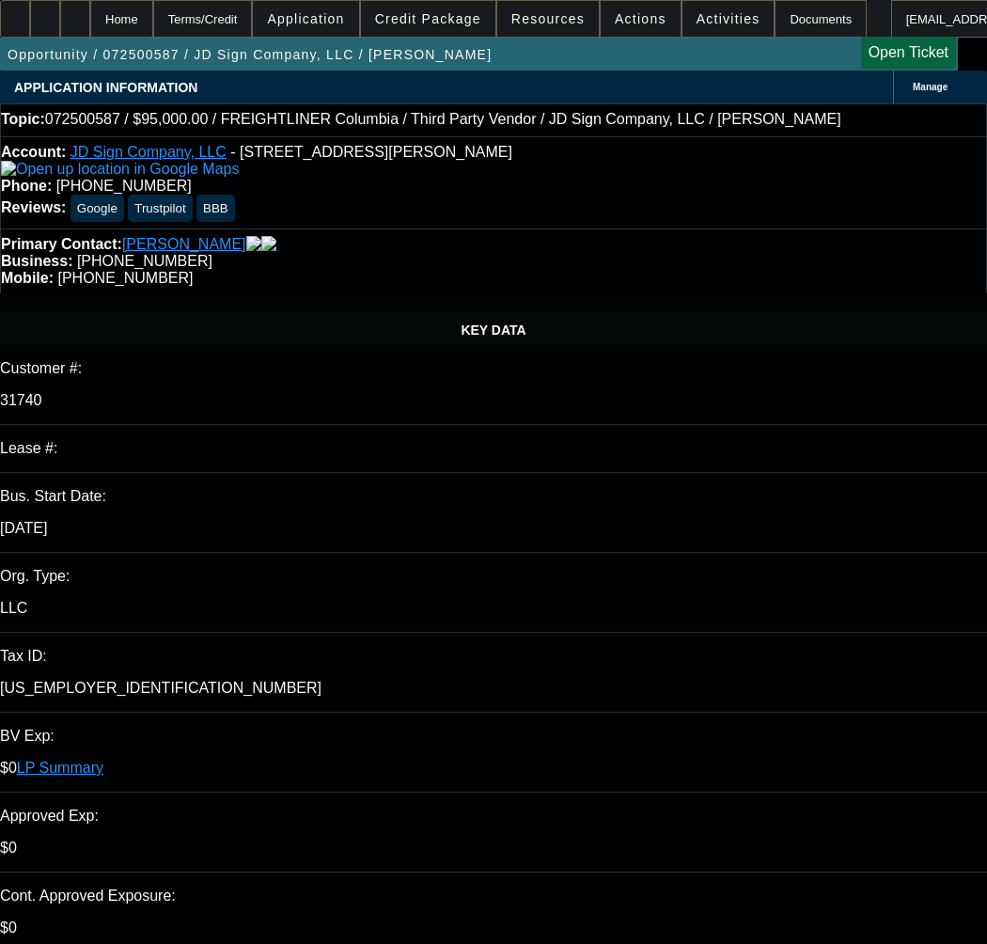
select select "0"
select select "6"
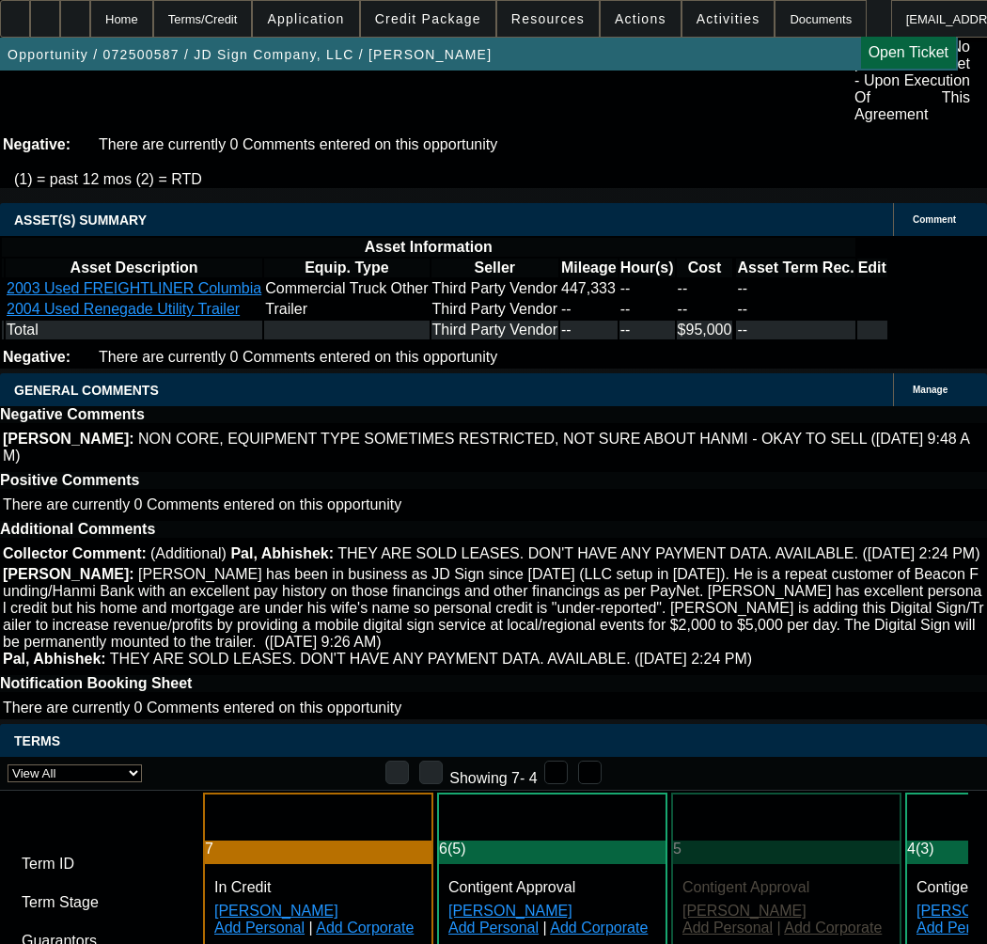
scroll to position [4504, 0]
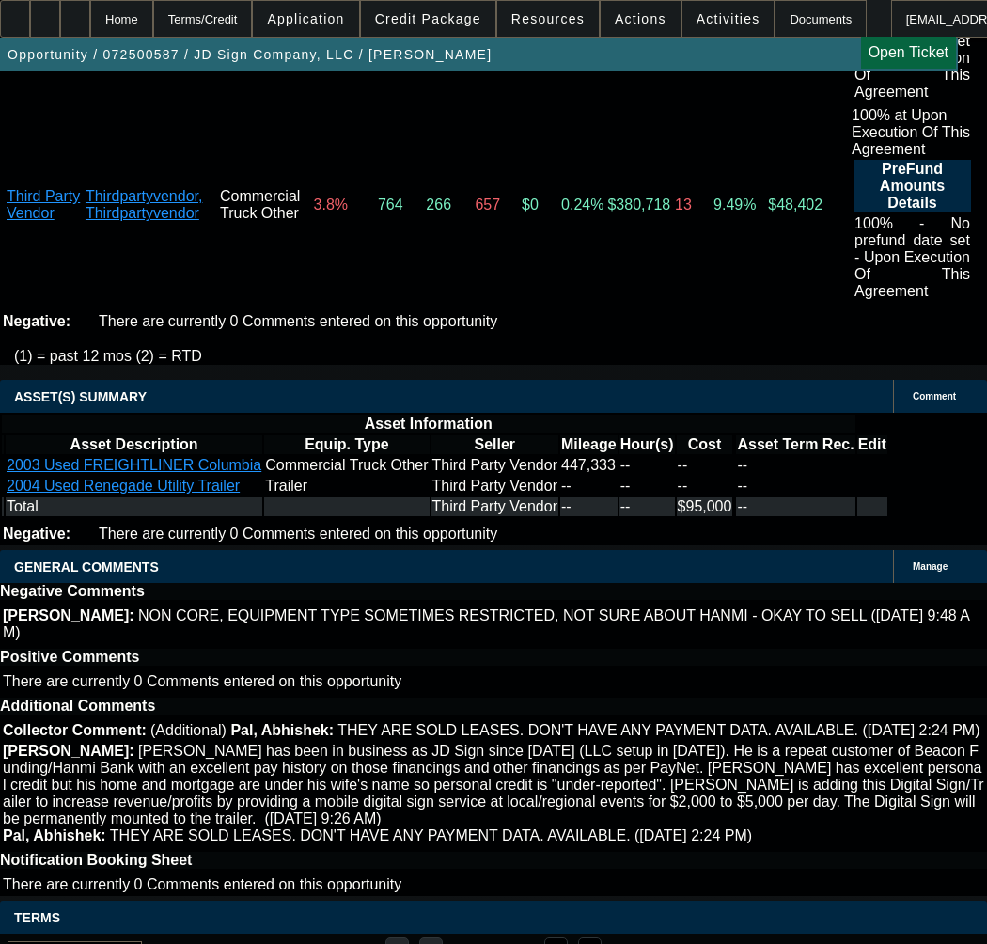
drag, startPoint x: 512, startPoint y: 251, endPoint x: 565, endPoint y: 267, distance: 55.0
copy span "APPROVED BY CPEF - Approval Amount (10% Variance Allowed) $95,000.00; 37 months…"
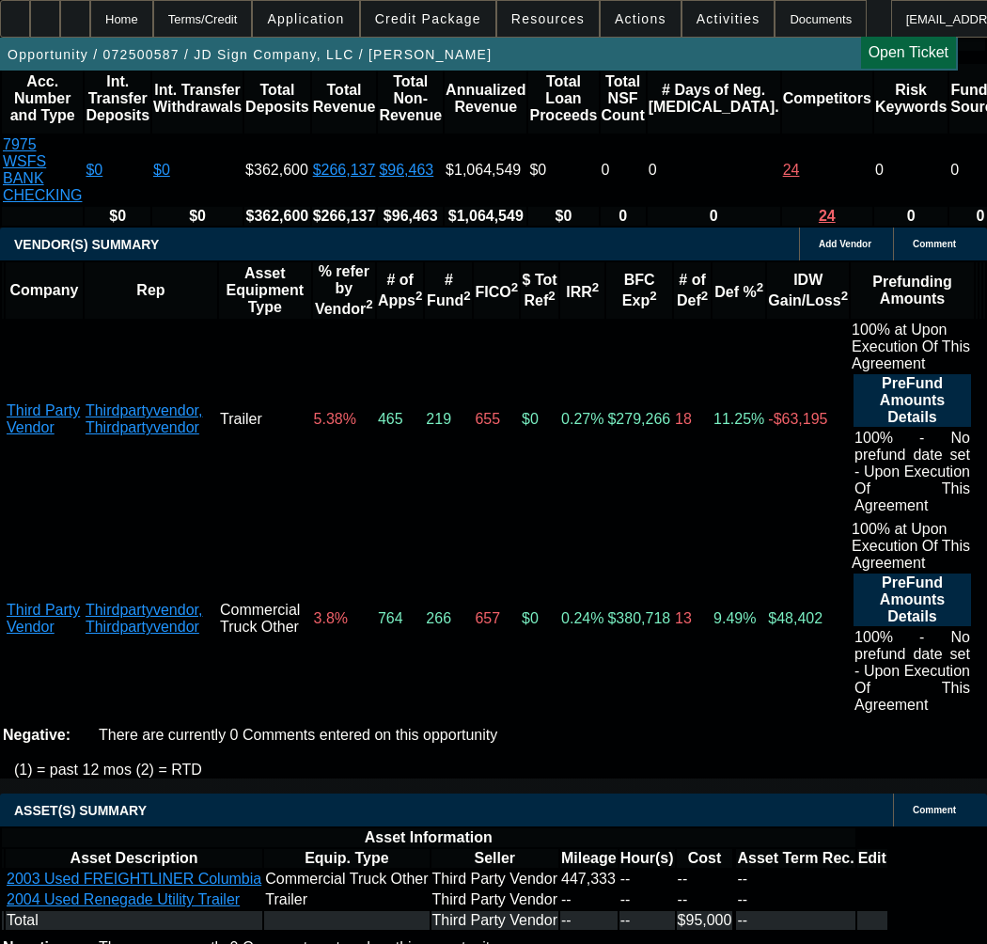
scroll to position [3657, 0]
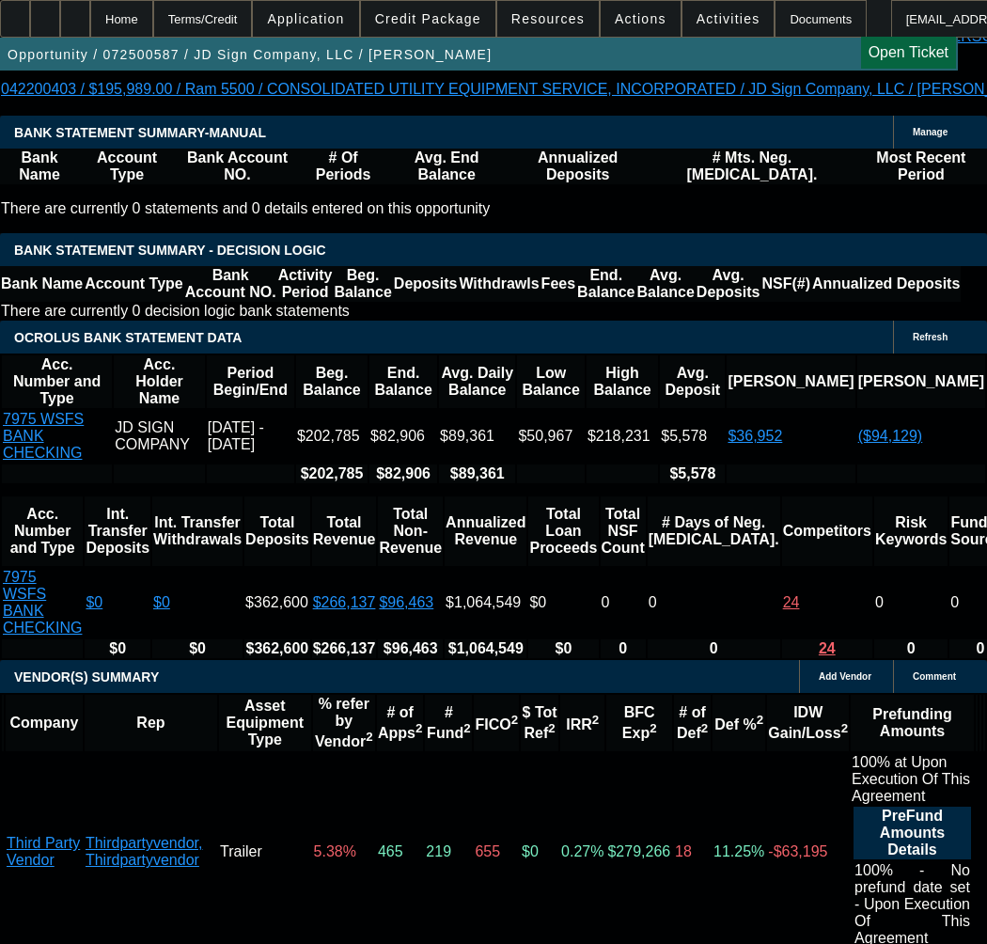
select select "3"
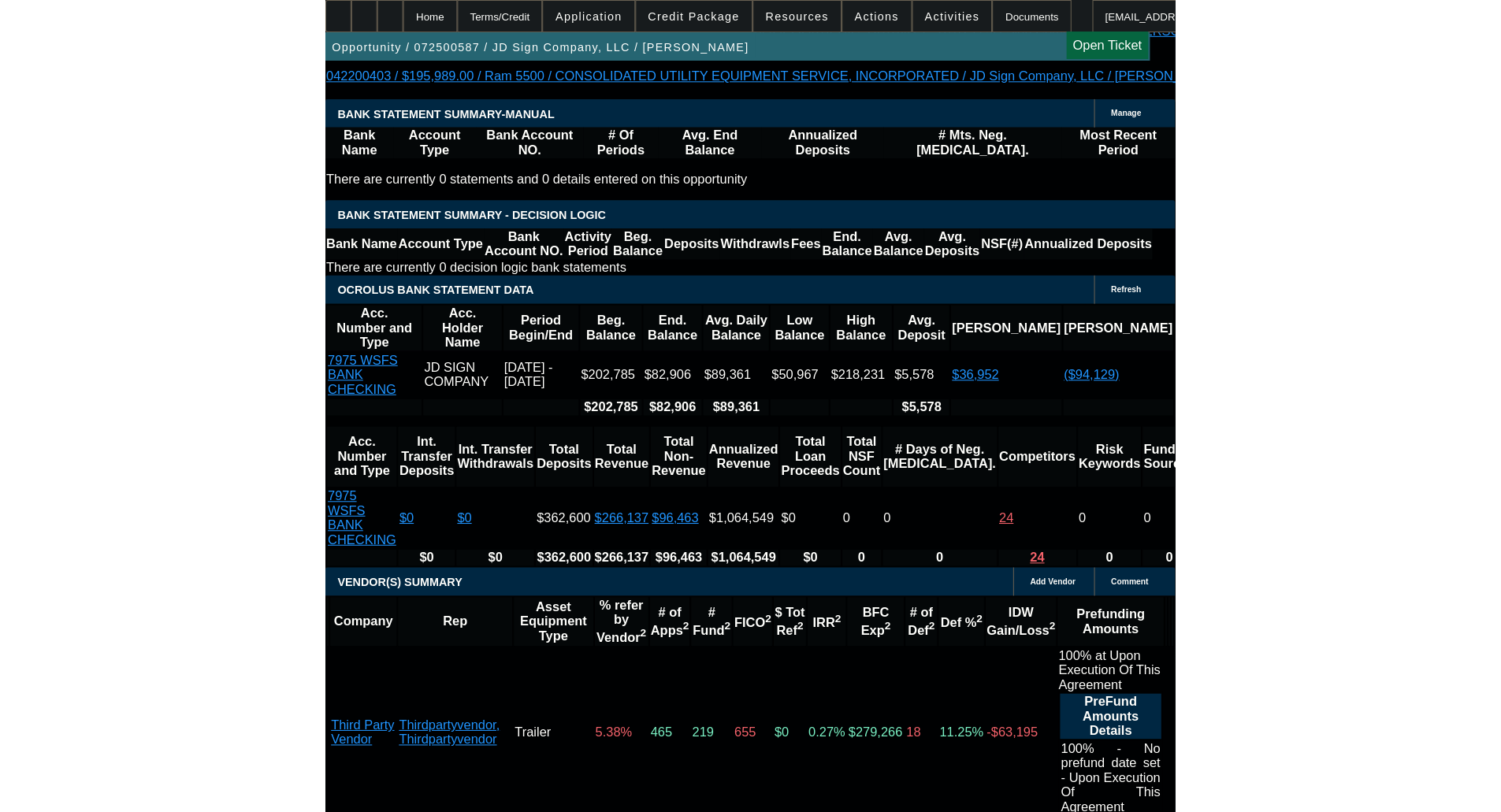
scroll to position [0, 0]
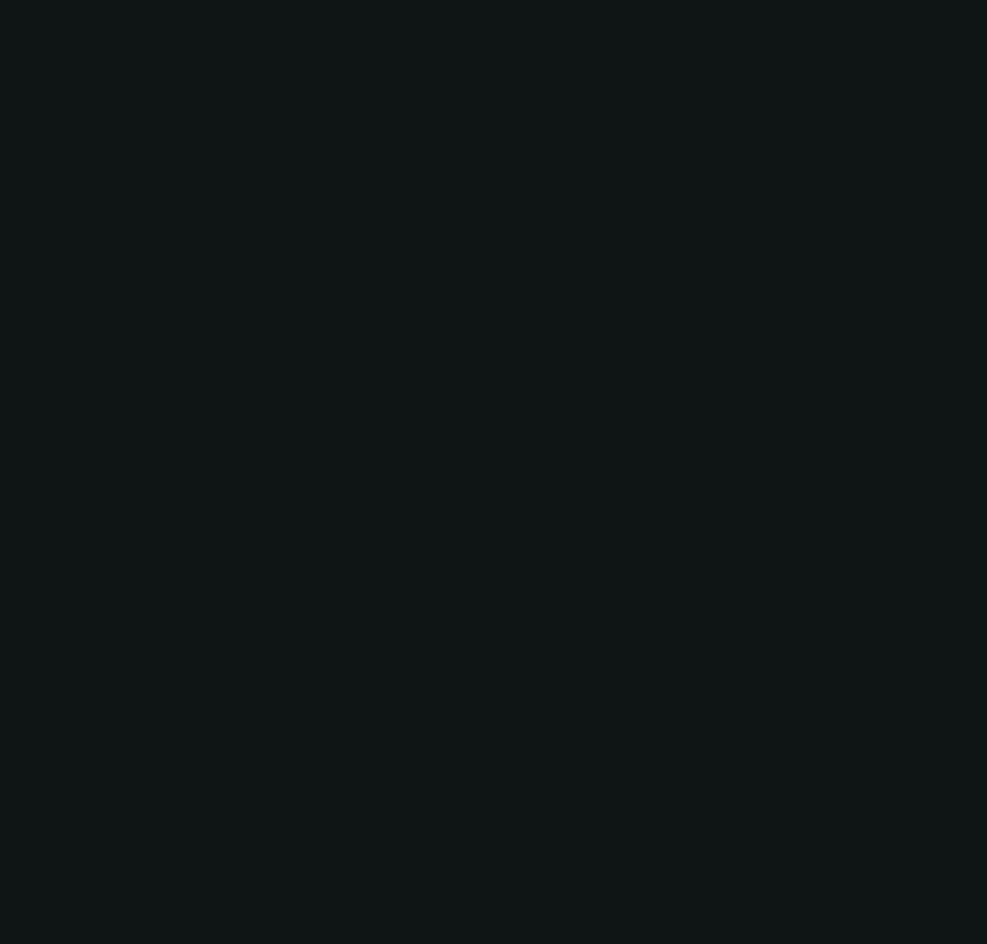
radio input "true"
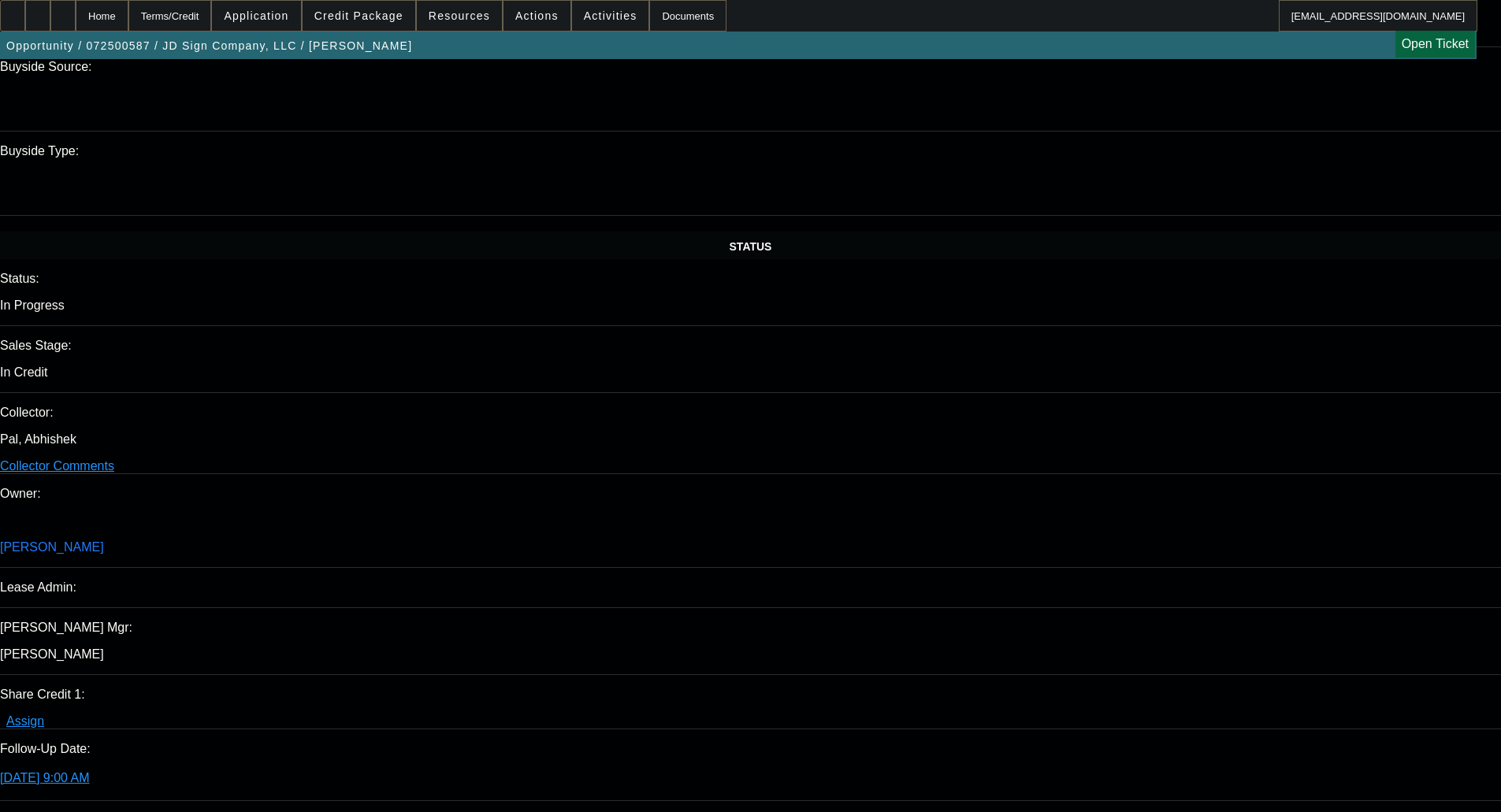
scroll to position [969, 0]
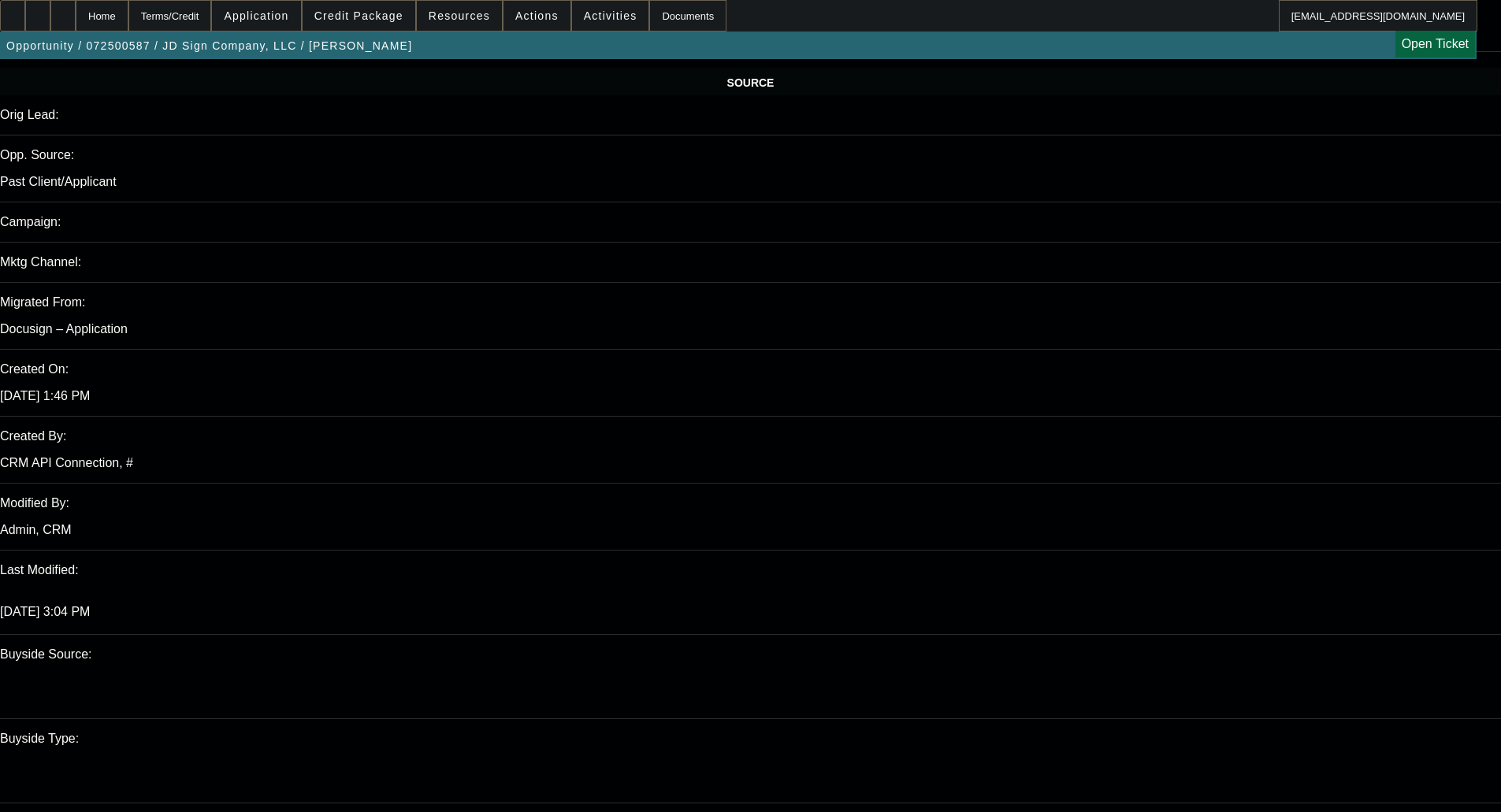
click at [838, 220] on span "Previous month" at bounding box center [1405, 221] width 32 height 32
click at [838, 388] on span "23" at bounding box center [1371, 380] width 28 height 28
type input "10/23/2025"
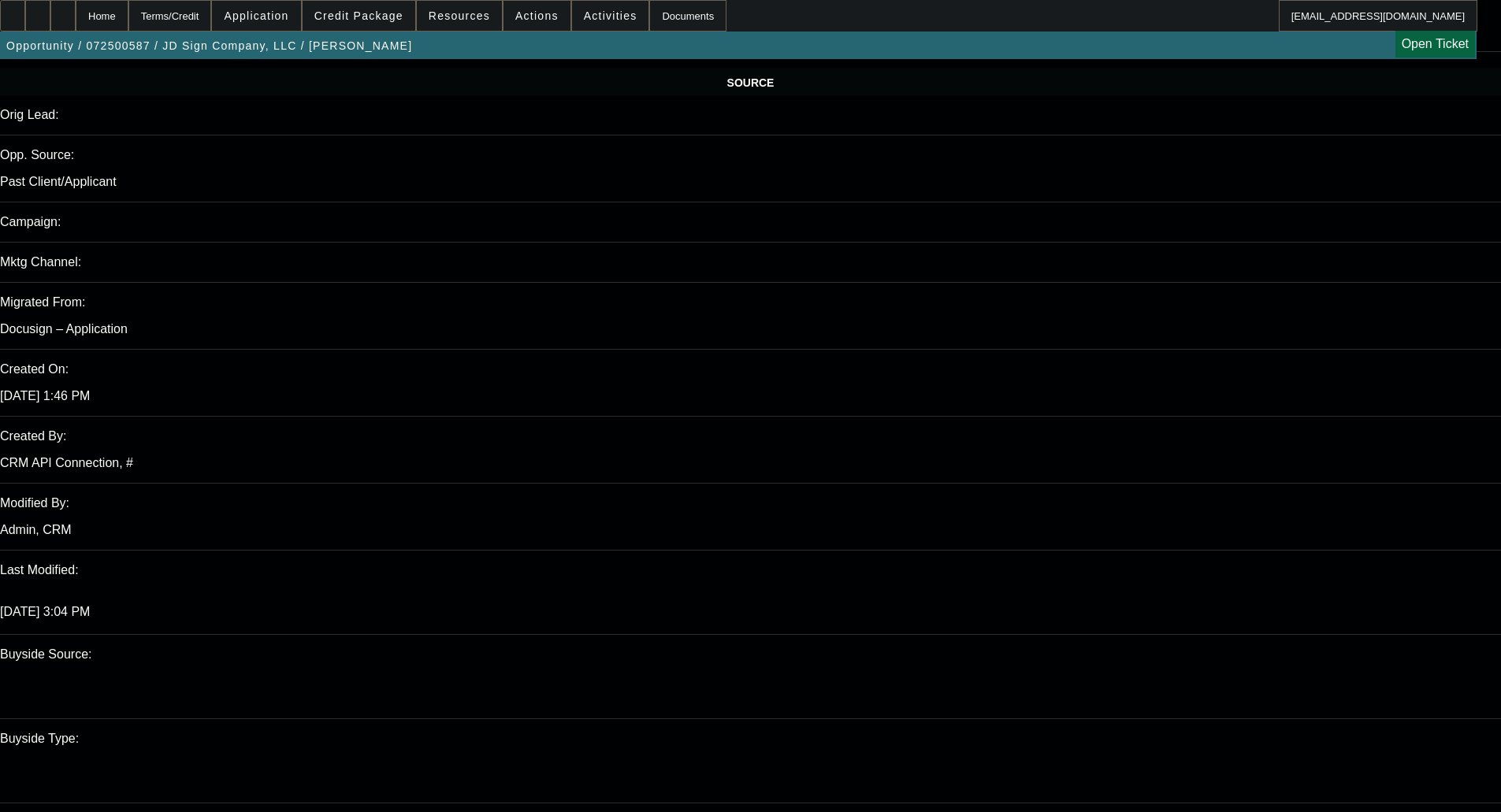
click at [838, 284] on span "Previous month" at bounding box center [1405, 284] width 32 height 32
click at [838, 448] on span "23" at bounding box center [1371, 442] width 28 height 28
type input "10/23/2025"
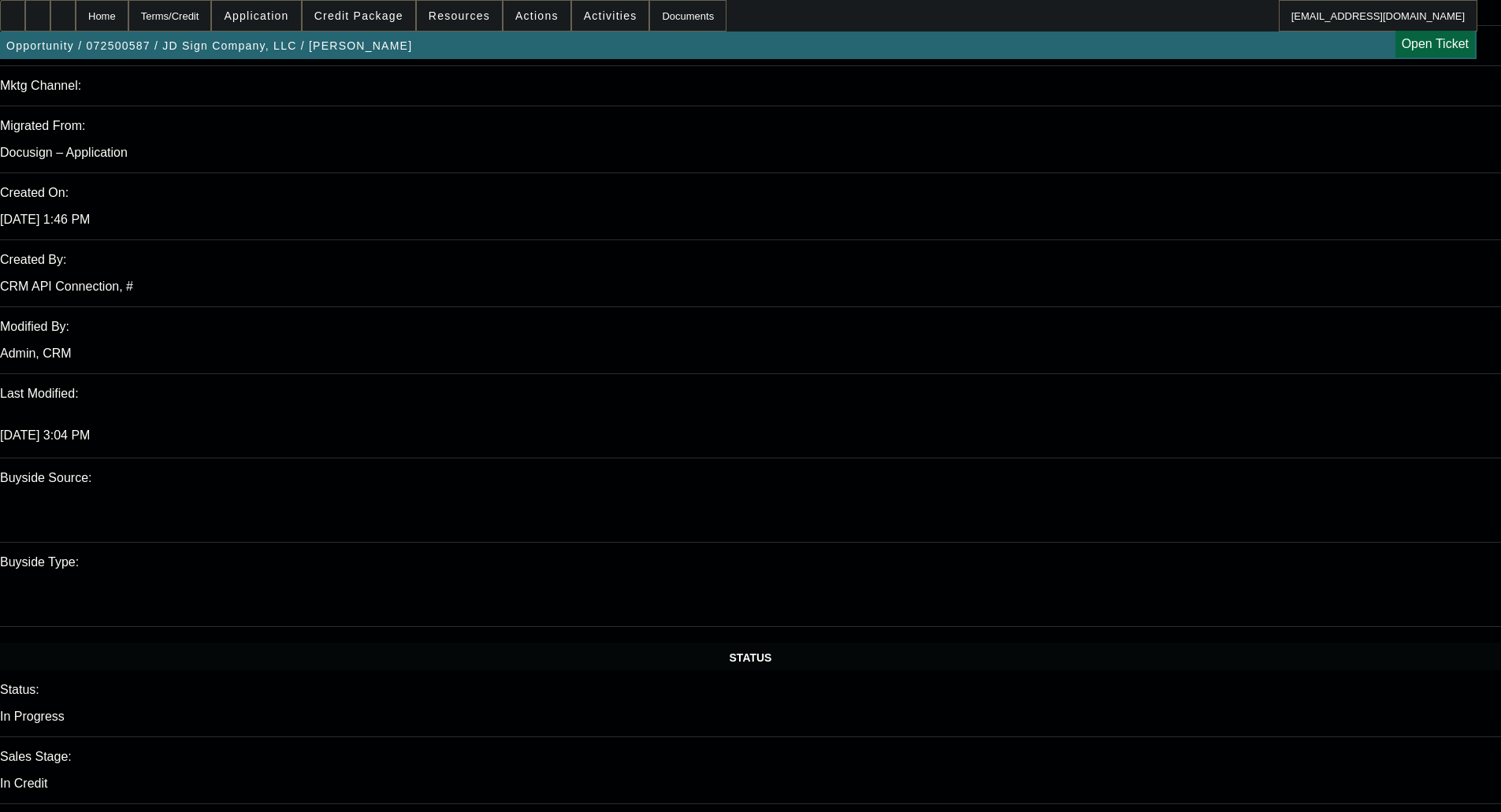
scroll to position [1284, 0]
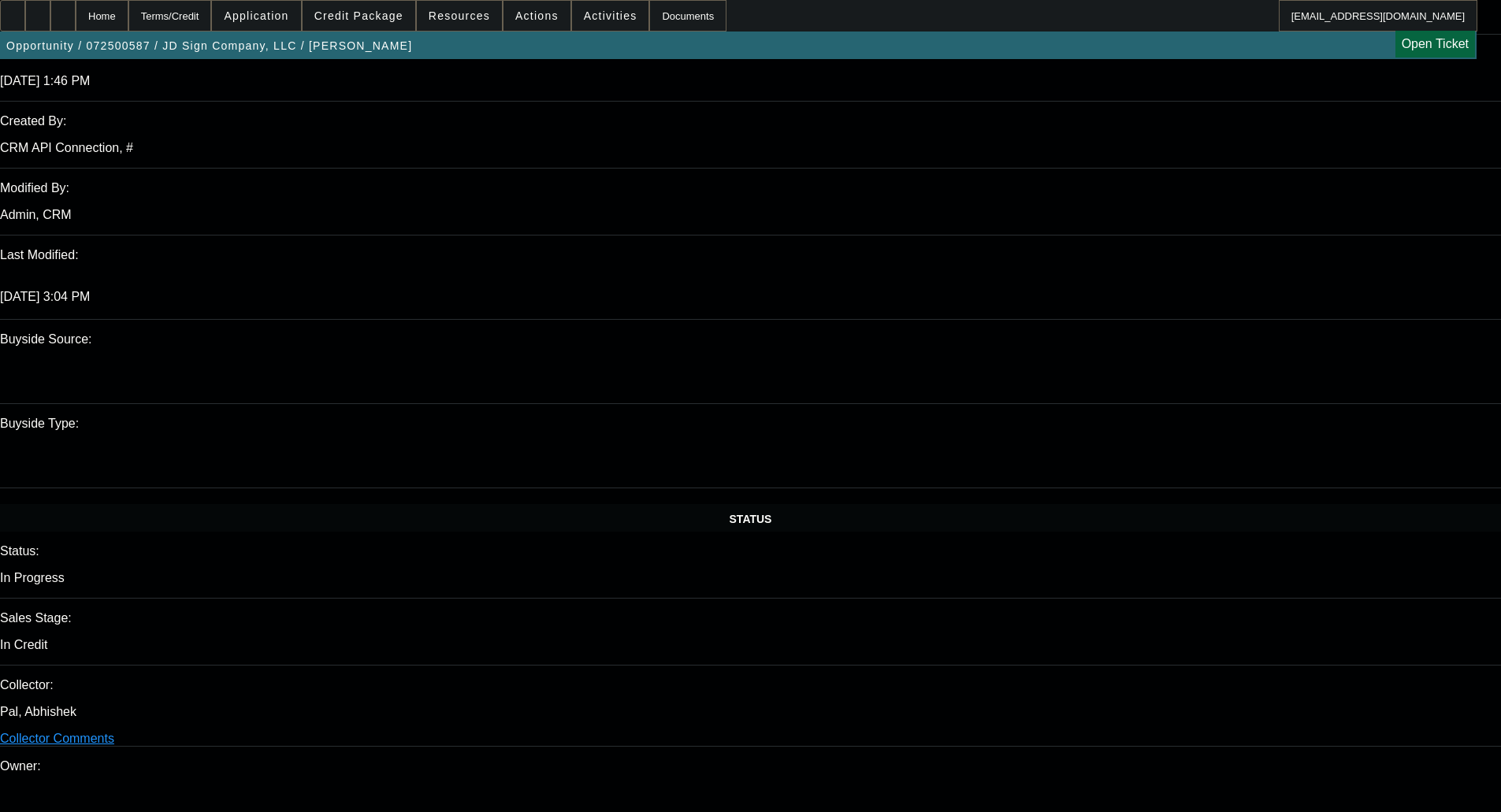
paste textarea "APPROVED BY CPEF - Approval Amount (10% Variance Allowed) $95,000.00; 37 months…"
type textarea "APPROVED BY CPEF - Approval Amount (10% Variance Allowed) $95,000.00; 37 months…"
drag, startPoint x: 1390, startPoint y: 342, endPoint x: 1377, endPoint y: 389, distance: 48.8
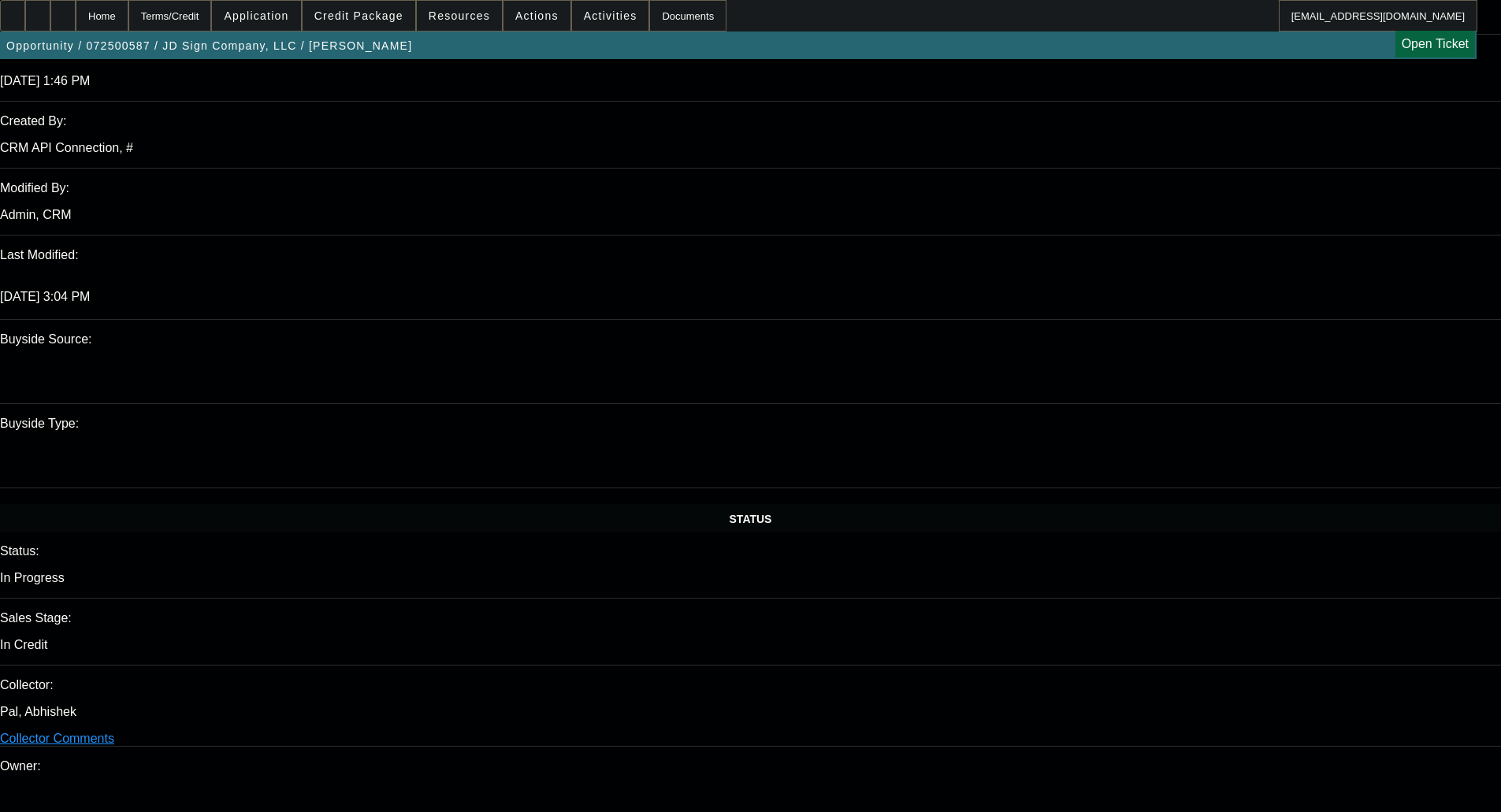
checkbox input "false"
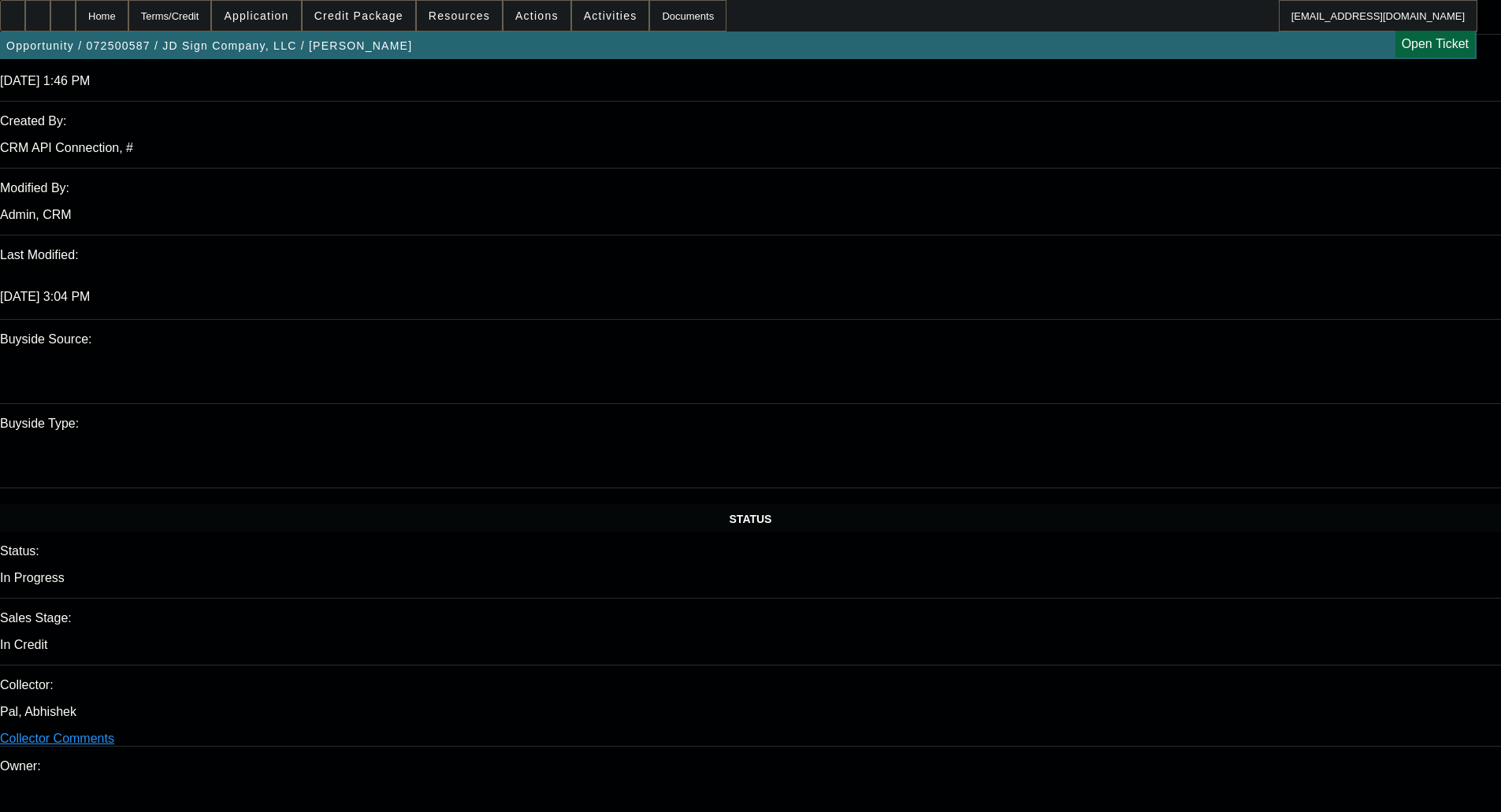
type textarea "APPROVED BY CPEF - Approval Amount (10% Variance Allowed) $95,000.00; 49 months…"
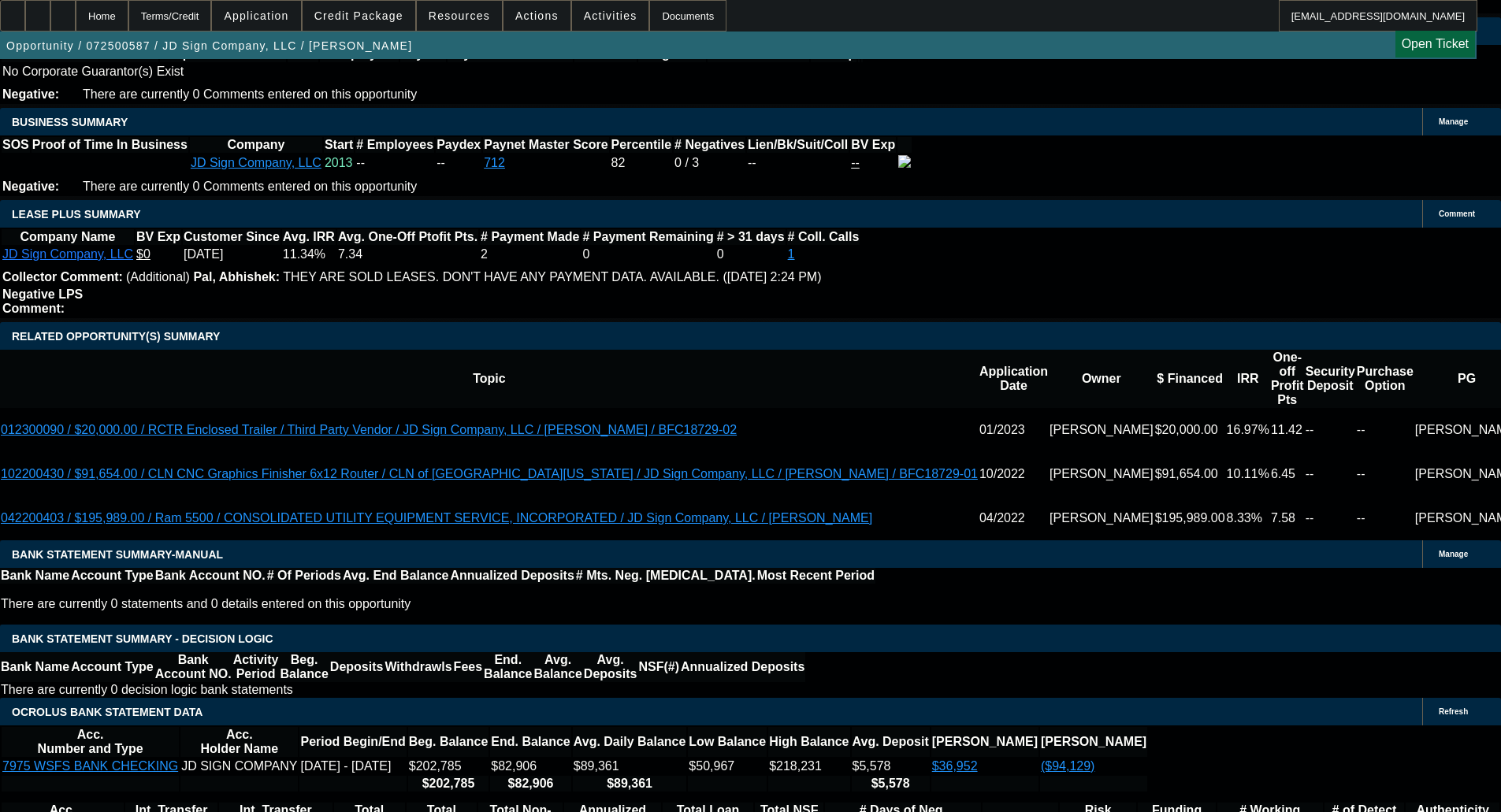
scroll to position [2544, 0]
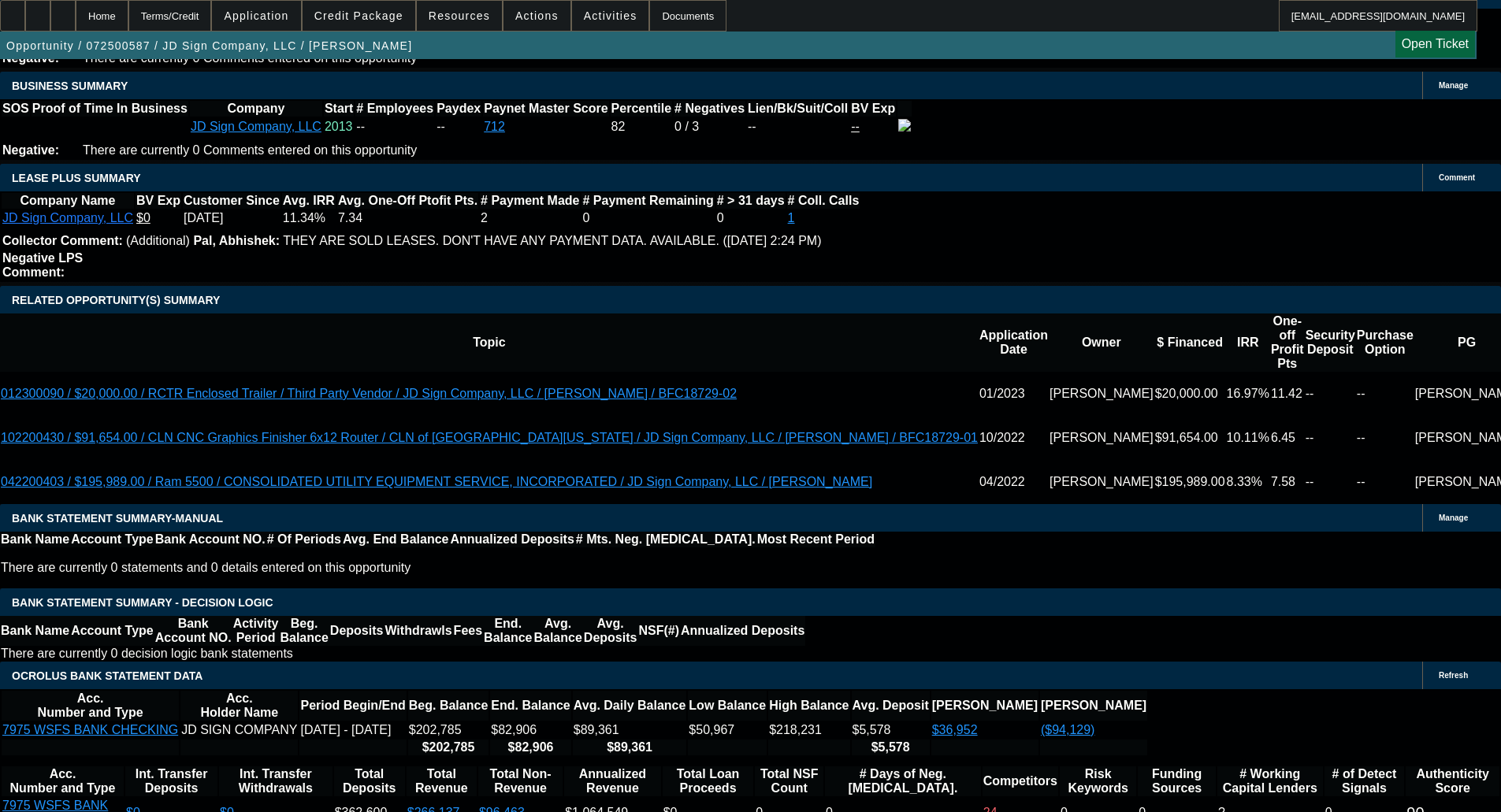
type input "$5,087.80"
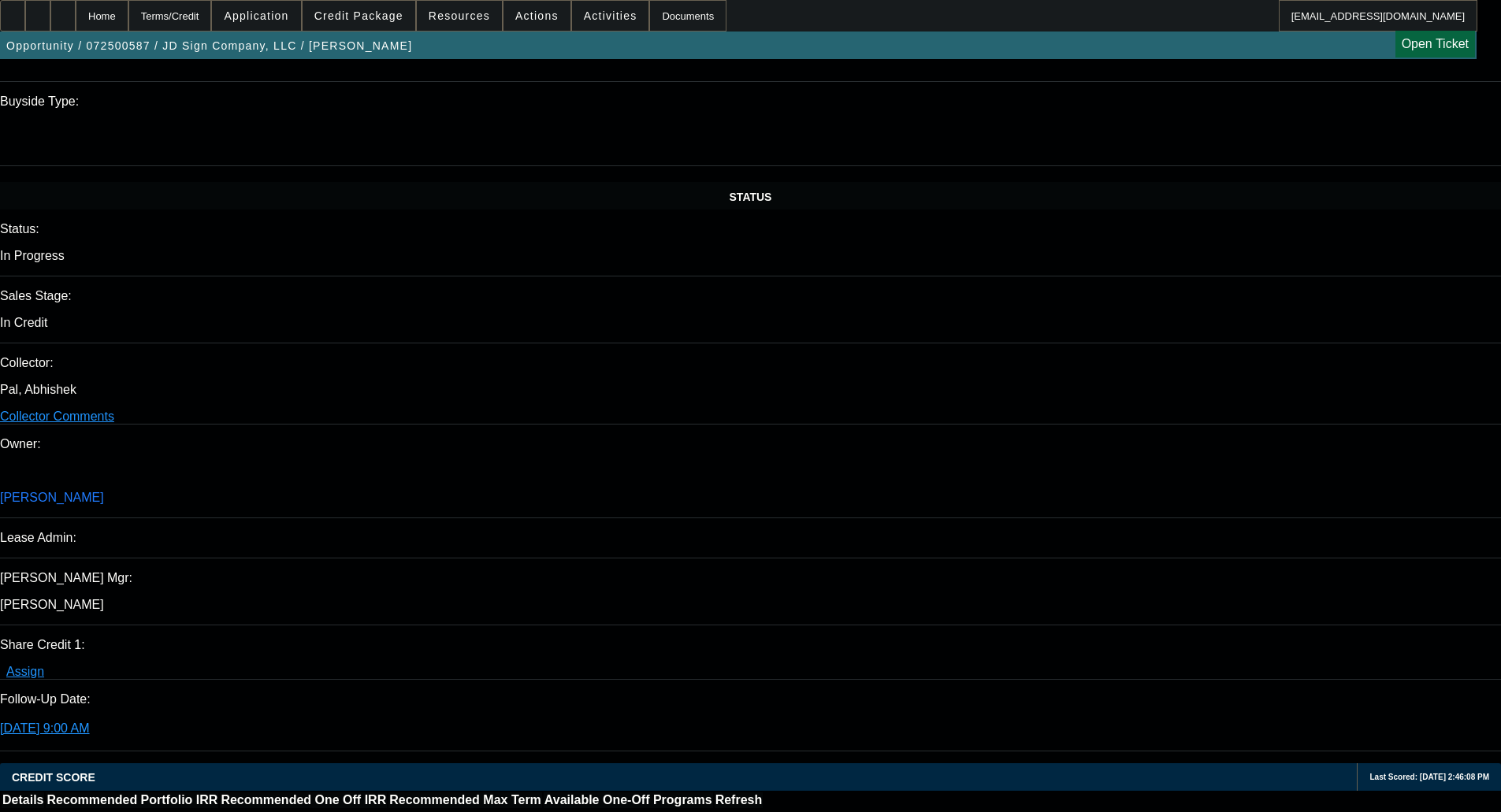
scroll to position [1599, 0]
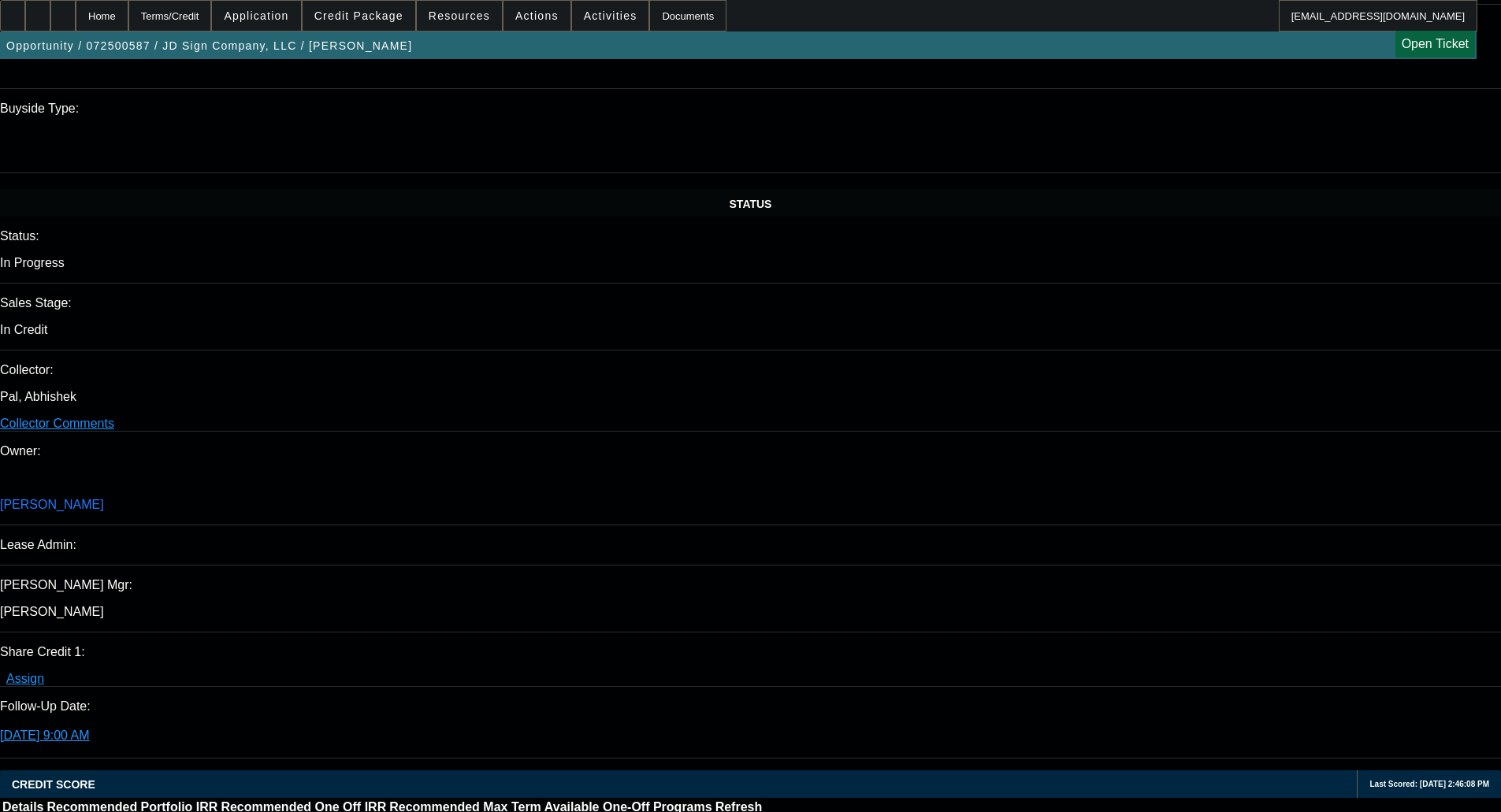
paste textarea "5087.80"
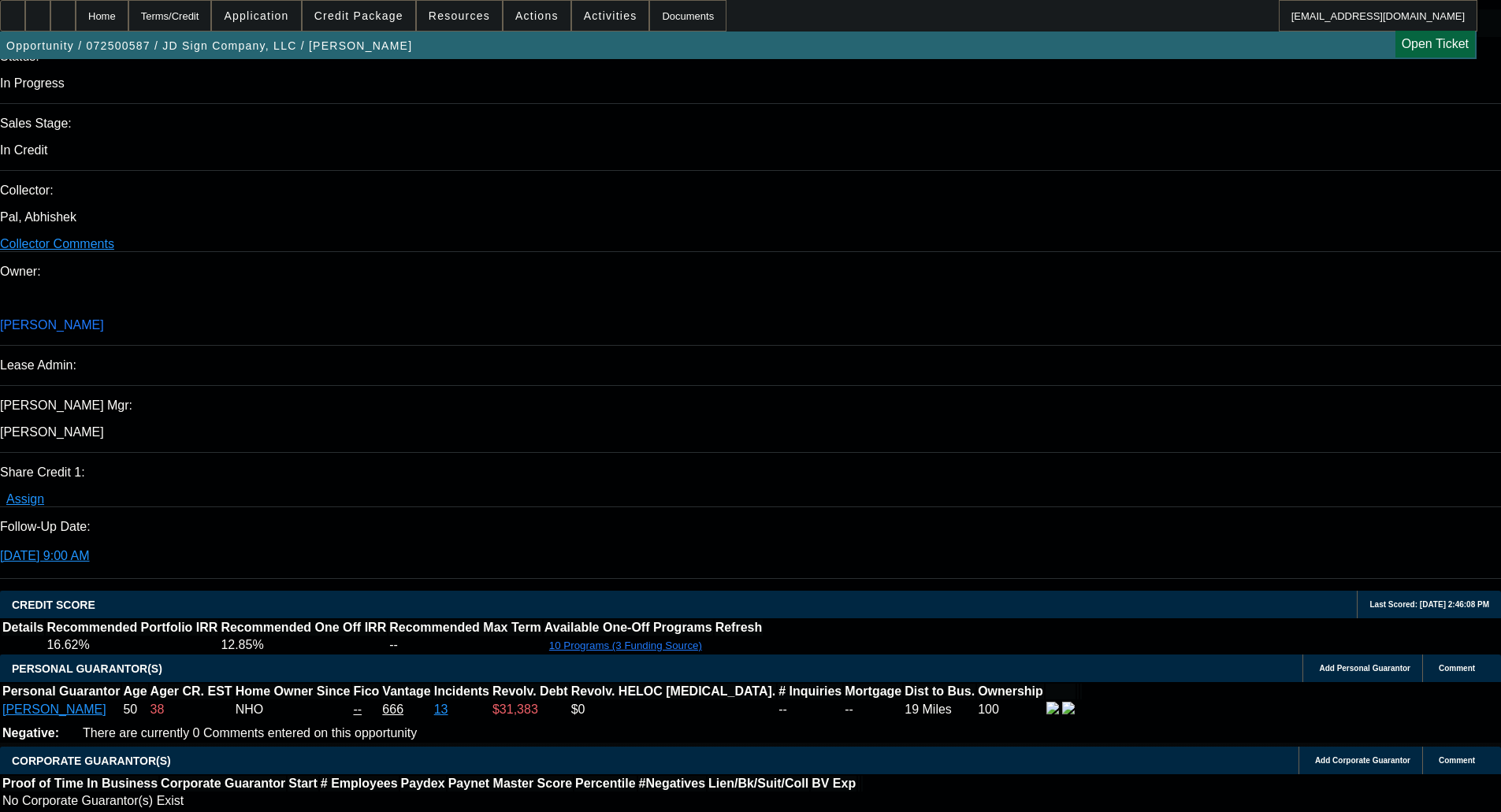
scroll to position [1835, 0]
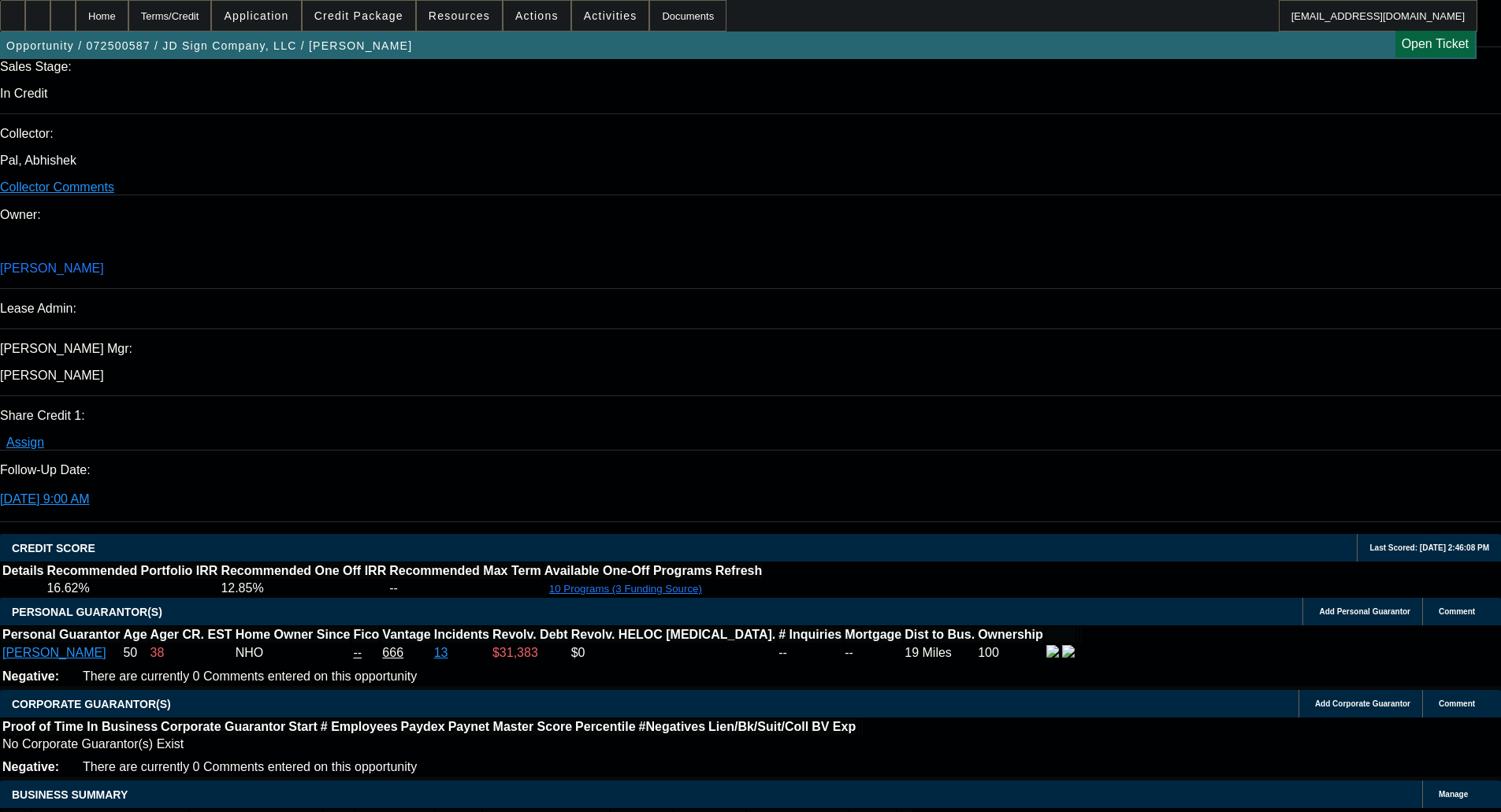
type textarea "APPROVED BY CPEF - Approval Amount (10% Variance Allowed) $95,000.00; 49 months…"
type input "04:13"
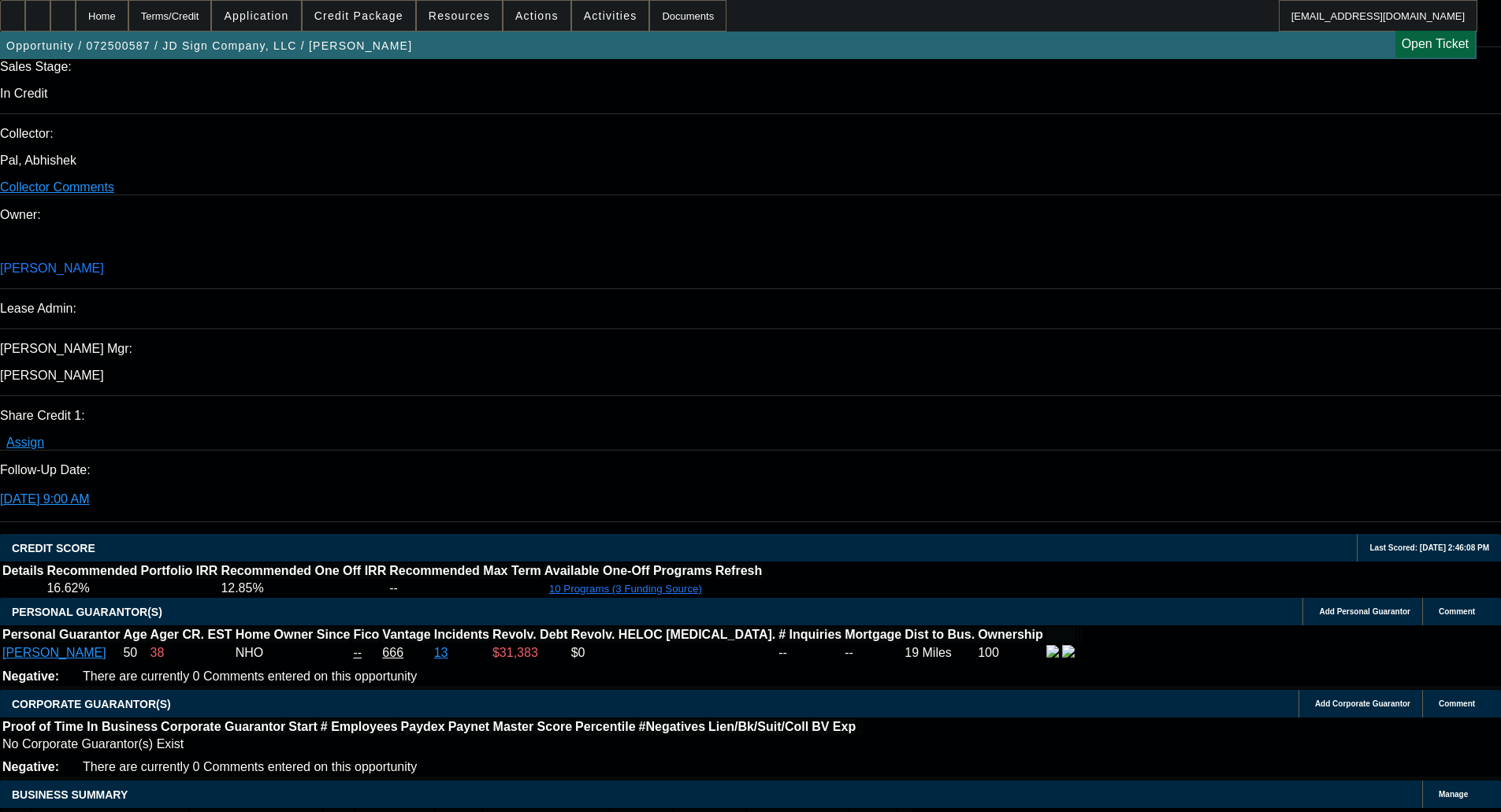
type input "03:04"
click at [838, 479] on span "5" at bounding box center [1217, 481] width 28 height 28
type input "[DATE]"
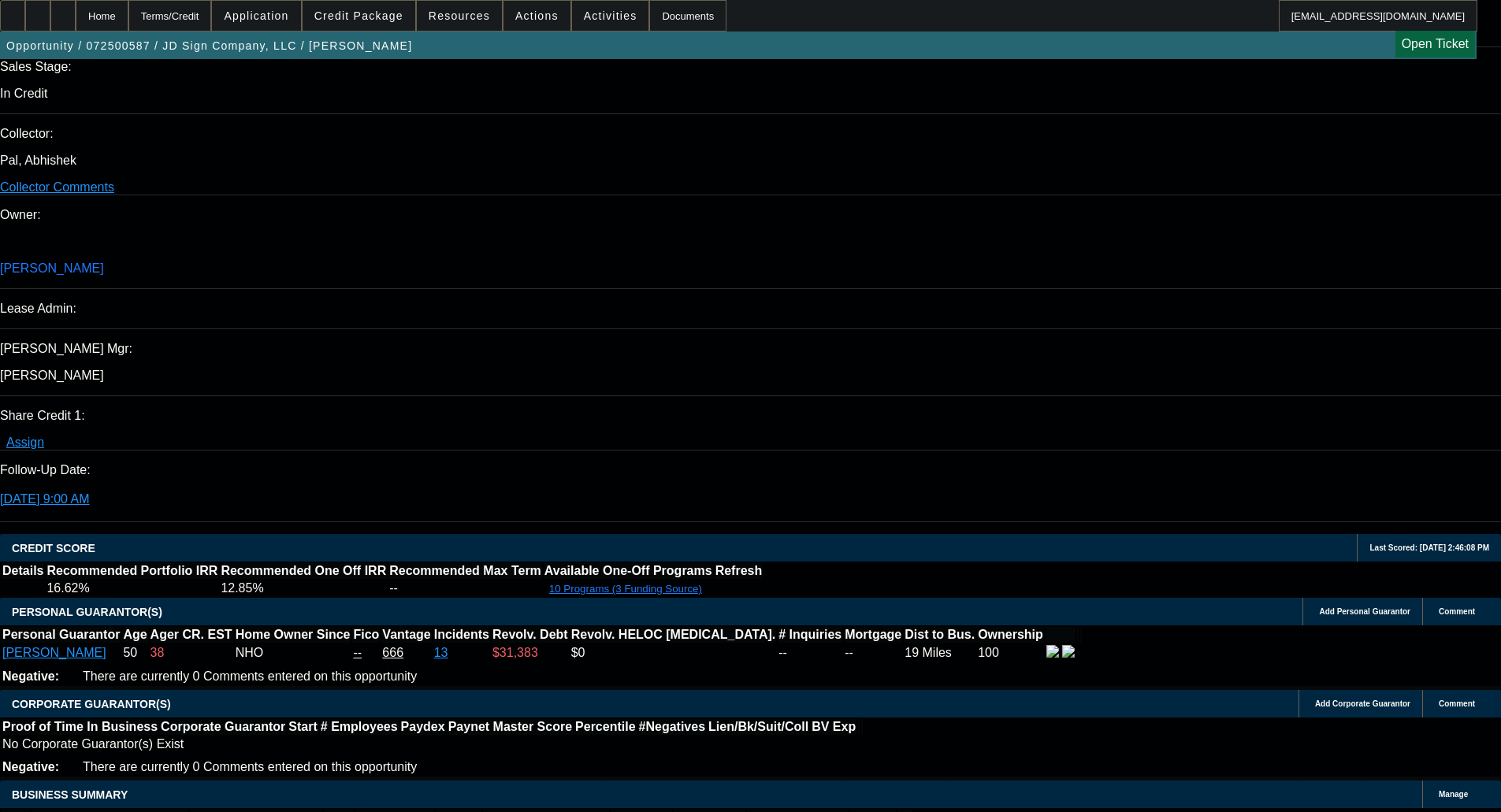
select select "0"
select select "2"
select select "0"
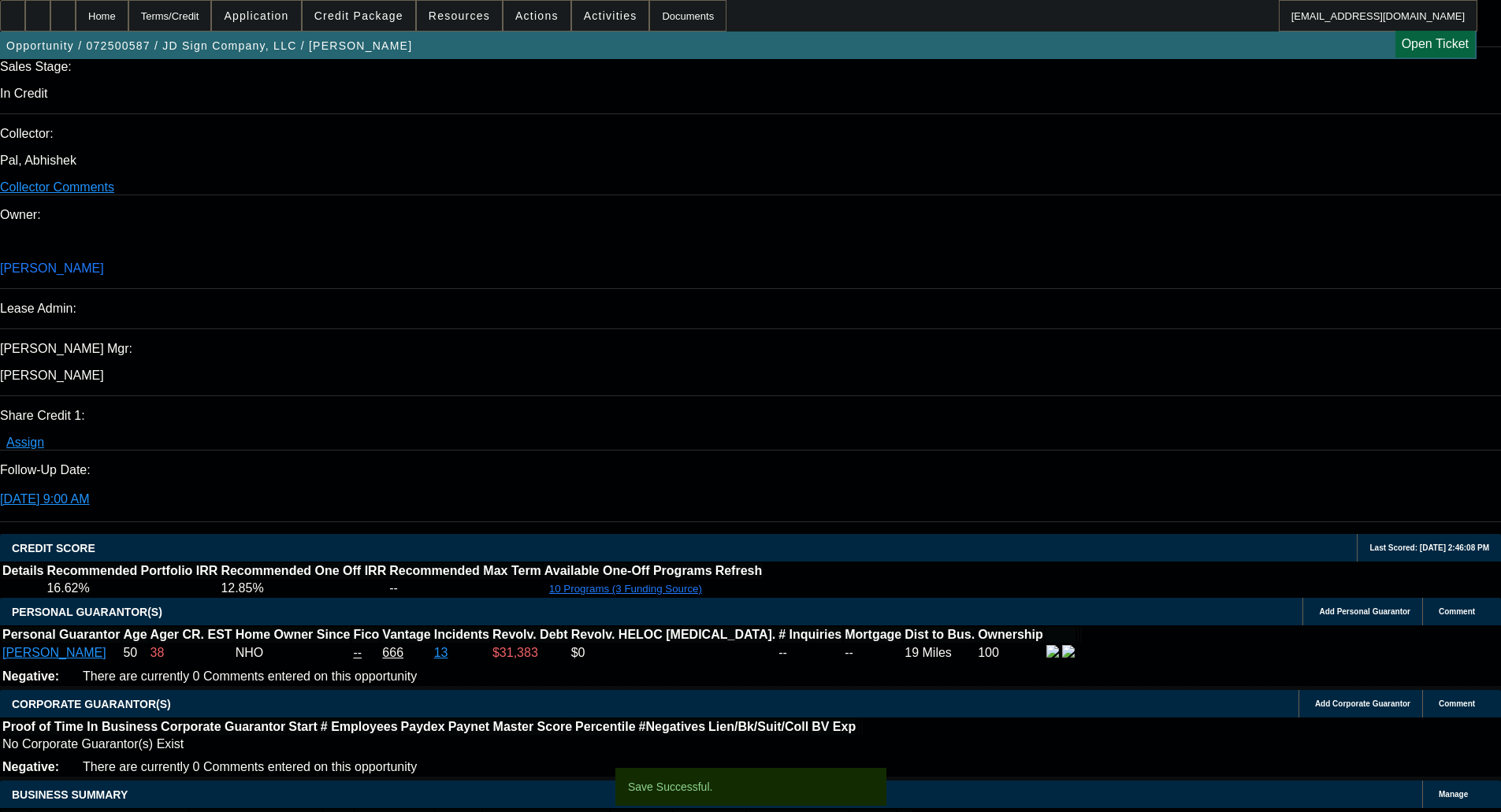
select select "6"
select select "0"
select select "2"
select select "0"
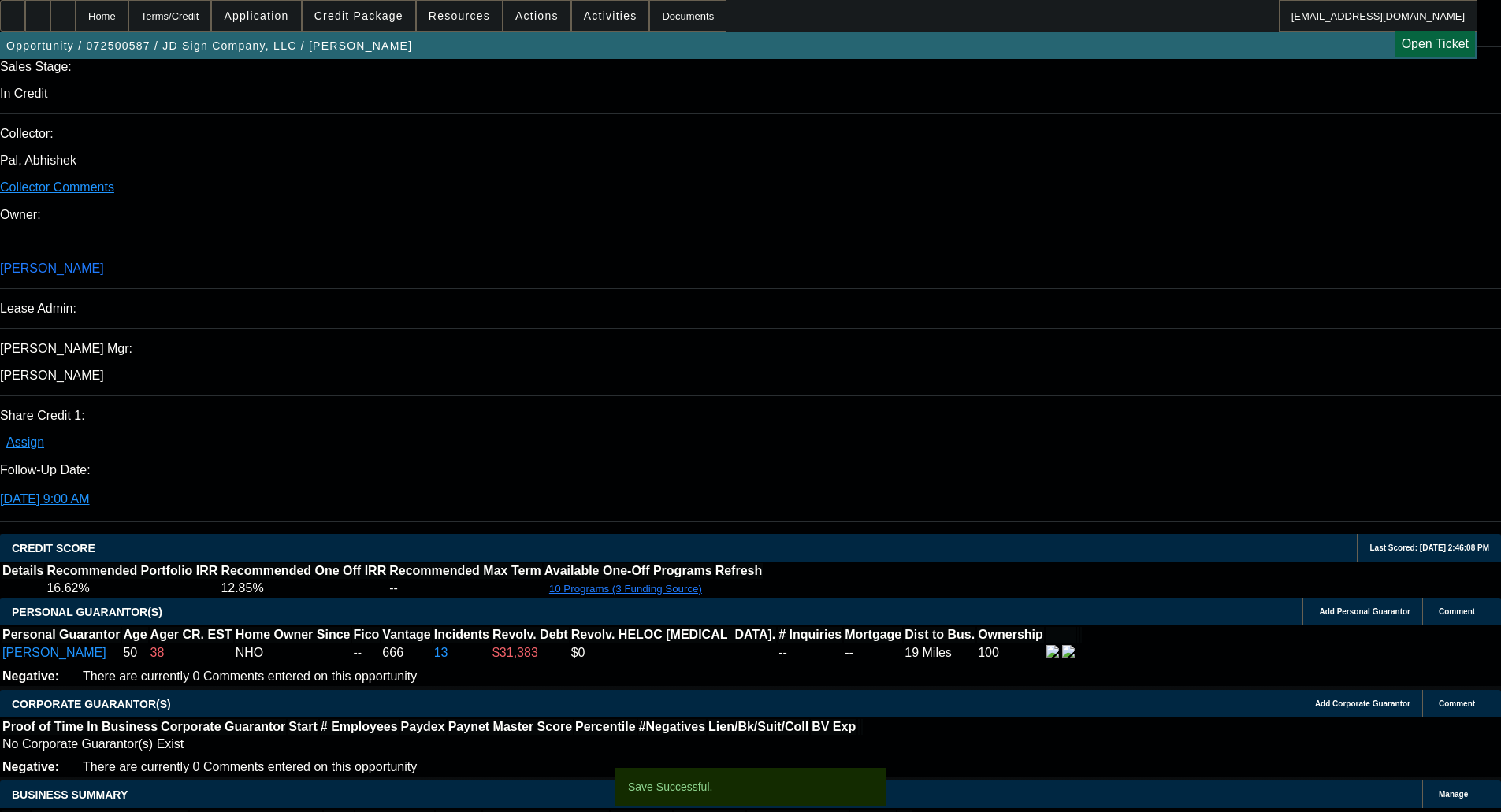
select select "6"
select select "0"
select select "2"
select select "0"
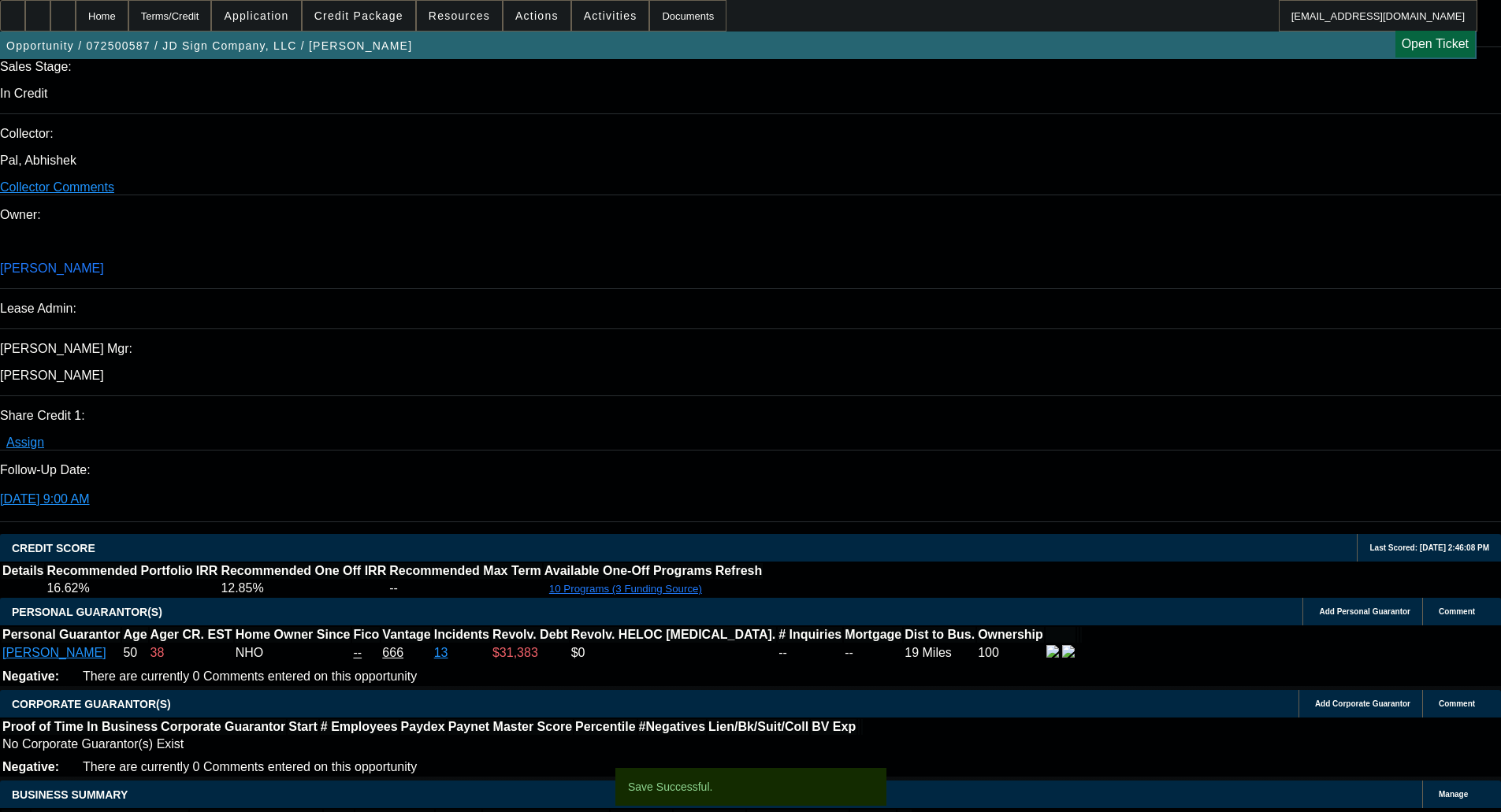
select select "6"
select select "0"
select select "6"
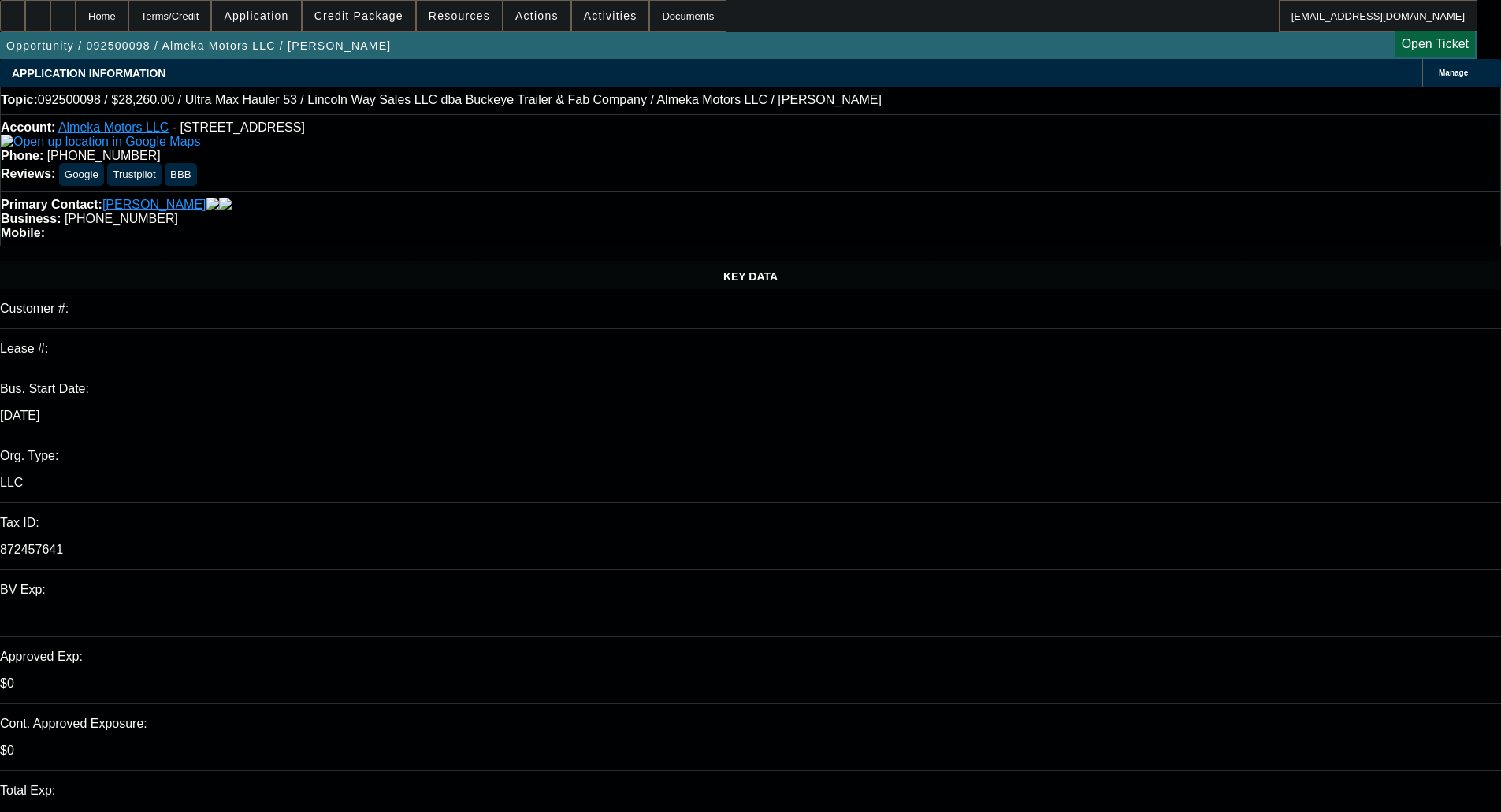
select select "0"
select select "0.1"
select select "4"
select select "0"
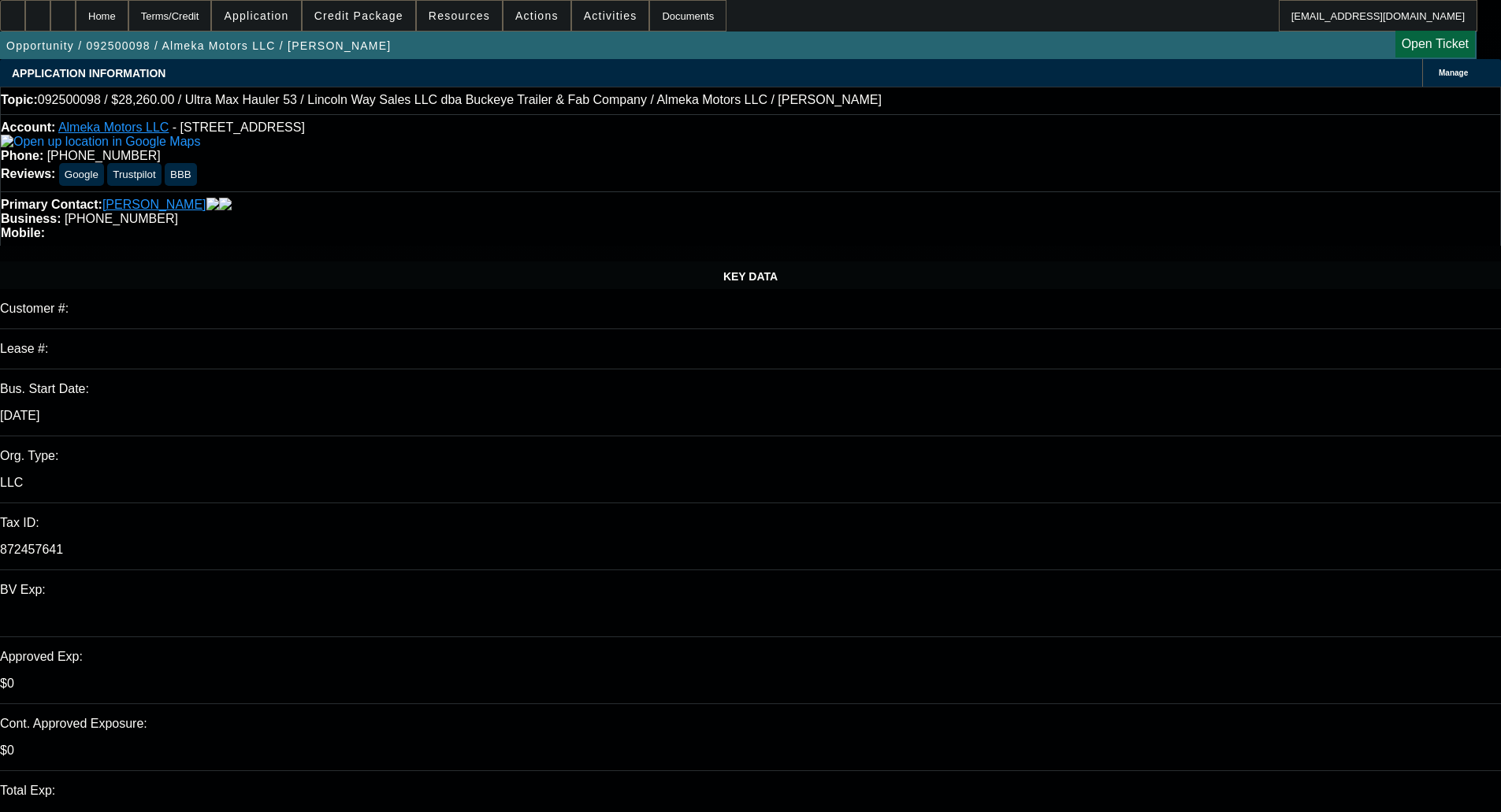
select select "0"
select select "0.1"
select select "4"
select select "0"
select select "2"
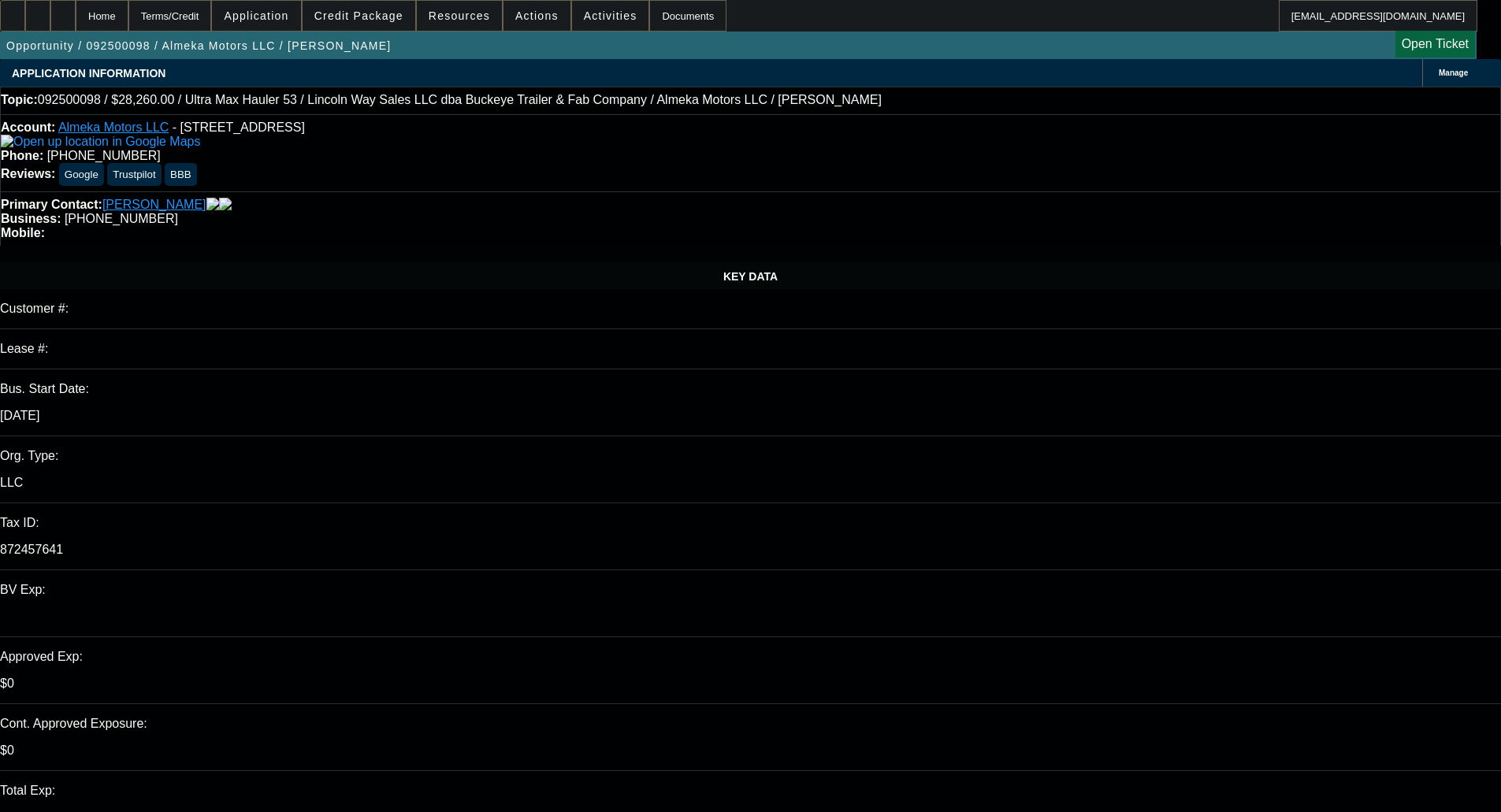
select select "2"
select select "0.1"
select select "4"
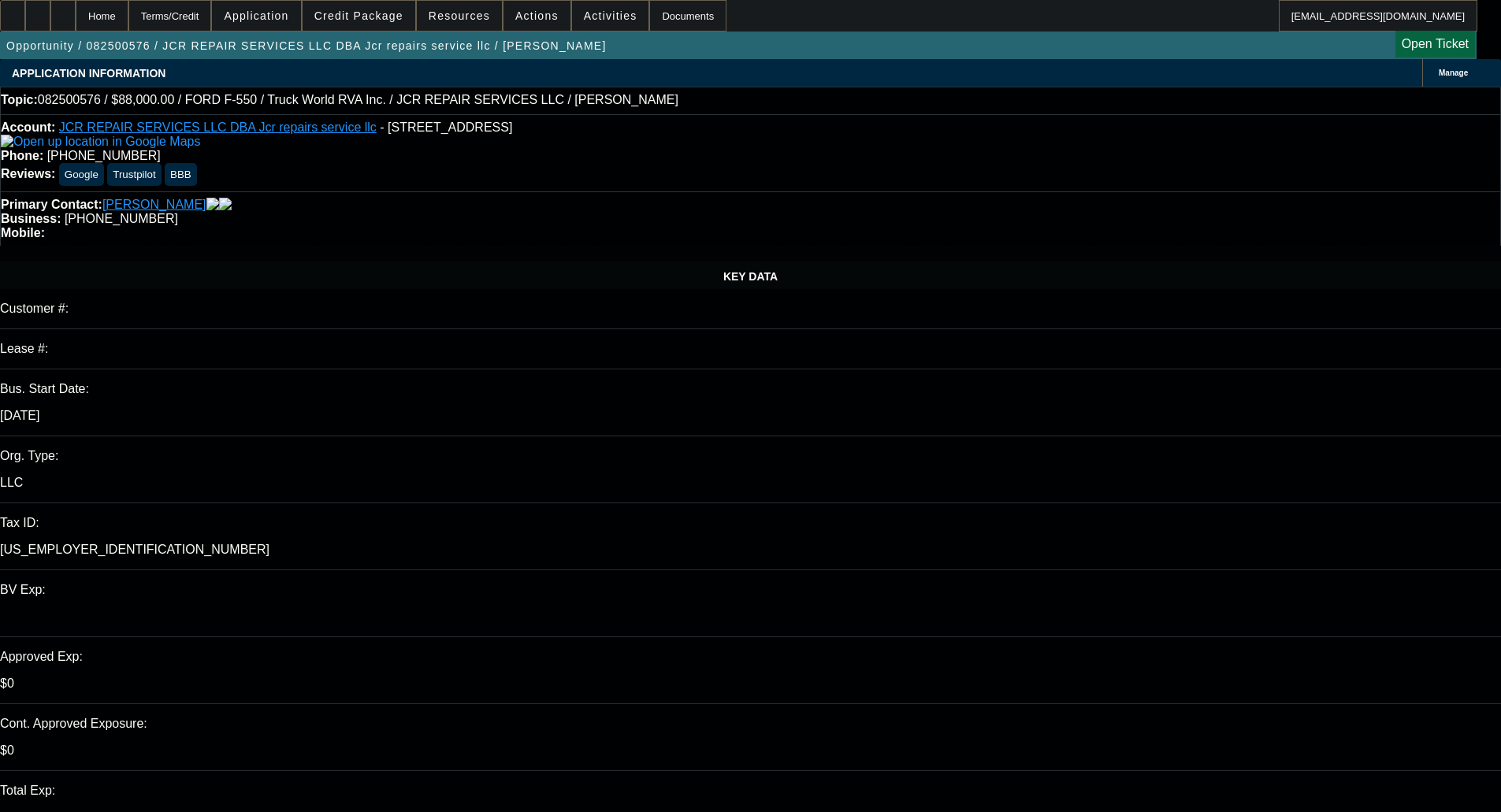
select select "0"
select select "2"
select select "0.1"
select select "4"
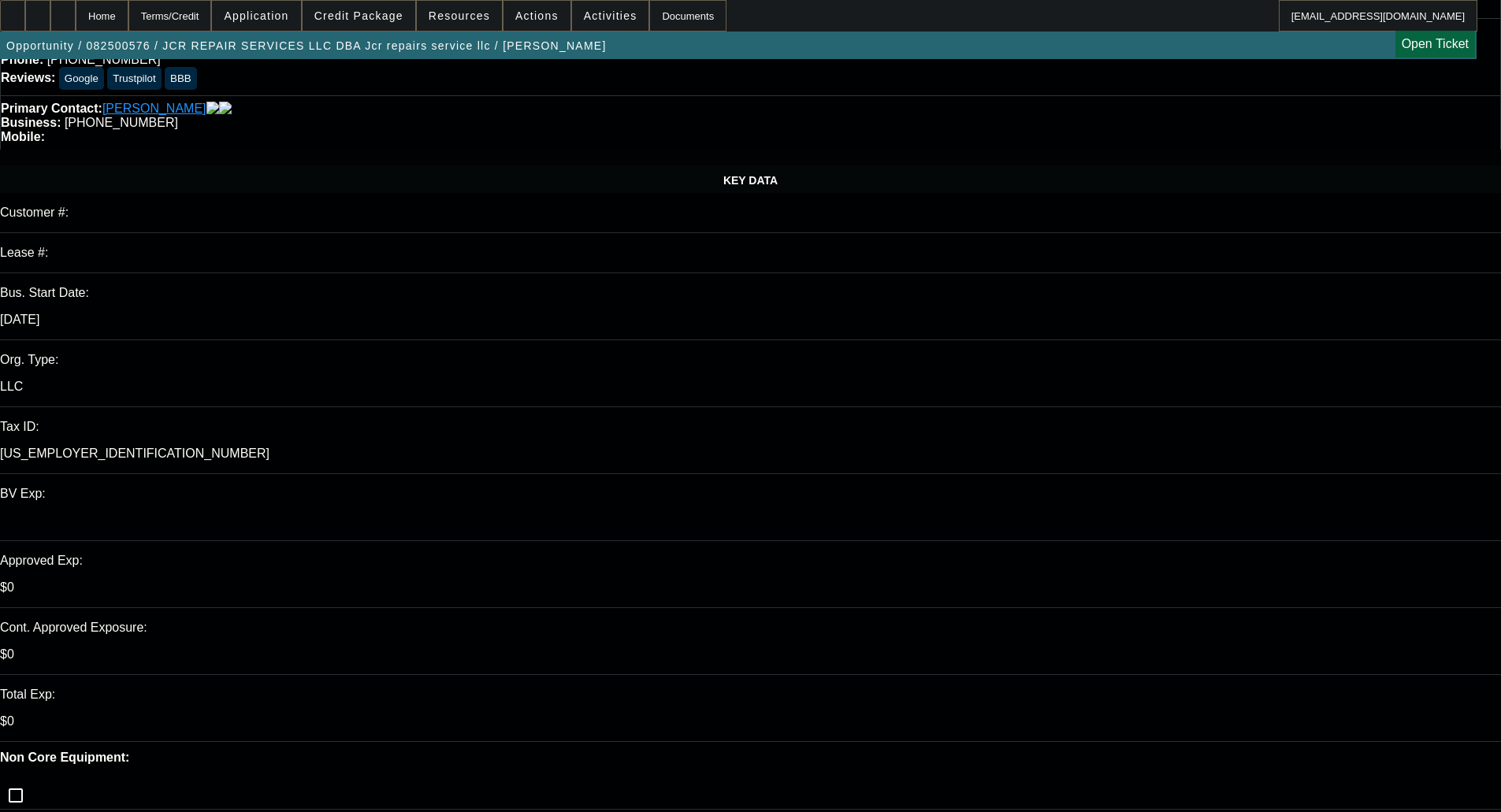
scroll to position [236, 0]
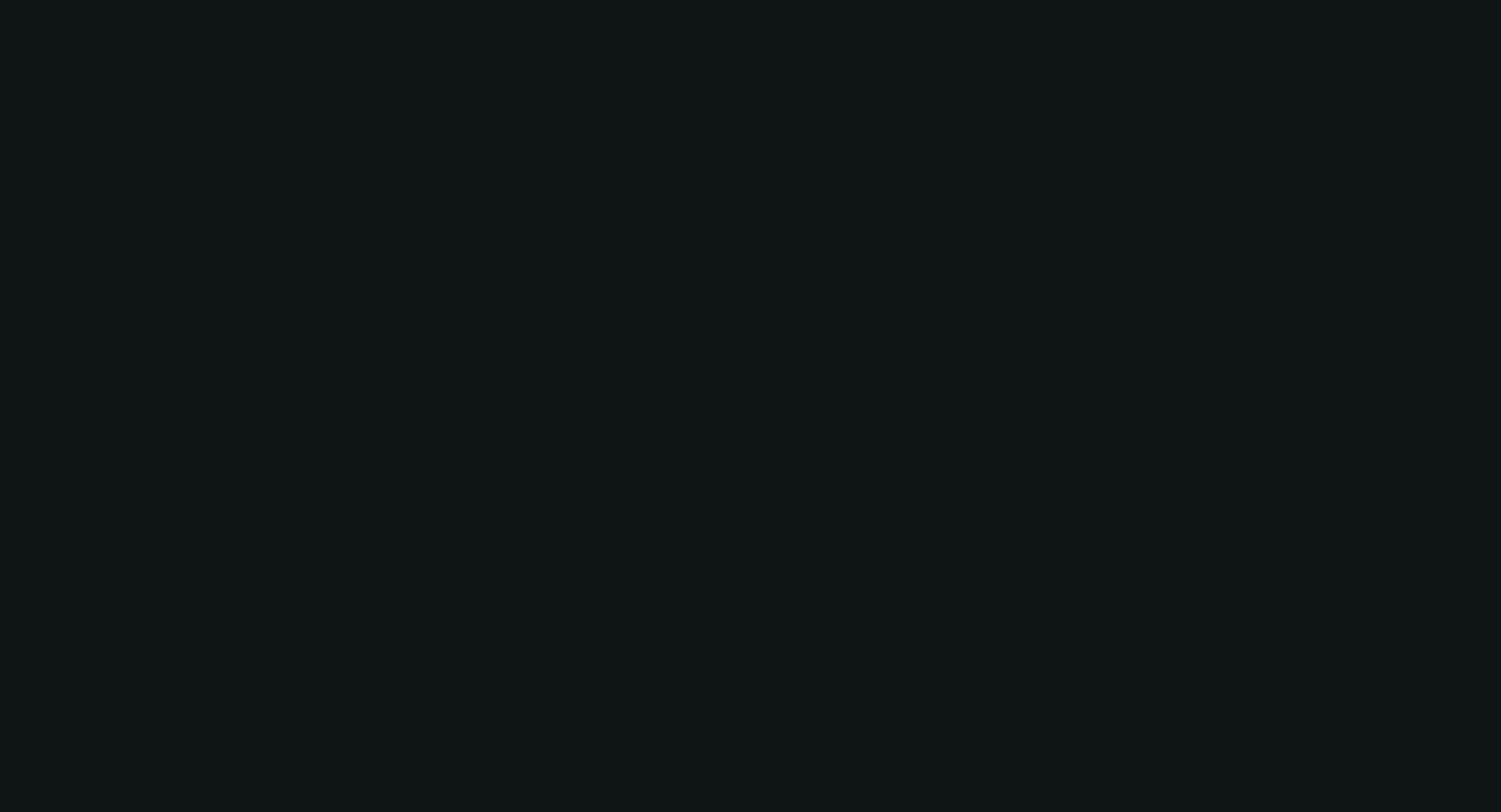
scroll to position [236, 0]
select select "0"
select select "2"
select select "0.1"
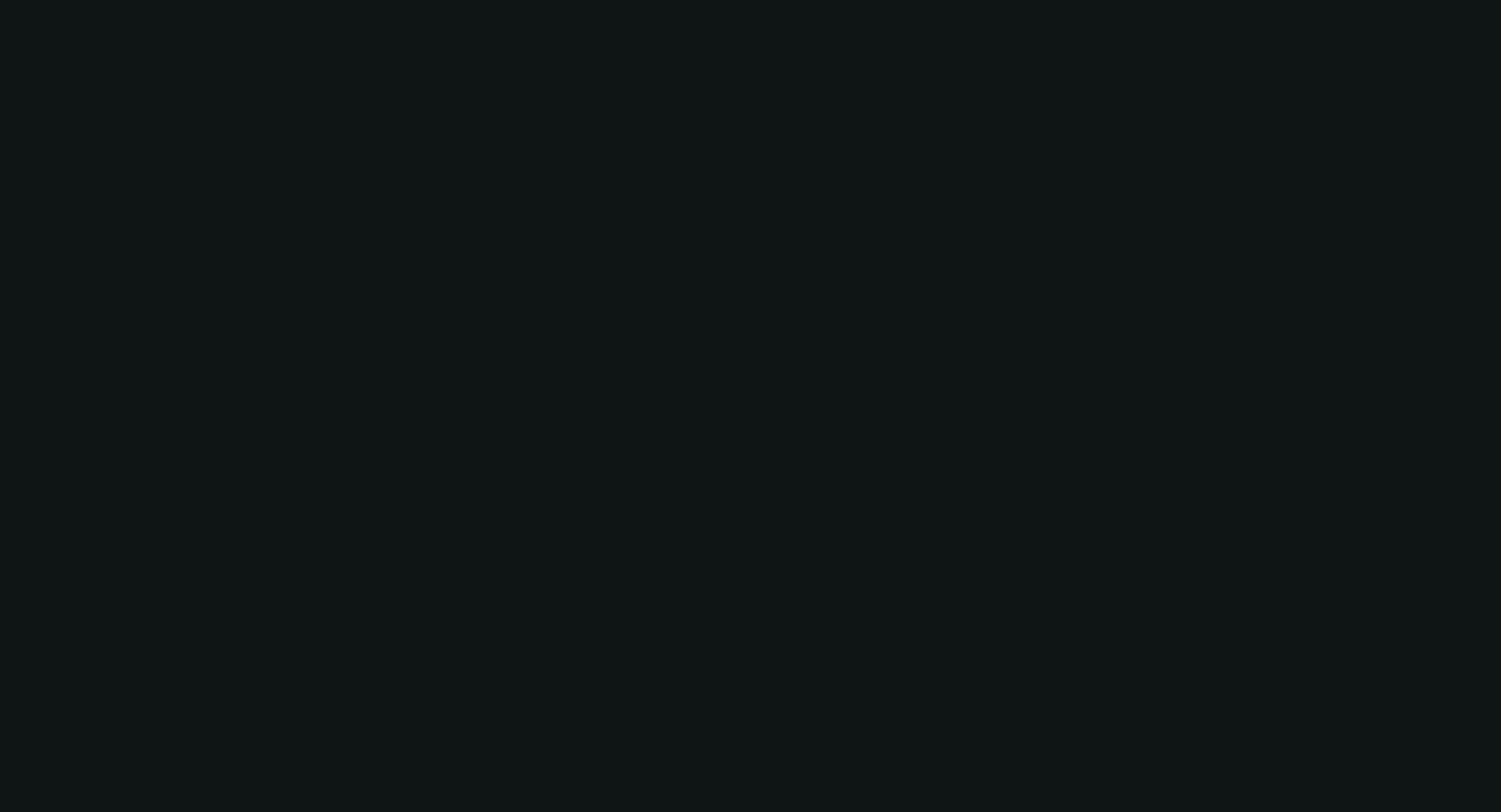
select select "4"
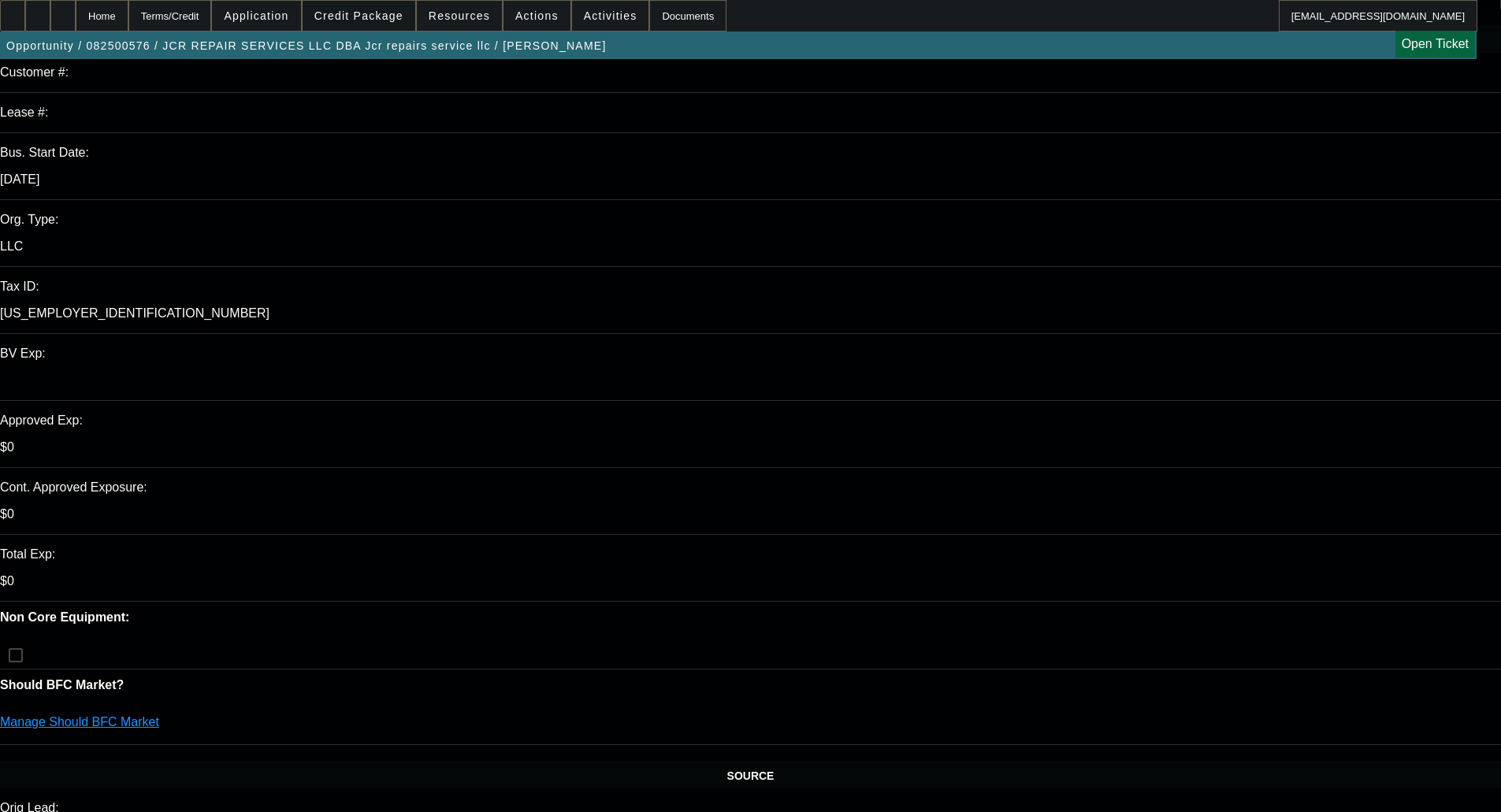
click at [380, 7] on span at bounding box center [359, 15] width 112 height 38
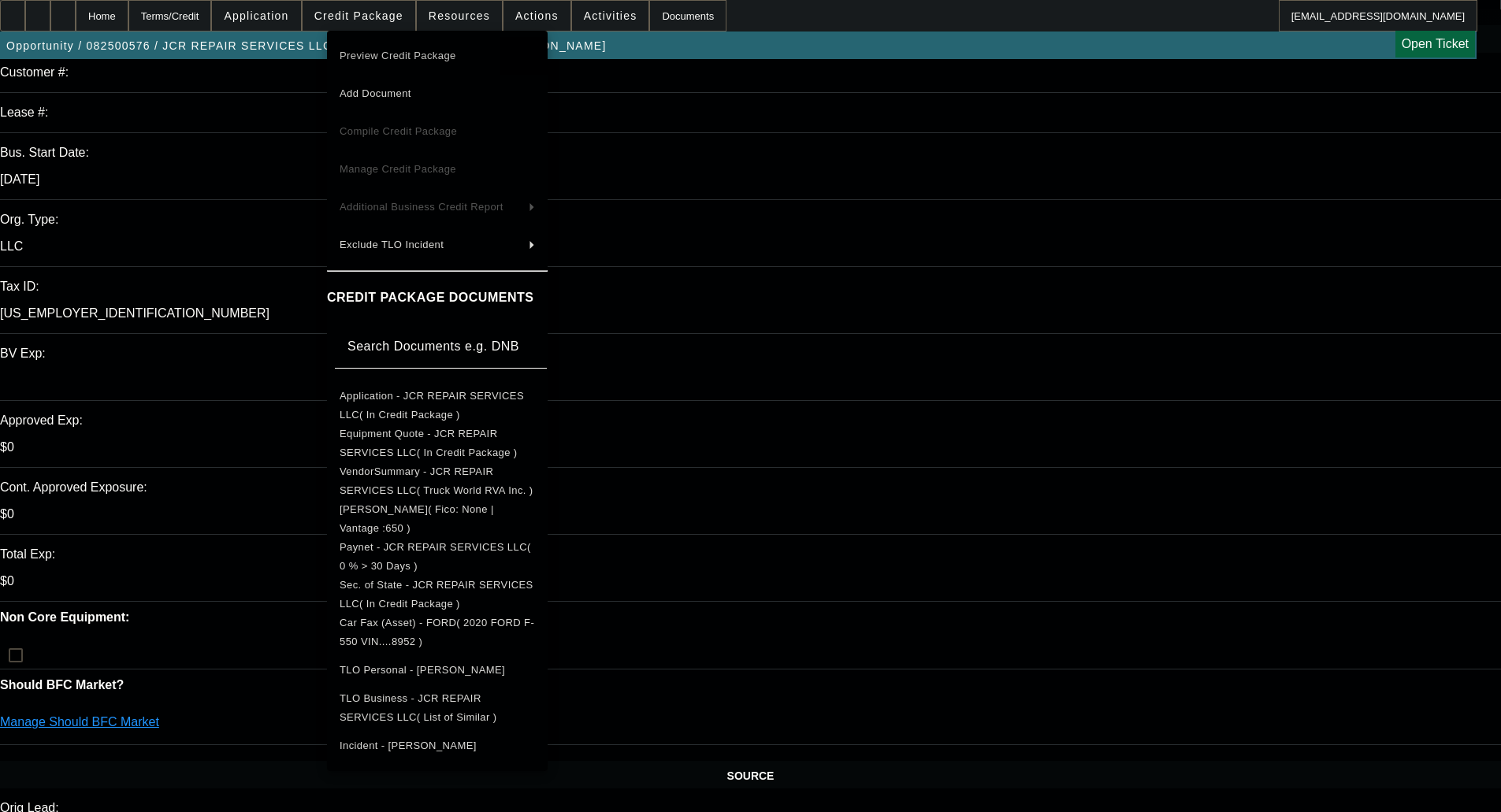
click at [411, 56] on span "Preview Credit Package" at bounding box center [397, 55] width 116 height 12
